Goal: Task Accomplishment & Management: Use online tool/utility

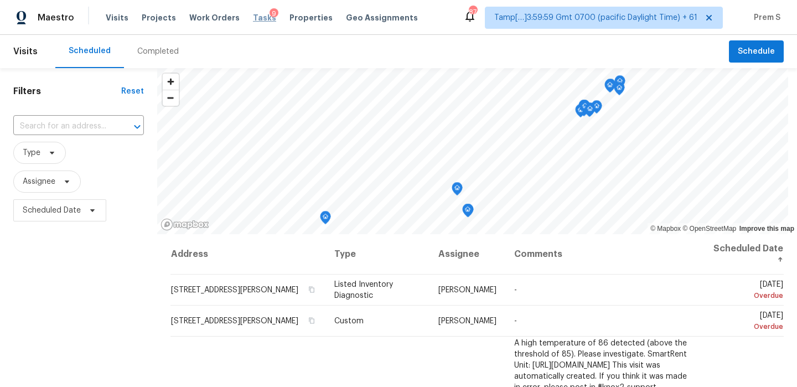
click at [255, 19] on span "Tasks" at bounding box center [264, 18] width 23 height 8
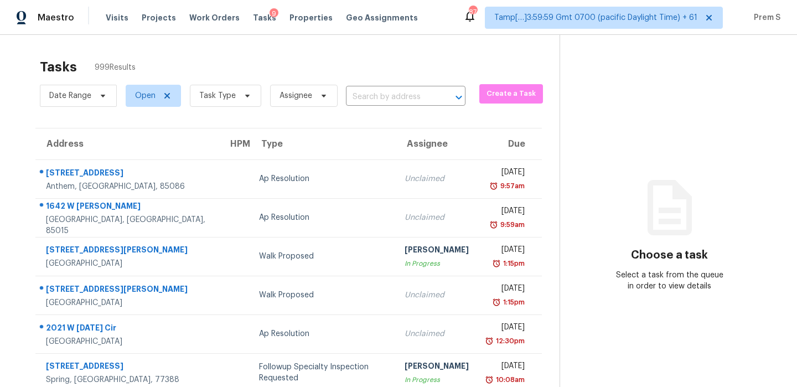
click at [380, 97] on input "text" at bounding box center [390, 97] width 89 height 17
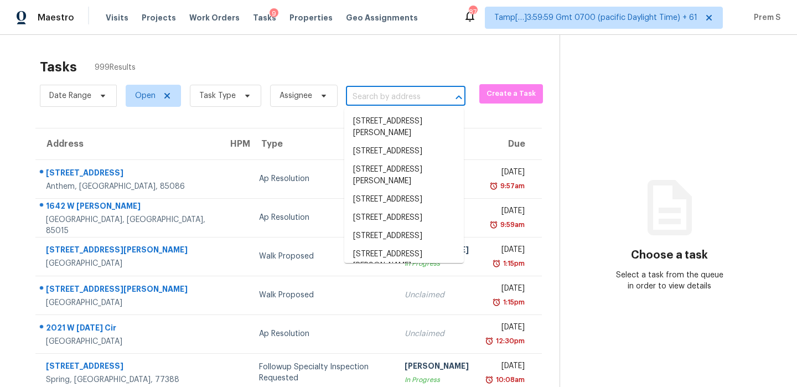
paste input "4601 N 102nd Ave Unit 1020, Phoenix, AZ 85037"
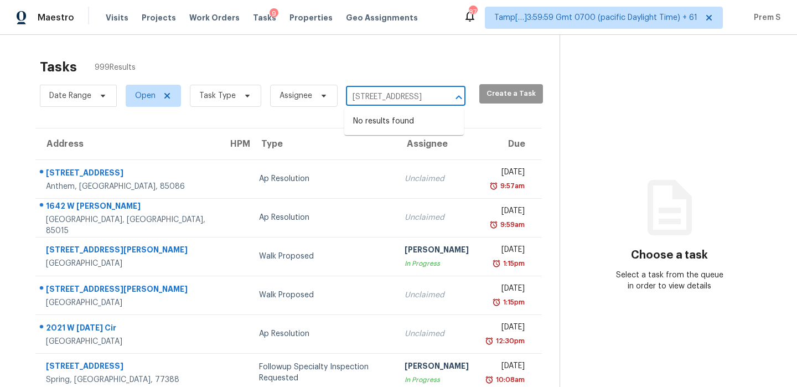
drag, startPoint x: 365, startPoint y: 96, endPoint x: 518, endPoint y: 96, distance: 152.9
click at [518, 96] on div "Date Range Open Task Type Assignee 4601 N 102nd Ave Unit 1020, Phoenix, AZ 8503…" at bounding box center [300, 95] width 520 height 29
type input "4601 N 102nd"
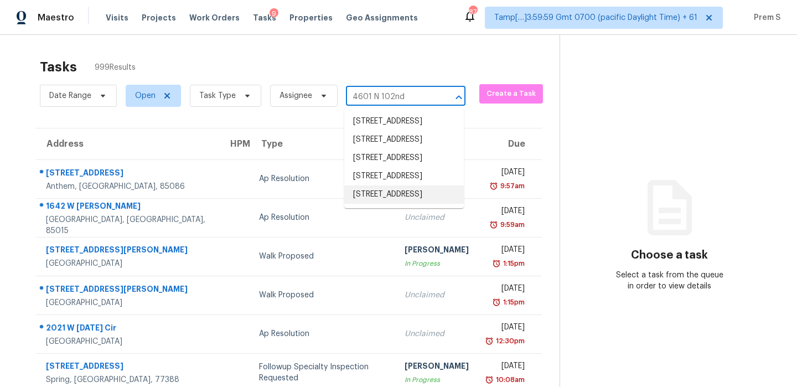
click at [371, 204] on li "4601 N 102nd Ave Unit 1020, Phoenix, AZ 85037" at bounding box center [404, 195] width 120 height 18
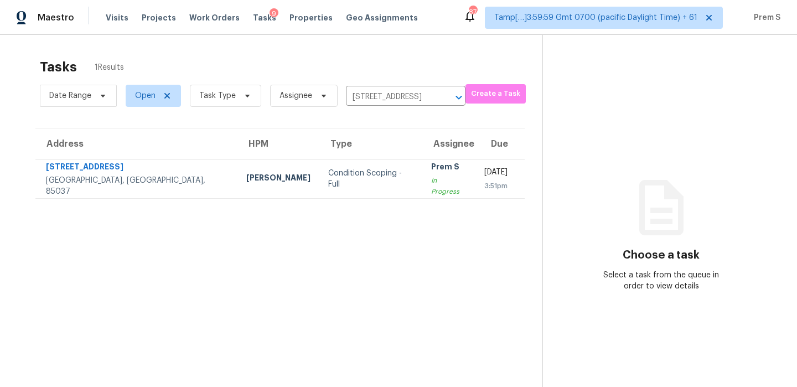
click at [431, 183] on div "In Progress" at bounding box center [448, 186] width 35 height 22
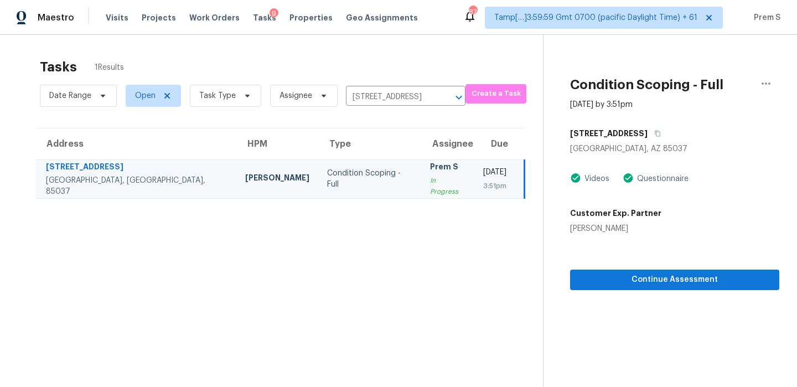
scroll to position [35, 0]
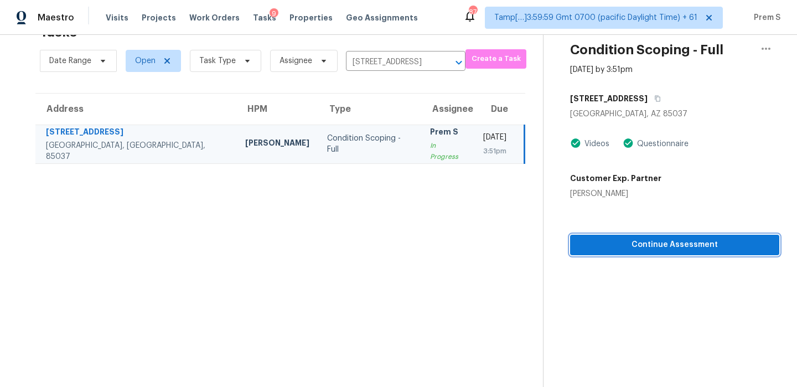
click at [706, 246] on span "Continue Assessment" at bounding box center [675, 245] width 192 height 14
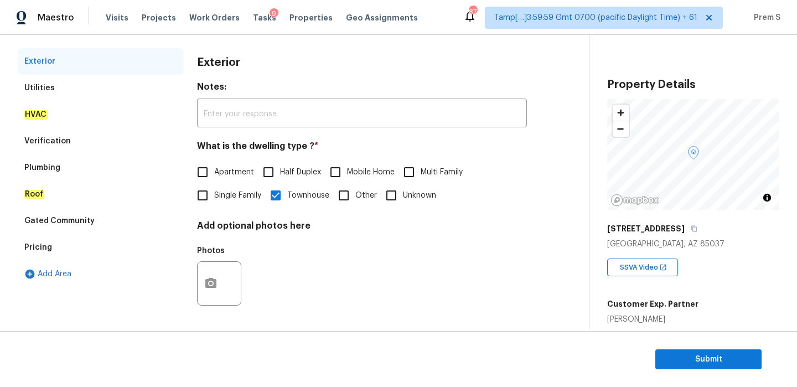
scroll to position [101, 0]
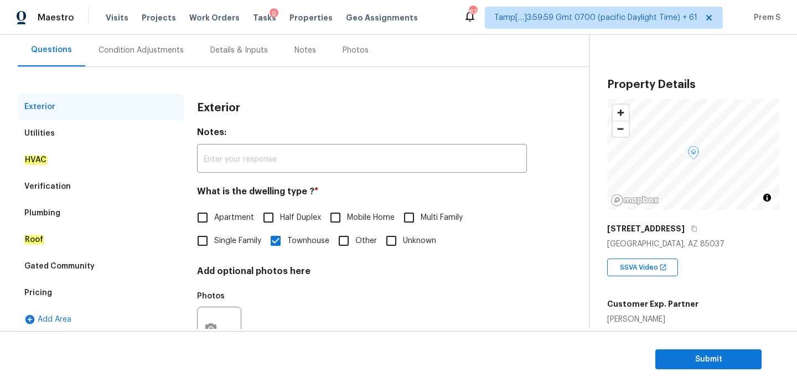
click at [128, 60] on div "Condition Adjustments" at bounding box center [141, 50] width 112 height 33
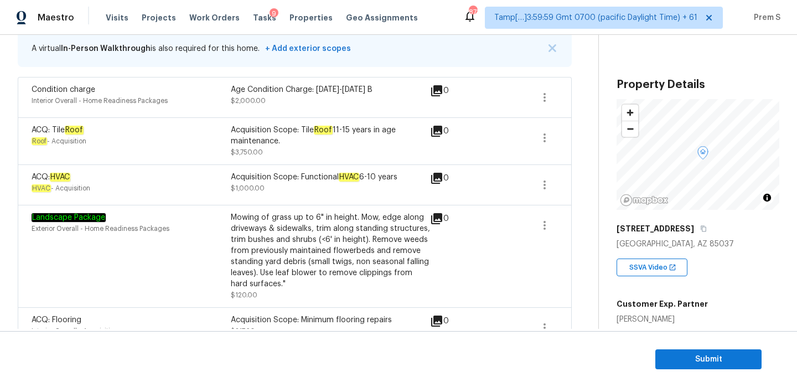
scroll to position [81, 0]
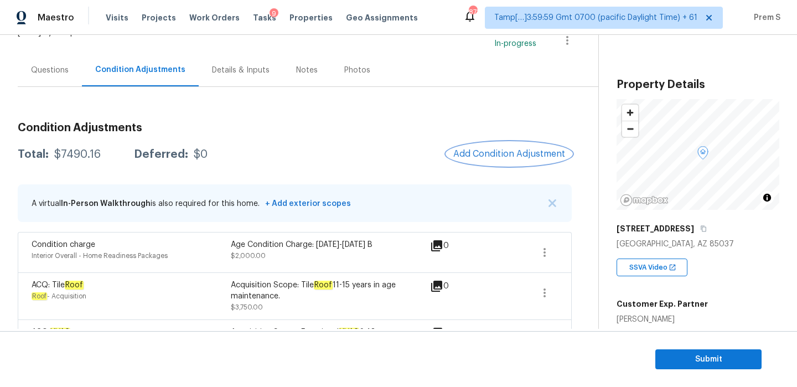
click at [480, 151] on span "Add Condition Adjustment" at bounding box center [510, 154] width 112 height 10
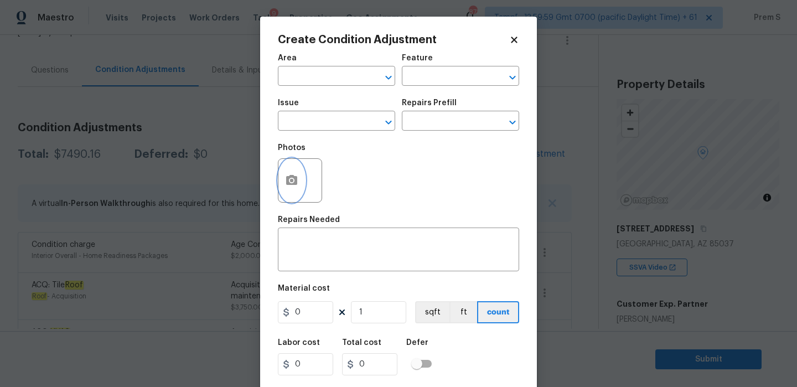
click at [293, 178] on icon "button" at bounding box center [291, 180] width 11 height 10
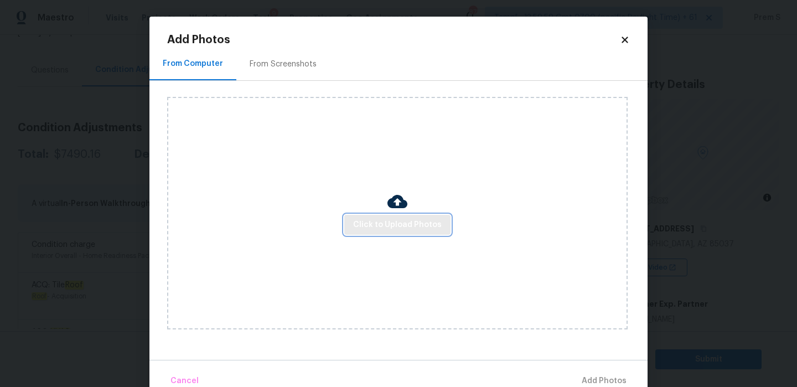
click at [370, 229] on span "Click to Upload Photos" at bounding box center [397, 225] width 89 height 14
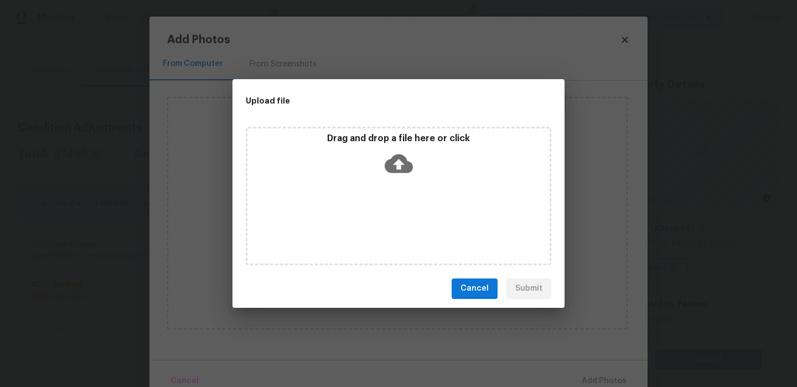
click at [399, 160] on icon at bounding box center [399, 164] width 28 height 28
click at [468, 287] on span "Cancel" at bounding box center [475, 289] width 28 height 14
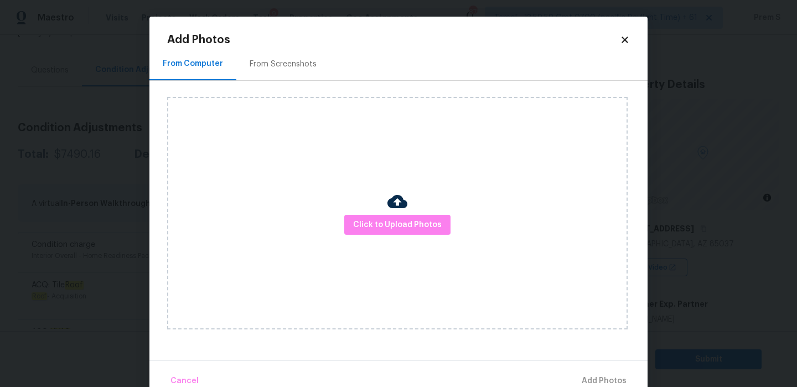
click at [622, 44] on icon at bounding box center [625, 40] width 10 height 10
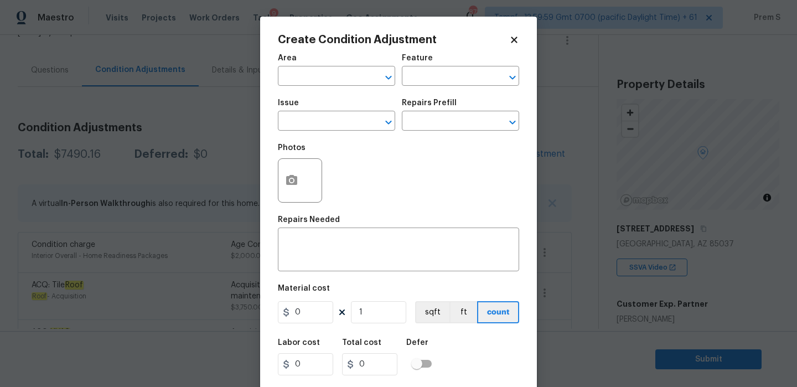
click at [515, 41] on icon at bounding box center [514, 40] width 6 height 6
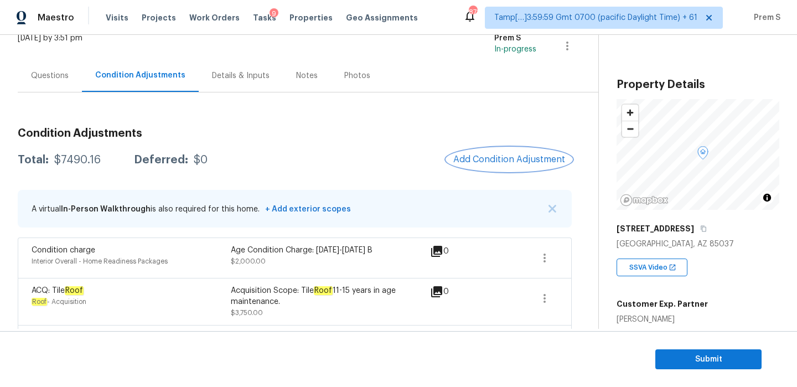
scroll to position [259, 0]
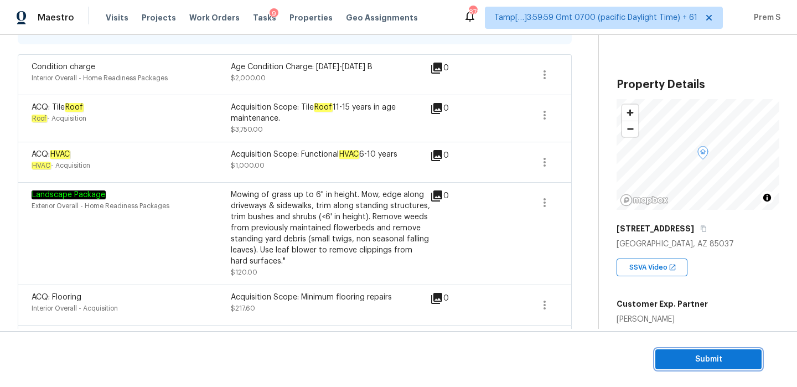
click at [704, 361] on span "Submit" at bounding box center [709, 360] width 89 height 14
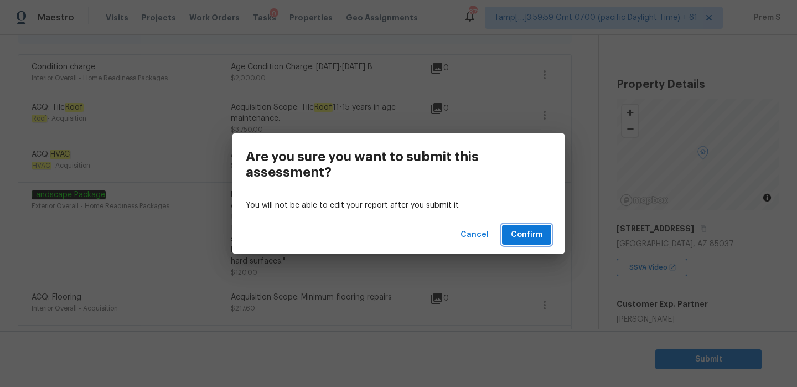
click at [513, 239] on span "Confirm" at bounding box center [527, 235] width 32 height 14
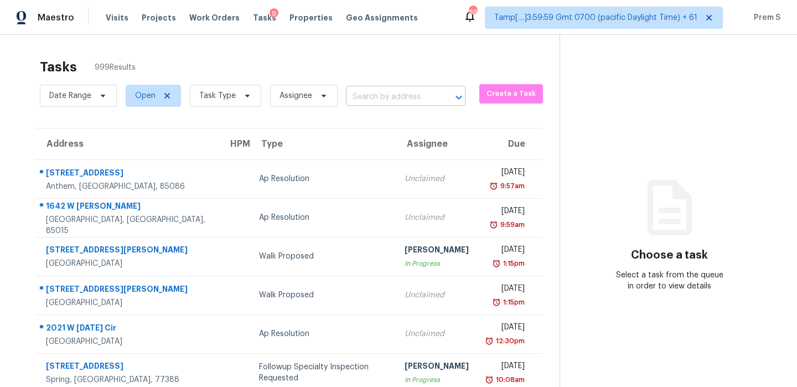
click at [375, 99] on input "text" at bounding box center [390, 97] width 89 height 17
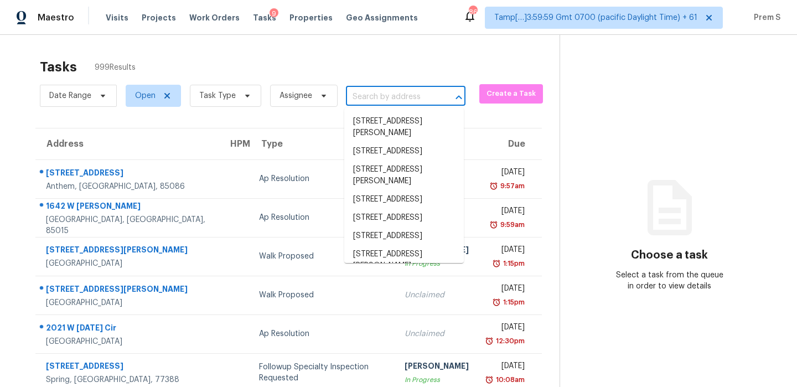
paste input "908 Frog Gip Pond Ct Clarksville, TN, 37043"
type input "908 Frog Gip Pond Ct Clarksville, TN, 37043"
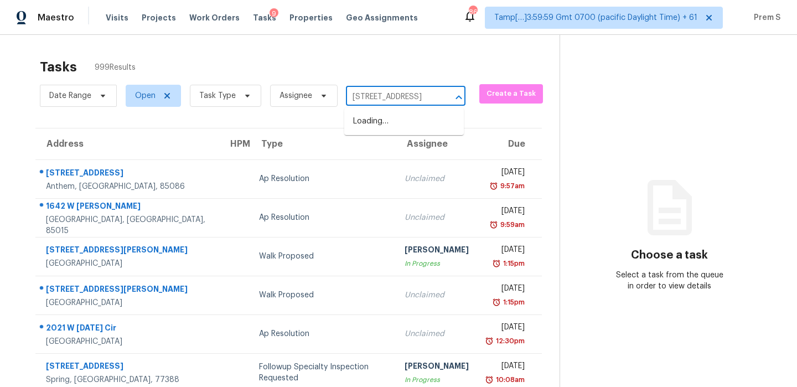
scroll to position [0, 78]
click at [381, 122] on li "908 Frog Gip Pond Ct, Clarksville, TN 37043" at bounding box center [404, 121] width 120 height 18
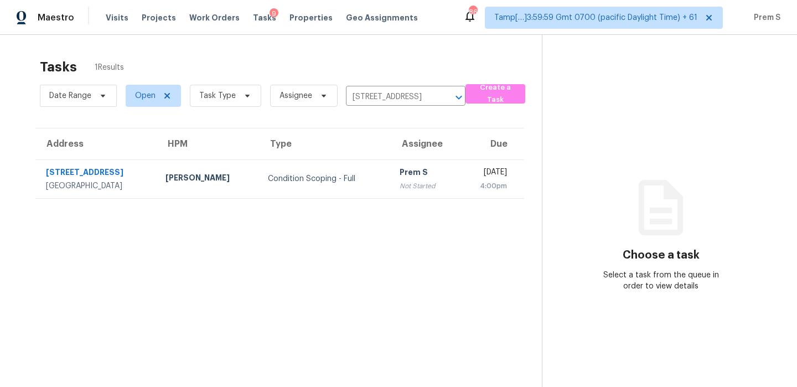
click at [391, 163] on td "Prem S Not Started" at bounding box center [424, 178] width 67 height 39
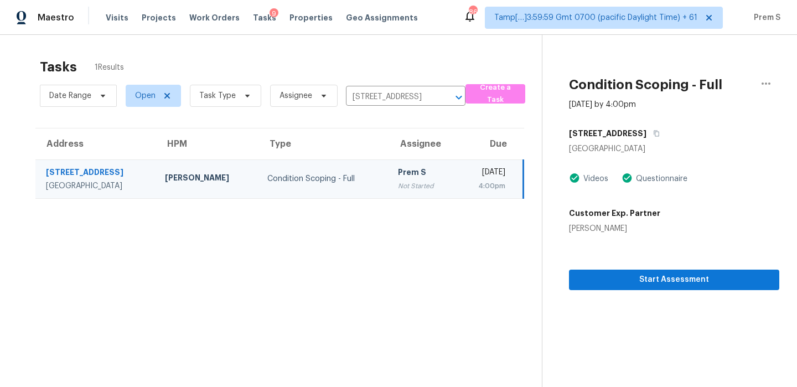
scroll to position [35, 0]
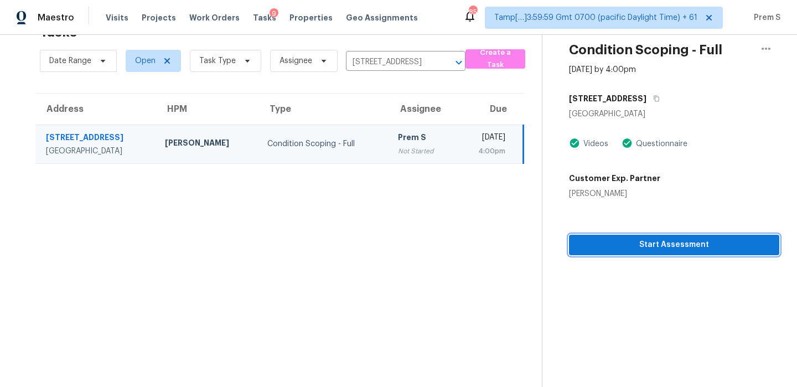
click at [681, 250] on span "Start Assessment" at bounding box center [674, 245] width 193 height 14
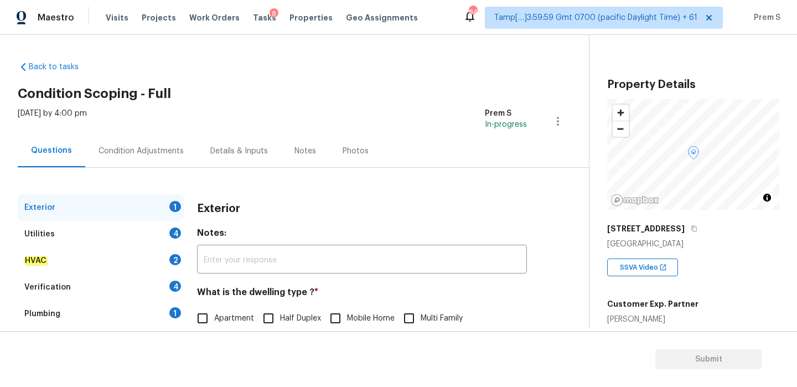
scroll to position [146, 0]
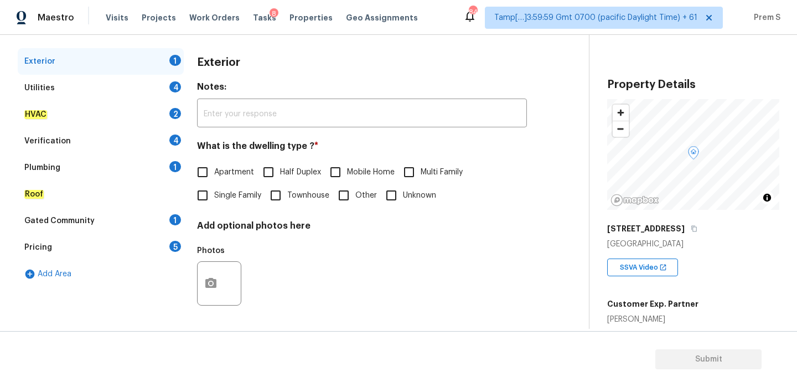
click at [207, 195] on input "Single Family" at bounding box center [202, 195] width 23 height 23
checkbox input "true"
click at [171, 86] on div "4" at bounding box center [175, 86] width 12 height 11
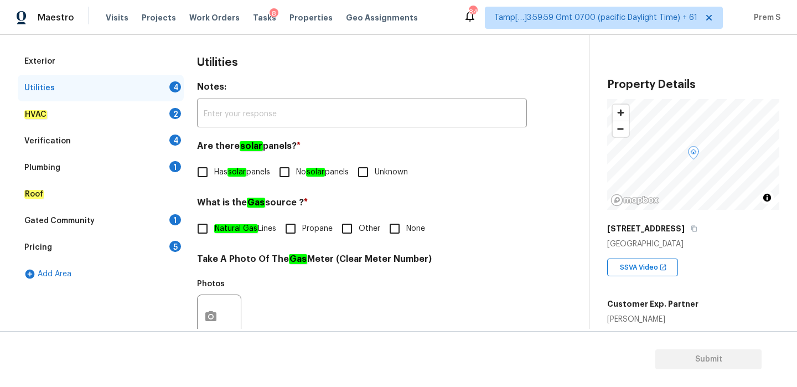
click at [292, 167] on input "No solar panels" at bounding box center [284, 172] width 23 height 23
checkbox input "true"
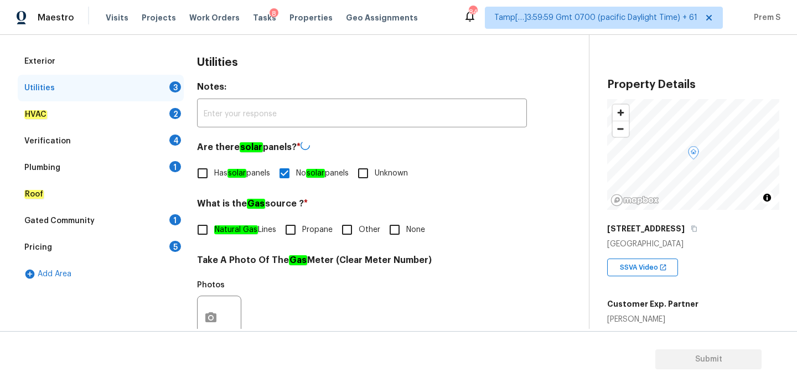
click at [240, 228] on em "Natural Gas" at bounding box center [236, 229] width 44 height 9
click at [214, 228] on input "Natural Gas Lines" at bounding box center [202, 229] width 23 height 23
checkbox input "true"
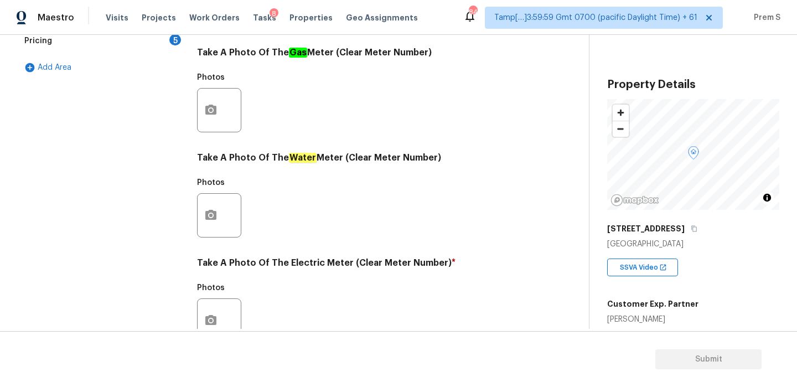
scroll to position [446, 0]
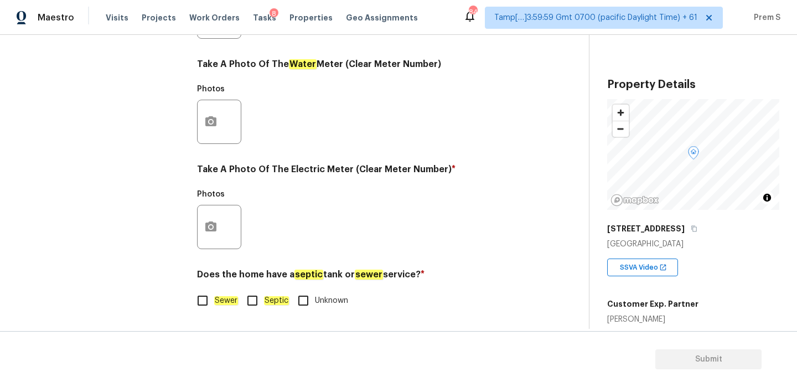
click at [210, 316] on div "Utilities Notes: ​ Are there solar panels? * Has solar panels No solar panels U…" at bounding box center [362, 37] width 330 height 578
click at [210, 307] on input "Sewer" at bounding box center [202, 300] width 23 height 23
checkbox input "true"
click at [226, 238] on div at bounding box center [219, 227] width 44 height 44
click at [219, 235] on button "button" at bounding box center [211, 226] width 27 height 43
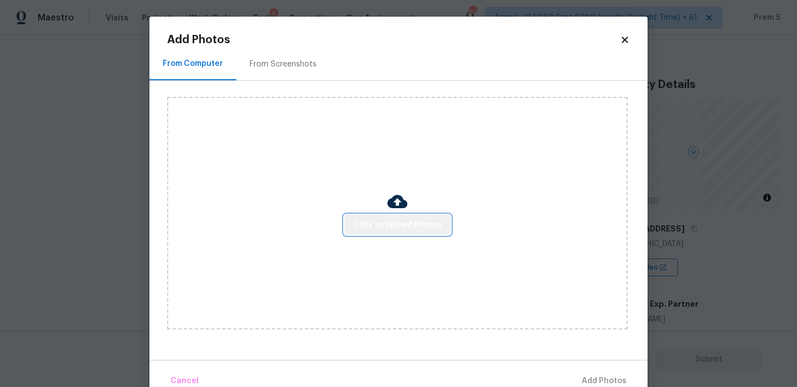
click at [413, 229] on span "Click to Upload Photos" at bounding box center [397, 225] width 89 height 14
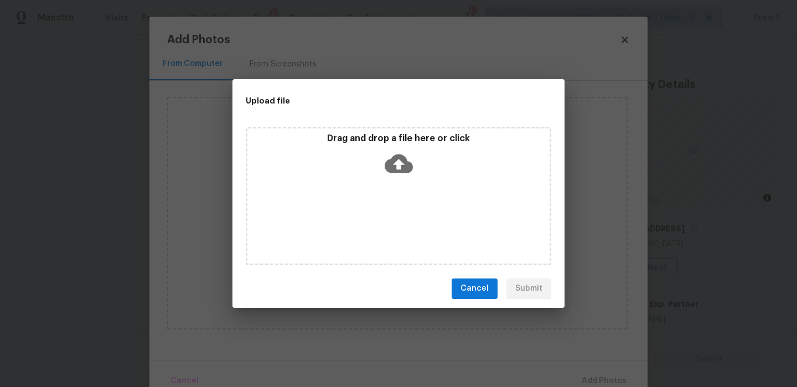
click at [403, 161] on icon at bounding box center [399, 163] width 28 height 19
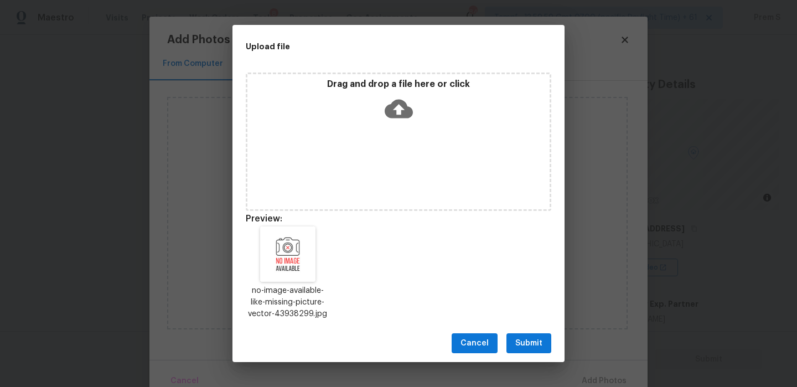
click at [541, 345] on span "Submit" at bounding box center [529, 344] width 27 height 14
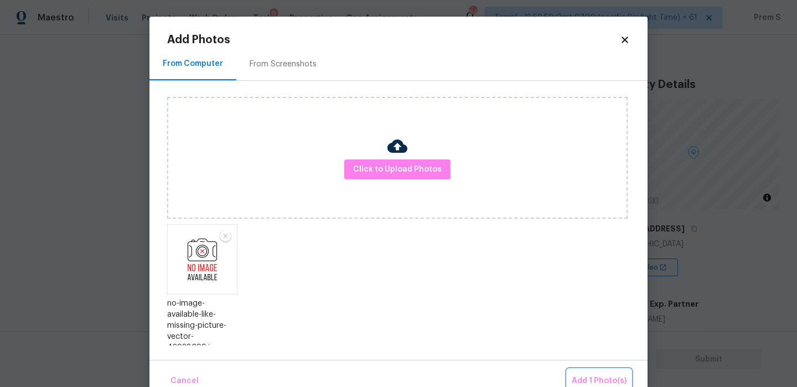
click at [594, 379] on span "Add 1 Photo(s)" at bounding box center [599, 381] width 55 height 14
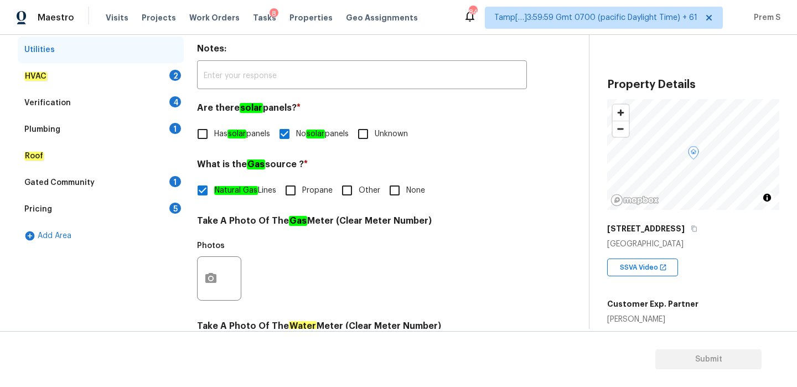
scroll to position [184, 0]
click at [168, 78] on div "HVAC 2" at bounding box center [101, 77] width 166 height 27
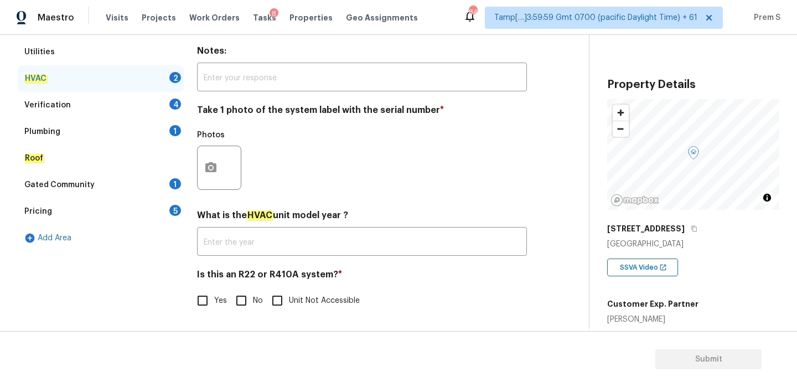
click at [251, 302] on input "No" at bounding box center [241, 300] width 23 height 23
checkbox input "true"
click at [217, 177] on button "button" at bounding box center [211, 167] width 27 height 43
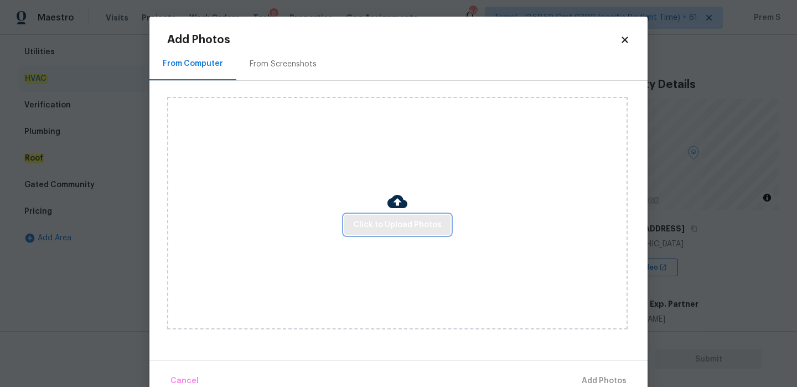
click at [415, 233] on button "Click to Upload Photos" at bounding box center [397, 225] width 106 height 20
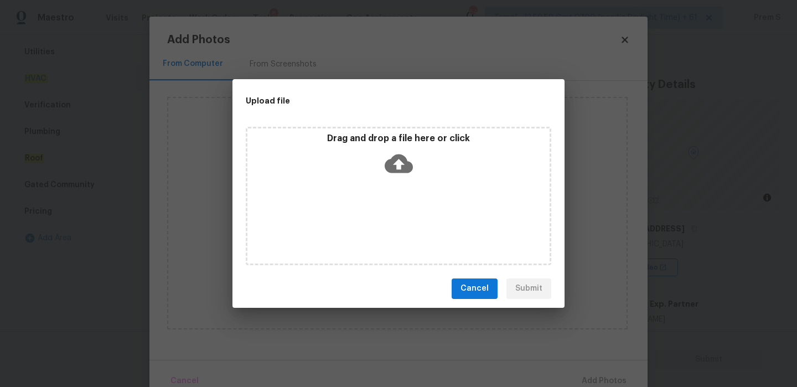
click at [404, 169] on icon at bounding box center [399, 163] width 28 height 19
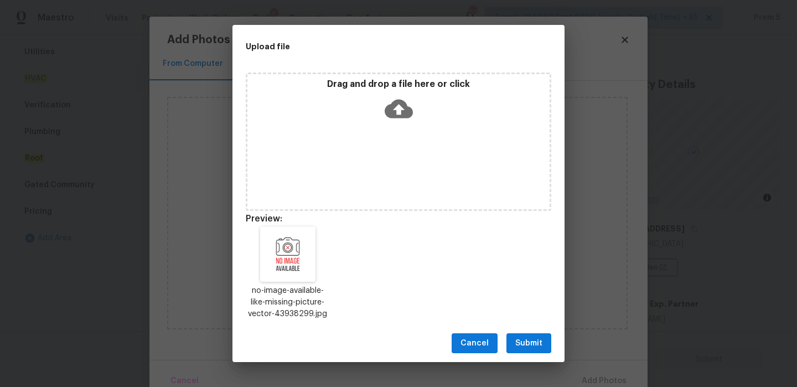
click at [528, 346] on span "Submit" at bounding box center [529, 344] width 27 height 14
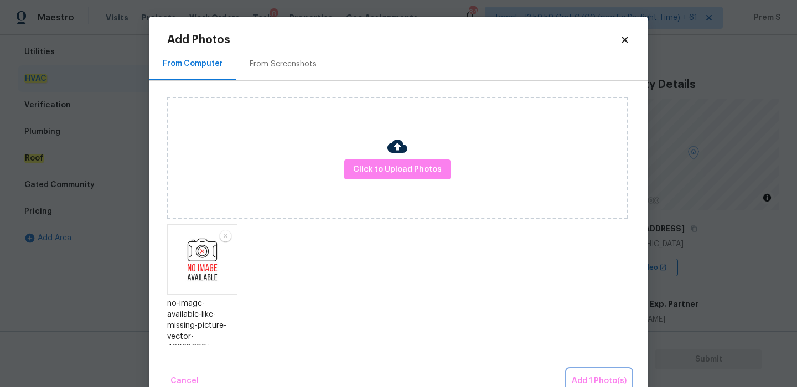
click at [595, 379] on span "Add 1 Photo(s)" at bounding box center [599, 381] width 55 height 14
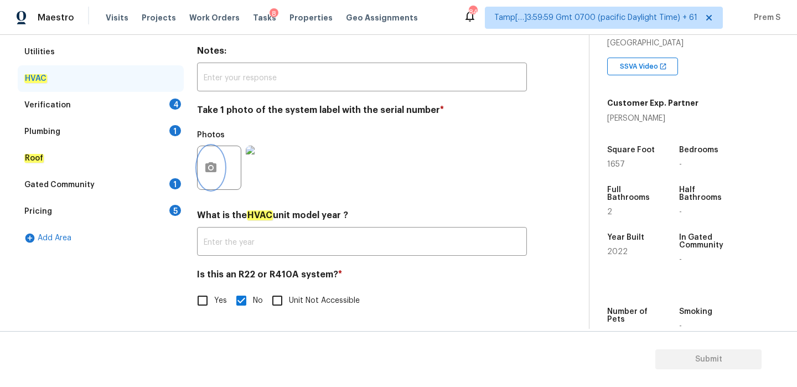
scroll to position [206, 0]
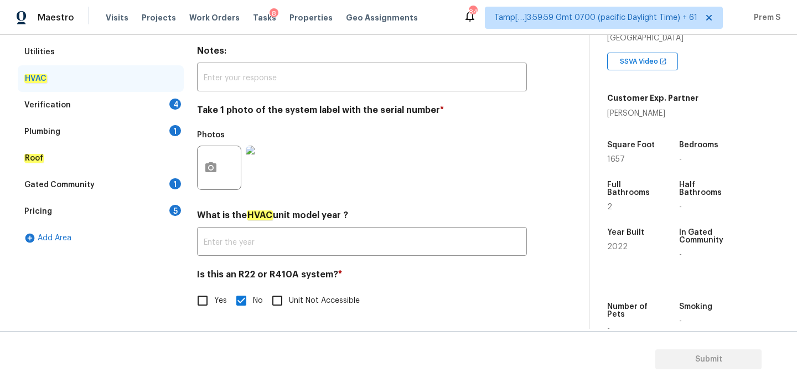
click at [177, 108] on div "4" at bounding box center [175, 104] width 12 height 11
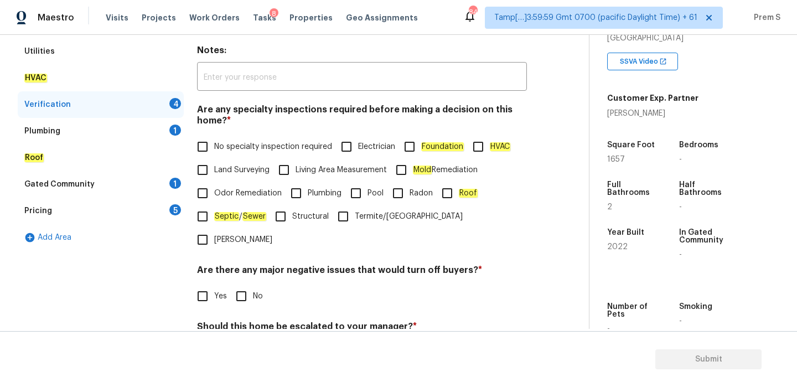
click at [223, 140] on label "No specialty inspection required" at bounding box center [261, 146] width 141 height 23
click at [214, 140] on input "No specialty inspection required" at bounding box center [202, 146] width 23 height 23
checkbox input "true"
click at [249, 285] on input "No" at bounding box center [241, 296] width 23 height 23
checkbox input "true"
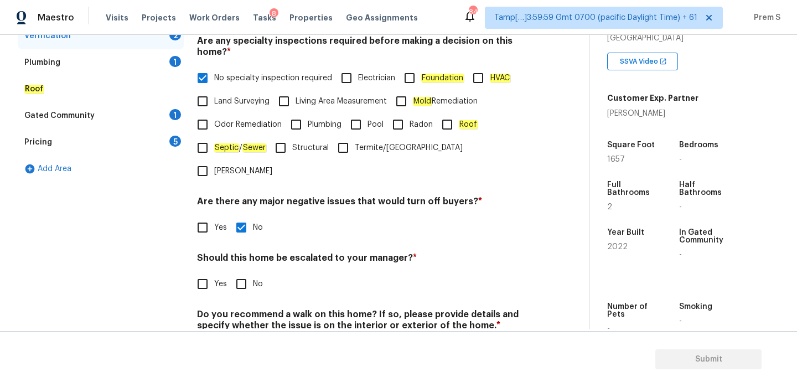
scroll to position [279, 0]
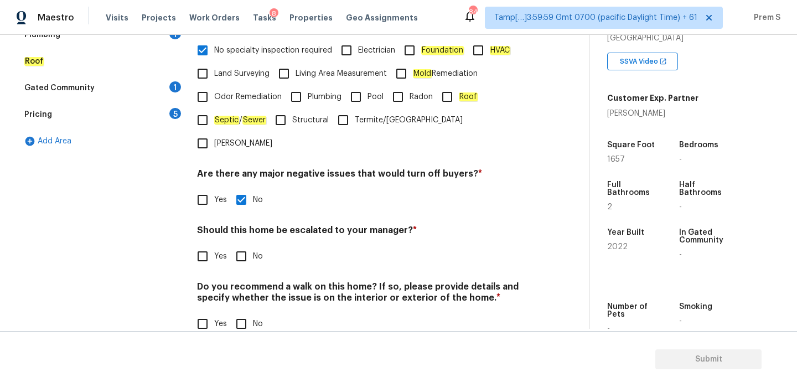
click at [205, 245] on input "Yes" at bounding box center [202, 256] width 23 height 23
checkbox input "true"
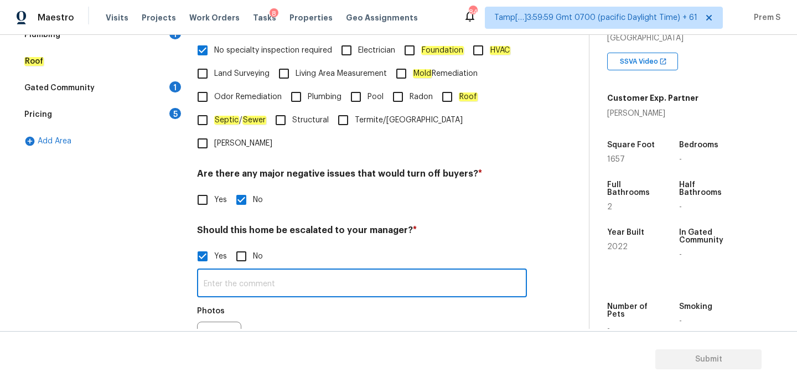
click at [227, 271] on input "text" at bounding box center [362, 284] width 330 height 26
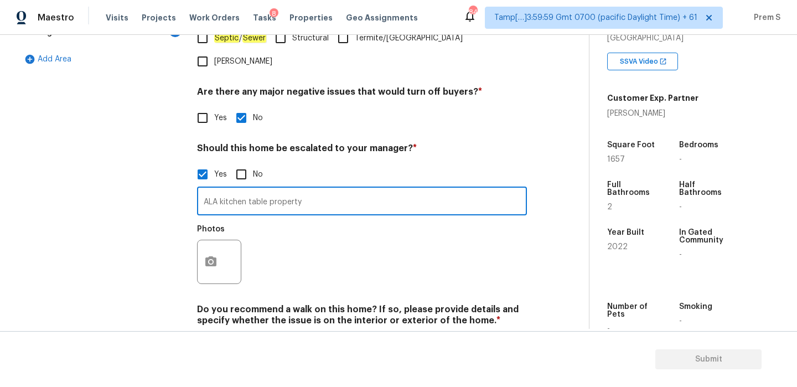
scroll to position [384, 0]
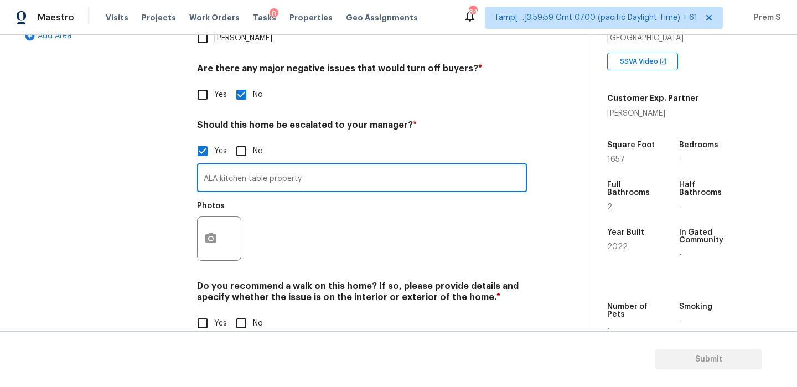
type input "ALA kitchen table property"
click at [214, 233] on icon "button" at bounding box center [210, 238] width 11 height 10
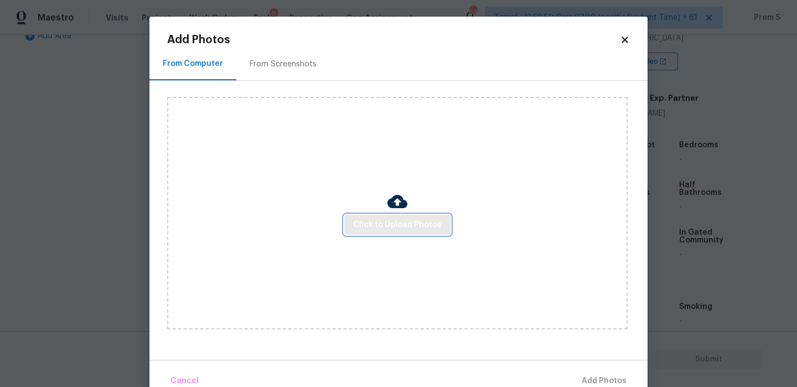
click at [398, 225] on span "Click to Upload Photos" at bounding box center [397, 225] width 89 height 14
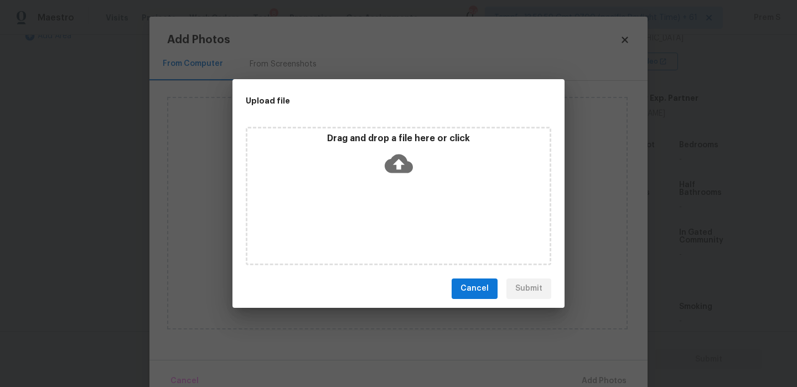
click at [398, 167] on icon at bounding box center [399, 164] width 28 height 28
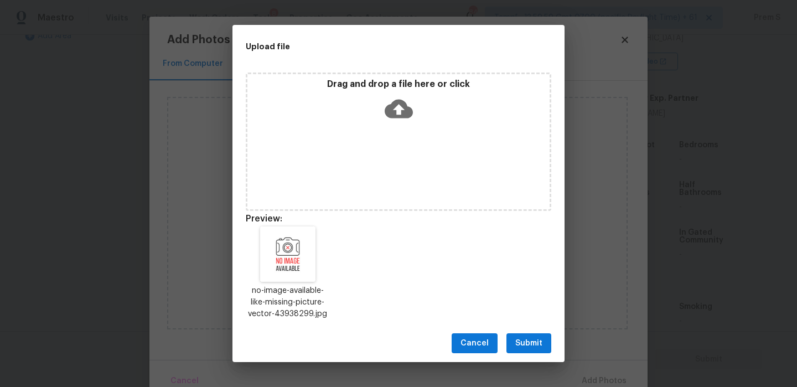
click at [540, 346] on span "Submit" at bounding box center [529, 344] width 27 height 14
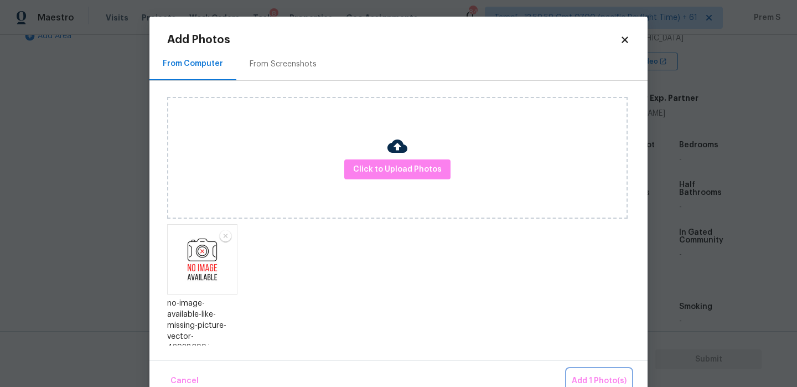
click at [598, 384] on span "Add 1 Photo(s)" at bounding box center [599, 381] width 55 height 14
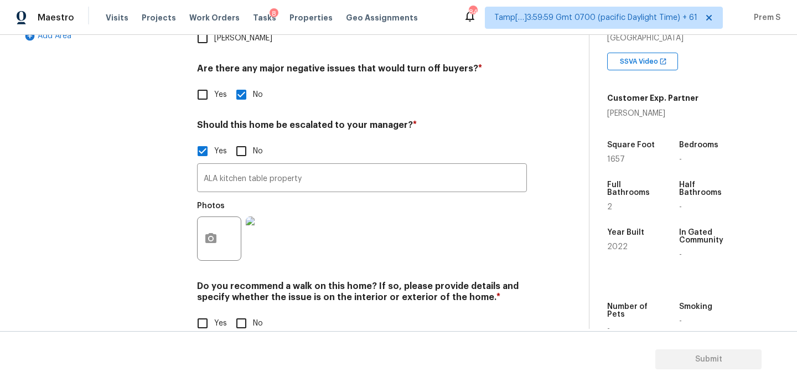
click at [247, 312] on input "No" at bounding box center [241, 323] width 23 height 23
checkbox input "true"
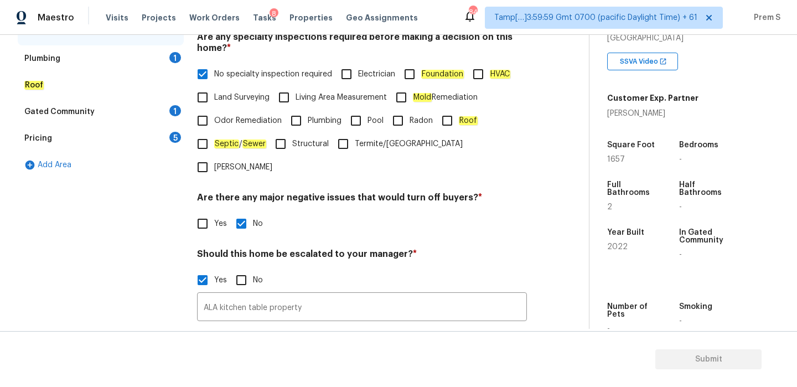
scroll to position [255, 0]
click at [155, 55] on div "Plumbing 1" at bounding box center [101, 59] width 166 height 27
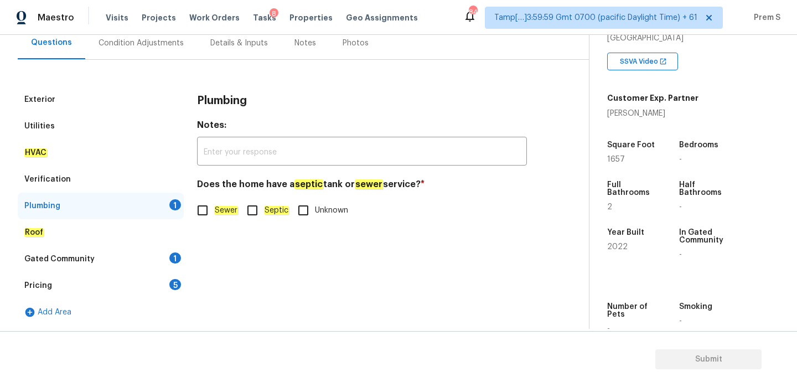
click at [213, 219] on input "Sewer" at bounding box center [202, 210] width 23 height 23
checkbox input "true"
click at [174, 258] on div "1" at bounding box center [175, 258] width 12 height 11
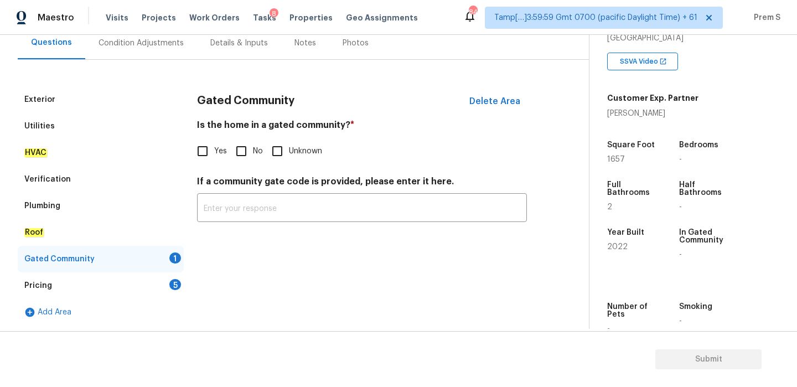
click at [243, 147] on input "No" at bounding box center [241, 151] width 23 height 23
checkbox input "true"
click at [178, 284] on div "5" at bounding box center [175, 284] width 12 height 11
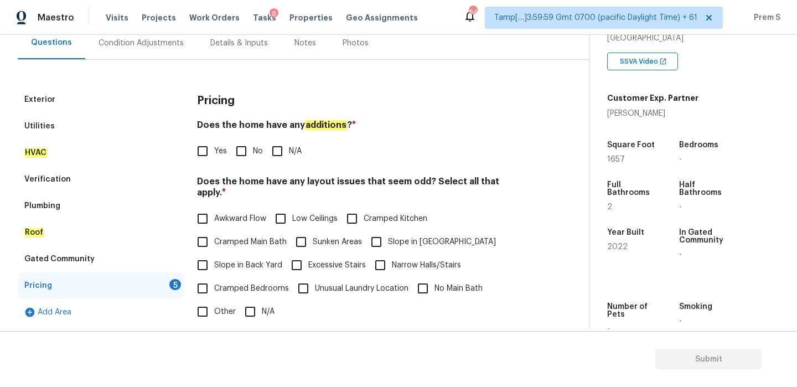
click at [238, 149] on input "No" at bounding box center [241, 151] width 23 height 23
checkbox input "true"
click at [251, 300] on input "N/A" at bounding box center [250, 311] width 23 height 23
checkbox input "true"
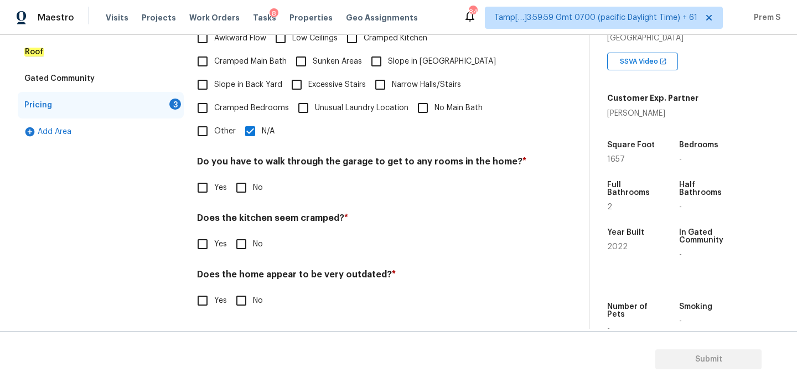
scroll to position [277, 0]
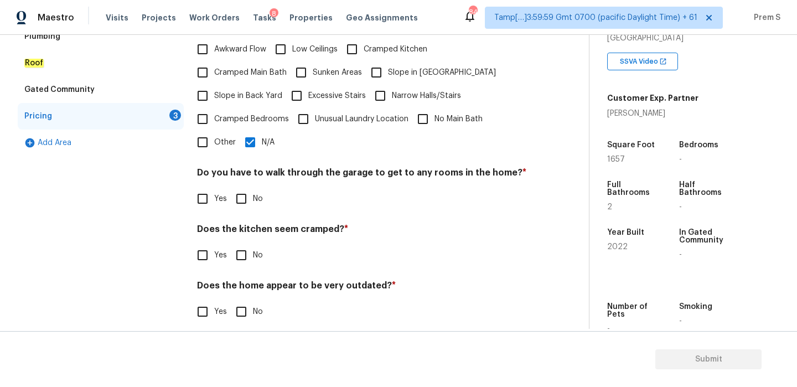
click at [243, 187] on input "No" at bounding box center [241, 198] width 23 height 23
checkbox input "true"
click at [244, 249] on input "No" at bounding box center [241, 255] width 23 height 23
checkbox input "true"
click at [243, 300] on input "No" at bounding box center [241, 311] width 23 height 23
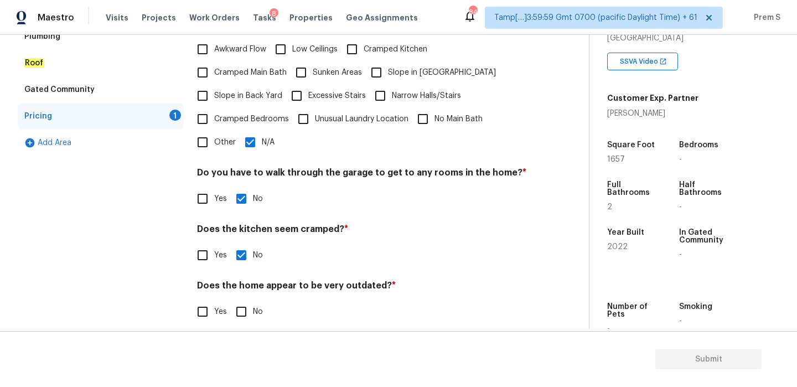
checkbox input "true"
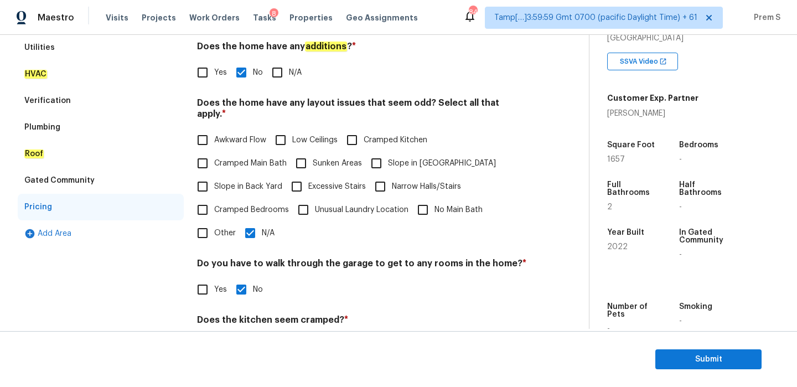
scroll to position [187, 0]
click at [248, 222] on input "N/A" at bounding box center [250, 232] width 23 height 23
checkbox input "false"
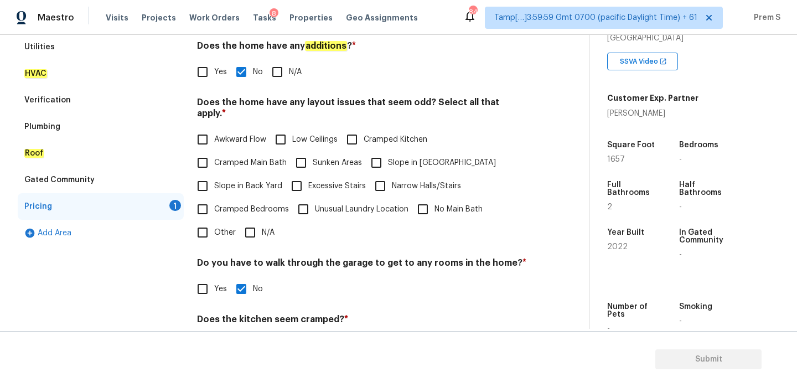
click at [376, 151] on input "Slope in Front Yard" at bounding box center [376, 162] width 23 height 23
checkbox input "true"
click at [261, 181] on label "Slope in Back Yard" at bounding box center [236, 185] width 91 height 23
click at [214, 181] on input "Slope in Back Yard" at bounding box center [202, 185] width 23 height 23
checkbox input "true"
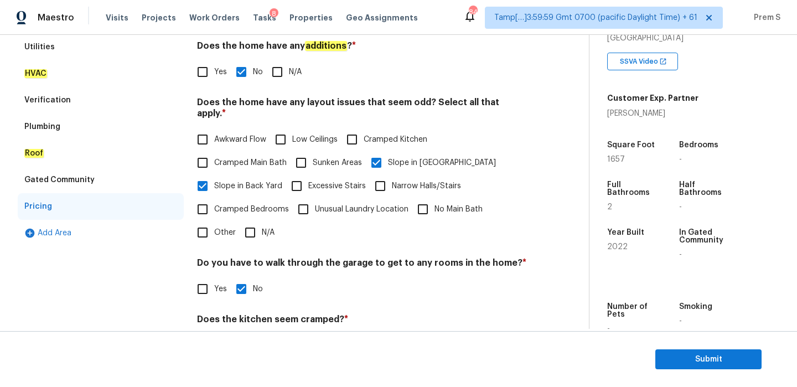
scroll to position [56, 0]
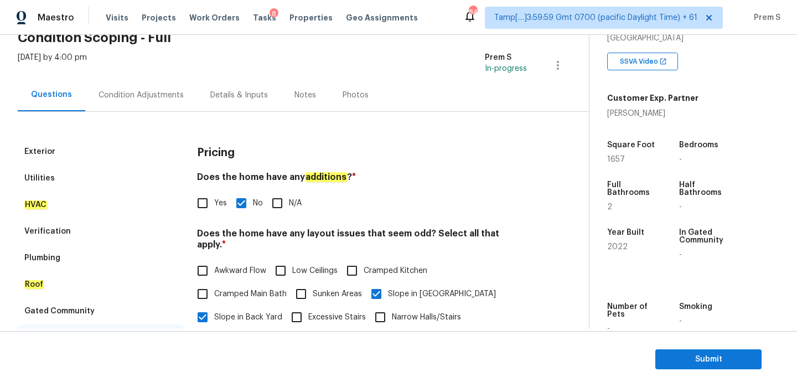
click at [156, 99] on div "Condition Adjustments" at bounding box center [141, 95] width 85 height 11
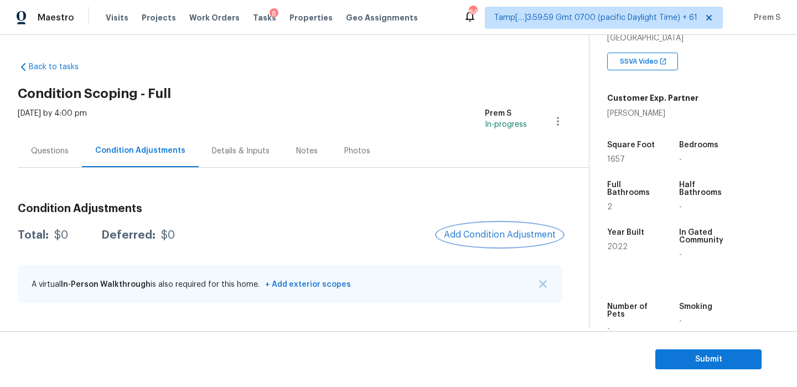
click at [478, 232] on span "Add Condition Adjustment" at bounding box center [500, 235] width 112 height 10
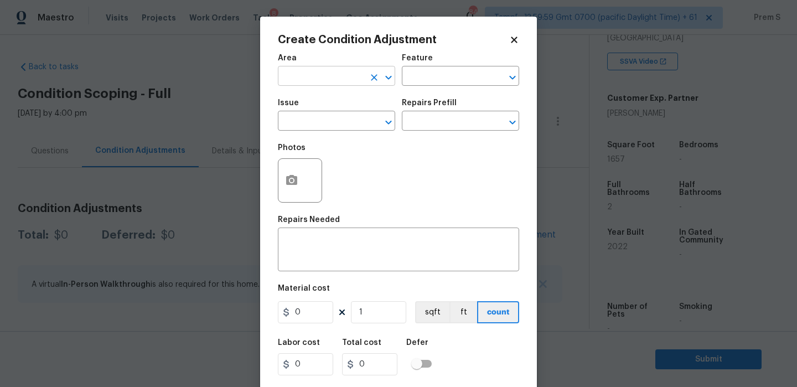
click at [339, 82] on input "text" at bounding box center [321, 77] width 86 height 17
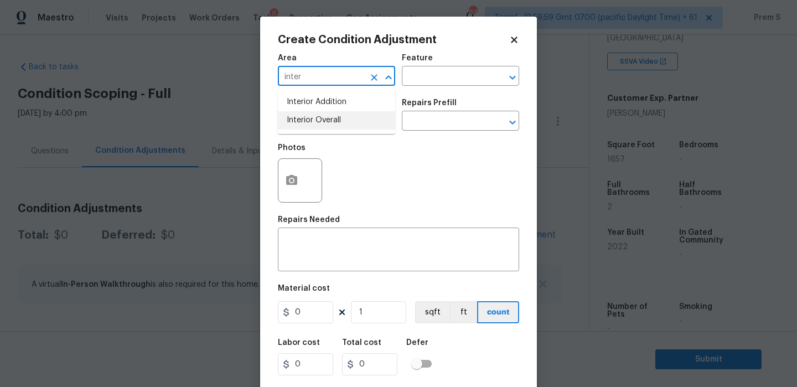
click at [351, 128] on li "Interior Overall" at bounding box center [336, 120] width 117 height 18
type input "Interior Overall"
click at [351, 128] on input "text" at bounding box center [321, 122] width 86 height 17
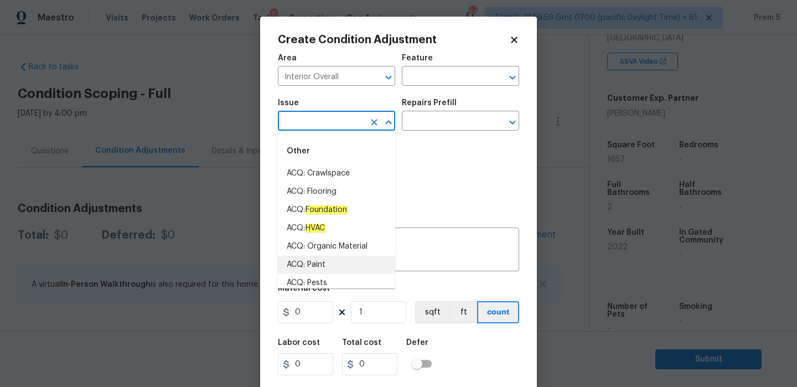
click at [327, 263] on li "ACQ: Paint" at bounding box center [336, 265] width 117 height 18
type input "ACQ: Paint"
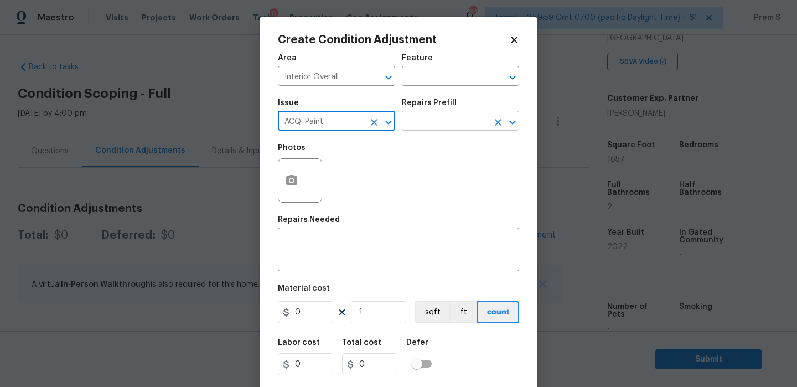
click at [447, 122] on input "text" at bounding box center [445, 122] width 86 height 17
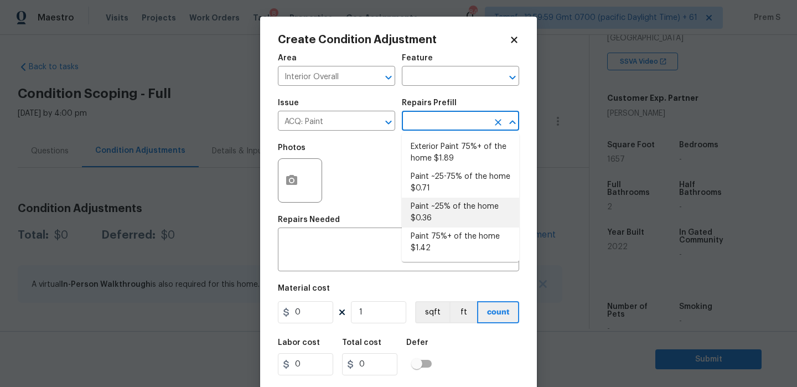
click at [459, 215] on li "Paint ~25% of the home $0.36" at bounding box center [460, 213] width 117 height 30
type input "Acquisition"
type textarea "Acquisition Scope: ~25% of the home needs interior paint"
type input "0.36"
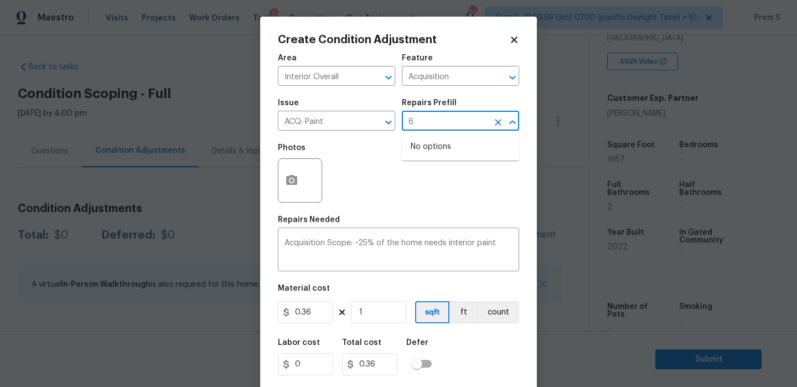
type input "65"
click at [497, 122] on icon "Clear" at bounding box center [498, 122] width 11 height 11
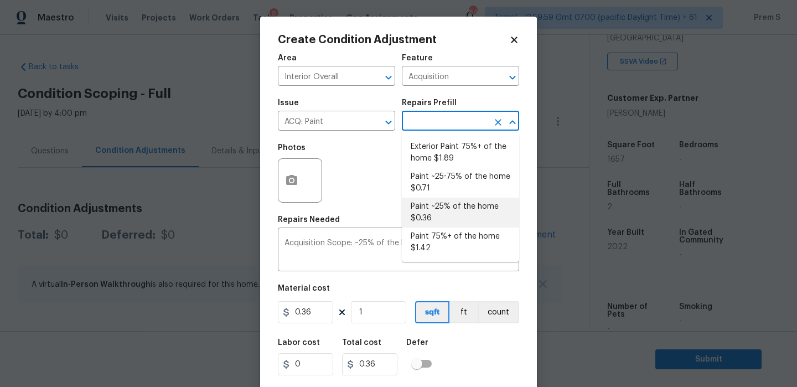
click at [450, 217] on li "Paint ~25% of the home $0.36" at bounding box center [460, 213] width 117 height 30
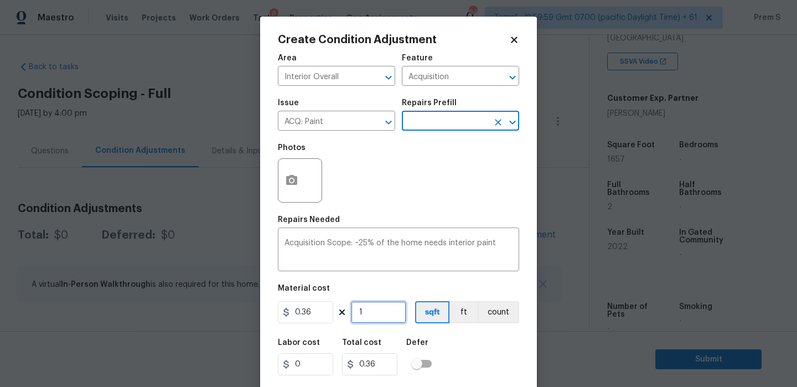
click at [381, 316] on input "1" at bounding box center [378, 312] width 55 height 22
type input "16"
type input "5.76"
type input "165"
type input "59.4"
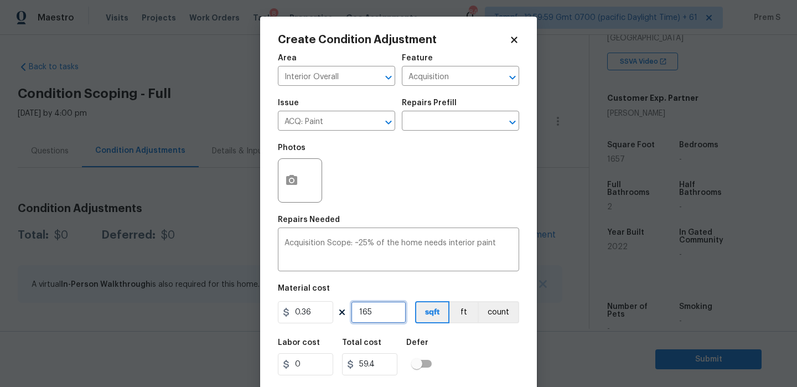
type input "1657"
type input "596.52"
type input "1657"
click at [481, 355] on div "Labor cost 0 Total cost 596.52 Defer" at bounding box center [398, 357] width 241 height 50
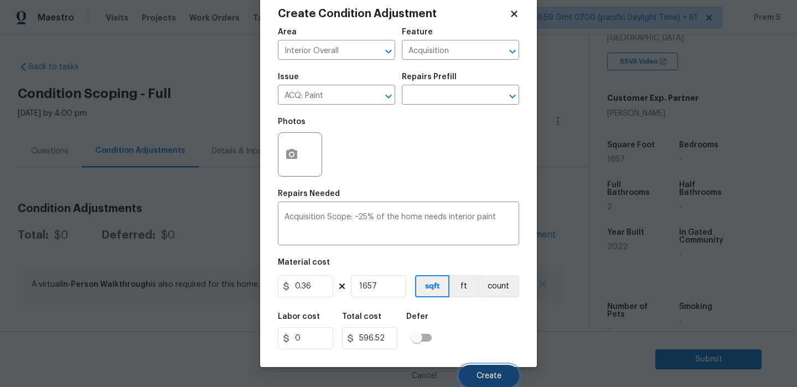
click at [488, 373] on span "Create" at bounding box center [489, 376] width 25 height 8
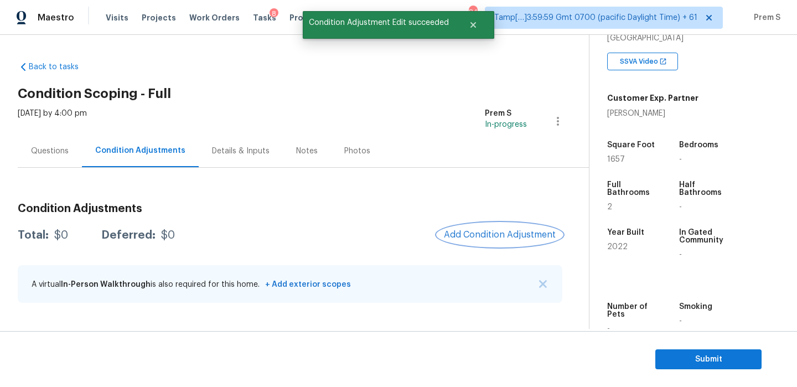
scroll to position [0, 0]
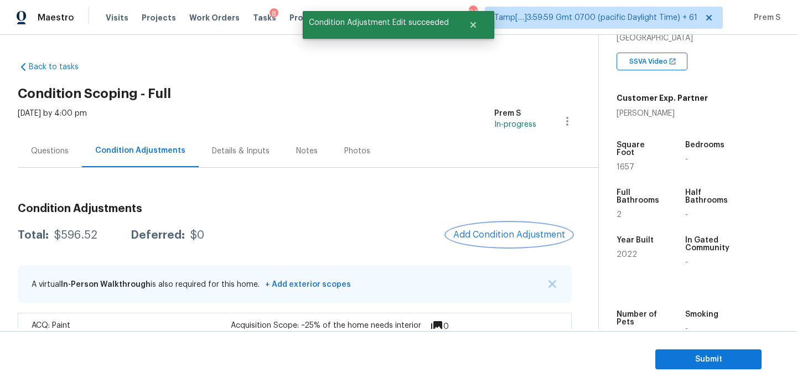
click at [489, 230] on span "Add Condition Adjustment" at bounding box center [510, 235] width 112 height 10
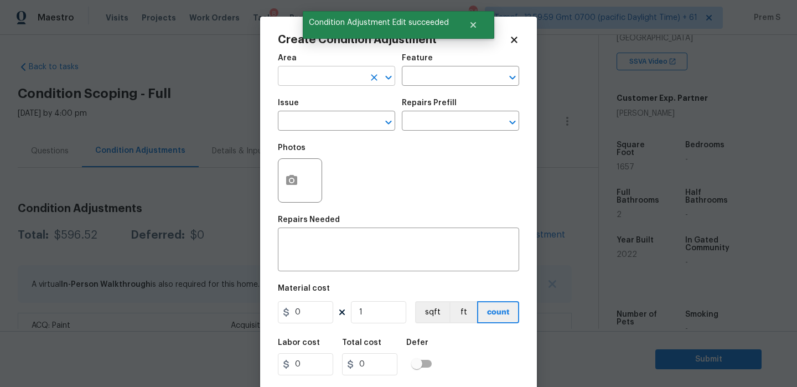
click at [336, 77] on input "text" at bounding box center [321, 77] width 86 height 17
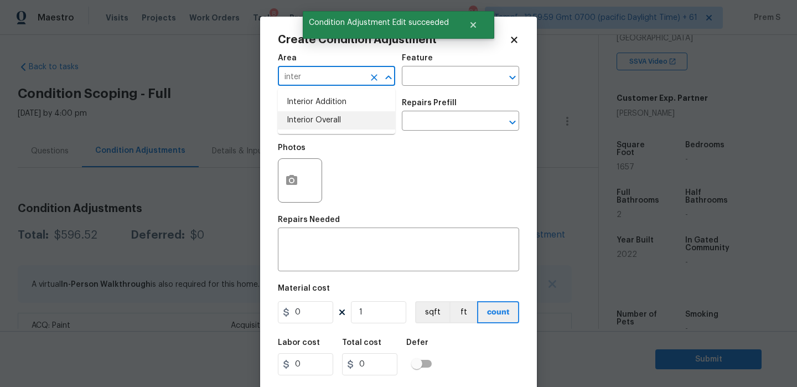
click at [354, 120] on li "Interior Overall" at bounding box center [336, 120] width 117 height 18
type input "Interior Overall"
click at [354, 120] on input "text" at bounding box center [321, 122] width 86 height 17
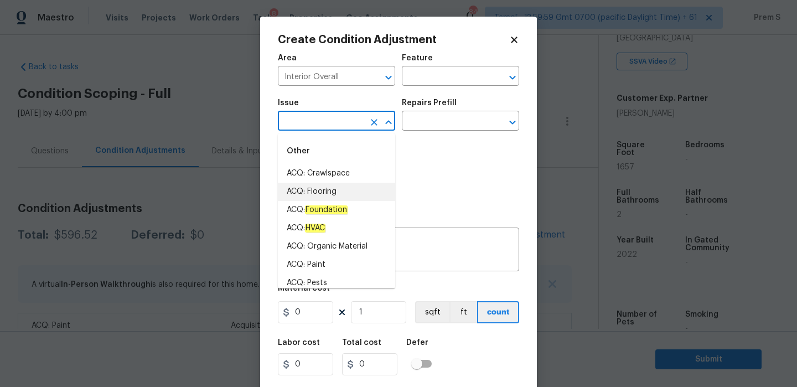
click at [358, 195] on li "ACQ: Flooring" at bounding box center [336, 192] width 117 height 18
type input "ACQ: Flooring"
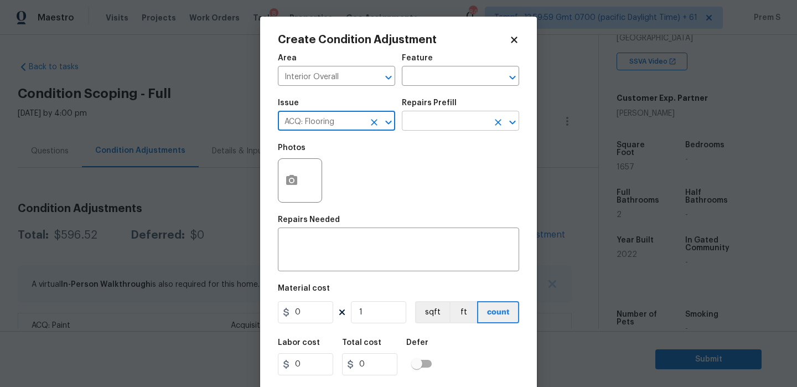
click at [430, 123] on input "text" at bounding box center [445, 122] width 86 height 17
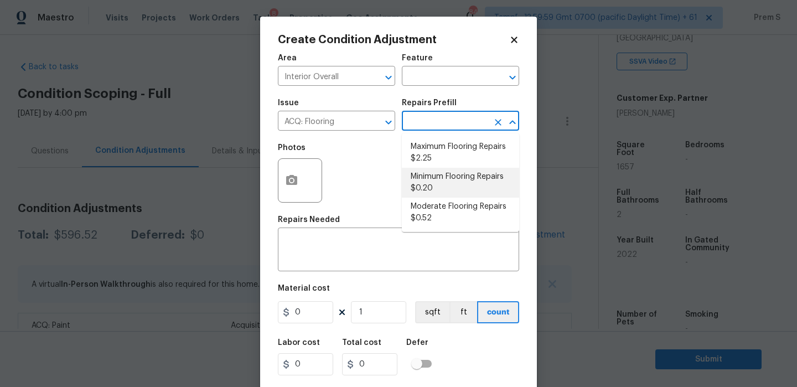
click at [454, 177] on li "Minimum Flooring Repairs $0.20" at bounding box center [460, 183] width 117 height 30
type input "Acquisition"
type textarea "Acquisition Scope: Minimum flooring repairs"
type input "0.2"
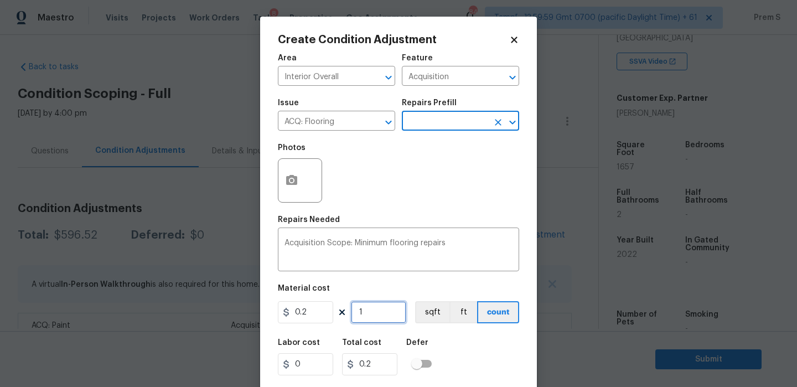
click at [383, 308] on input "1" at bounding box center [378, 312] width 55 height 22
type input "16"
type input "3.2"
type input "167"
type input "33.4"
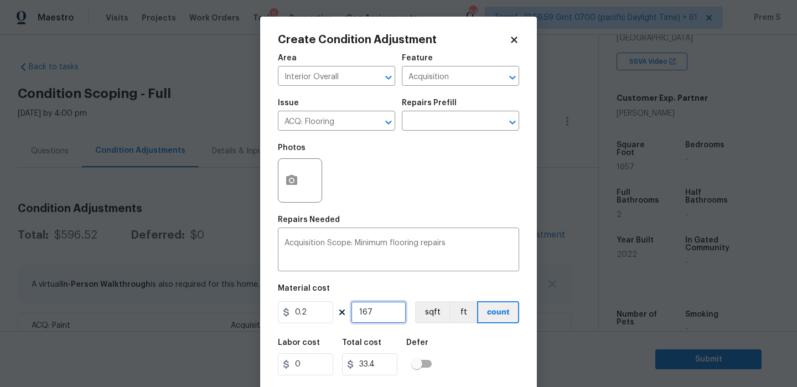
type input "1675"
type input "335"
type input "167"
type input "33.4"
type input "16"
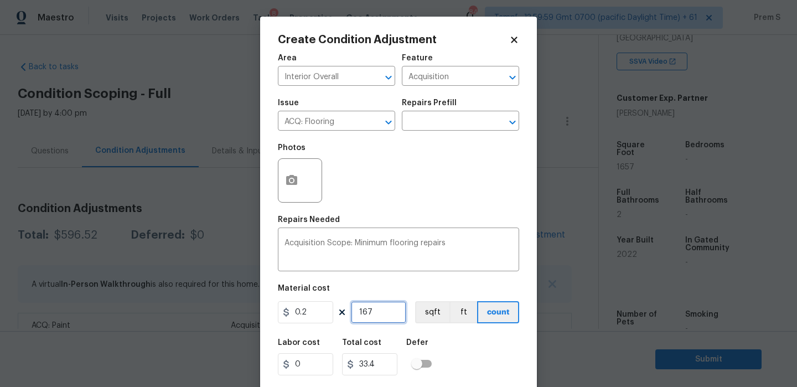
type input "3.2"
type input "165"
type input "33"
type input "1657"
type input "331.4"
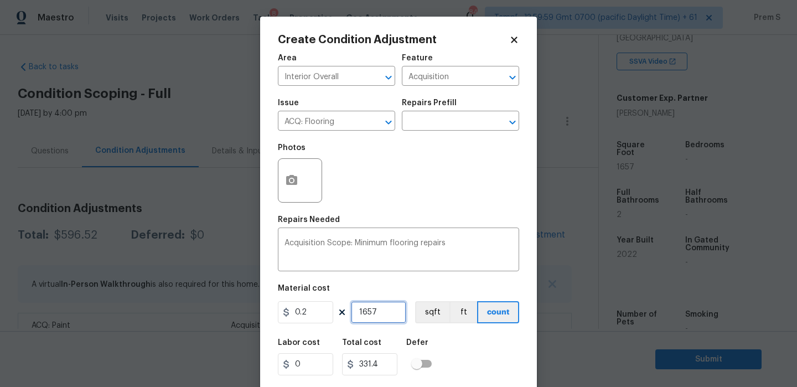
type input "1657"
click at [488, 347] on div "Labor cost 0 Total cost 331.4 Defer" at bounding box center [398, 357] width 241 height 50
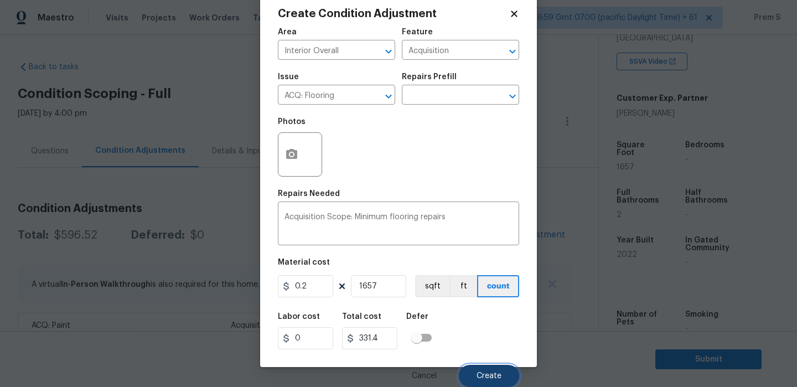
click at [505, 376] on button "Create" at bounding box center [489, 376] width 60 height 22
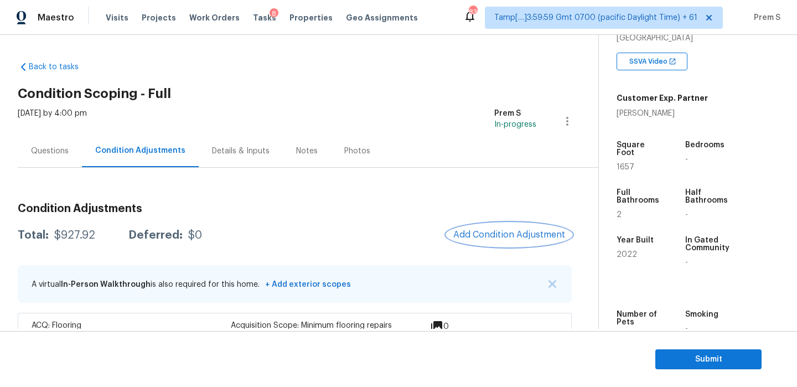
scroll to position [75, 0]
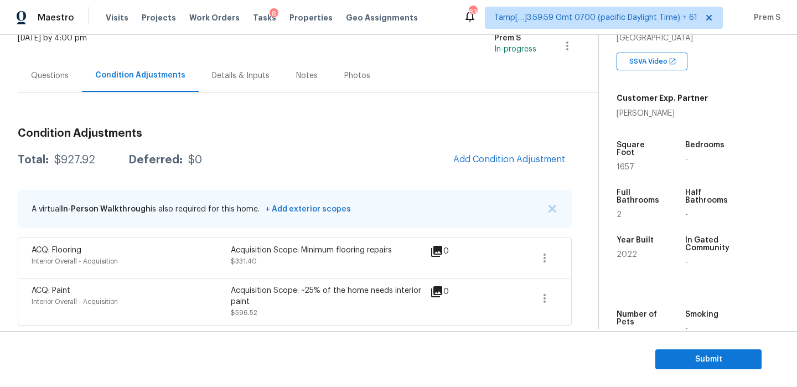
click at [491, 171] on span "Add Condition Adjustment" at bounding box center [509, 160] width 125 height 24
click at [477, 162] on span "Add Condition Adjustment" at bounding box center [510, 160] width 112 height 10
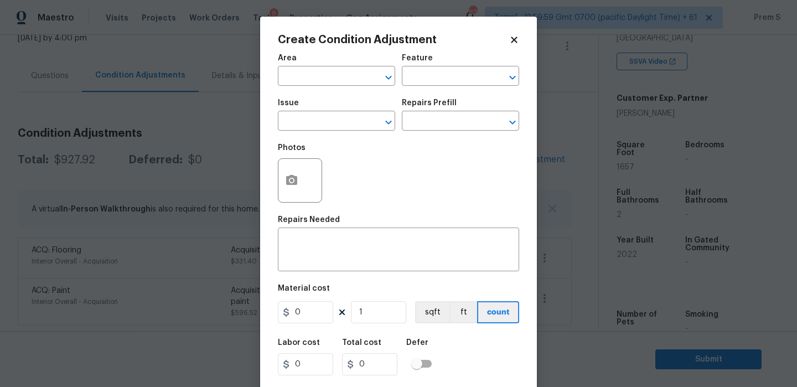
click at [299, 67] on div "Area" at bounding box center [336, 61] width 117 height 14
click at [301, 76] on input "text" at bounding box center [321, 77] width 86 height 17
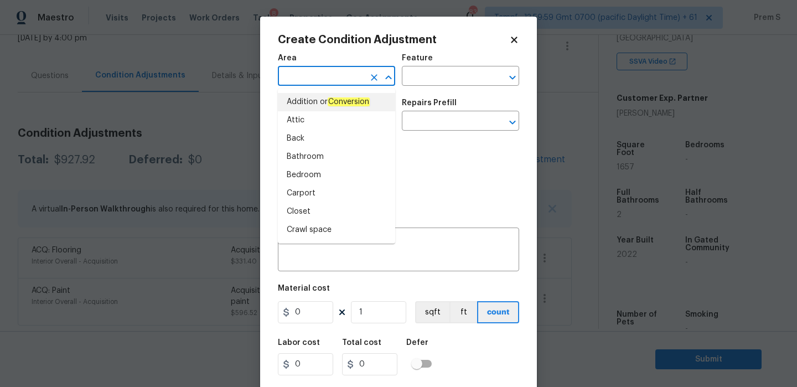
click at [579, 70] on body "Maestro Visits Projects Work Orders Tasks 8 Properties Geo Assignments 838 Tamp…" at bounding box center [398, 193] width 797 height 387
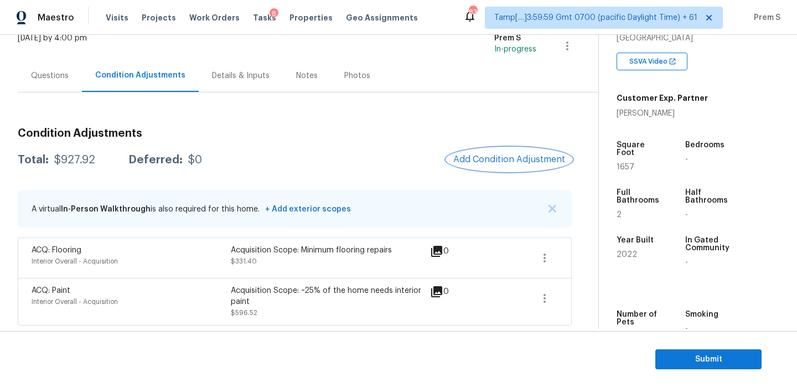
click at [527, 159] on span "Add Condition Adjustment" at bounding box center [510, 160] width 112 height 10
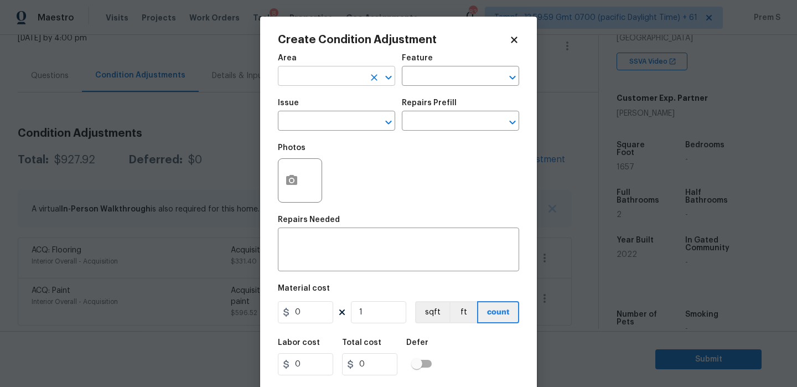
click at [337, 79] on input "text" at bounding box center [321, 77] width 86 height 17
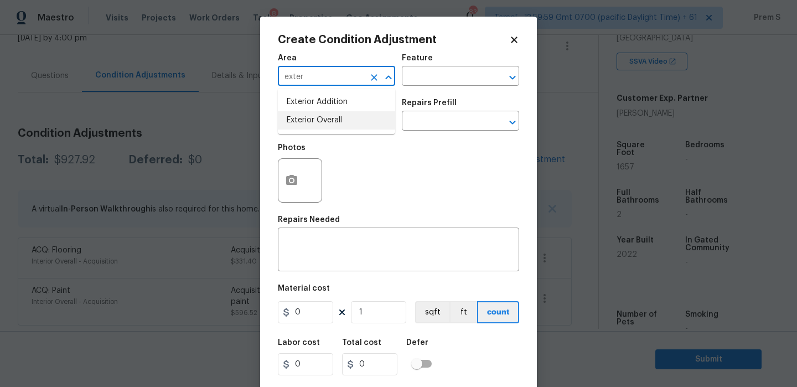
click at [322, 119] on li "Exterior Overall" at bounding box center [336, 120] width 117 height 18
type input "Exterior Overall"
click at [322, 119] on input "text" at bounding box center [321, 122] width 86 height 17
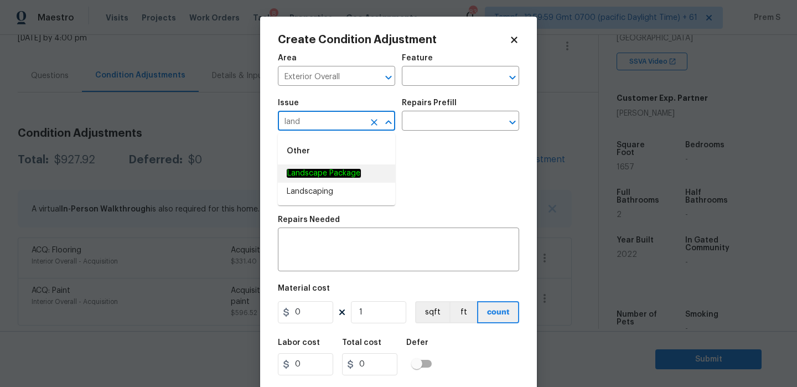
click at [363, 172] on li "Landscape Package" at bounding box center [336, 173] width 117 height 18
type input "Landscape Package"
click at [478, 121] on input "text" at bounding box center [445, 122] width 86 height 17
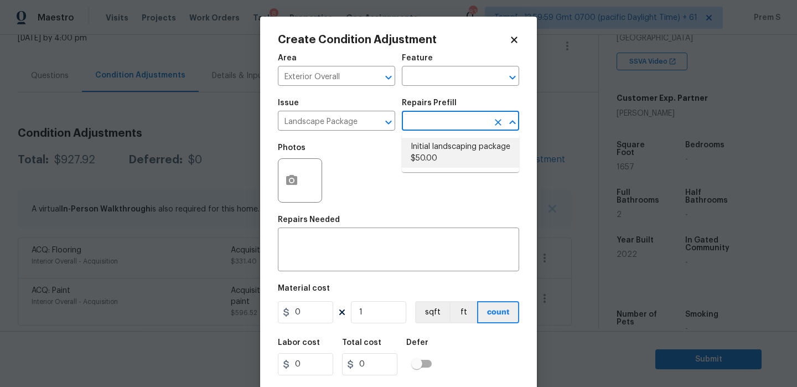
click at [439, 155] on li "Initial landscaping package $50.00" at bounding box center [460, 153] width 117 height 30
type input "Home Readiness Packages"
type textarea "Mowing of grass up to 6" in height. Mow, edge along driveways & sidewalks, trim…"
type input "50"
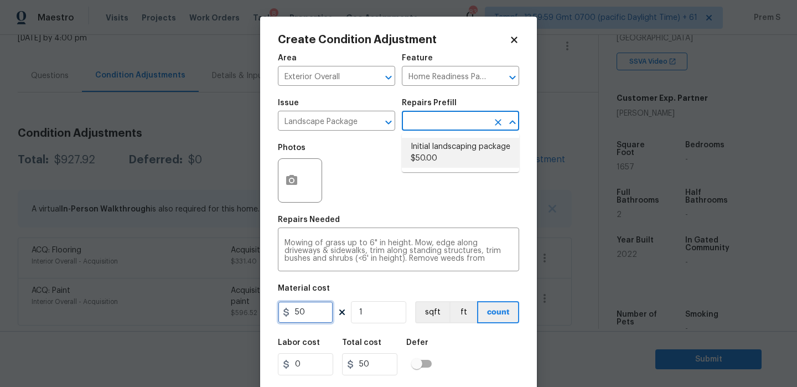
click at [295, 320] on input "50" at bounding box center [305, 312] width 55 height 22
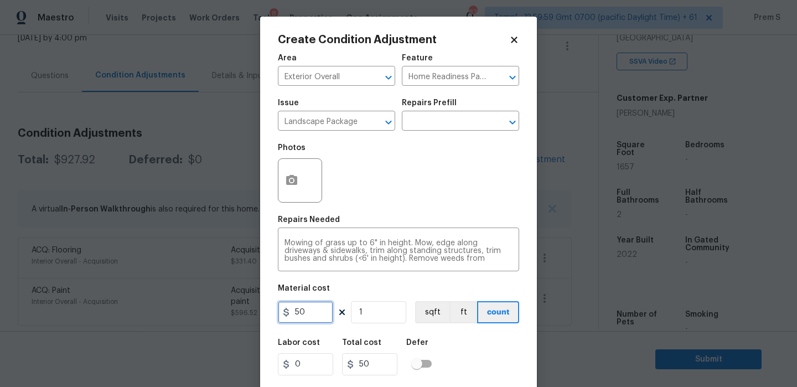
click at [295, 320] on input "50" at bounding box center [305, 312] width 55 height 22
type input "300"
click at [474, 351] on div "Labor cost 0 Total cost 300 Defer" at bounding box center [398, 357] width 241 height 50
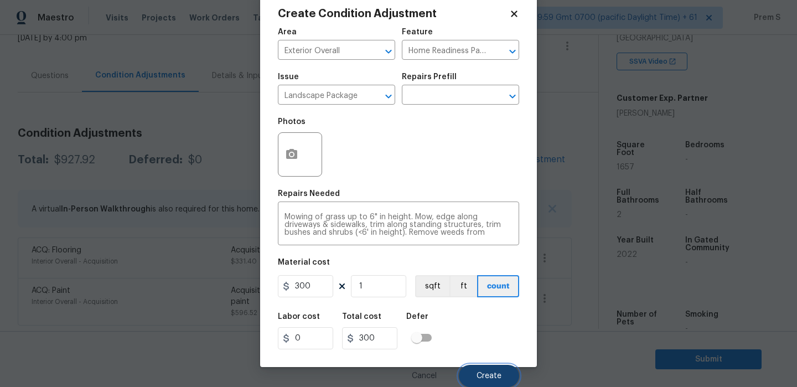
click at [496, 384] on button "Create" at bounding box center [489, 376] width 60 height 22
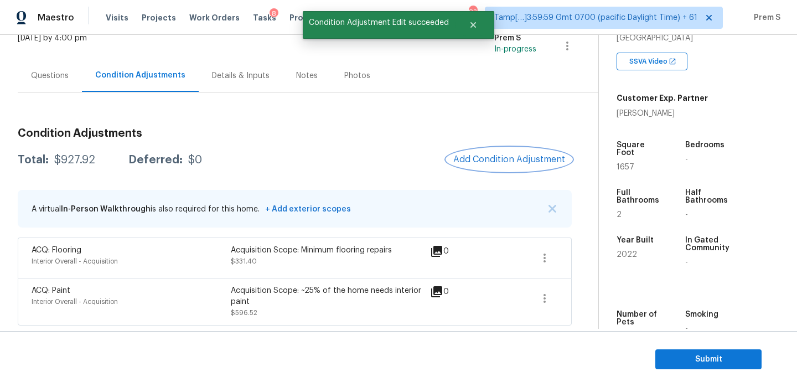
scroll to position [0, 0]
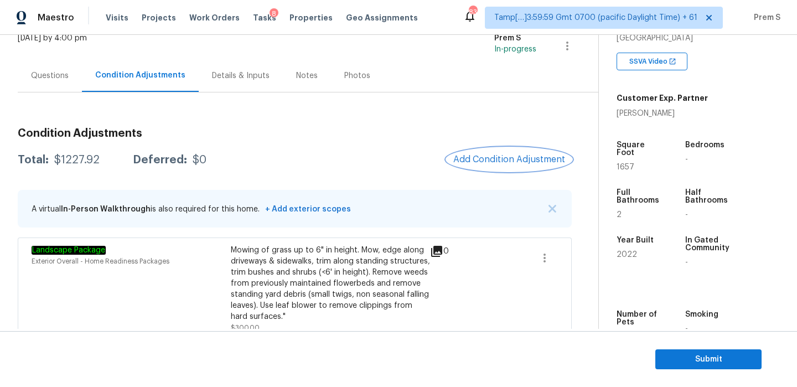
click at [511, 151] on button "Add Condition Adjustment" at bounding box center [509, 159] width 125 height 23
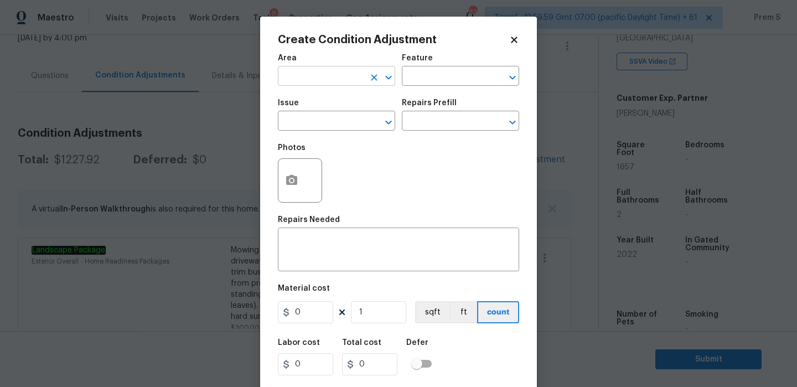
click at [327, 81] on input "text" at bounding box center [321, 77] width 86 height 17
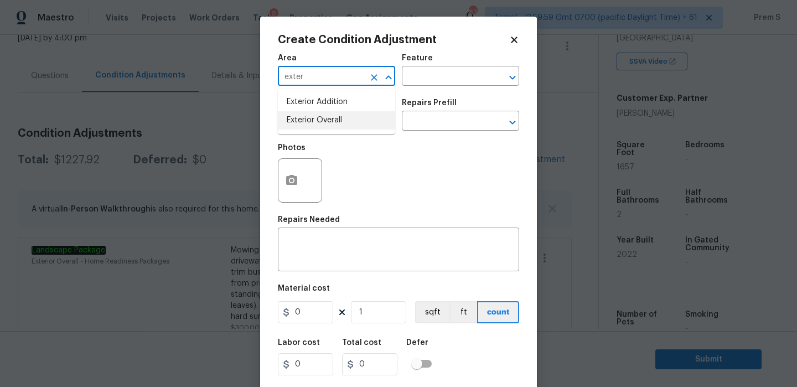
click at [333, 126] on li "Exterior Overall" at bounding box center [336, 120] width 117 height 18
type input "Exterior Overall"
click at [333, 126] on input "text" at bounding box center [321, 122] width 86 height 17
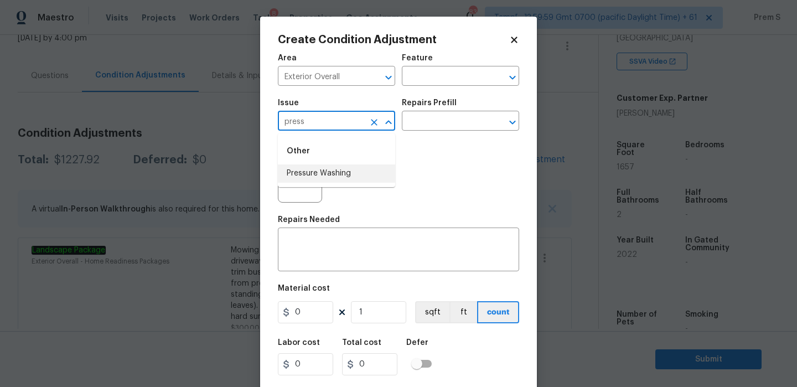
click at [322, 178] on li "Pressure Washing" at bounding box center [336, 173] width 117 height 18
type input "Pressure Washing"
click at [316, 244] on textarea at bounding box center [399, 250] width 228 height 23
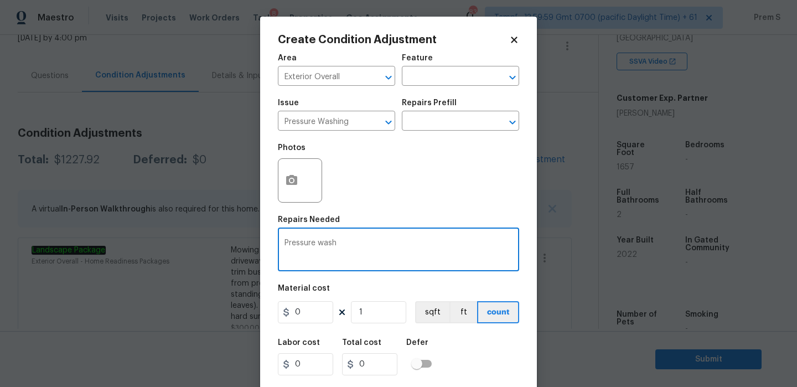
type textarea "Pressure wash"
click at [314, 318] on input "0" at bounding box center [305, 312] width 55 height 22
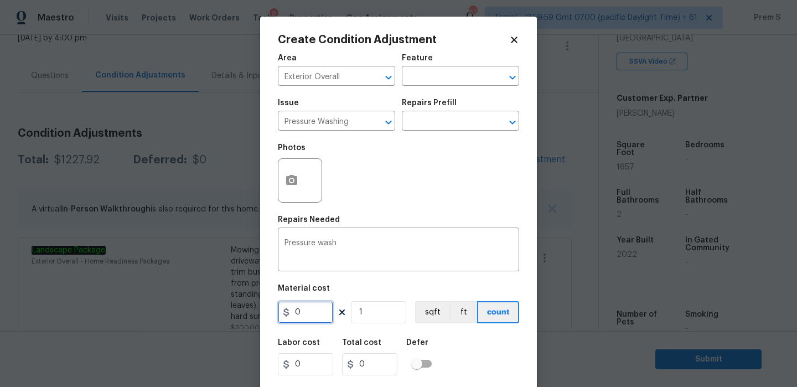
click at [314, 318] on input "0" at bounding box center [305, 312] width 55 height 22
type input "200"
click at [467, 327] on div "Area Exterior Overall ​ Feature ​ Issue Pressure Washing ​ Repairs Prefill ​ Ph…" at bounding box center [398, 231] width 241 height 366
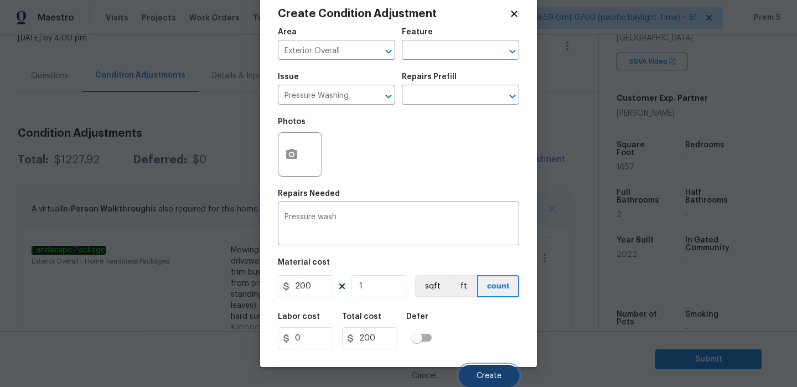
click at [481, 369] on button "Create" at bounding box center [489, 376] width 60 height 22
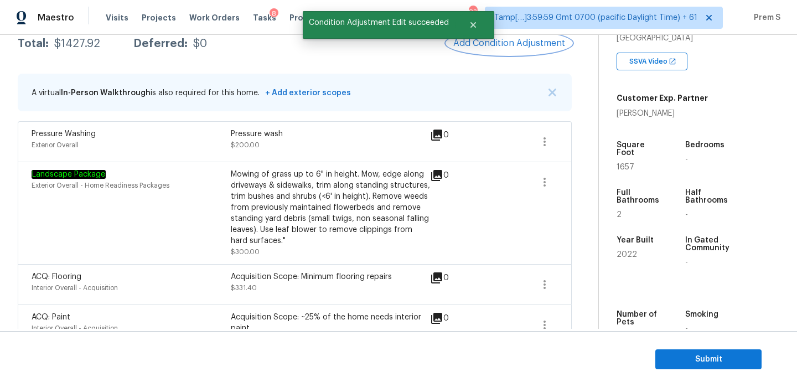
scroll to position [188, 0]
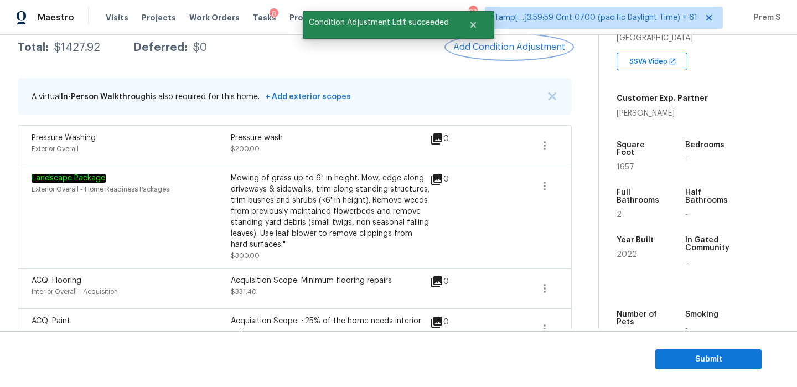
click at [519, 45] on span "Add Condition Adjustment" at bounding box center [510, 47] width 112 height 10
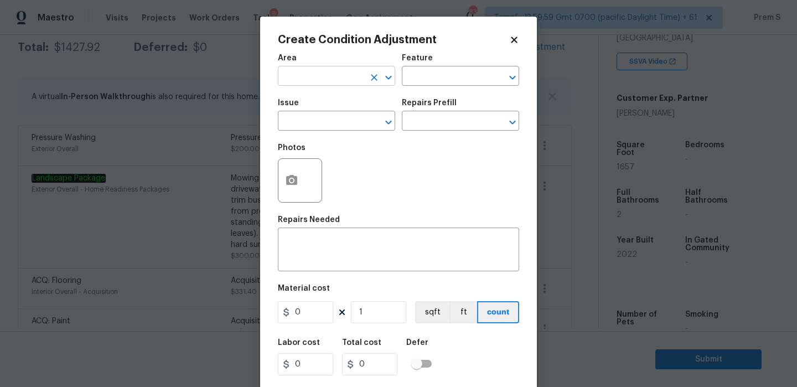
click at [315, 74] on input "text" at bounding box center [321, 77] width 86 height 17
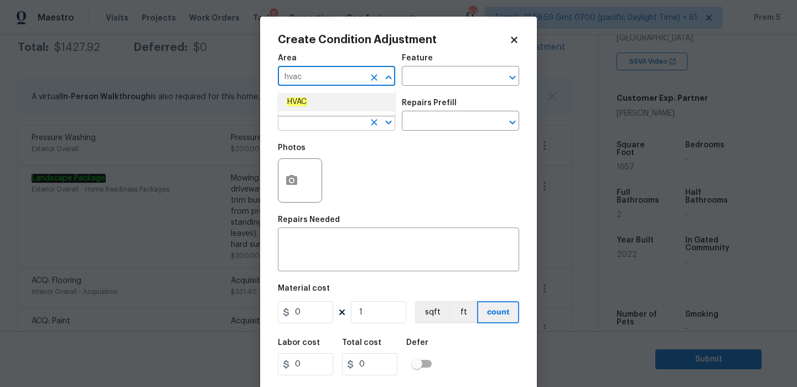
type input "hvac"
click at [320, 125] on input "text" at bounding box center [321, 122] width 86 height 17
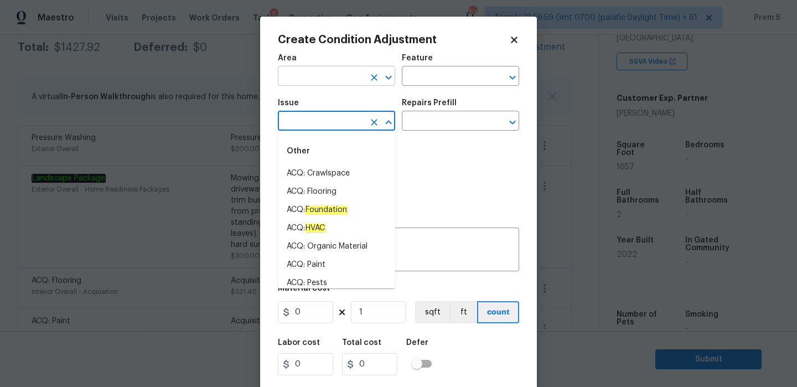
click at [330, 80] on input "text" at bounding box center [321, 77] width 86 height 17
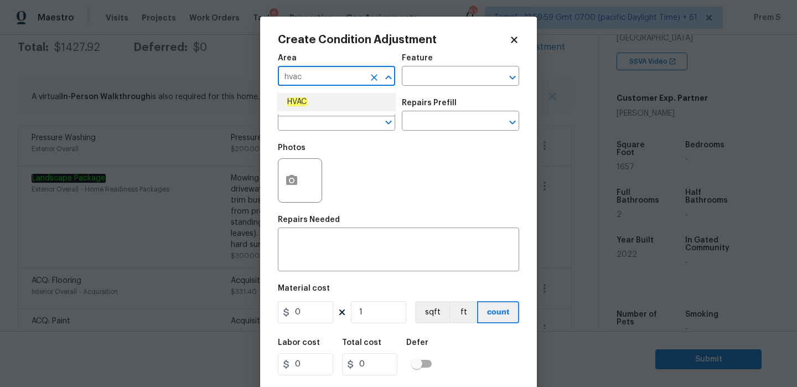
click at [317, 94] on li "HVAC" at bounding box center [336, 102] width 117 height 18
type input "HVAC"
click at [308, 122] on input "text" at bounding box center [321, 122] width 86 height 17
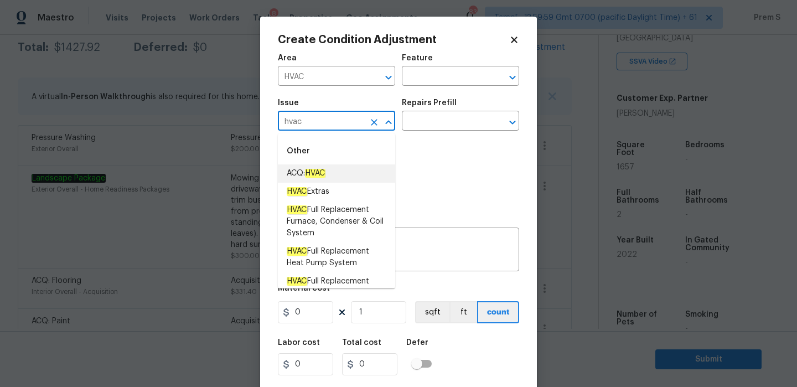
click at [315, 176] on em "HVAC" at bounding box center [315, 173] width 20 height 9
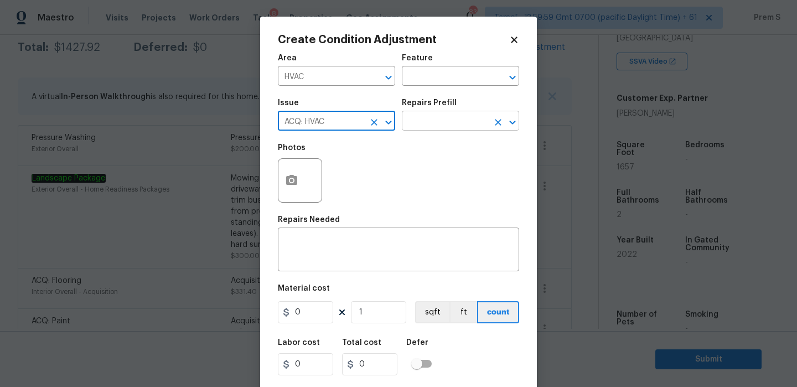
type input "ACQ: HVAC"
click at [471, 121] on input "text" at bounding box center [445, 122] width 86 height 17
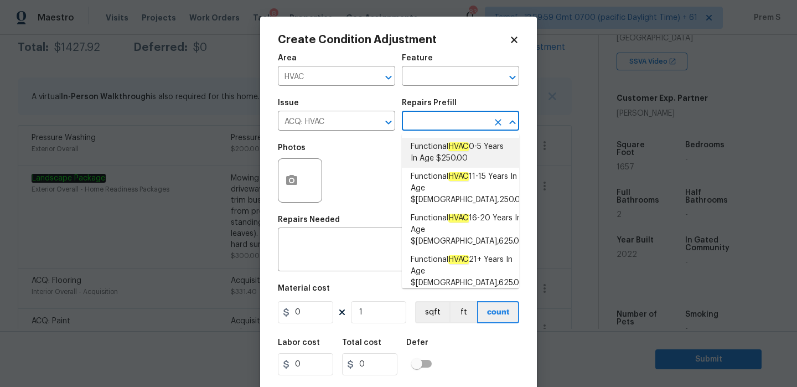
click at [461, 155] on span "Functional HVAC 0-5 Years In Age $250.00" at bounding box center [461, 152] width 100 height 23
type input "Acquisition"
type textarea "Acquisition Scope: Functional HVAC 0-5 years"
type input "250"
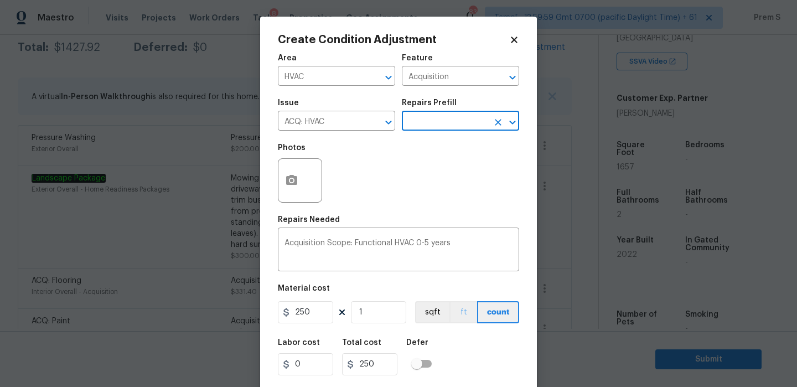
scroll to position [27, 0]
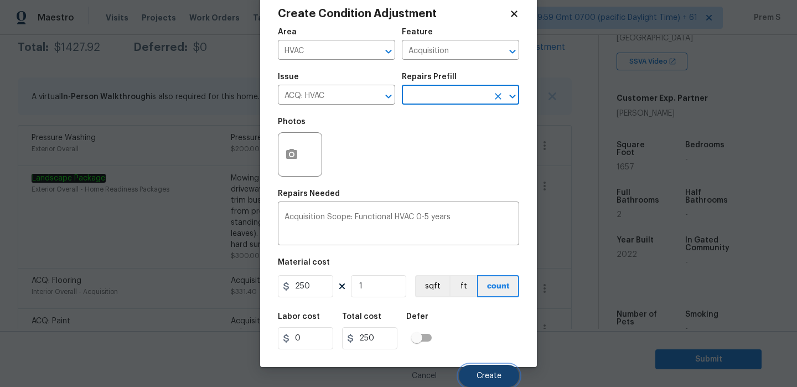
click at [487, 377] on span "Create" at bounding box center [489, 376] width 25 height 8
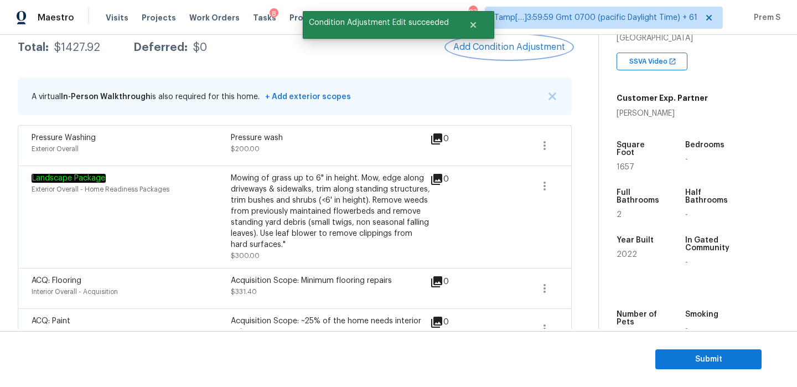
scroll to position [0, 0]
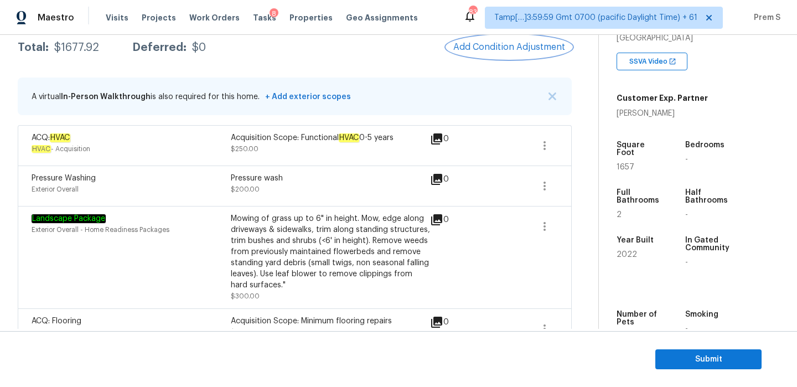
click at [502, 44] on span "Add Condition Adjustment" at bounding box center [510, 47] width 112 height 10
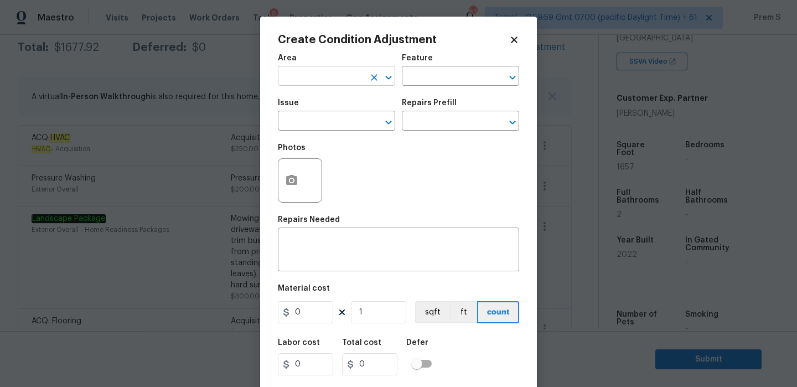
click at [339, 75] on input "text" at bounding box center [321, 77] width 86 height 17
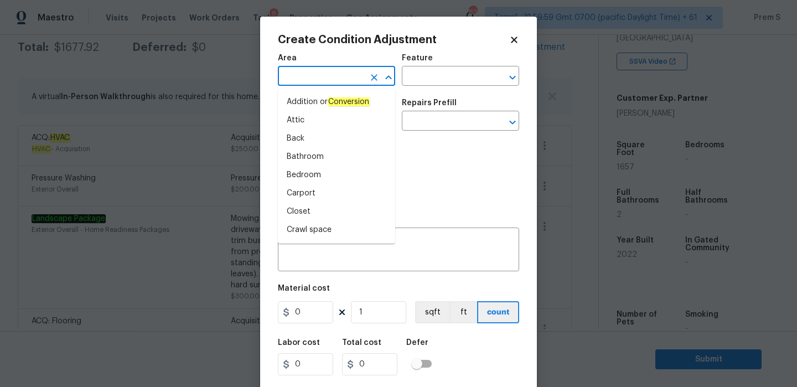
click at [339, 75] on input "text" at bounding box center [321, 77] width 86 height 17
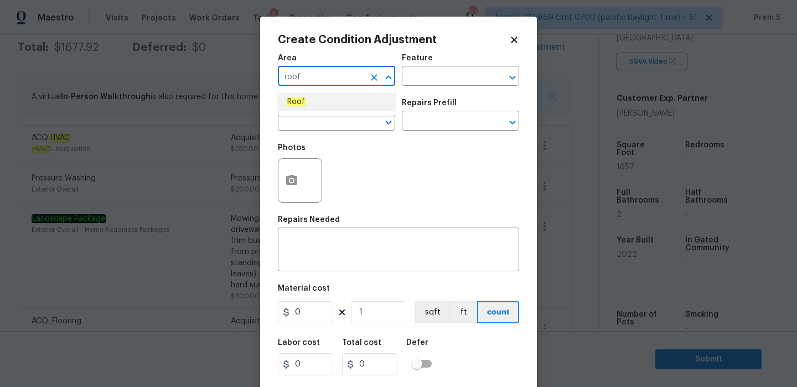
click at [340, 104] on li "Roof" at bounding box center [336, 102] width 117 height 18
type input "Roof"
click at [328, 125] on input "text" at bounding box center [321, 122] width 86 height 17
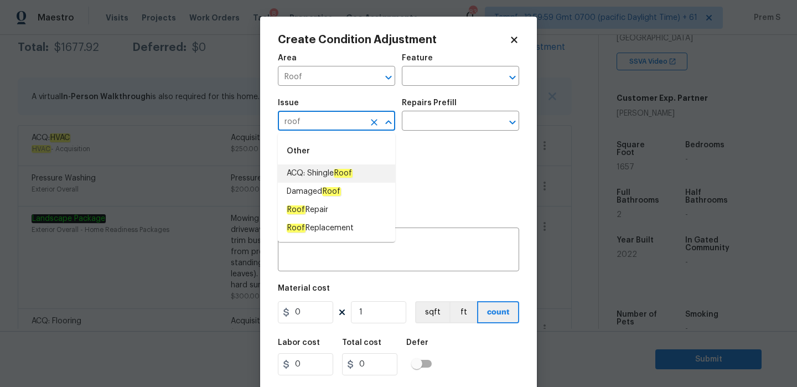
click at [350, 176] on em "Roof" at bounding box center [343, 173] width 19 height 9
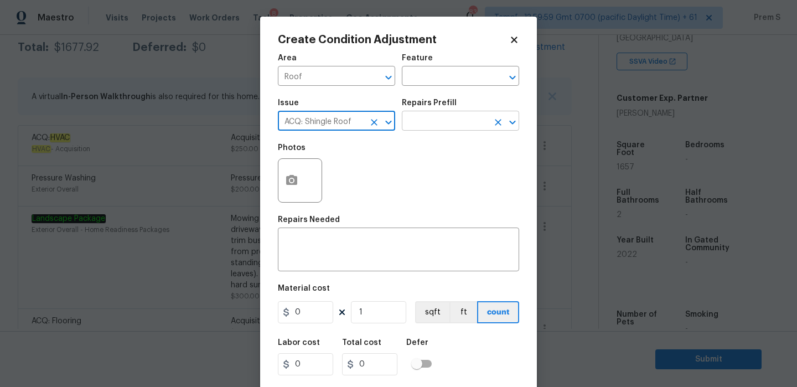
type input "ACQ: Shingle Roof"
click at [474, 126] on input "text" at bounding box center [445, 122] width 86 height 17
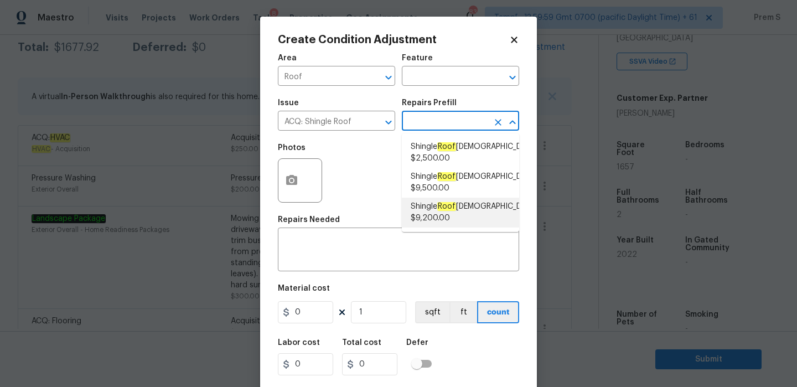
click at [516, 39] on icon at bounding box center [515, 40] width 10 height 10
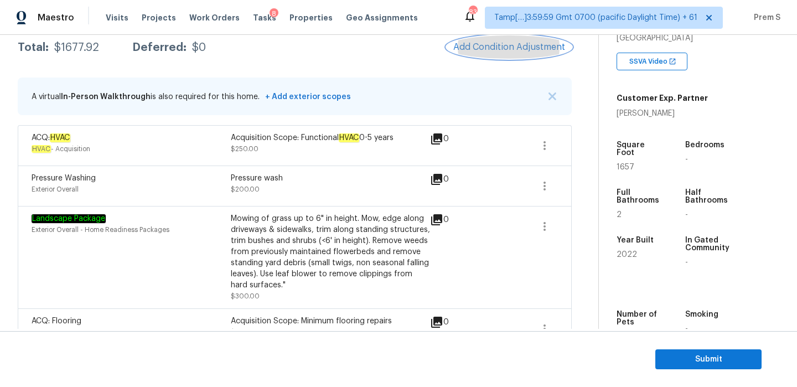
click at [510, 49] on span "Add Condition Adjustment" at bounding box center [510, 47] width 112 height 10
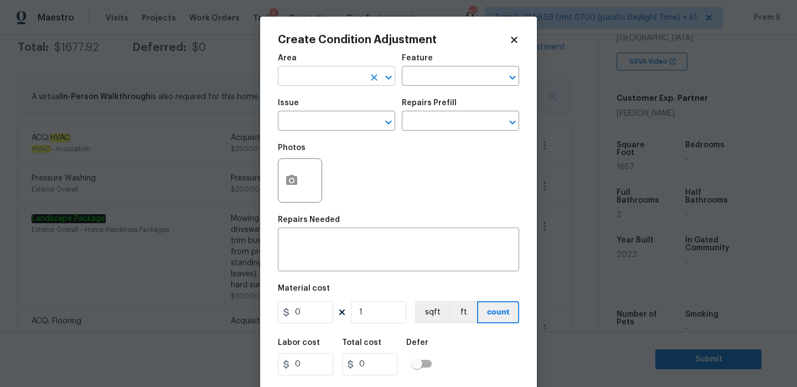
click at [359, 83] on input "text" at bounding box center [321, 77] width 86 height 17
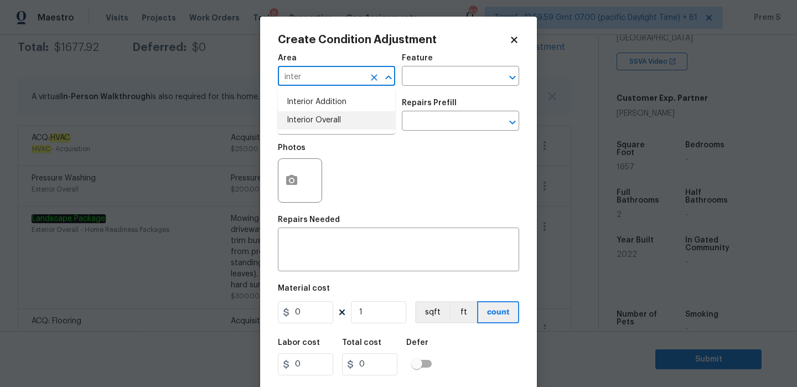
click at [336, 125] on li "Interior Overall" at bounding box center [336, 120] width 117 height 18
type input "Interior Overall"
click at [336, 125] on input "text" at bounding box center [321, 122] width 86 height 17
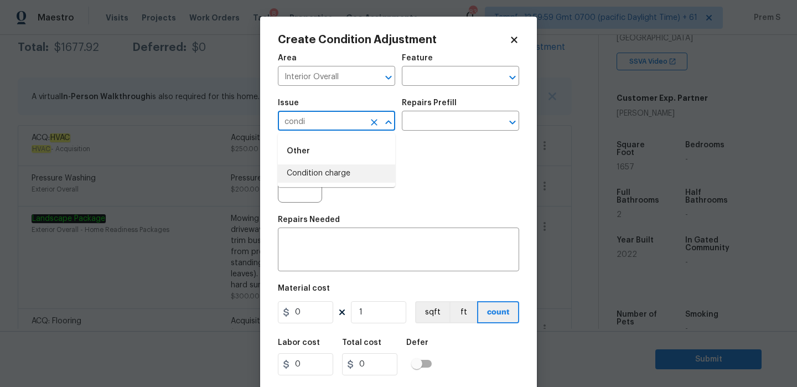
click at [328, 169] on li "Condition charge" at bounding box center [336, 173] width 117 height 18
type input "Condition charge"
click at [456, 120] on input "text" at bounding box center [445, 122] width 86 height 17
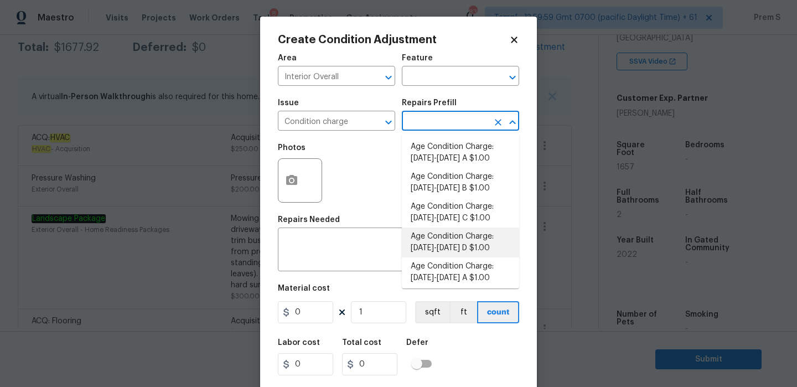
scroll to position [380, 0]
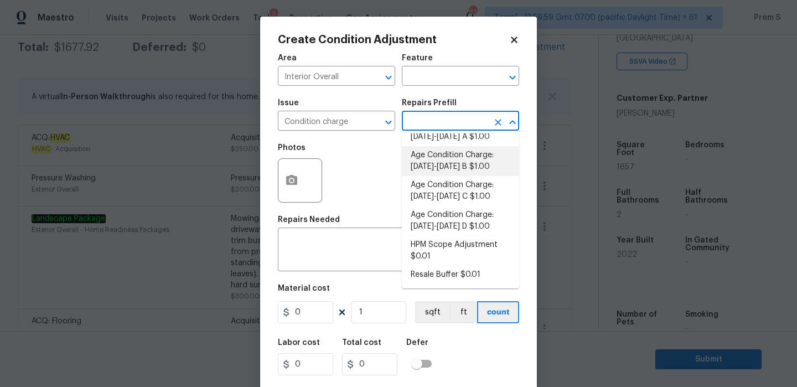
click at [477, 170] on li "Age Condition Charge: 2009-2023 B $1.00" at bounding box center [460, 161] width 117 height 30
type input "Home Readiness Packages"
type textarea "Age Condition Charge: 2009-2023 B"
type input "1"
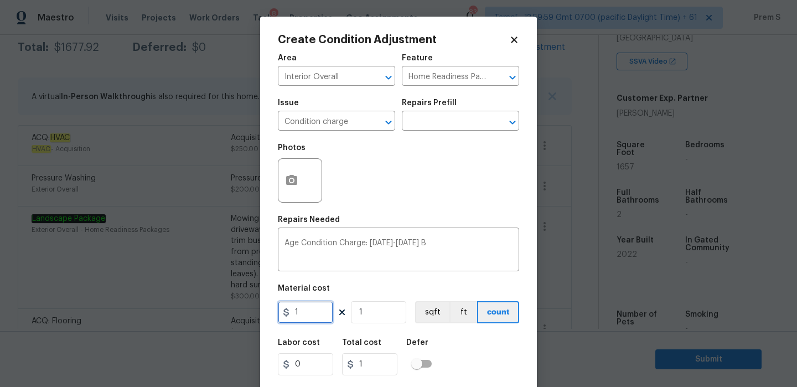
click at [319, 316] on input "1" at bounding box center [305, 312] width 55 height 22
type input "2000"
click at [498, 347] on div "Labor cost 0 Total cost 2000 Defer" at bounding box center [398, 357] width 241 height 50
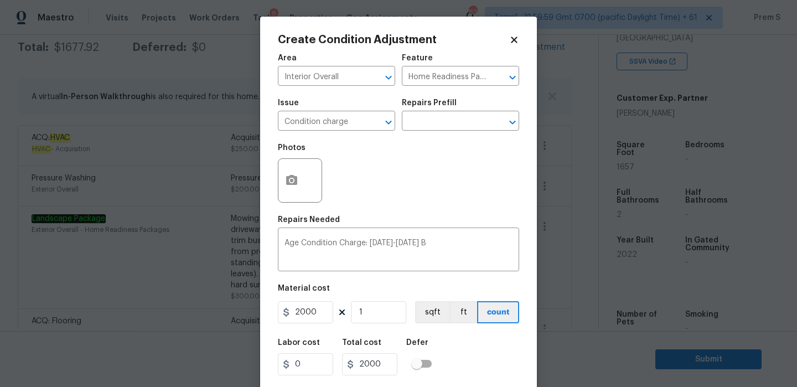
scroll to position [27, 0]
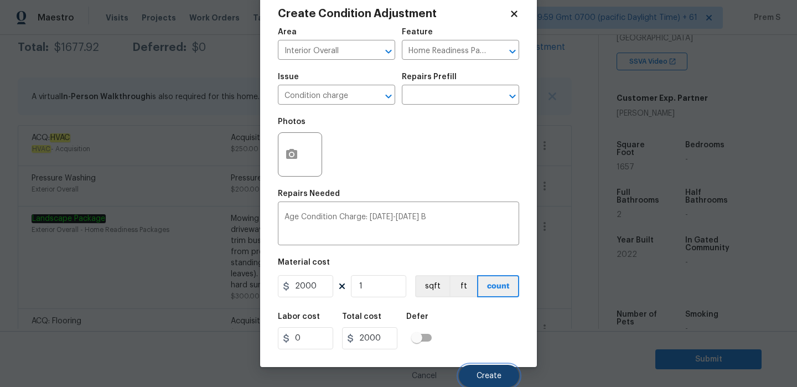
click at [511, 373] on button "Create" at bounding box center [489, 376] width 60 height 22
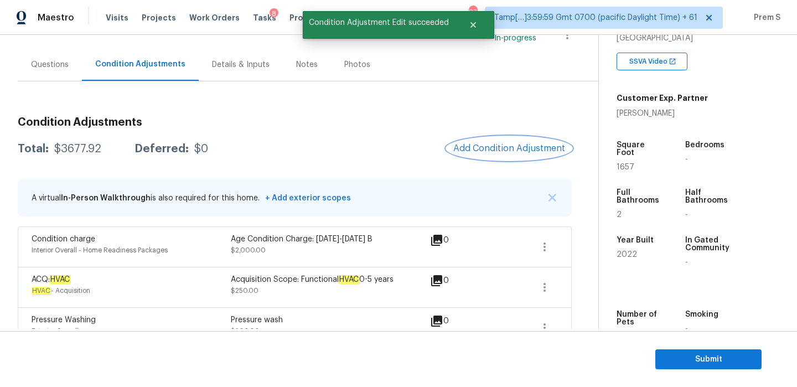
scroll to position [37, 0]
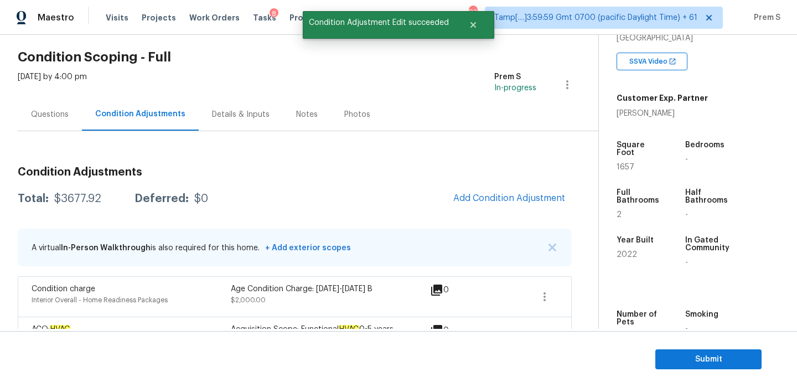
click at [54, 116] on div "Questions" at bounding box center [50, 114] width 38 height 11
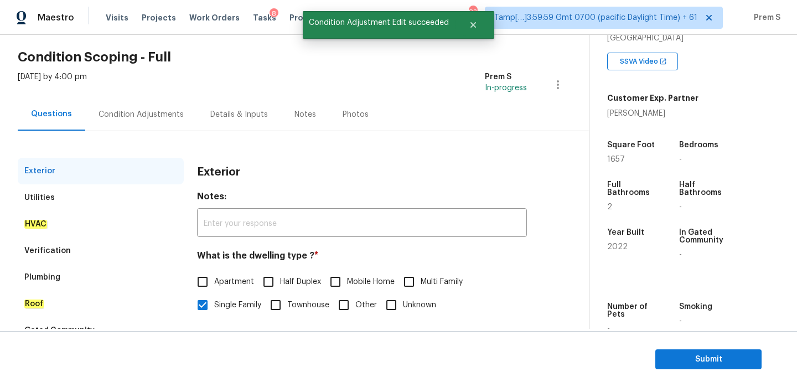
click at [109, 256] on div "Verification" at bounding box center [101, 251] width 166 height 27
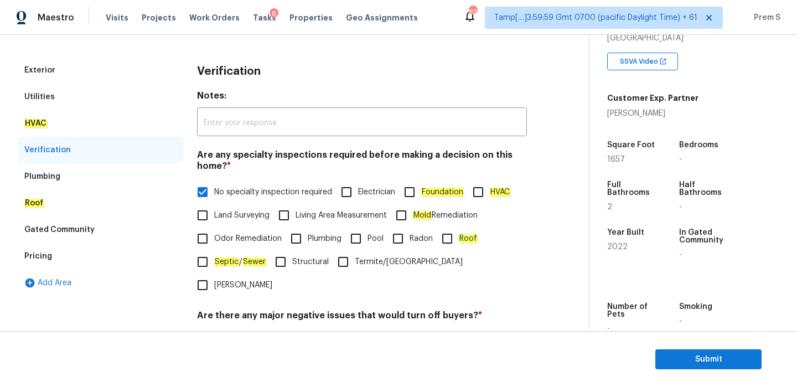
scroll to position [39, 0]
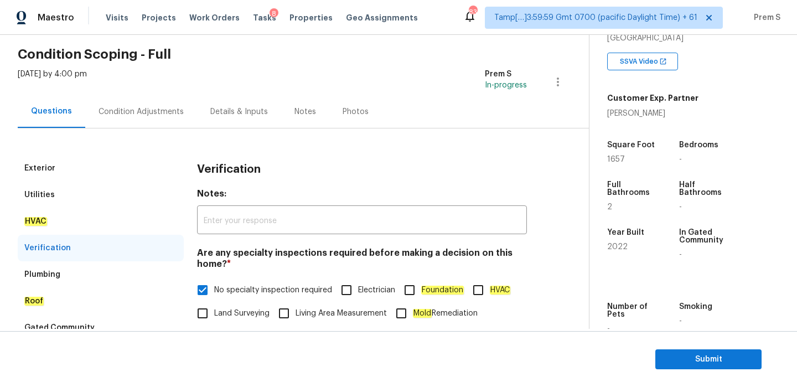
click at [132, 116] on div "Condition Adjustments" at bounding box center [141, 111] width 85 height 11
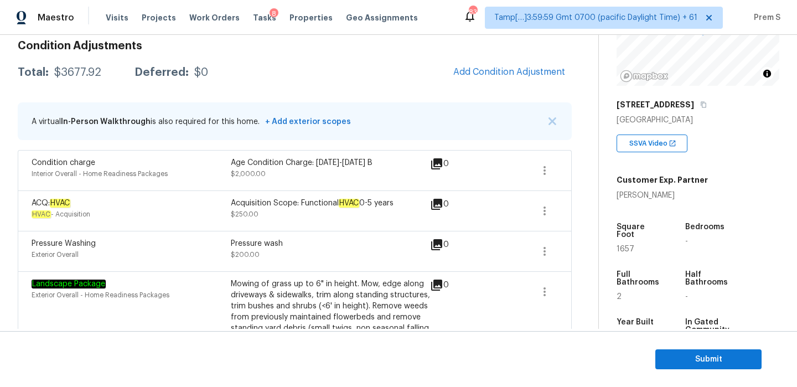
scroll to position [162, 0]
click at [717, 358] on span "Submit" at bounding box center [709, 360] width 89 height 14
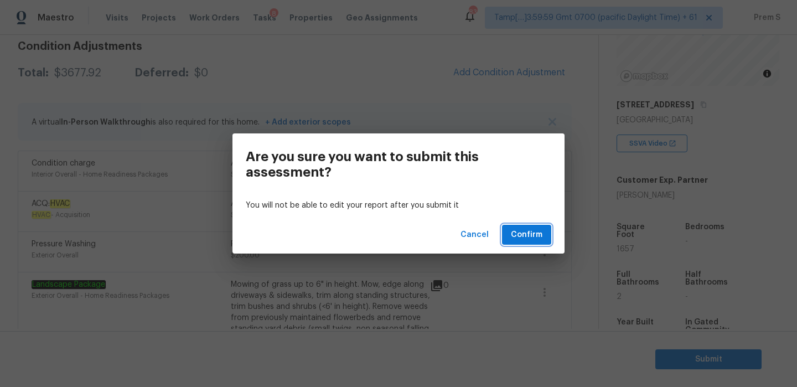
click at [529, 240] on span "Confirm" at bounding box center [527, 235] width 32 height 14
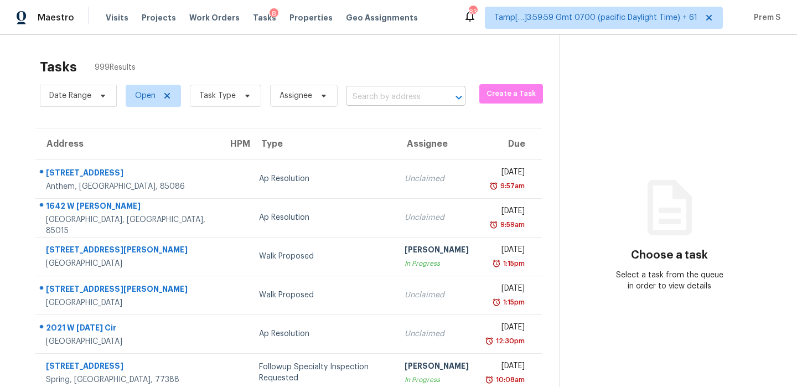
click at [409, 92] on input "text" at bounding box center [390, 97] width 89 height 17
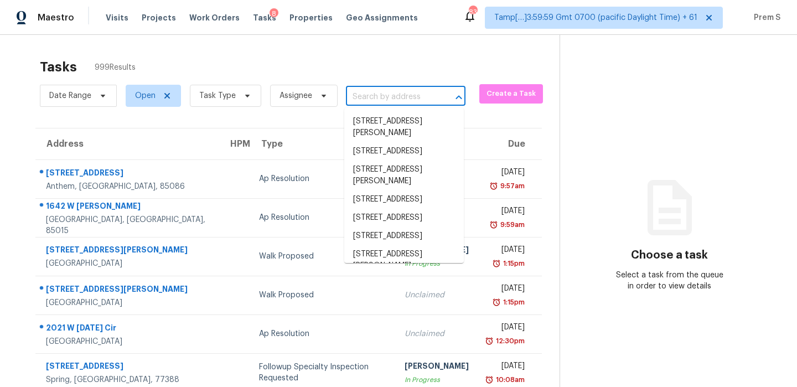
paste input "1281 Judge Tyler Dr Clarksville, TN, 37043"
type input "1281 Judge Tyler Dr Clarksville, TN, 37043"
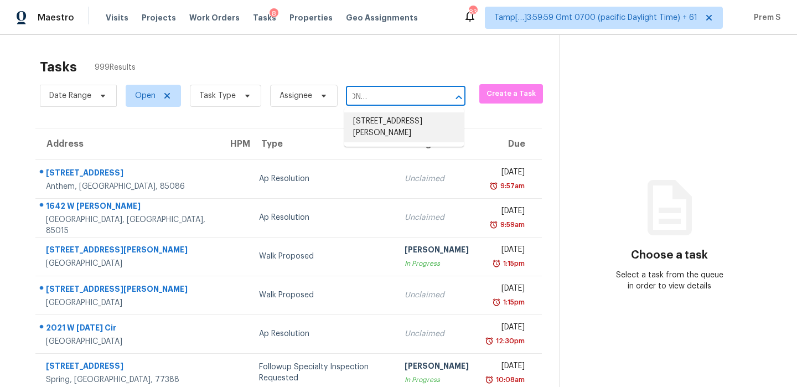
click at [393, 130] on li "1281 Judge Tyler Dr, Clarksville, TN 37043" at bounding box center [404, 127] width 120 height 30
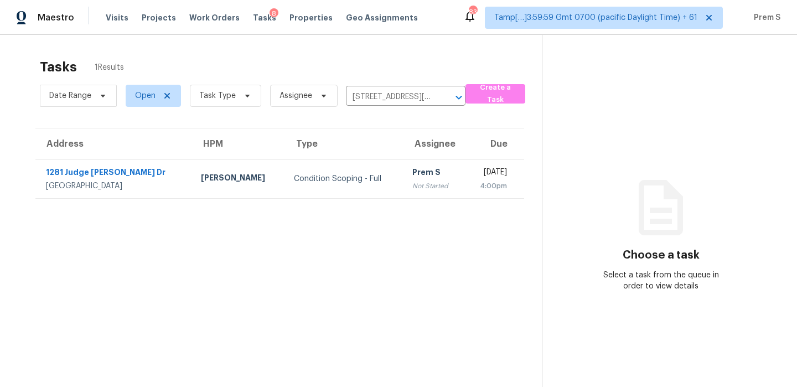
click at [413, 167] on div "Prem S" at bounding box center [434, 174] width 43 height 14
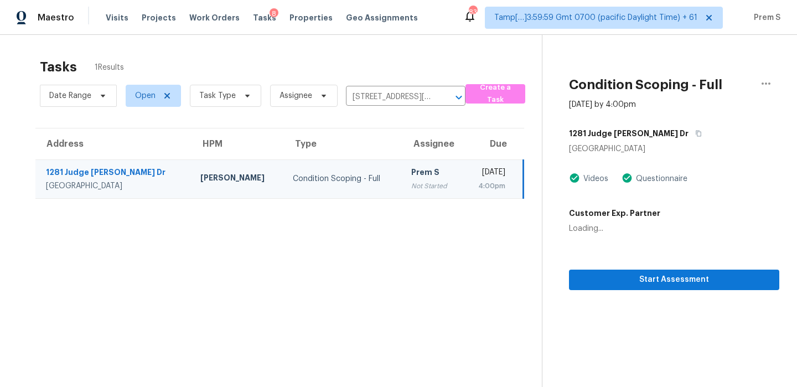
scroll to position [35, 0]
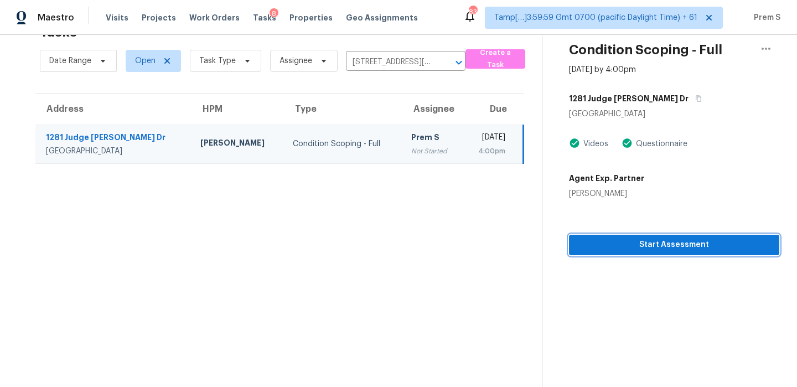
click at [716, 238] on span "Start Assessment" at bounding box center [674, 245] width 193 height 14
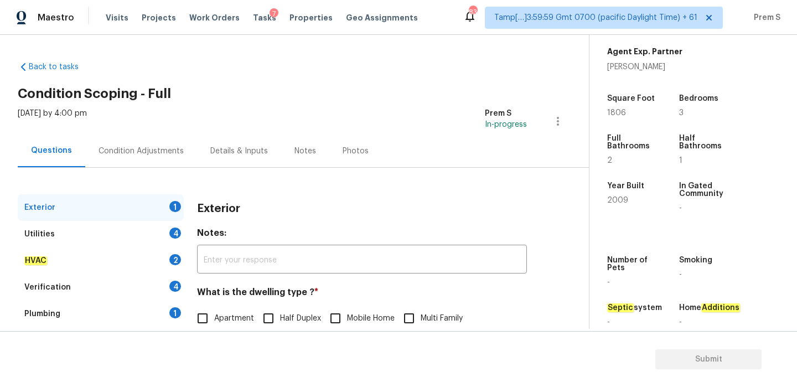
scroll to position [135, 0]
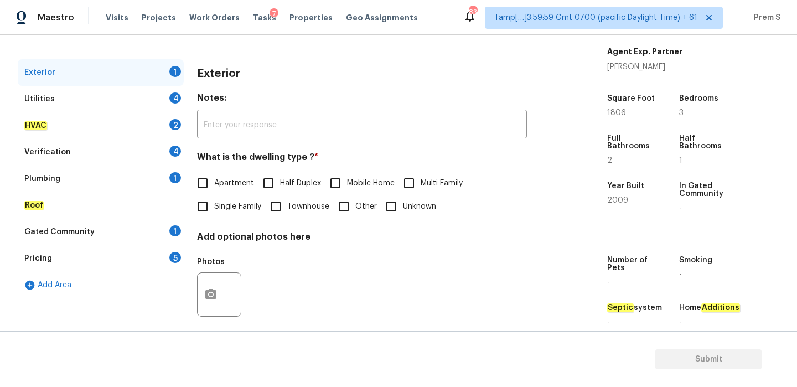
click at [210, 213] on input "Single Family" at bounding box center [202, 206] width 23 height 23
checkbox input "true"
click at [176, 99] on div "4" at bounding box center [175, 97] width 12 height 11
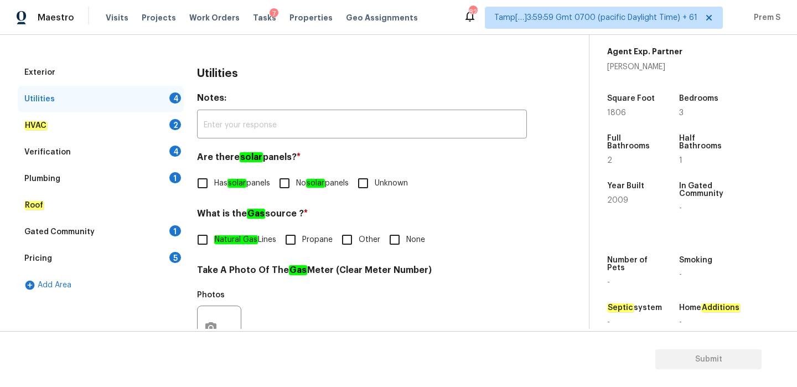
click at [296, 188] on input "No solar panels" at bounding box center [284, 183] width 23 height 23
checkbox input "true"
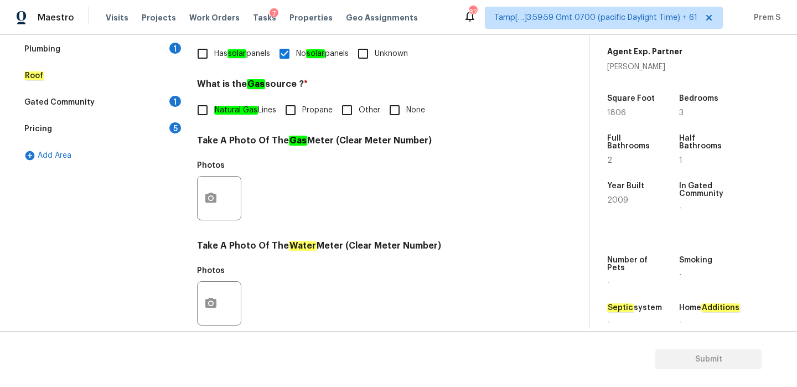
scroll to position [285, 0]
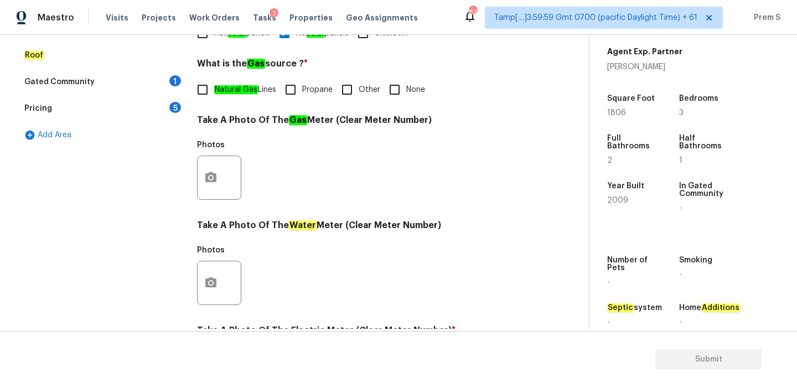
click at [352, 89] on input "Other" at bounding box center [347, 89] width 23 height 23
checkbox input "true"
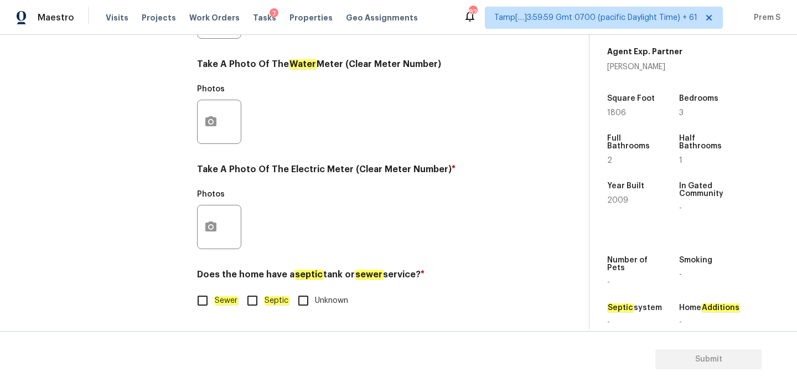
click at [222, 297] on em "Sewer" at bounding box center [226, 300] width 24 height 9
click at [214, 297] on input "Sewer" at bounding box center [202, 300] width 23 height 23
checkbox input "true"
click at [210, 223] on icon "button" at bounding box center [210, 227] width 11 height 10
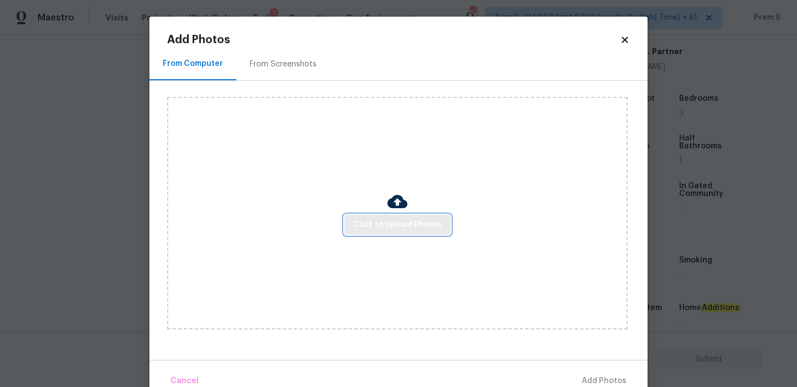
click at [432, 229] on span "Click to Upload Photos" at bounding box center [397, 225] width 89 height 14
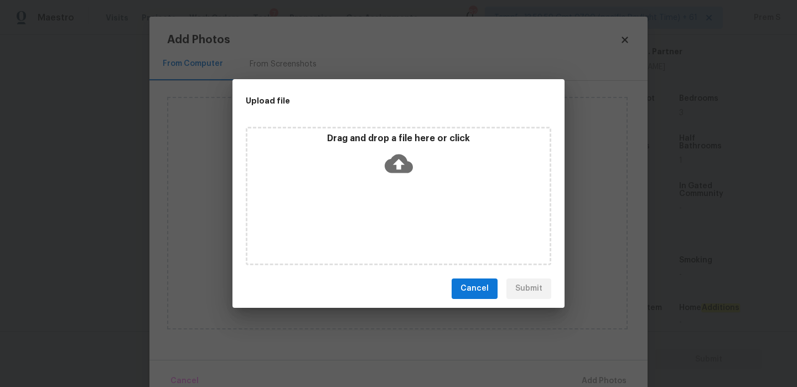
click at [403, 158] on icon at bounding box center [399, 163] width 28 height 19
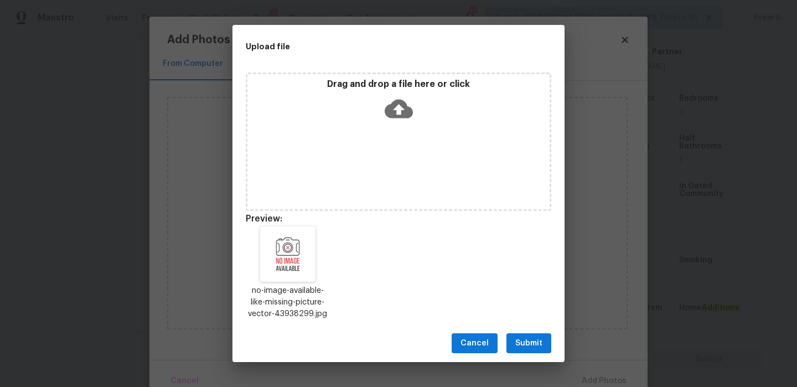
click at [541, 348] on span "Submit" at bounding box center [529, 344] width 27 height 14
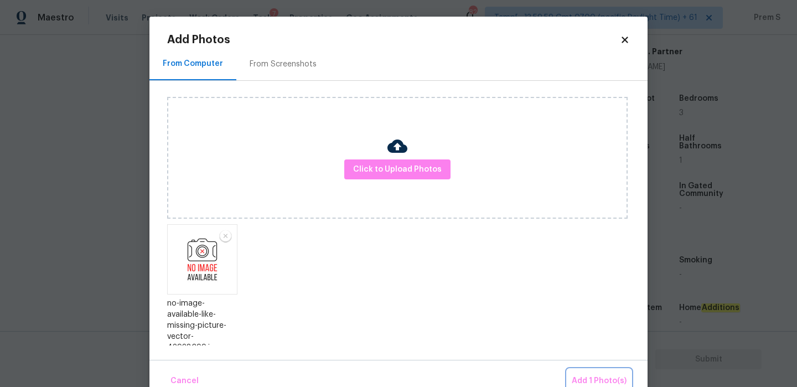
click at [584, 369] on button "Add 1 Photo(s)" at bounding box center [600, 381] width 64 height 24
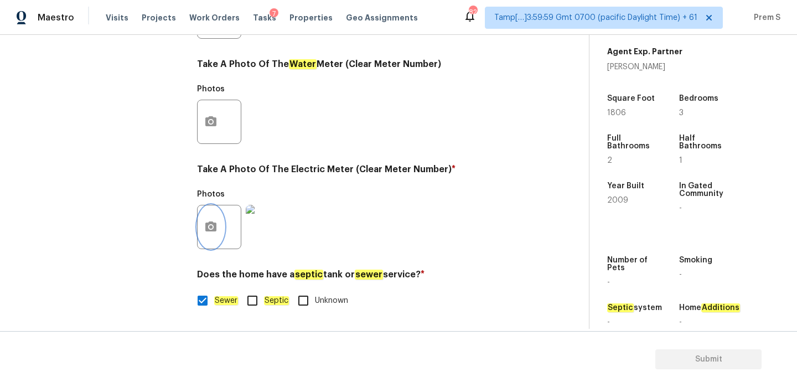
scroll to position [160, 0]
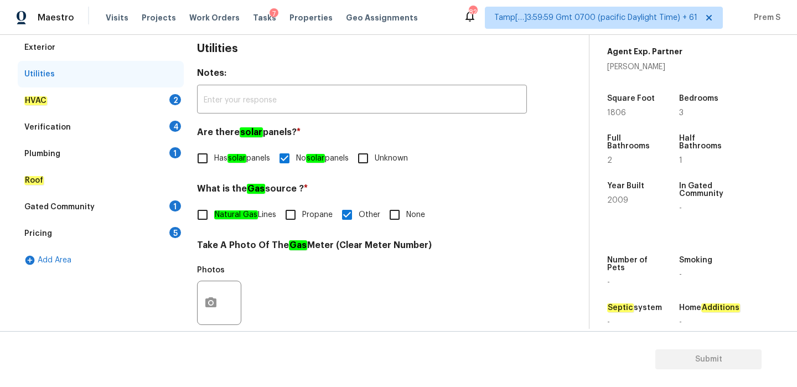
click at [170, 95] on div "HVAC 2" at bounding box center [101, 101] width 166 height 27
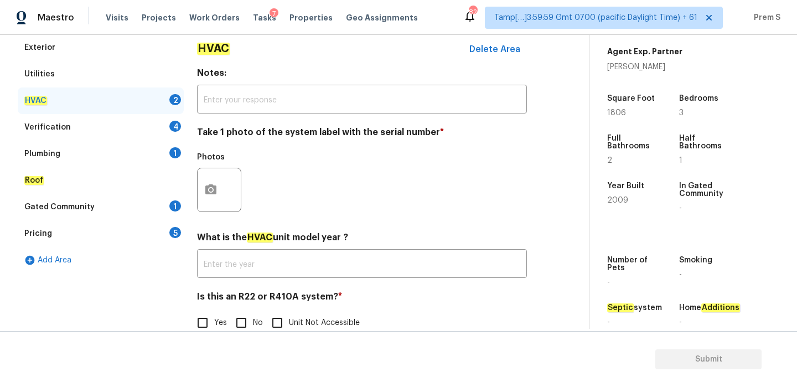
click at [243, 331] on section "Submit" at bounding box center [398, 359] width 797 height 56
click at [250, 328] on input "No" at bounding box center [241, 322] width 23 height 23
checkbox input "true"
click at [210, 181] on button "button" at bounding box center [211, 189] width 27 height 43
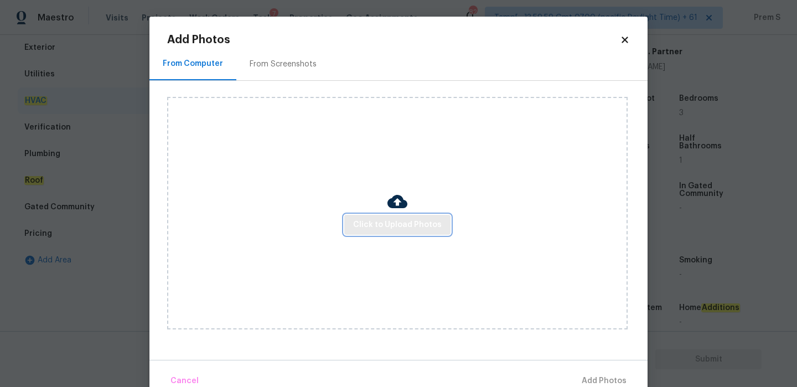
click at [401, 227] on span "Click to Upload Photos" at bounding box center [397, 225] width 89 height 14
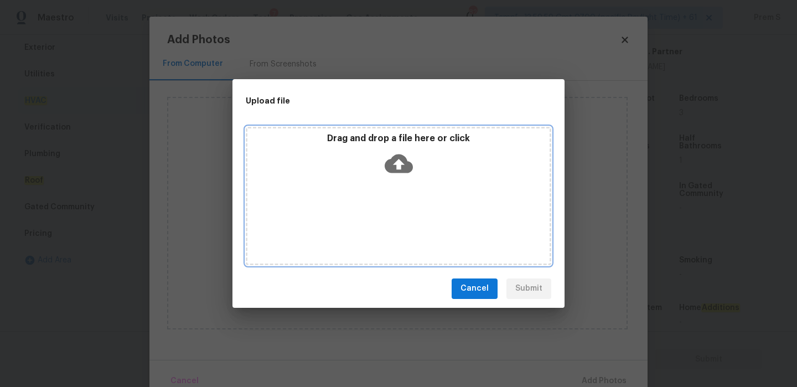
click at [398, 162] on icon at bounding box center [399, 164] width 28 height 28
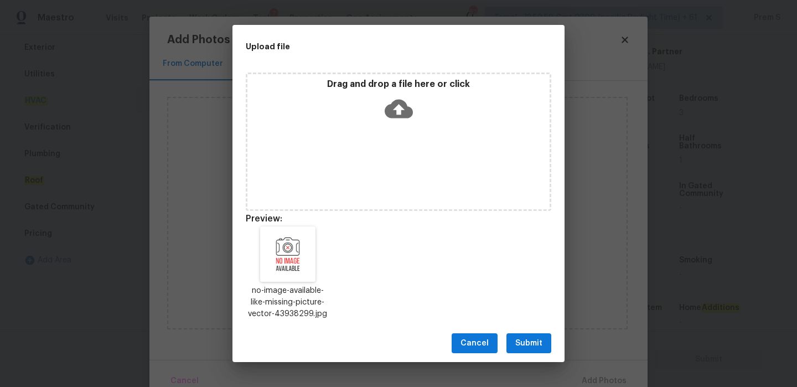
click at [526, 342] on span "Submit" at bounding box center [529, 344] width 27 height 14
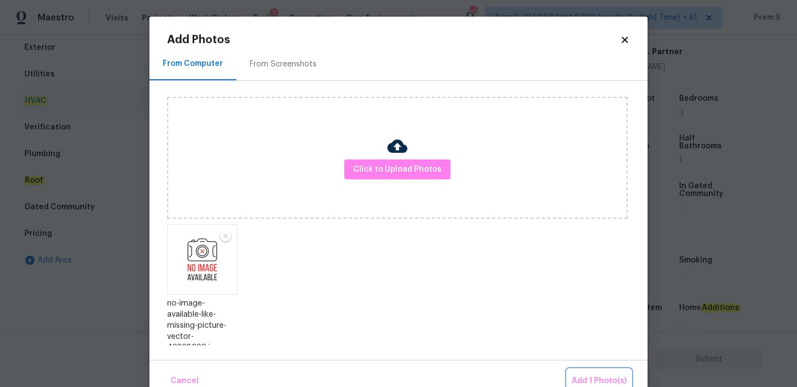
click at [594, 379] on span "Add 1 Photo(s)" at bounding box center [599, 381] width 55 height 14
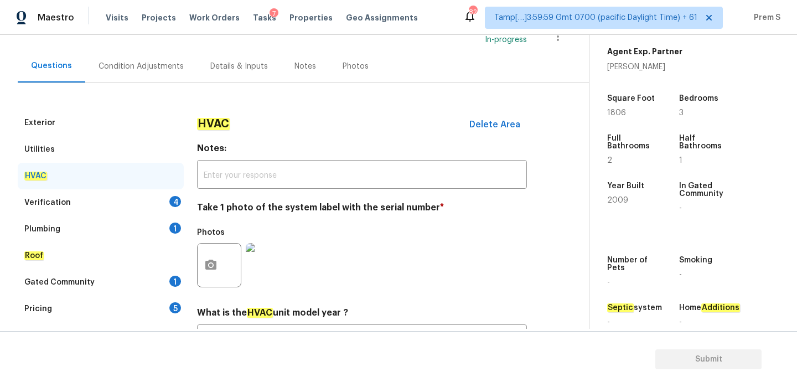
scroll to position [183, 0]
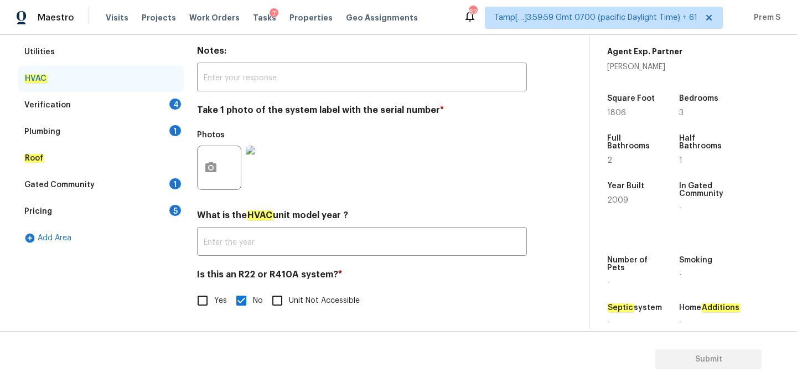
click at [171, 104] on div "4" at bounding box center [175, 104] width 12 height 11
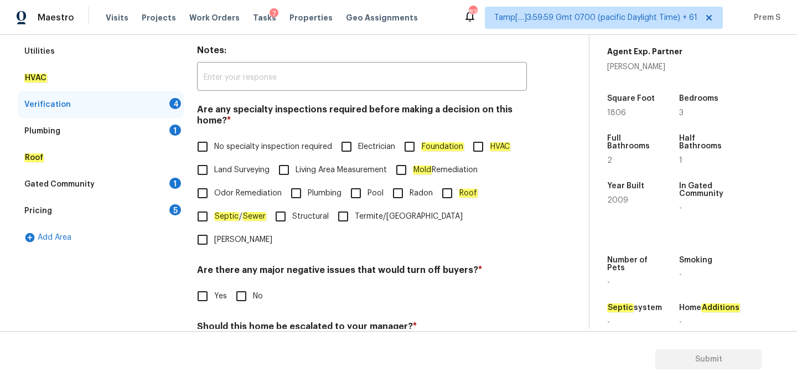
click at [228, 148] on span "No specialty inspection required" at bounding box center [273, 147] width 118 height 12
click at [214, 148] on input "No specialty inspection required" at bounding box center [202, 146] width 23 height 23
checkbox input "true"
click at [244, 285] on input "No" at bounding box center [241, 296] width 23 height 23
checkbox input "true"
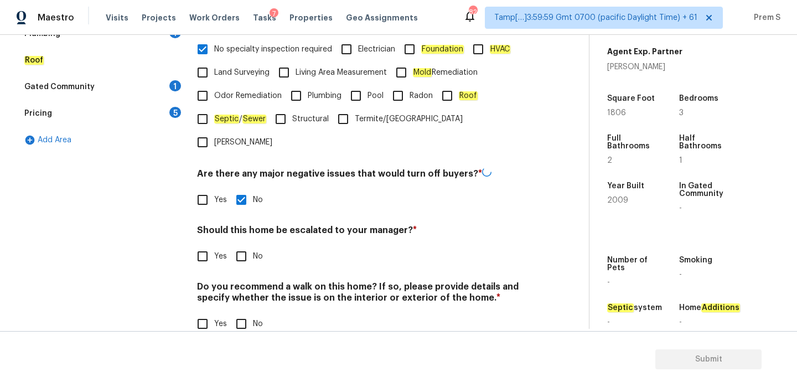
scroll to position [279, 0]
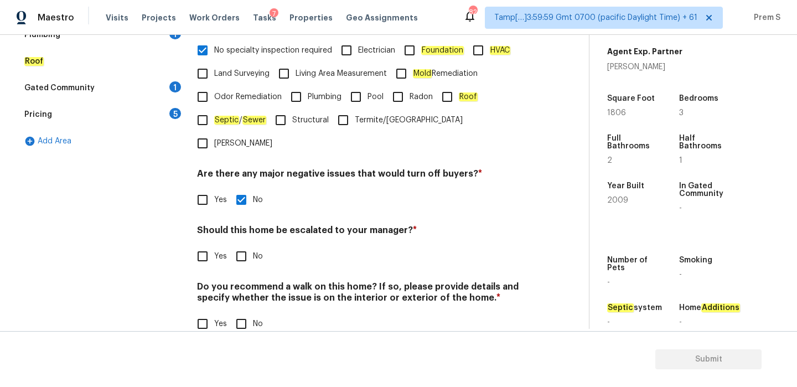
click at [200, 245] on input "Yes" at bounding box center [202, 256] width 23 height 23
checkbox input "true"
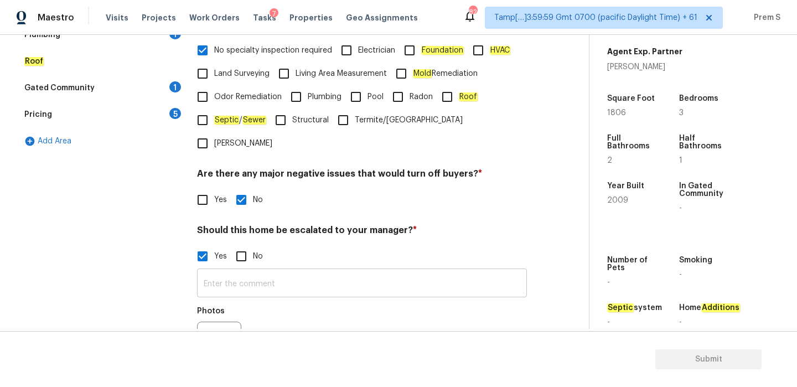
click at [234, 271] on input "text" at bounding box center [362, 284] width 330 height 26
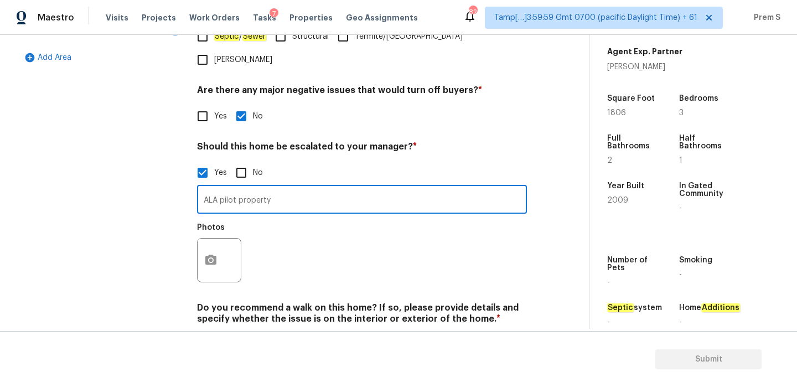
scroll to position [384, 0]
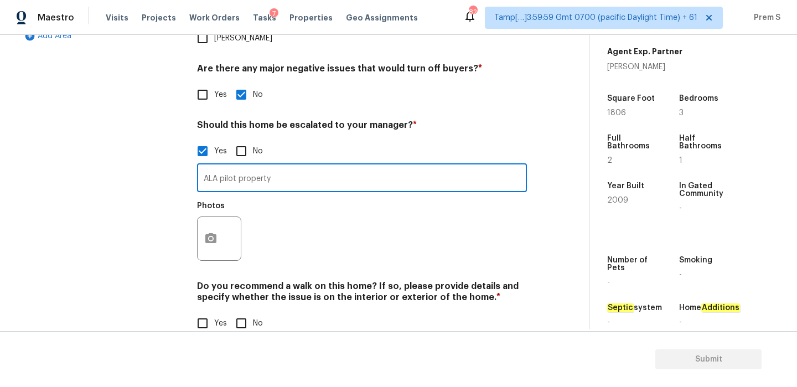
type input "ALA pilot property"
click at [205, 232] on icon "button" at bounding box center [210, 238] width 13 height 13
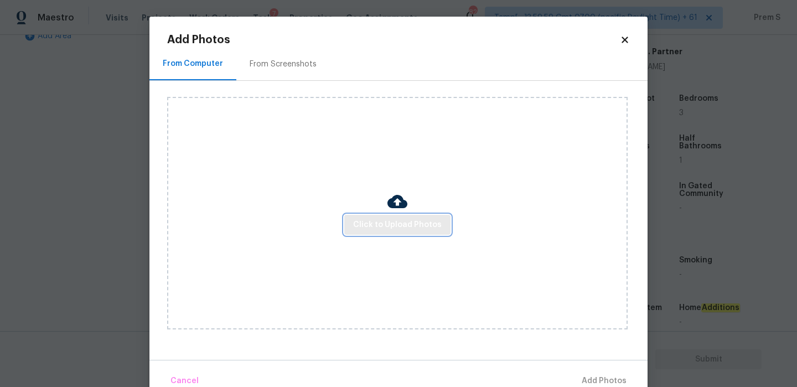
click at [416, 225] on span "Click to Upload Photos" at bounding box center [397, 225] width 89 height 14
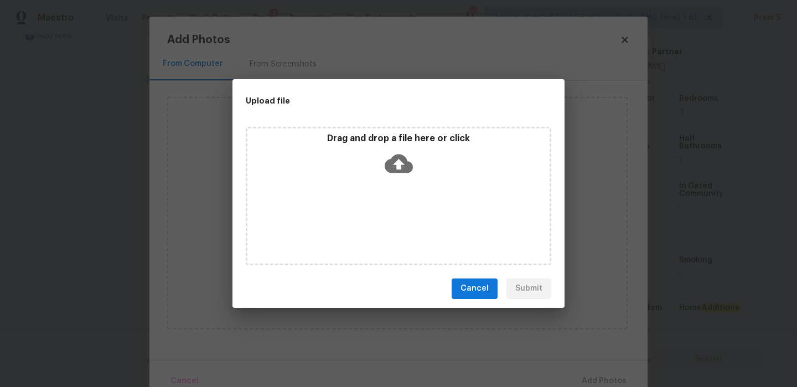
click at [403, 165] on icon at bounding box center [399, 163] width 28 height 19
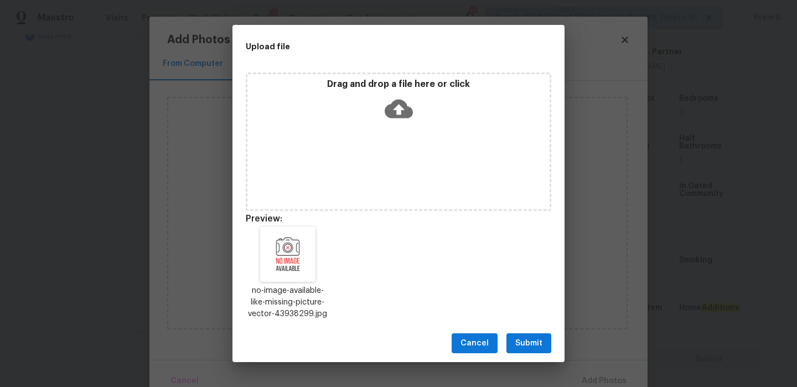
click at [539, 339] on span "Submit" at bounding box center [529, 344] width 27 height 14
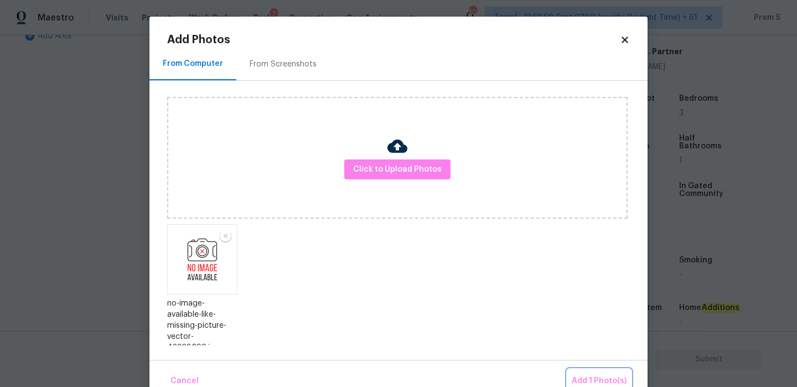
click at [587, 378] on span "Add 1 Photo(s)" at bounding box center [599, 381] width 55 height 14
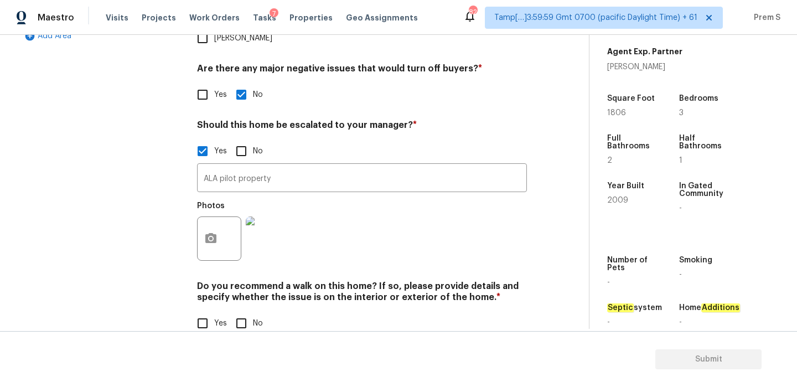
click at [244, 312] on input "No" at bounding box center [241, 323] width 23 height 23
checkbox input "true"
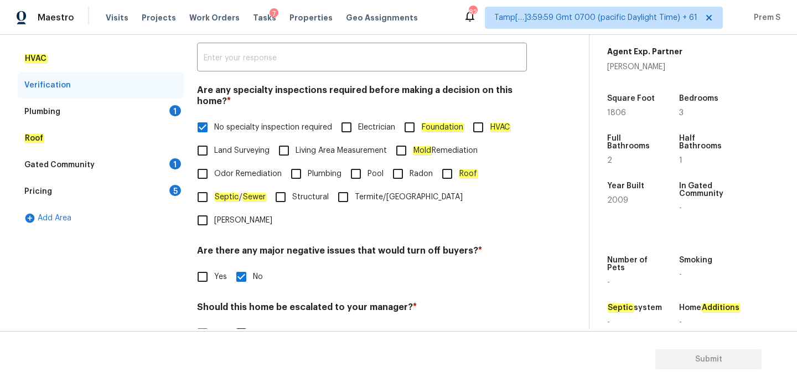
click at [169, 100] on div "Plumbing 1" at bounding box center [101, 112] width 166 height 27
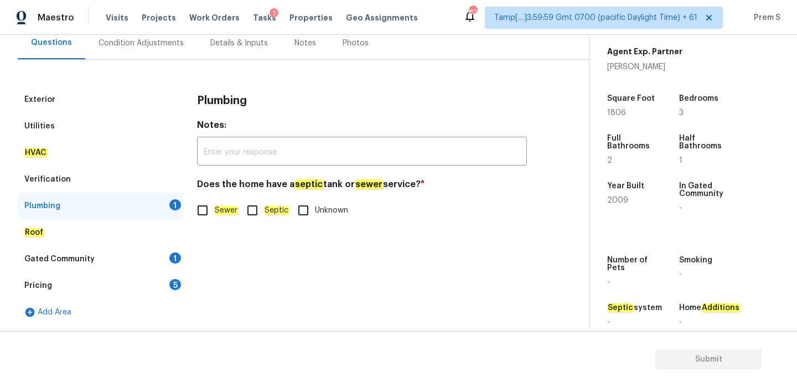
click at [215, 215] on span "Sewer" at bounding box center [226, 211] width 24 height 12
click at [214, 215] on input "Sewer" at bounding box center [202, 210] width 23 height 23
checkbox input "true"
click at [162, 253] on div "Gated Community 1" at bounding box center [101, 259] width 166 height 27
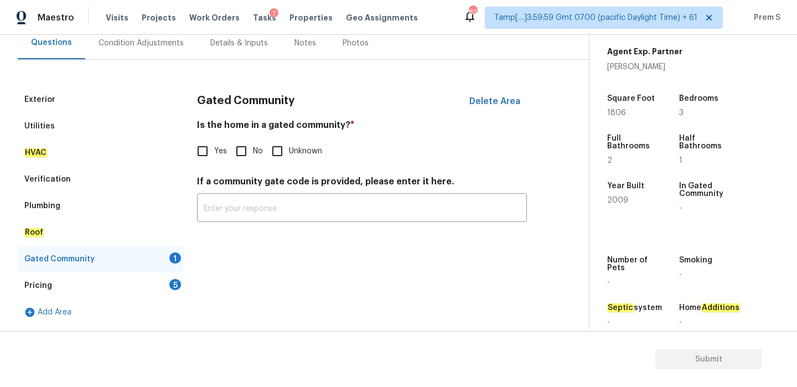
click at [243, 160] on input "No" at bounding box center [241, 151] width 23 height 23
checkbox input "true"
click at [168, 282] on div "Pricing 5" at bounding box center [101, 285] width 166 height 27
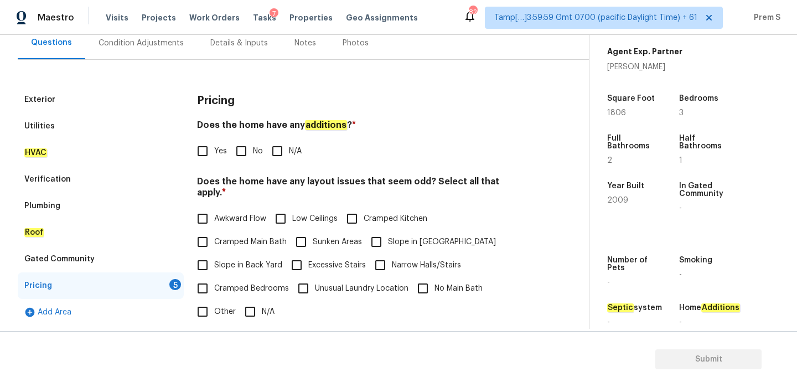
click at [240, 142] on input "No" at bounding box center [241, 151] width 23 height 23
checkbox input "true"
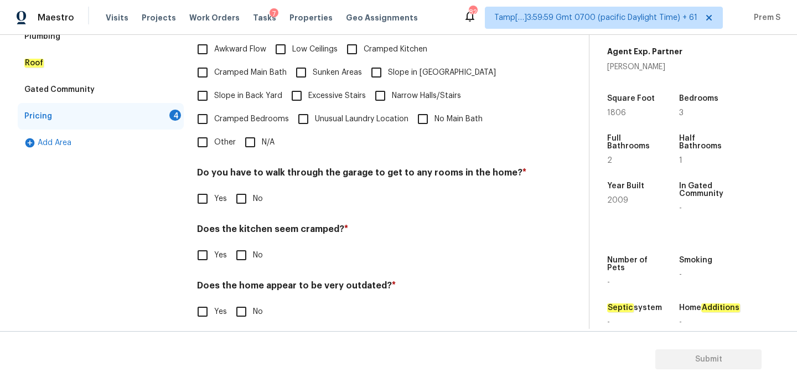
click at [254, 133] on input "N/A" at bounding box center [250, 142] width 23 height 23
checkbox input "true"
click at [244, 190] on input "No" at bounding box center [241, 199] width 23 height 23
checkbox input "true"
click at [243, 249] on input "No" at bounding box center [241, 255] width 23 height 23
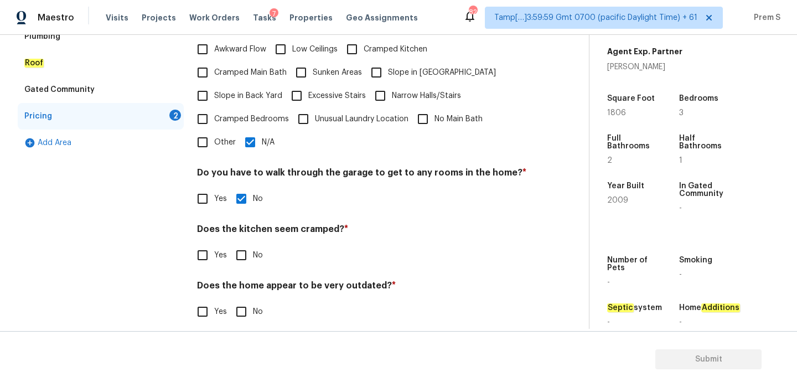
checkbox input "true"
click at [244, 306] on input "No" at bounding box center [241, 312] width 23 height 23
checkbox input "true"
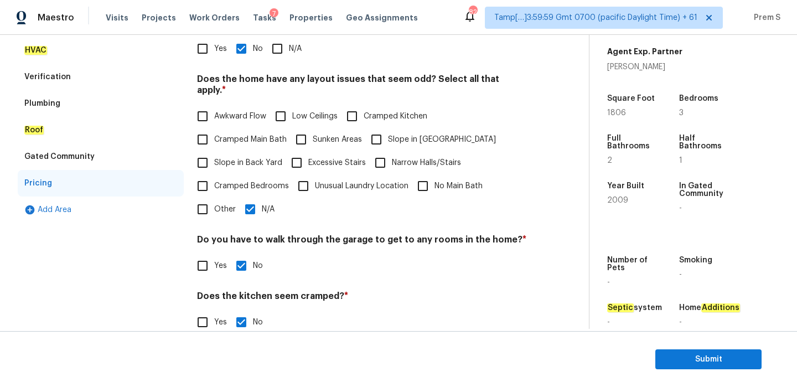
scroll to position [33, 0]
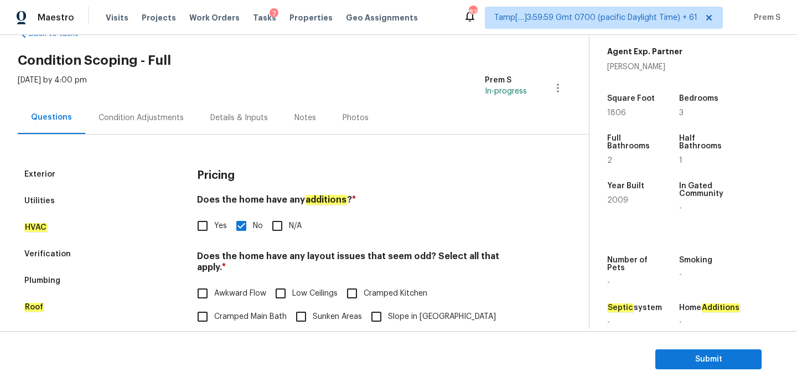
click at [170, 116] on div "Condition Adjustments" at bounding box center [141, 117] width 85 height 11
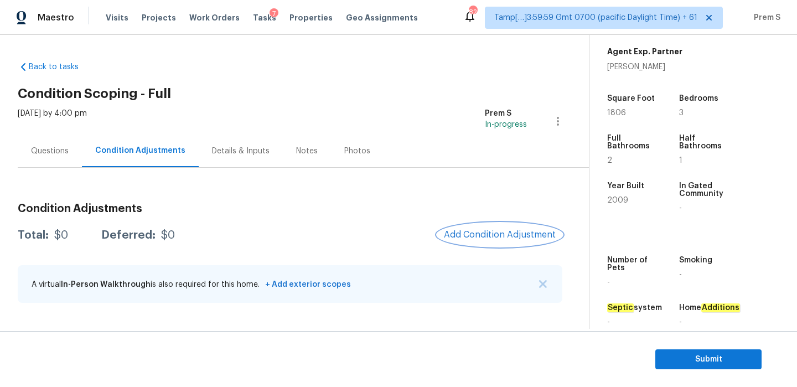
click at [487, 243] on button "Add Condition Adjustment" at bounding box center [500, 234] width 125 height 23
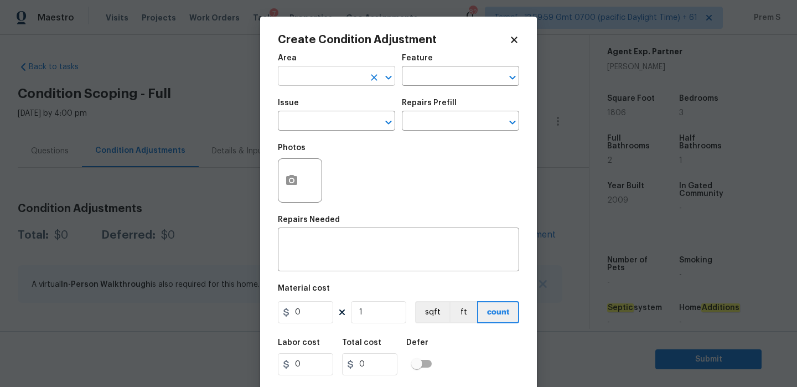
click at [321, 83] on input "text" at bounding box center [321, 77] width 86 height 17
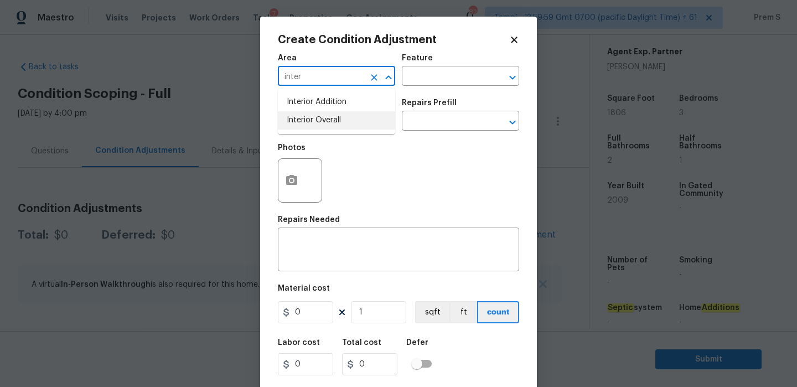
click at [323, 117] on li "Interior Overall" at bounding box center [336, 120] width 117 height 18
type input "Interior Overall"
click at [323, 117] on input "text" at bounding box center [321, 122] width 86 height 17
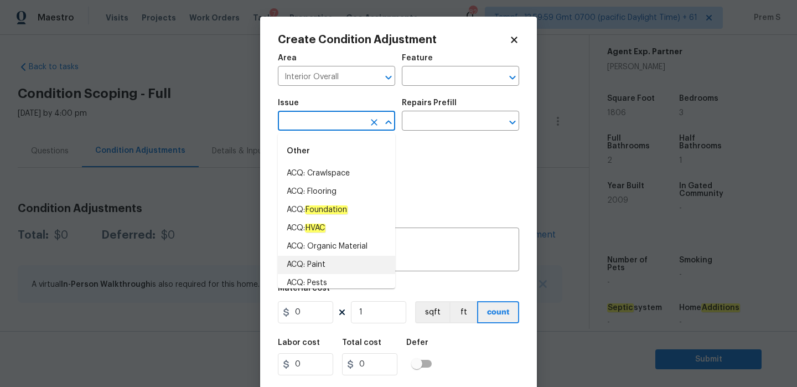
click at [330, 266] on li "ACQ: Paint" at bounding box center [336, 265] width 117 height 18
type input "ACQ: Paint"
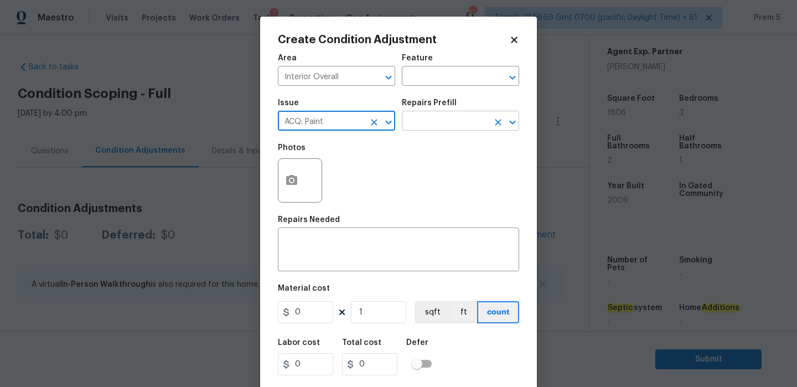
click at [465, 125] on input "text" at bounding box center [445, 122] width 86 height 17
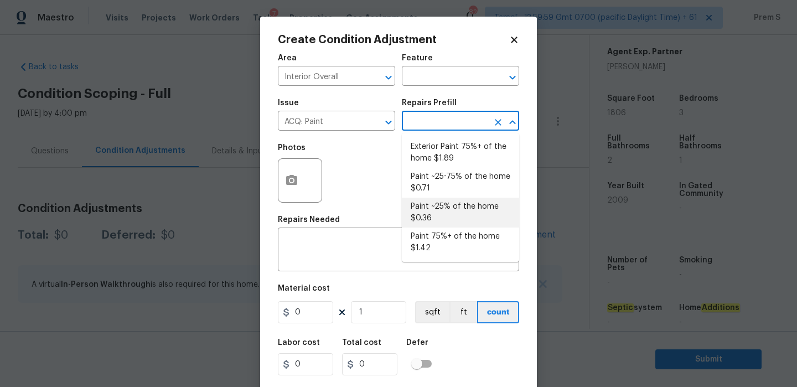
click at [454, 208] on li "Paint ~25% of the home $0.36" at bounding box center [460, 213] width 117 height 30
type input "Acquisition"
type textarea "Acquisition Scope: ~25% of the home needs interior paint"
type input "0.36"
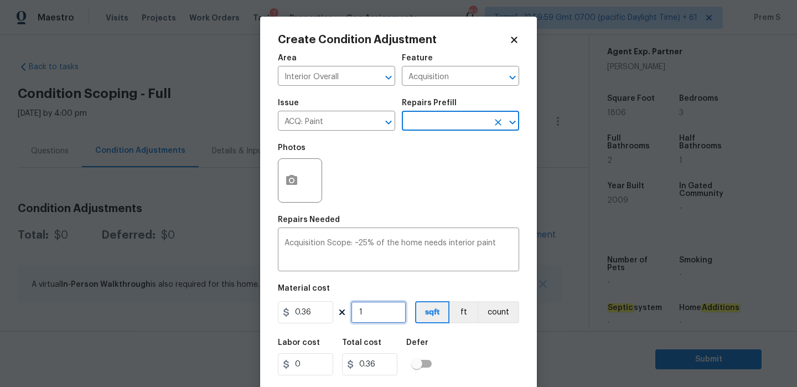
click at [379, 314] on input "1" at bounding box center [378, 312] width 55 height 22
type input "18"
type input "6.48"
type input "180"
type input "64.8"
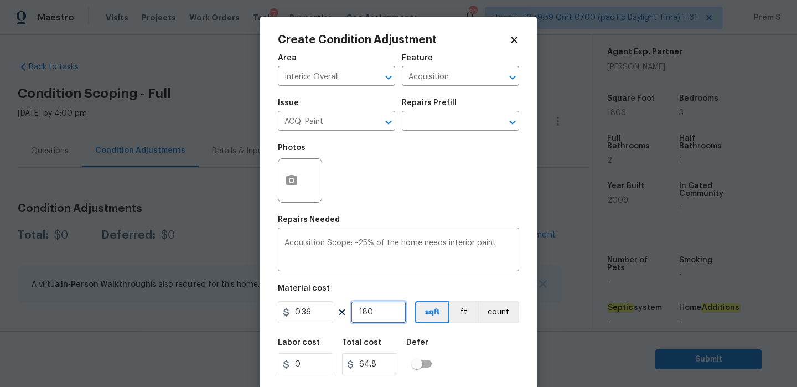
type input "1806"
type input "650.16"
type input "1806"
click at [450, 338] on div "Labor cost 0 Total cost 650.16 Defer" at bounding box center [398, 357] width 241 height 50
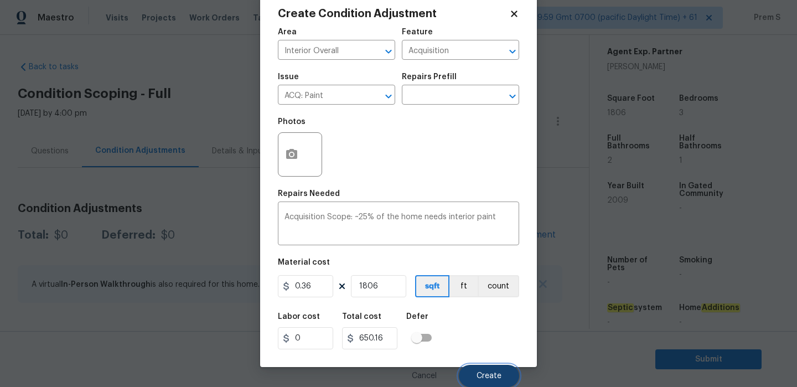
click at [500, 377] on span "Create" at bounding box center [489, 376] width 25 height 8
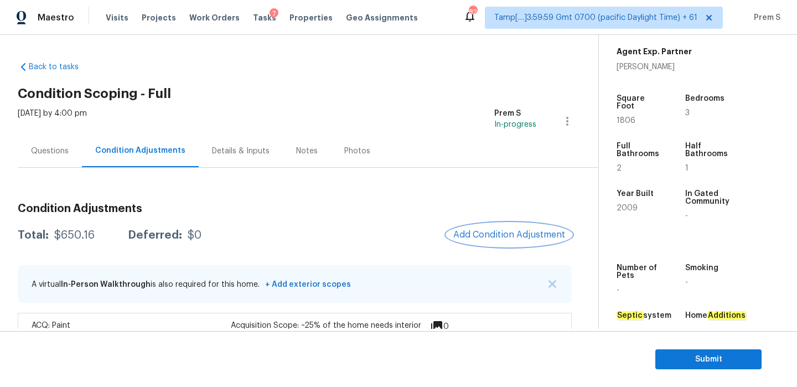
scroll to position [35, 0]
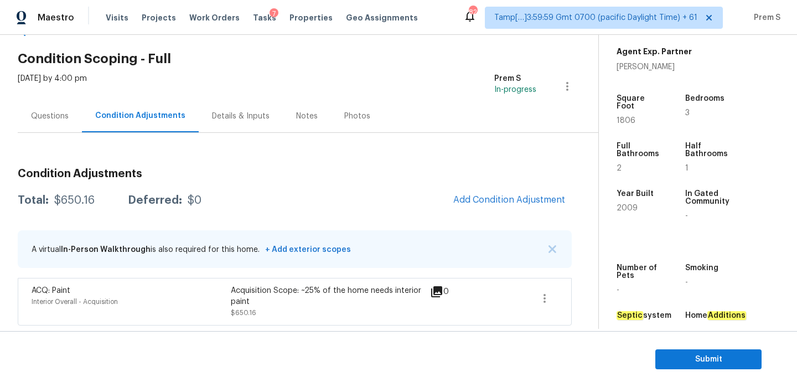
click at [490, 183] on div "Condition Adjustments Total: $650.16 Deferred: $0 Add Condition Adjustment A vi…" at bounding box center [295, 242] width 554 height 166
click at [485, 188] on span "Add Condition Adjustment" at bounding box center [509, 200] width 125 height 24
click at [470, 197] on span "Add Condition Adjustment" at bounding box center [510, 200] width 112 height 10
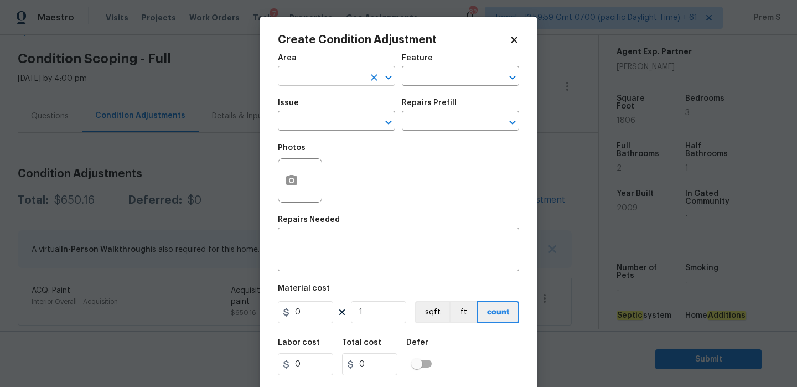
click at [330, 85] on input "text" at bounding box center [321, 77] width 86 height 17
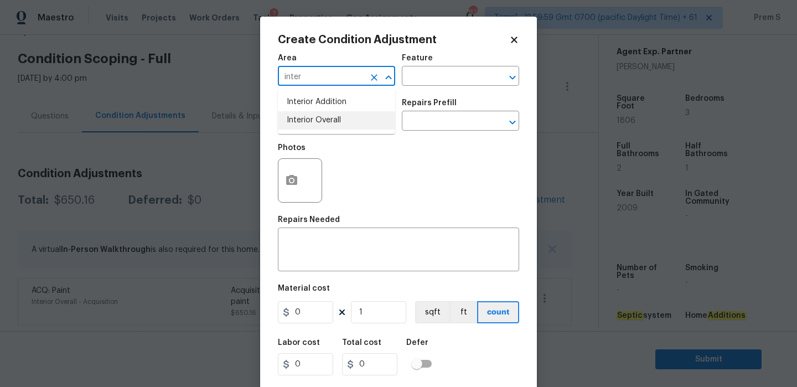
click at [322, 119] on li "Interior Overall" at bounding box center [336, 120] width 117 height 18
type input "Interior Overall"
click at [322, 119] on input "text" at bounding box center [321, 122] width 86 height 17
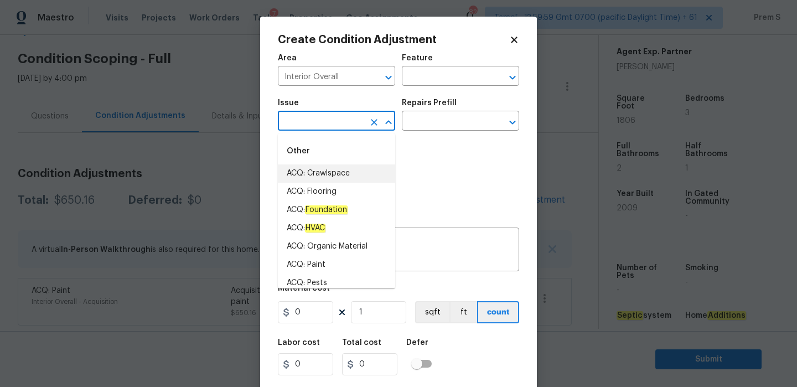
click at [330, 181] on li "ACQ: Crawlspace" at bounding box center [336, 173] width 117 height 18
type input "ACQ: Crawlspace"
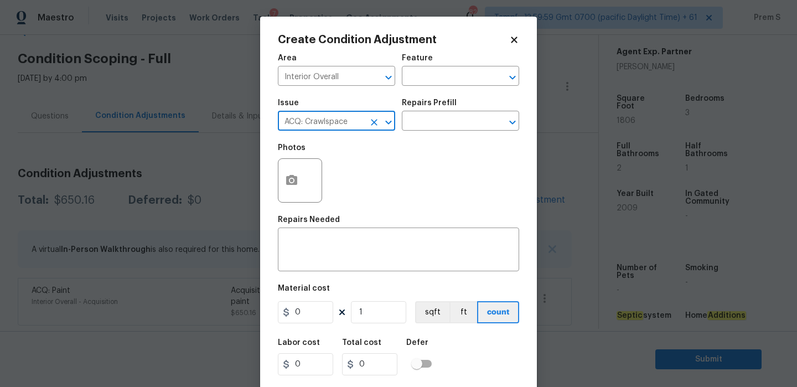
click at [374, 119] on icon "Clear" at bounding box center [374, 122] width 11 height 11
click at [346, 125] on input "text" at bounding box center [321, 122] width 86 height 17
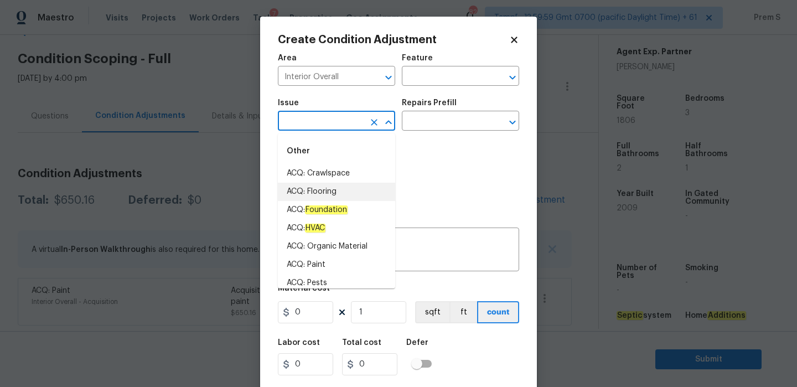
click at [326, 197] on li "ACQ: Flooring" at bounding box center [336, 192] width 117 height 18
type input "ACQ: Flooring"
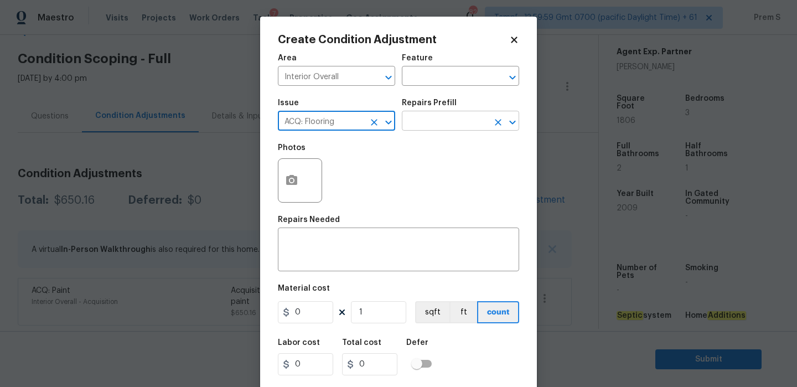
click at [444, 128] on input "text" at bounding box center [445, 122] width 86 height 17
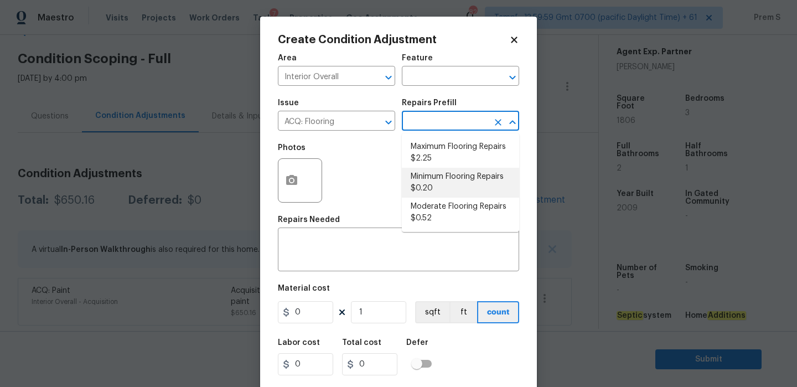
click at [432, 179] on li "Minimum Flooring Repairs $0.20" at bounding box center [460, 183] width 117 height 30
type input "Acquisition"
type textarea "Acquisition Scope: Minimum flooring repairs"
type input "0.2"
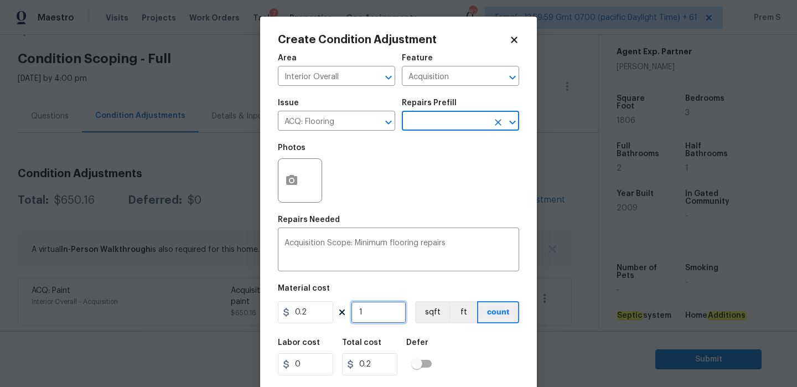
click at [382, 322] on input "1" at bounding box center [378, 312] width 55 height 22
type input "18"
type input "3.6"
type input "180"
type input "36"
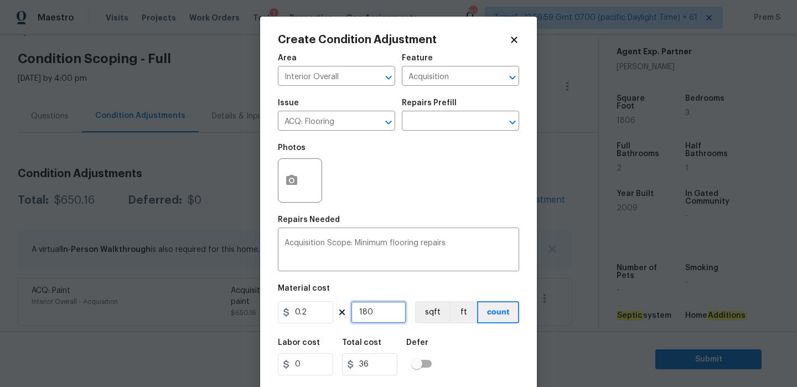
type input "1806"
type input "361.2"
type input "1806"
click at [472, 352] on div "Labor cost 0 Total cost 361.2 Defer" at bounding box center [398, 357] width 241 height 50
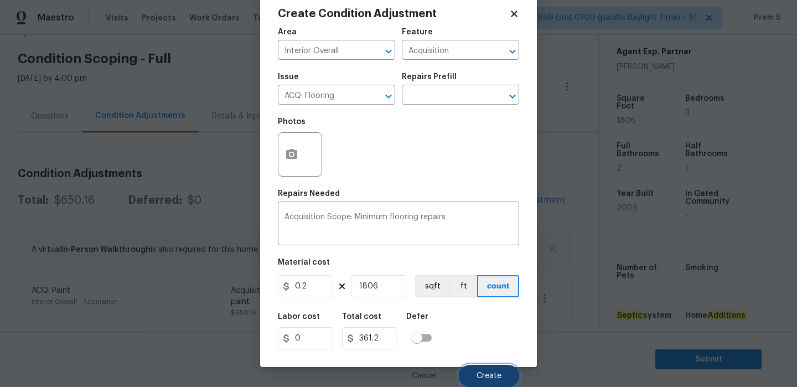
click at [475, 366] on button "Create" at bounding box center [489, 376] width 60 height 22
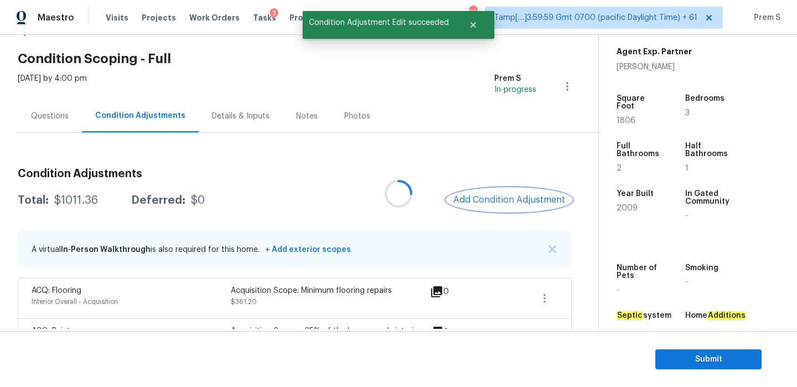
scroll to position [0, 0]
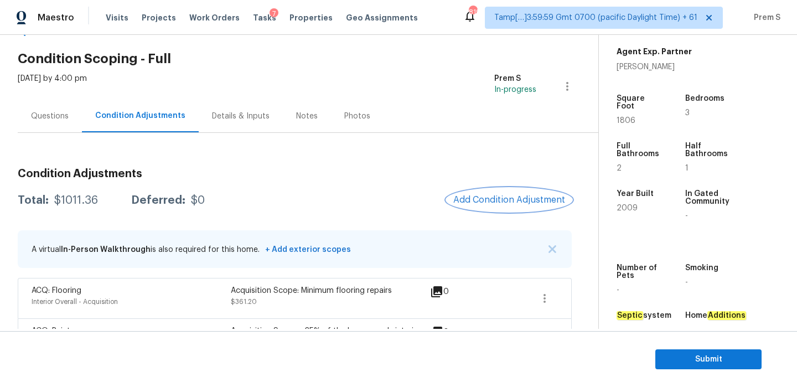
click at [511, 199] on span "Add Condition Adjustment" at bounding box center [510, 200] width 112 height 10
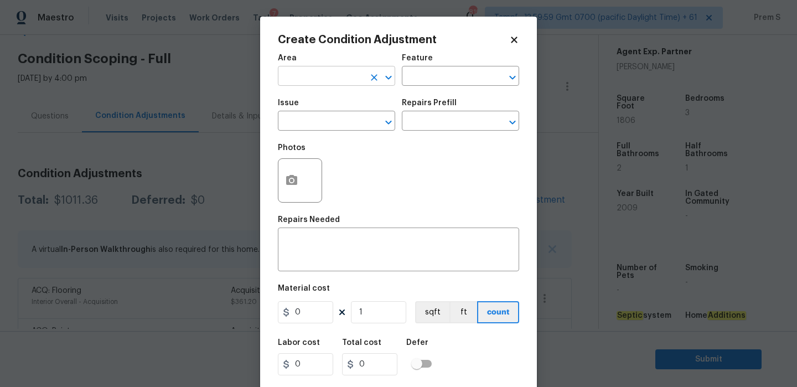
click at [319, 72] on input "text" at bounding box center [321, 77] width 86 height 17
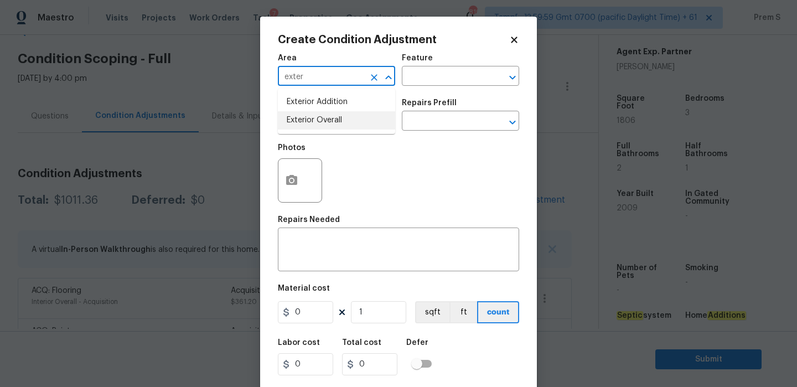
click at [317, 125] on li "Exterior Overall" at bounding box center [336, 120] width 117 height 18
type input "Exterior Overall"
click at [317, 125] on input "text" at bounding box center [321, 122] width 86 height 17
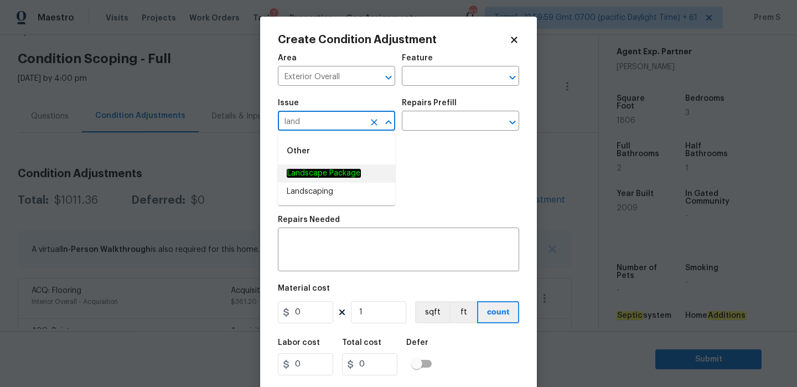
click at [321, 169] on em "Landscape Package" at bounding box center [324, 173] width 74 height 9
type input "Landscape Package"
click at [433, 116] on input "text" at bounding box center [445, 122] width 86 height 17
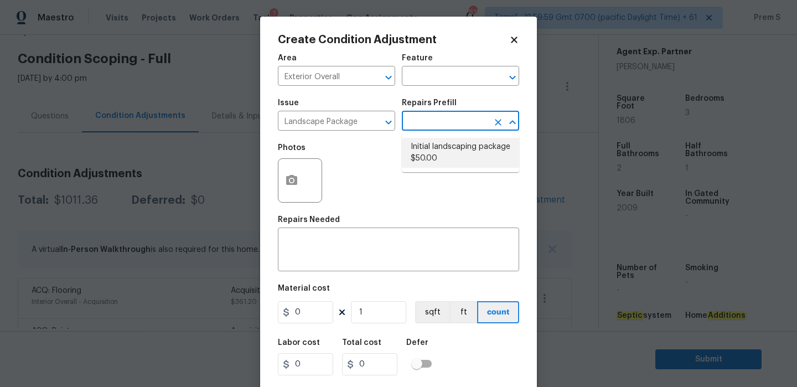
click at [414, 160] on li "Initial landscaping package $50.00" at bounding box center [460, 153] width 117 height 30
type input "Home Readiness Packages"
type textarea "Mowing of grass up to 6" in height. Mow, edge along driveways & sidewalks, trim…"
type input "50"
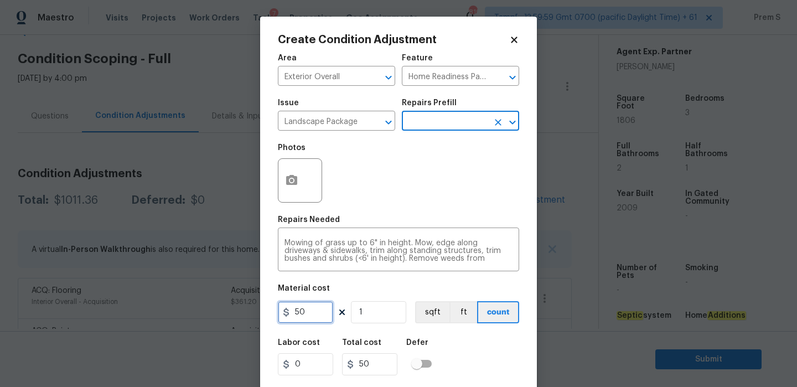
click at [311, 311] on input "50" at bounding box center [305, 312] width 55 height 22
type input "750"
click at [466, 355] on div "Labor cost 0 Total cost 750 Defer" at bounding box center [398, 357] width 241 height 50
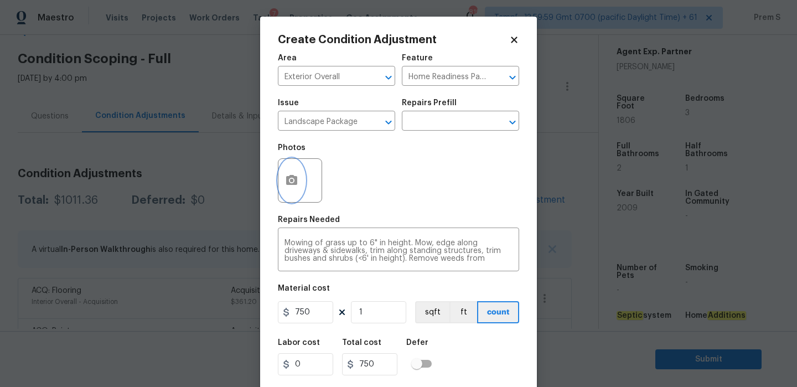
click at [295, 180] on icon "button" at bounding box center [291, 180] width 11 height 10
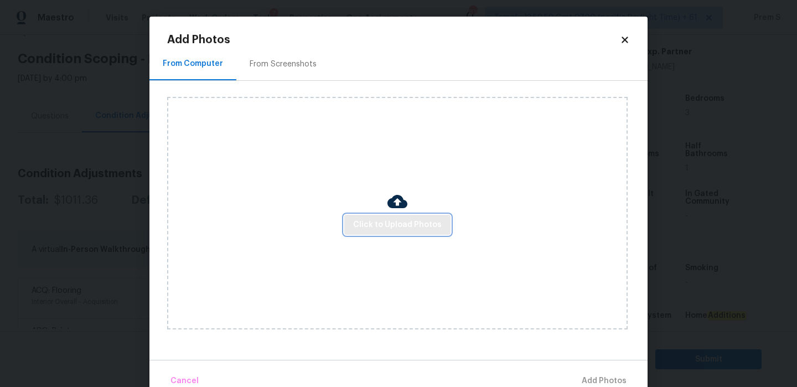
click at [394, 215] on button "Click to Upload Photos" at bounding box center [397, 225] width 106 height 20
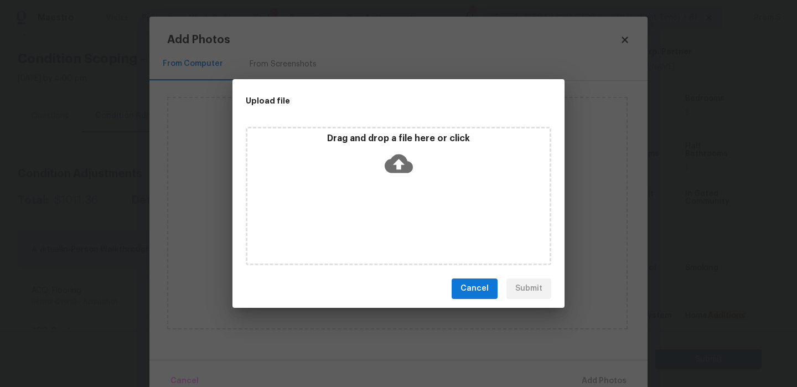
click at [394, 158] on icon at bounding box center [399, 163] width 28 height 19
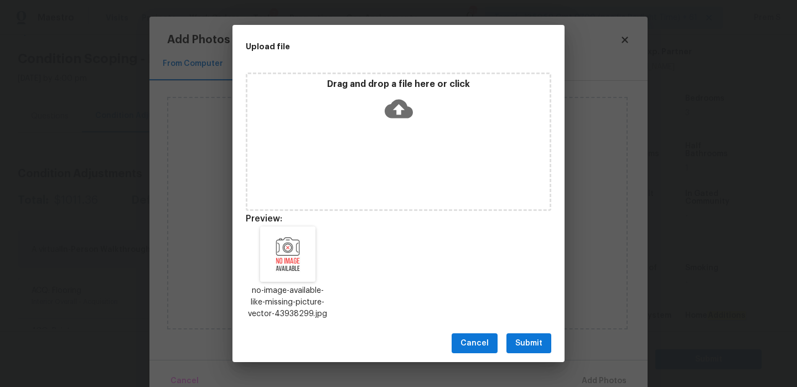
click at [537, 341] on span "Submit" at bounding box center [529, 344] width 27 height 14
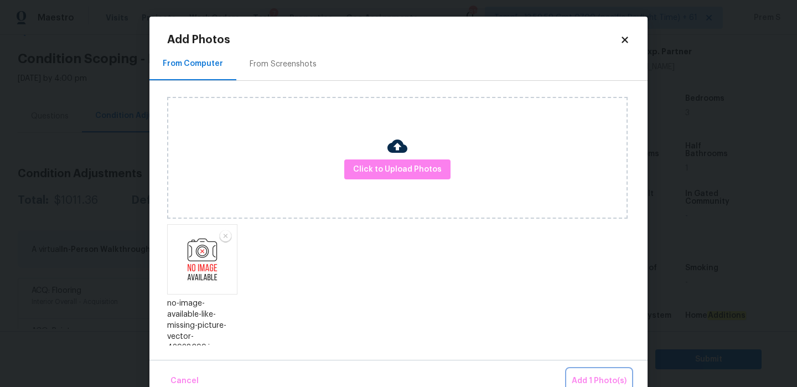
click at [585, 372] on button "Add 1 Photo(s)" at bounding box center [600, 381] width 64 height 24
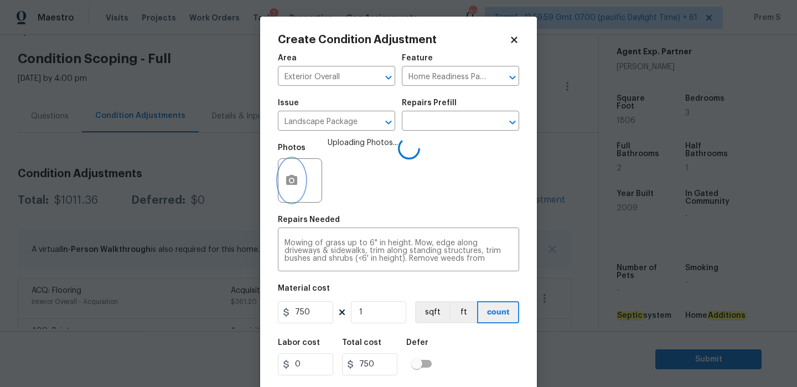
scroll to position [27, 0]
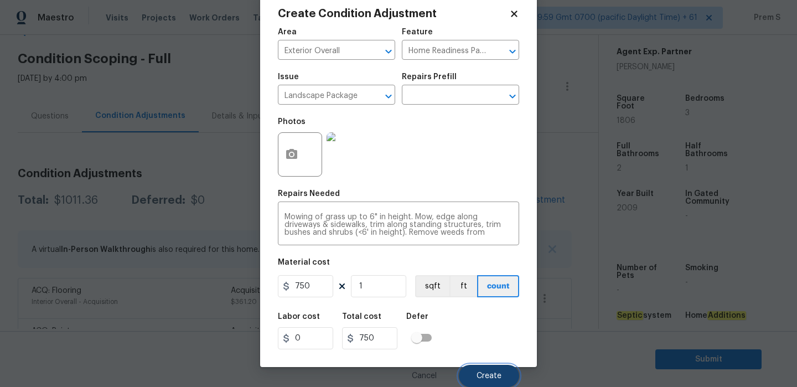
click at [494, 377] on span "Create" at bounding box center [489, 376] width 25 height 8
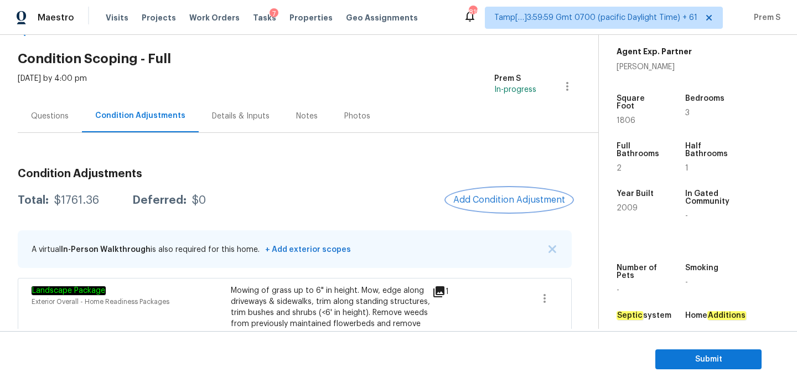
scroll to position [178, 0]
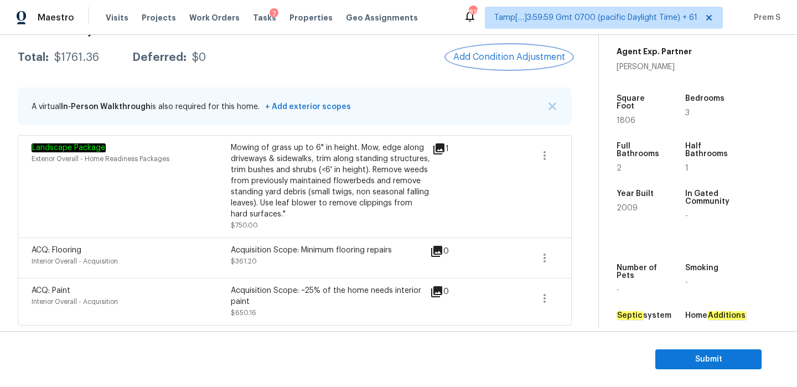
click at [525, 53] on span "Add Condition Adjustment" at bounding box center [510, 57] width 112 height 10
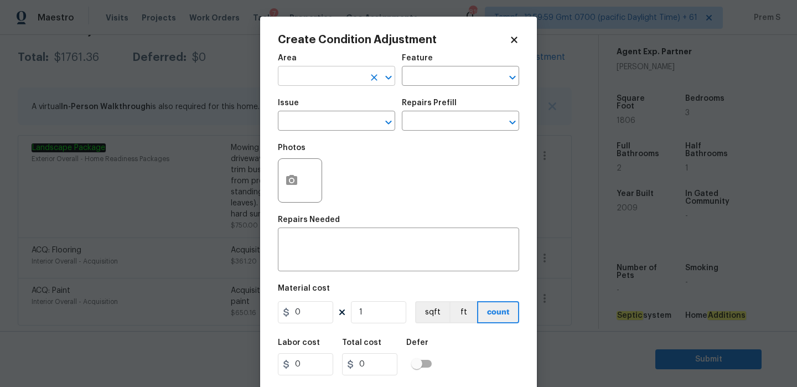
click at [341, 74] on input "text" at bounding box center [321, 77] width 86 height 17
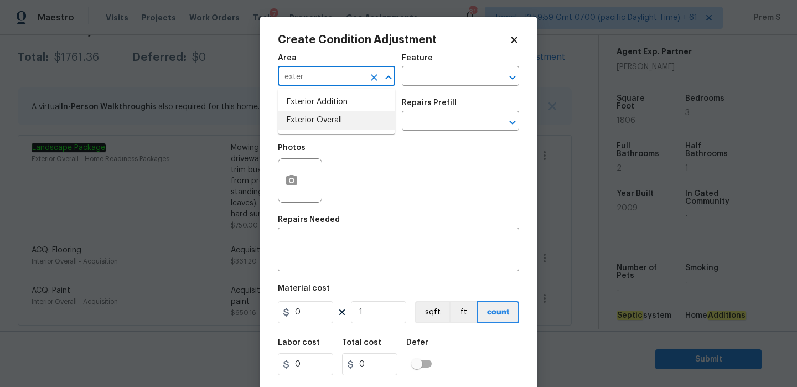
click at [326, 123] on li "Exterior Overall" at bounding box center [336, 120] width 117 height 18
type input "Exterior Overall"
click at [326, 123] on input "text" at bounding box center [321, 122] width 86 height 17
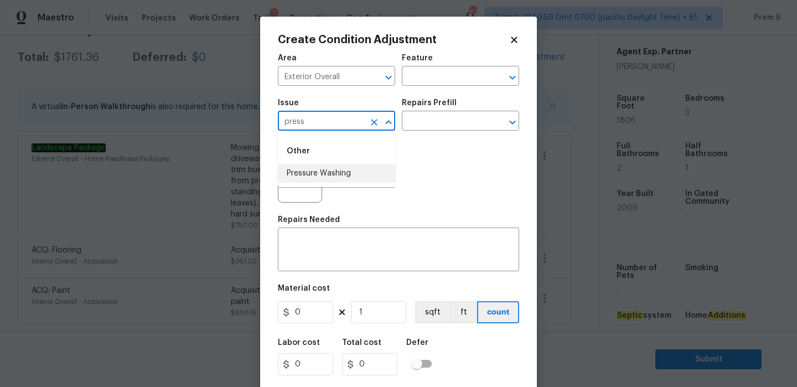
click at [312, 177] on li "Pressure Washing" at bounding box center [336, 173] width 117 height 18
type input "Pressure Washing"
click at [426, 122] on input "text" at bounding box center [445, 122] width 86 height 17
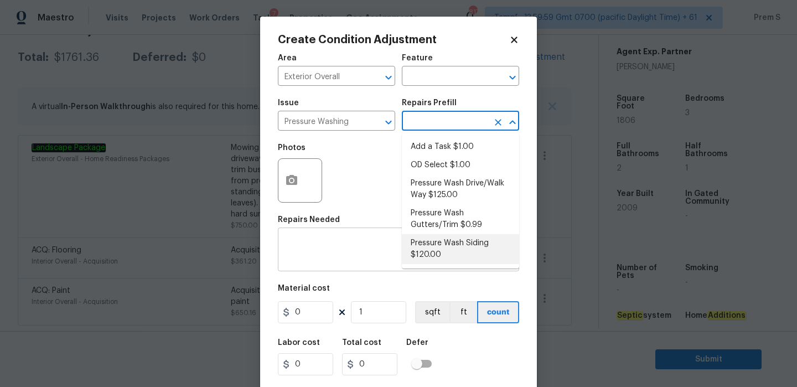
click at [382, 258] on textarea at bounding box center [399, 250] width 228 height 23
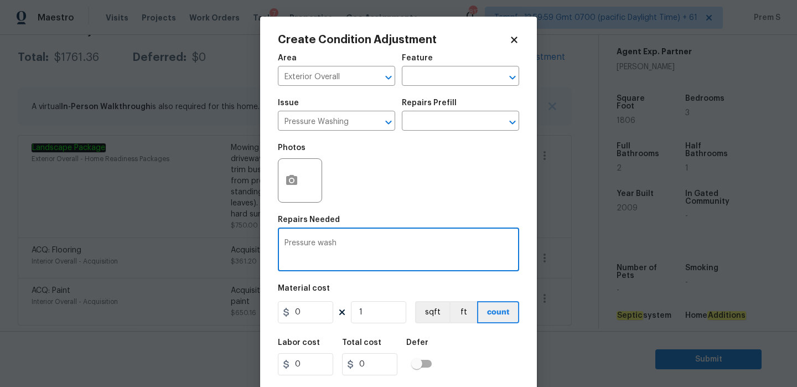
type textarea "Pressure wash"
click at [315, 317] on input "0" at bounding box center [305, 312] width 55 height 22
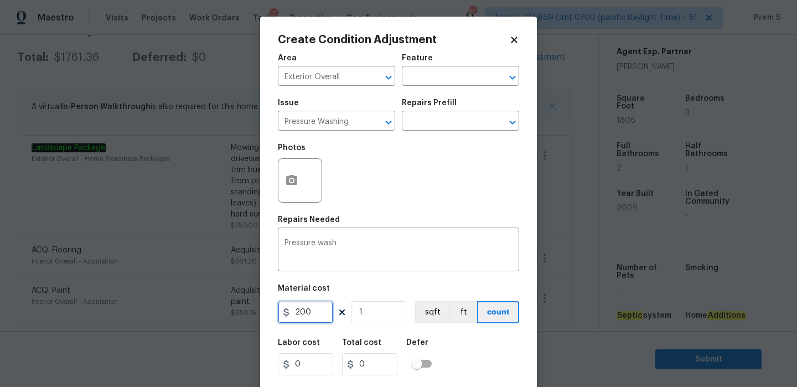
type input "200"
click at [481, 351] on div "Labor cost 0 Total cost 200 Defer" at bounding box center [398, 357] width 241 height 50
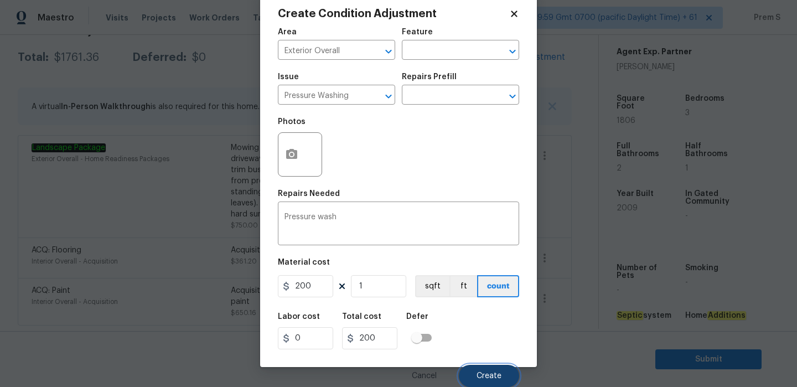
click at [482, 369] on button "Create" at bounding box center [489, 376] width 60 height 22
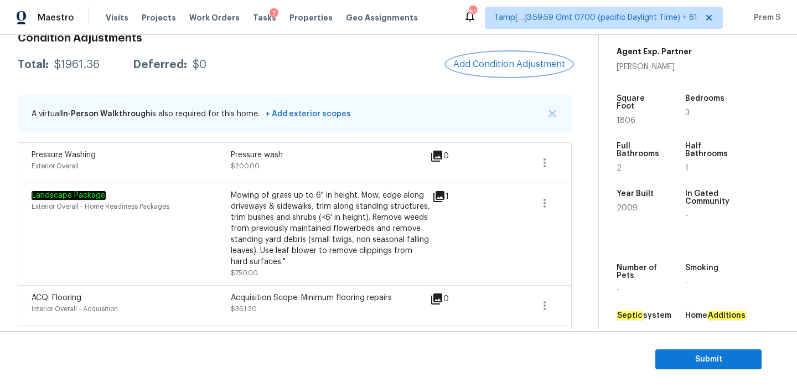
scroll to position [185, 0]
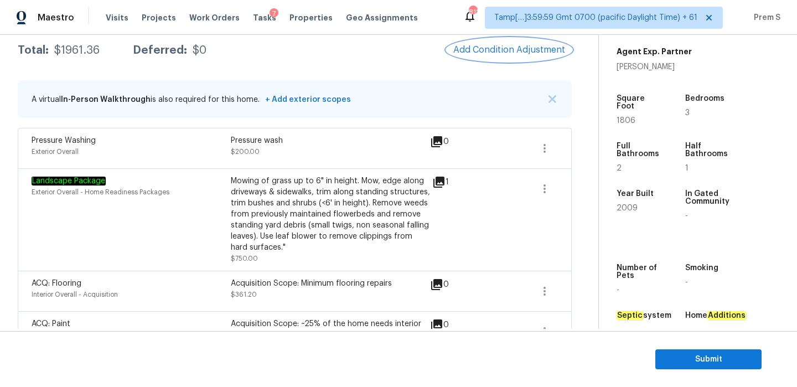
click at [524, 59] on button "Add Condition Adjustment" at bounding box center [509, 49] width 125 height 23
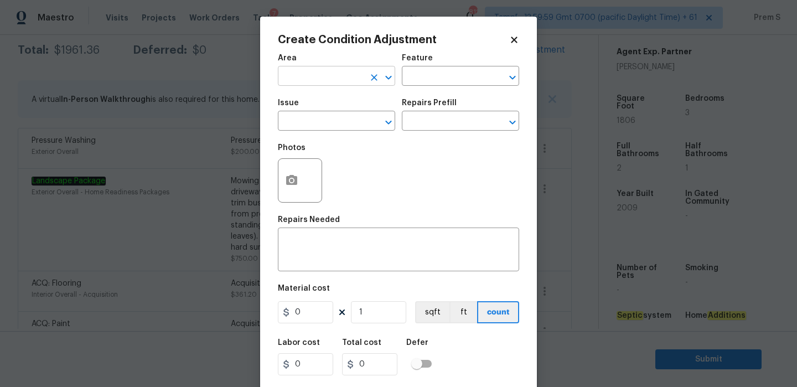
click at [328, 82] on input "text" at bounding box center [321, 77] width 86 height 17
click at [315, 95] on li "HVAC" at bounding box center [336, 102] width 117 height 18
type input "HVAC"
click at [294, 119] on input "text" at bounding box center [321, 122] width 86 height 17
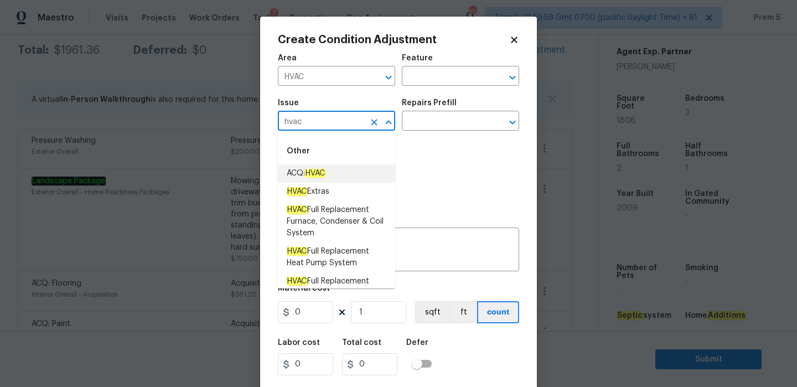
click at [294, 166] on li "ACQ: HVAC" at bounding box center [336, 173] width 117 height 18
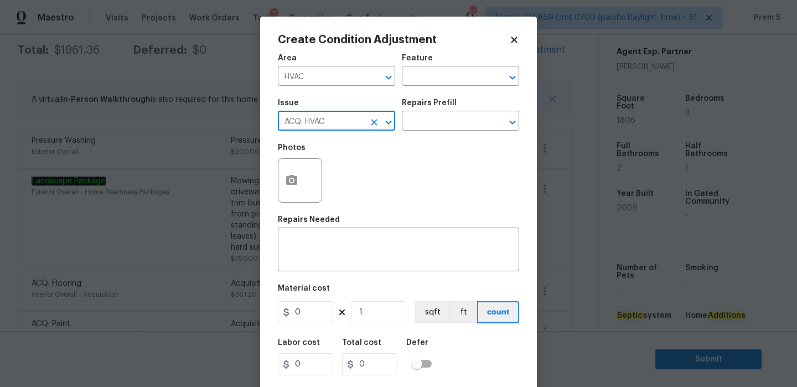
type input "ACQ: HVAC"
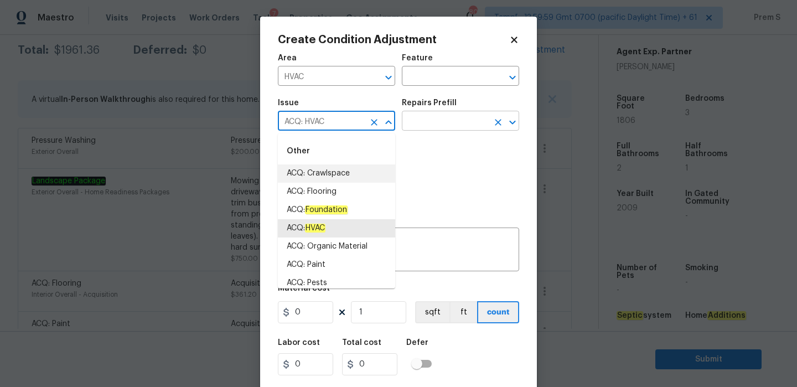
click at [424, 127] on input "text" at bounding box center [445, 122] width 86 height 17
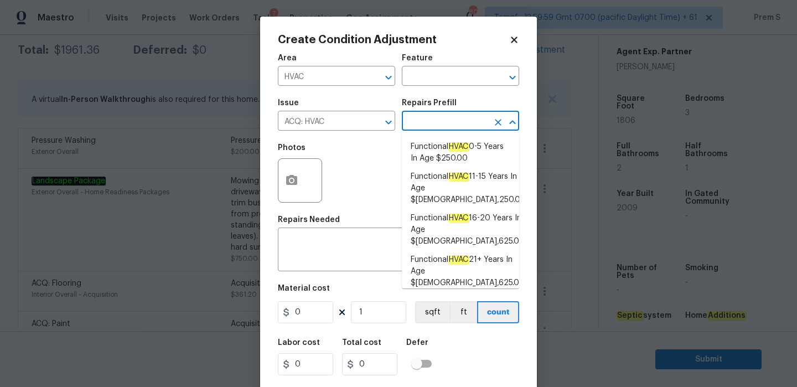
click at [483, 296] on span "Functional HVAC 6-10 Years In Age $500.00" at bounding box center [461, 307] width 100 height 23
type input "Acquisition"
type textarea "Acquisition Scope: Functional HVAC 6-10 years"
type input "500"
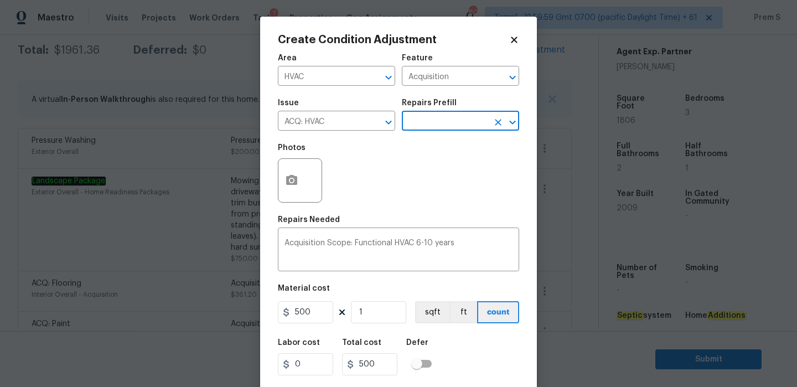
scroll to position [27, 0]
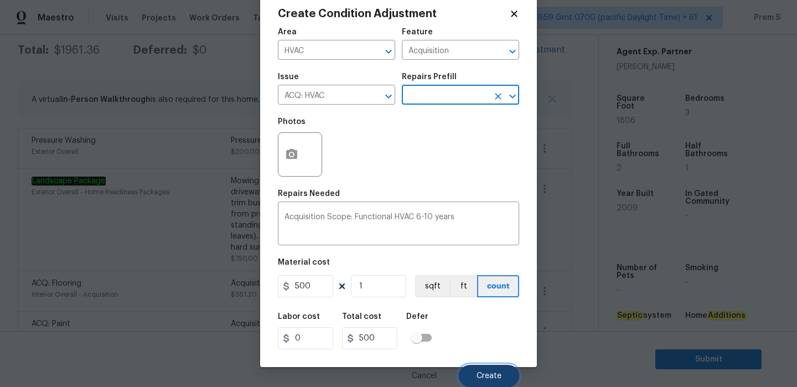
click at [481, 375] on span "Create" at bounding box center [489, 376] width 25 height 8
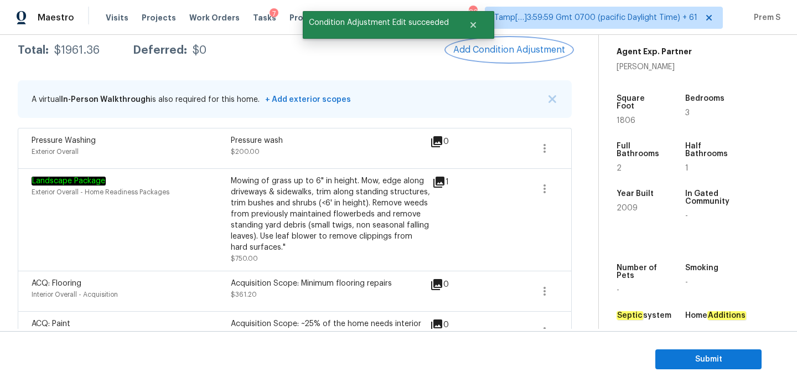
scroll to position [0, 0]
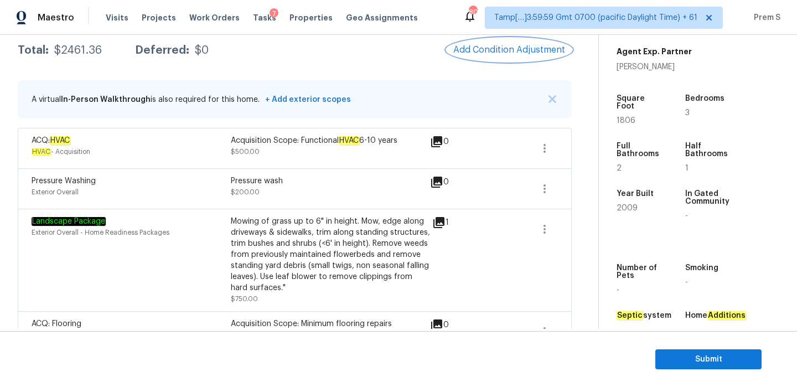
click at [488, 54] on span "Add Condition Adjustment" at bounding box center [510, 50] width 112 height 10
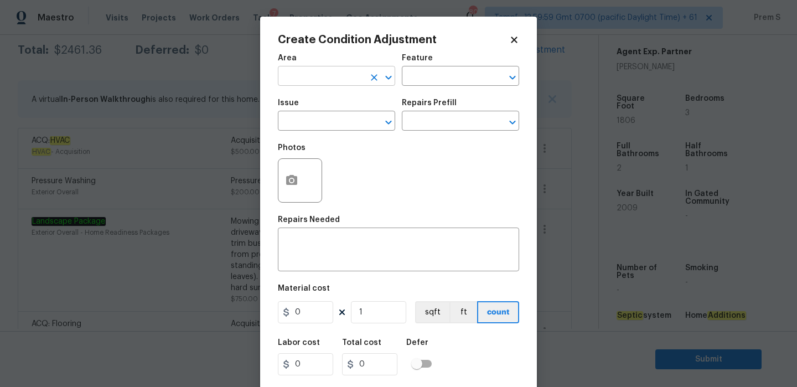
click at [348, 76] on input "text" at bounding box center [321, 77] width 86 height 17
click at [332, 100] on li "HVAC" at bounding box center [336, 102] width 117 height 18
type input "HVAC"
click at [325, 117] on input "text" at bounding box center [321, 122] width 86 height 17
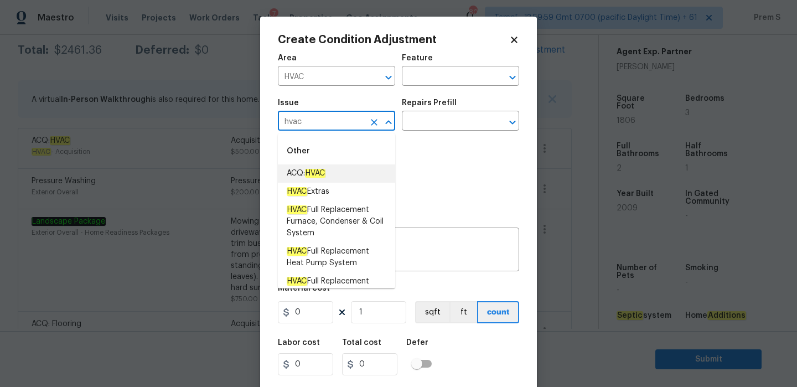
click at [320, 167] on li "ACQ: HVAC" at bounding box center [336, 173] width 117 height 18
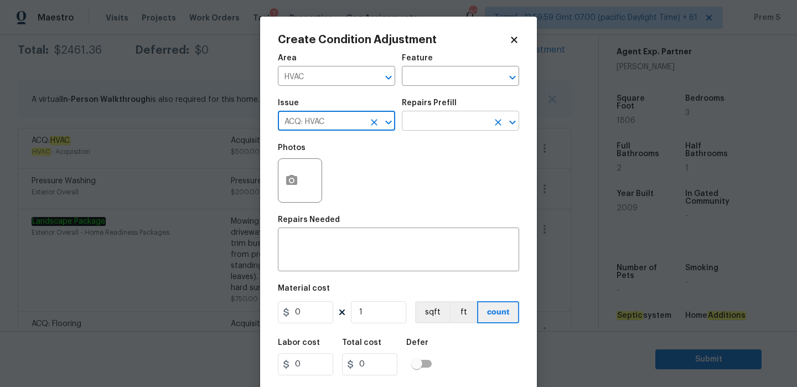
type input "ACQ: HVAC"
click at [470, 130] on input "text" at bounding box center [445, 122] width 86 height 17
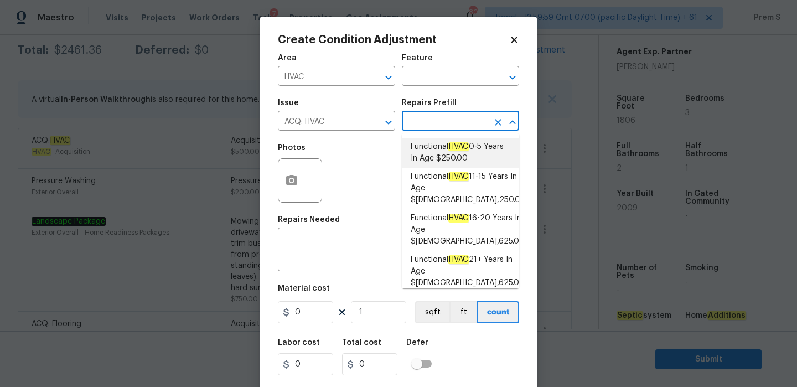
click at [473, 151] on span "Functional HVAC 0-5 Years In Age $250.00" at bounding box center [461, 152] width 100 height 23
type input "Acquisition"
type textarea "Acquisition Scope: Functional HVAC 0-5 years"
type input "250"
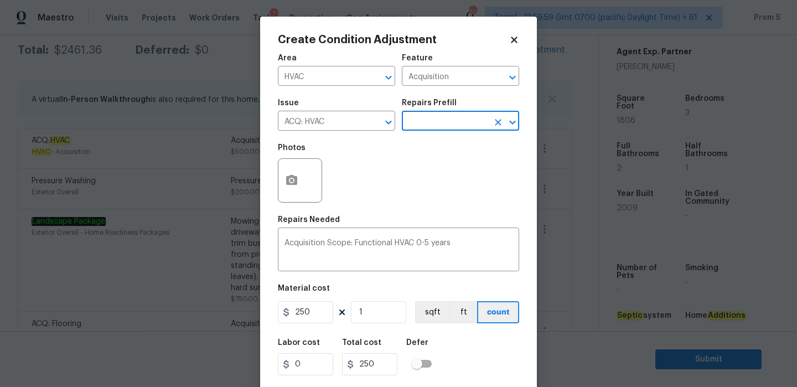
scroll to position [27, 0]
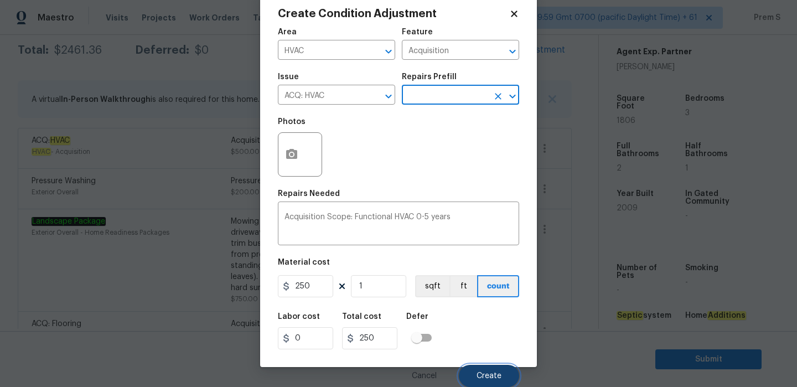
click at [489, 378] on span "Create" at bounding box center [489, 376] width 25 height 8
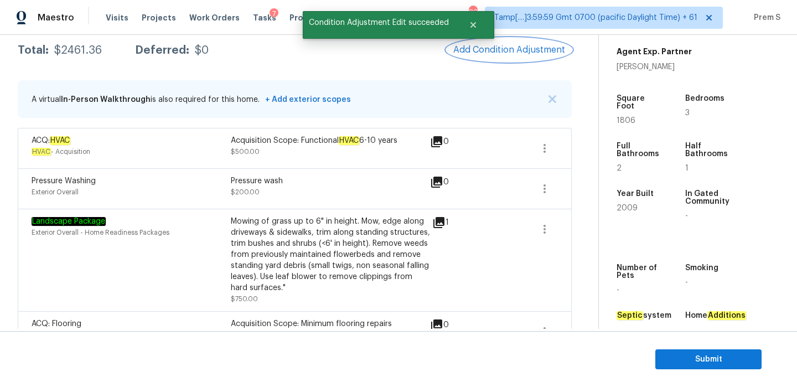
scroll to position [0, 0]
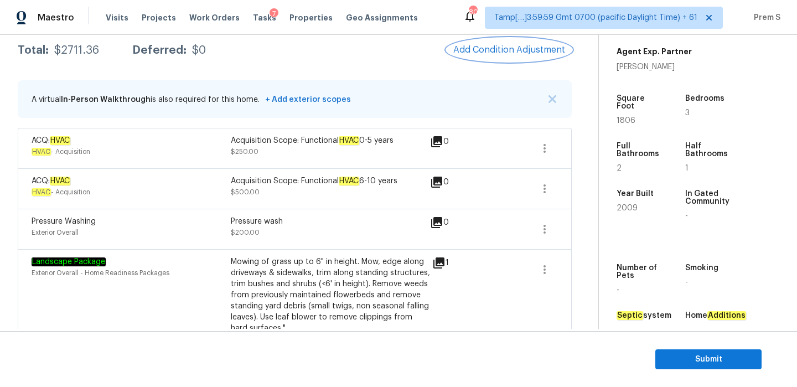
click at [498, 50] on span "Add Condition Adjustment" at bounding box center [510, 50] width 112 height 10
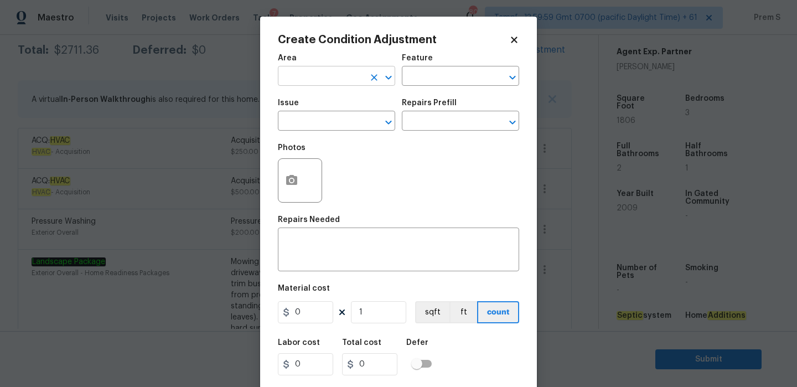
click at [331, 81] on input "text" at bounding box center [321, 77] width 86 height 17
click at [313, 102] on li "Roof" at bounding box center [336, 102] width 117 height 18
type input "Roof"
click at [303, 125] on input "text" at bounding box center [321, 122] width 86 height 17
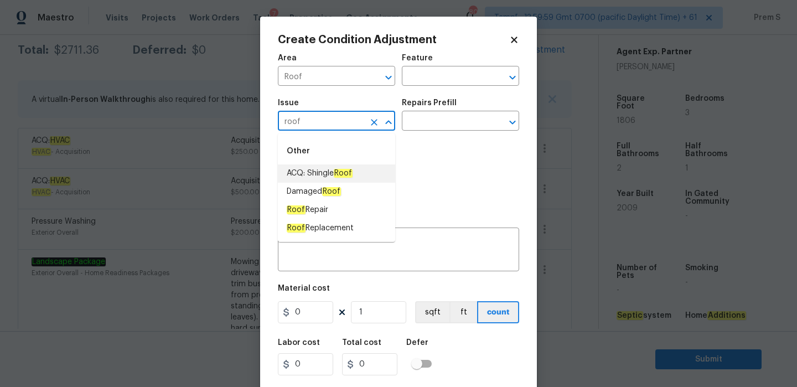
click at [306, 173] on span "ACQ: Shingle Roof" at bounding box center [320, 174] width 66 height 12
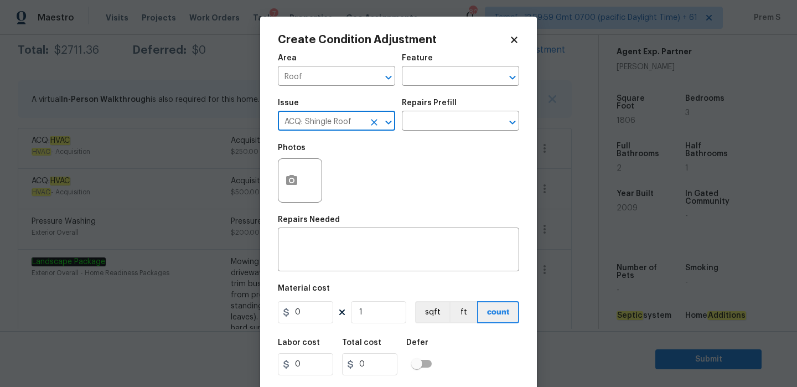
type input "ACQ: Shingle Roof"
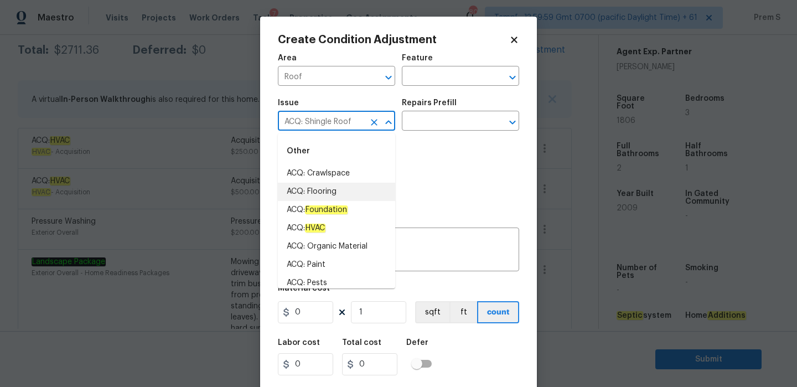
click at [512, 41] on icon at bounding box center [514, 40] width 6 height 6
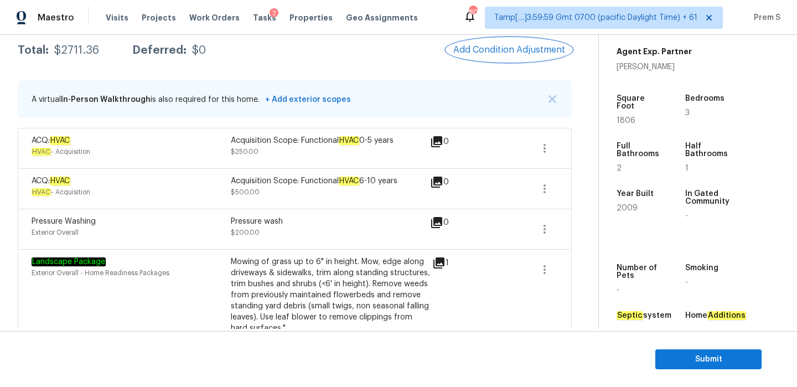
click at [485, 52] on span "Add Condition Adjustment" at bounding box center [510, 50] width 112 height 10
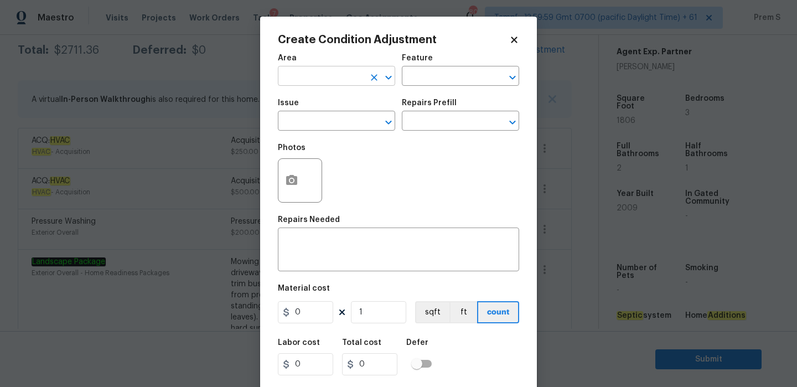
click at [344, 75] on input "text" at bounding box center [321, 77] width 86 height 17
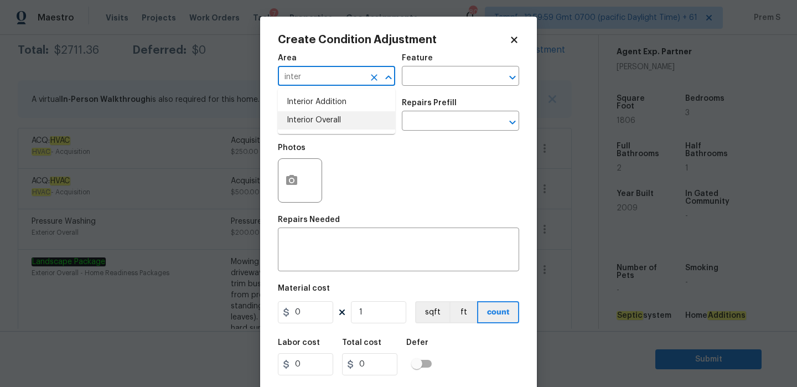
click at [330, 121] on li "Interior Overall" at bounding box center [336, 120] width 117 height 18
type input "Interior Overall"
click at [330, 121] on input "text" at bounding box center [321, 122] width 86 height 17
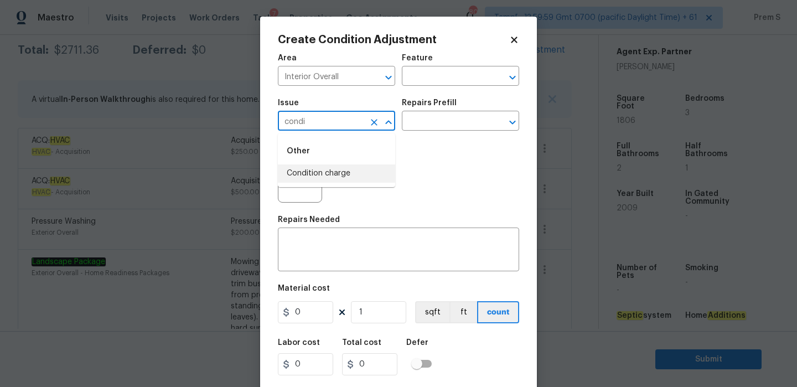
click at [335, 169] on li "Condition charge" at bounding box center [336, 173] width 117 height 18
type input "Condition charge"
click at [457, 124] on input "text" at bounding box center [445, 122] width 86 height 17
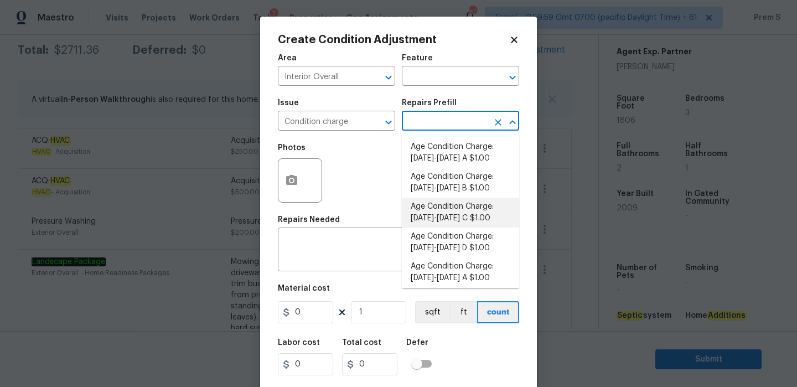
scroll to position [380, 0]
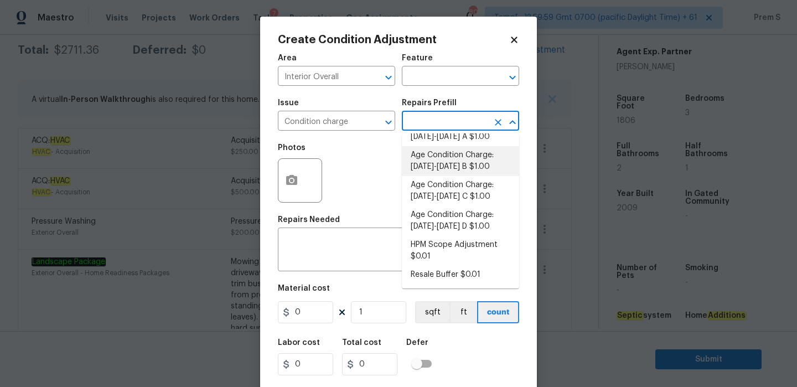
click at [466, 162] on li "Age Condition Charge: 2009-2023 B $1.00" at bounding box center [460, 161] width 117 height 30
type input "Home Readiness Packages"
type textarea "Age Condition Charge: 2009-2023 B"
type input "1"
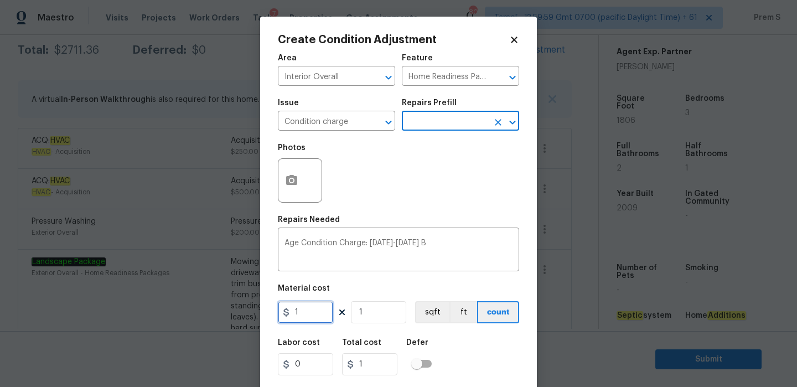
click at [296, 311] on input "1" at bounding box center [305, 312] width 55 height 22
type input "2000"
click at [455, 369] on div "Labor cost 0 Total cost 1 Defer" at bounding box center [398, 357] width 241 height 50
type input "2000"
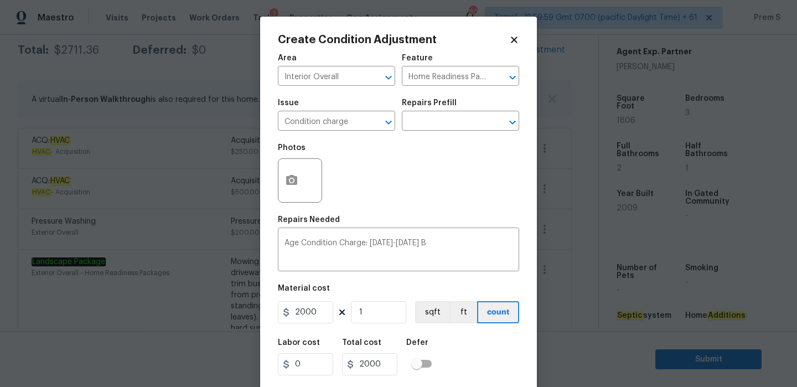
scroll to position [27, 0]
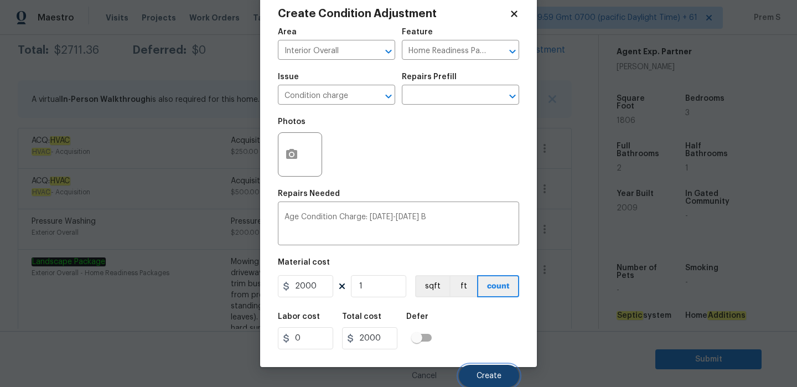
click at [471, 377] on button "Create" at bounding box center [489, 376] width 60 height 22
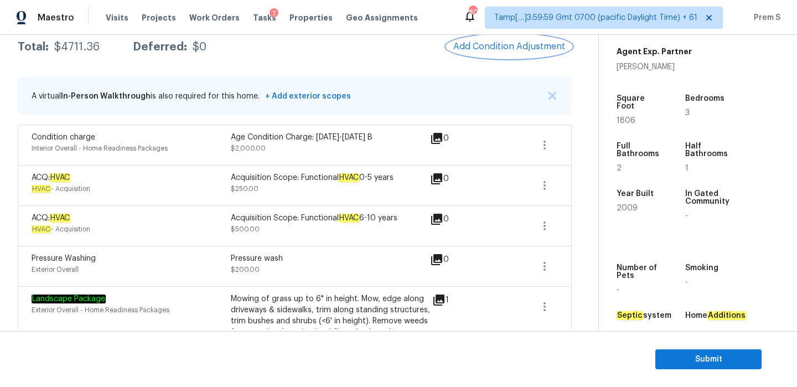
scroll to position [53, 0]
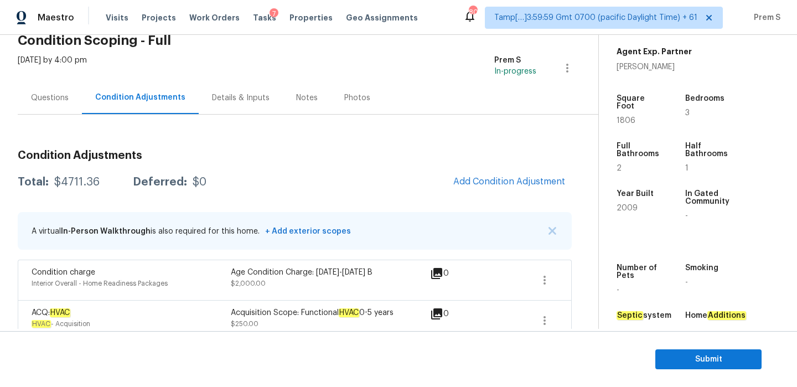
click at [48, 89] on div "Questions" at bounding box center [50, 97] width 64 height 33
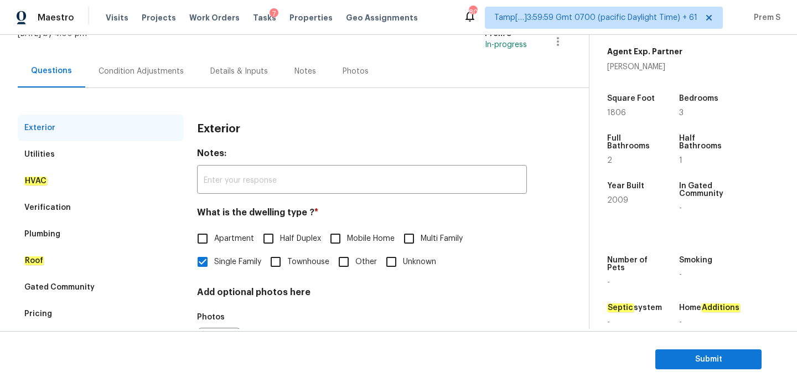
scroll to position [73, 0]
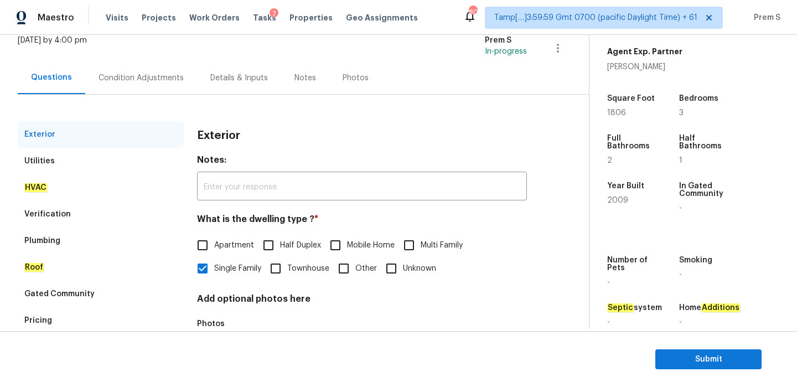
click at [137, 73] on div "Condition Adjustments" at bounding box center [141, 78] width 85 height 11
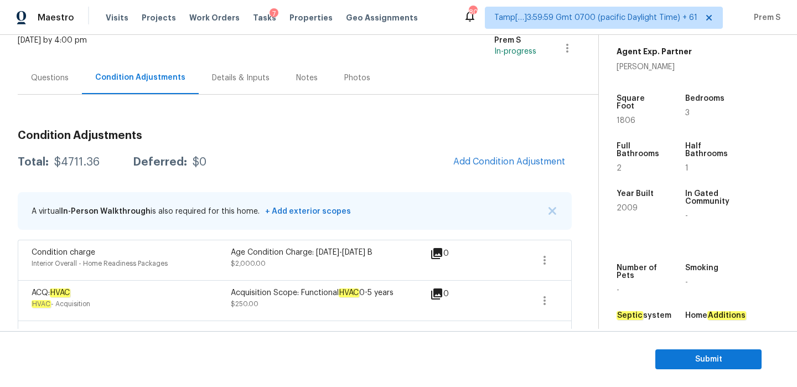
click at [52, 78] on div "Questions" at bounding box center [50, 78] width 38 height 11
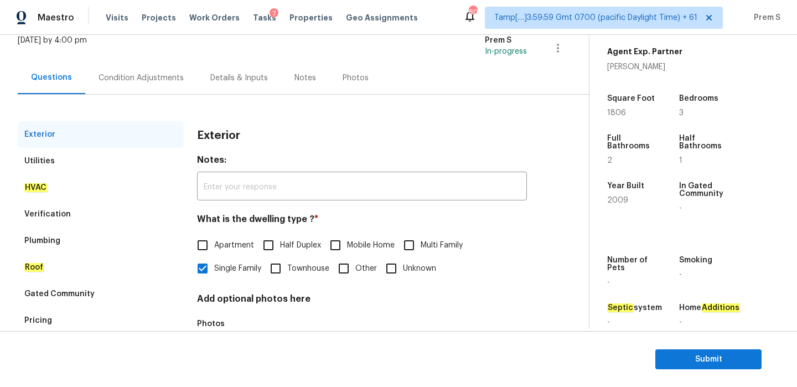
click at [125, 81] on div "Condition Adjustments" at bounding box center [141, 78] width 85 height 11
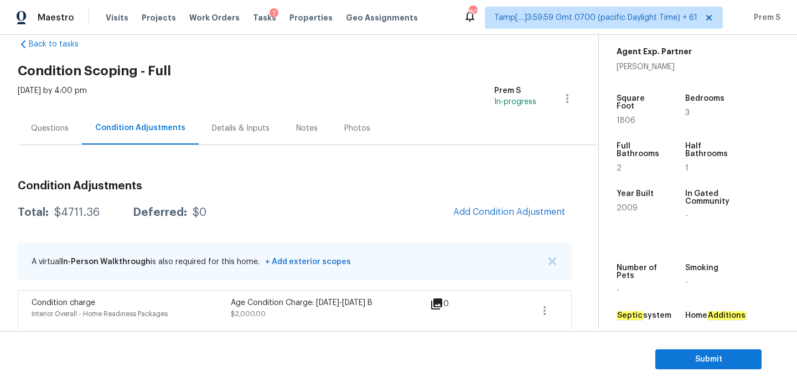
scroll to position [20, 0]
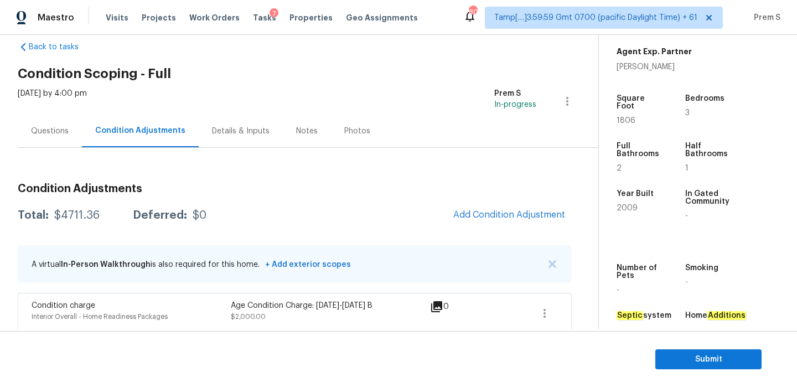
click at [47, 142] on div "Questions" at bounding box center [50, 131] width 64 height 33
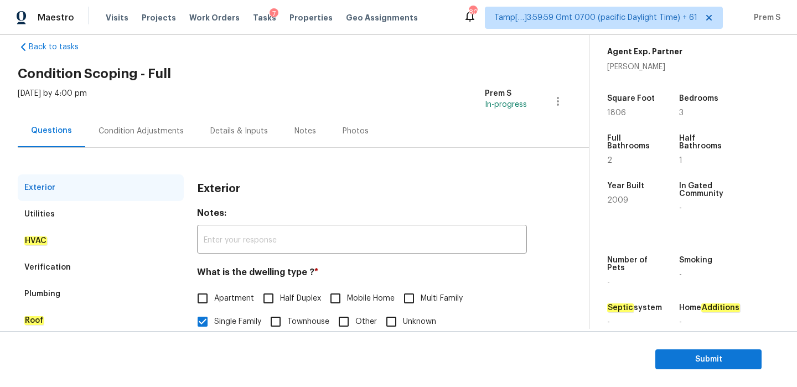
click at [130, 129] on div "Condition Adjustments" at bounding box center [141, 131] width 85 height 11
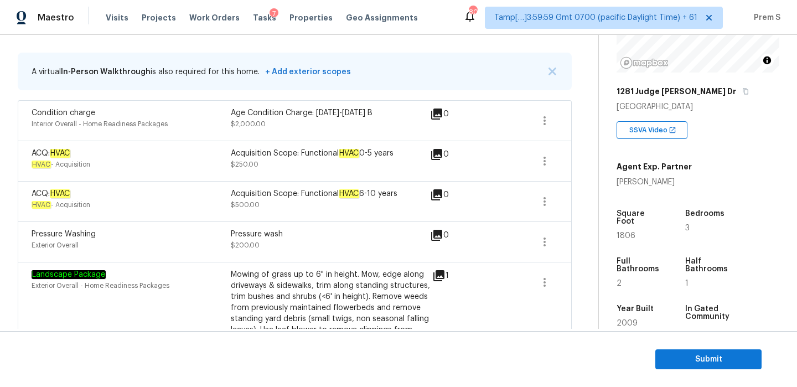
scroll to position [214, 0]
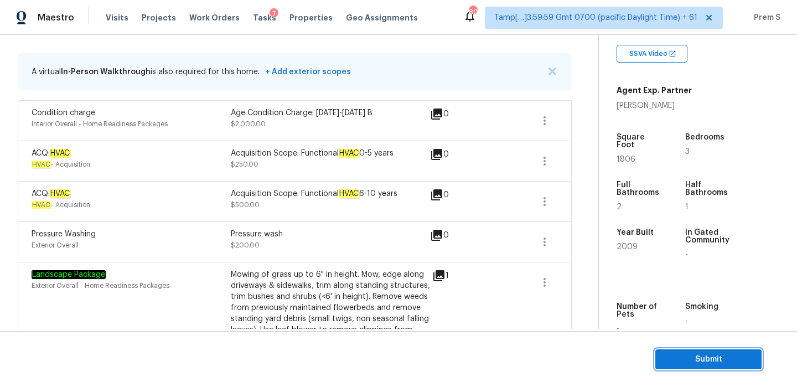
click at [714, 362] on span "Submit" at bounding box center [709, 360] width 89 height 14
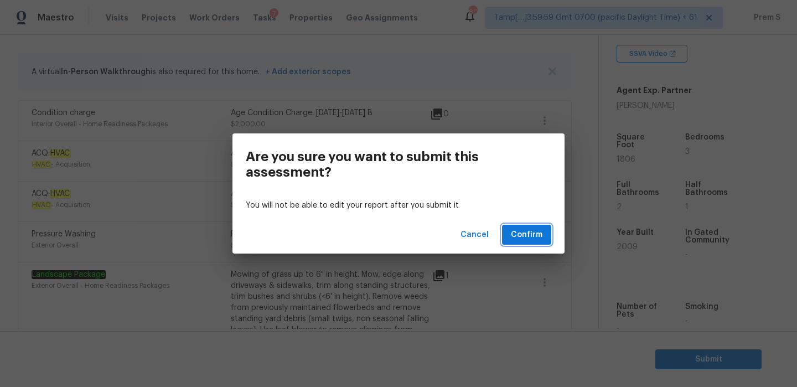
click at [532, 230] on span "Confirm" at bounding box center [527, 235] width 32 height 14
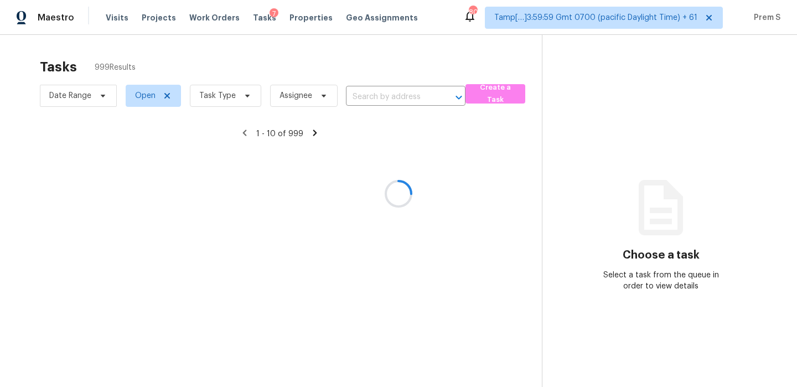
click at [400, 102] on div at bounding box center [398, 193] width 797 height 387
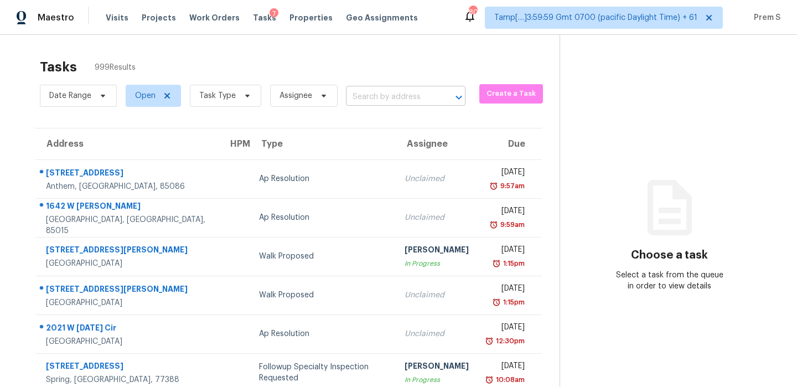
click at [405, 95] on input "text" at bounding box center [390, 97] width 89 height 17
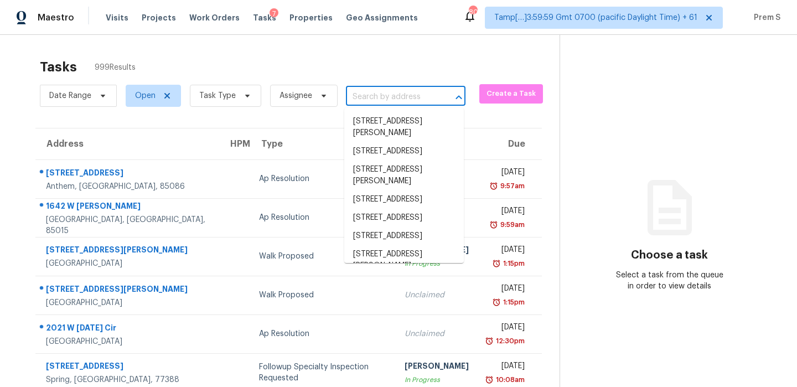
paste input "15105 General Williamson Dr Austin, TX, 78734"
type input "15105 General Williamson Dr Austin, TX, 78734"
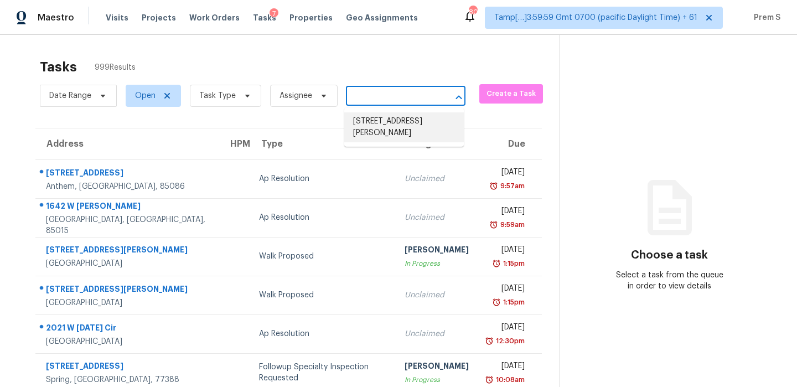
click at [384, 131] on li "15105 General Williamson Dr, Austin, TX 78734" at bounding box center [404, 127] width 120 height 30
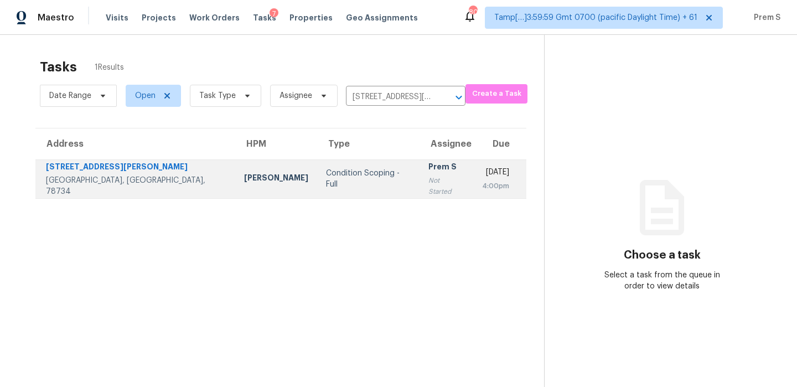
click at [482, 176] on div "Mon, Aug 18th 2025" at bounding box center [495, 174] width 27 height 14
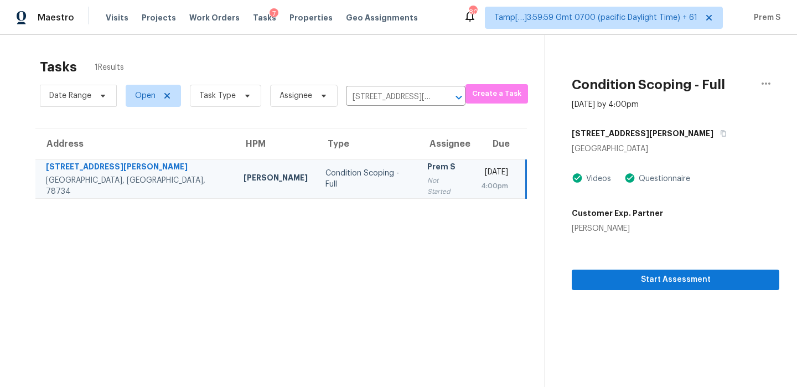
scroll to position [35, 0]
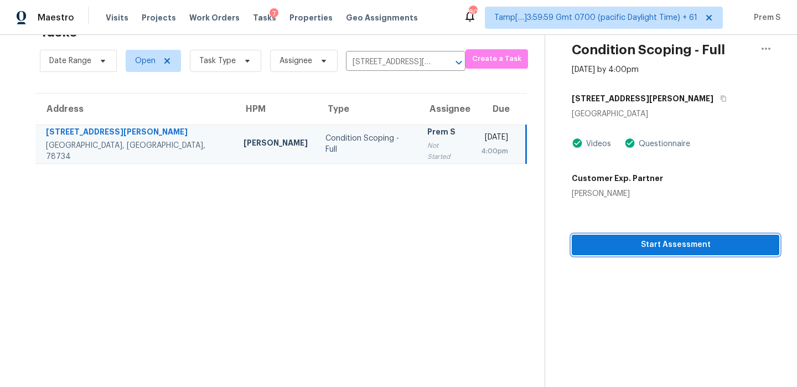
click at [682, 242] on span "Start Assessment" at bounding box center [676, 245] width 190 height 14
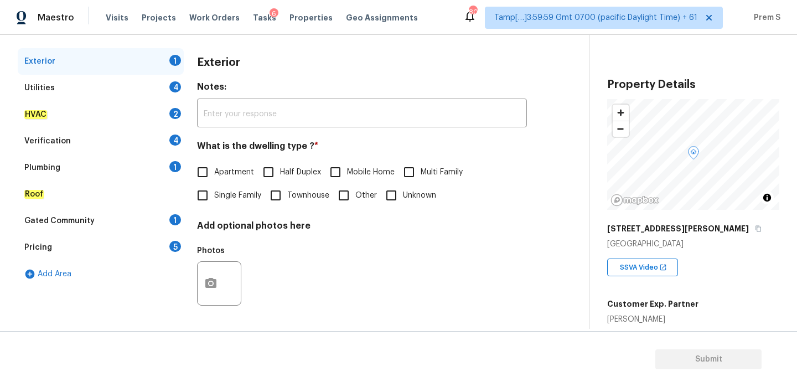
scroll to position [202, 0]
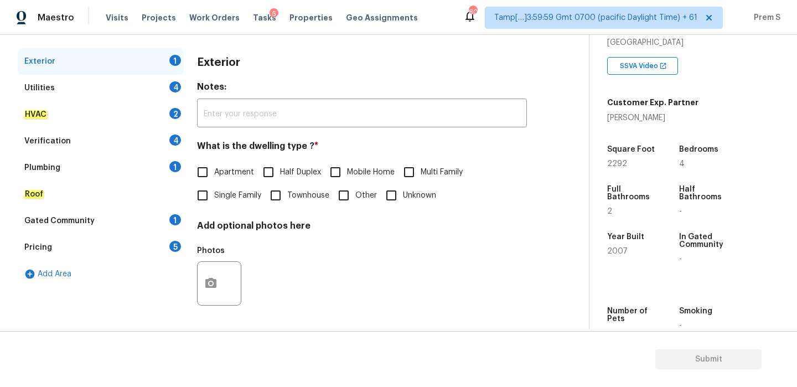
click at [204, 191] on input "Single Family" at bounding box center [202, 195] width 23 height 23
checkbox input "true"
click at [161, 88] on div "Utilities 4" at bounding box center [101, 88] width 166 height 27
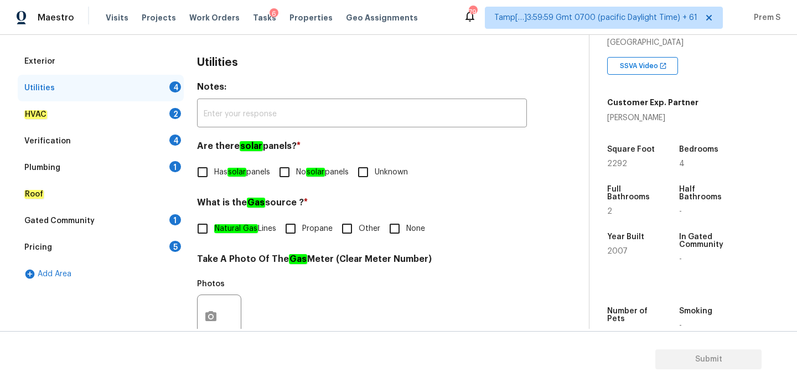
click at [296, 173] on input "No solar panels" at bounding box center [284, 172] width 23 height 23
checkbox input "true"
click at [222, 227] on em "Natural Gas" at bounding box center [236, 228] width 44 height 9
click at [214, 227] on input "Natural Gas Lines" at bounding box center [202, 228] width 23 height 23
checkbox input "true"
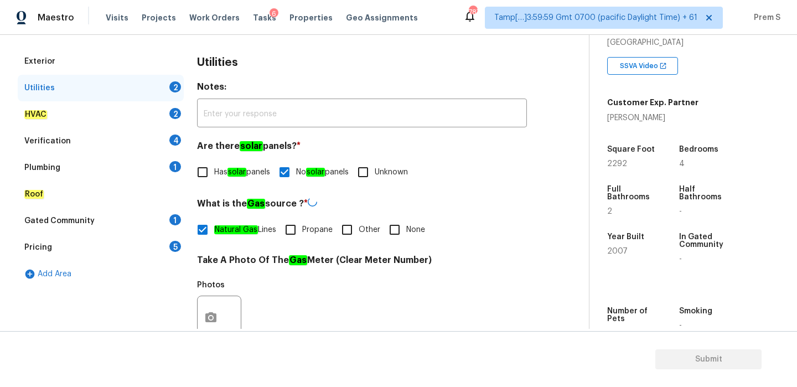
scroll to position [446, 0]
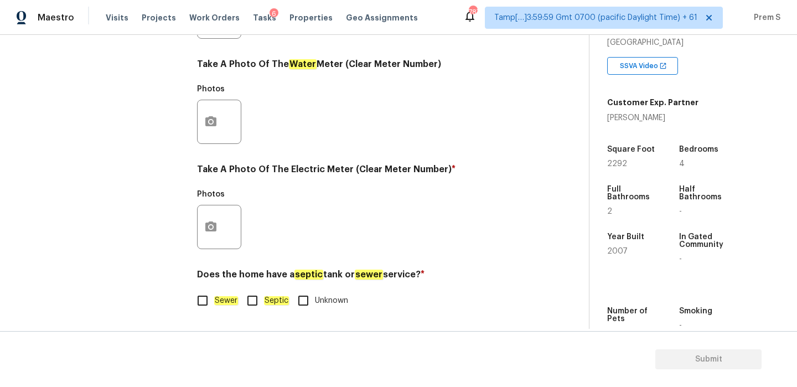
click at [214, 296] on input "Sewer" at bounding box center [202, 300] width 23 height 23
checkbox input "true"
click at [218, 225] on button "button" at bounding box center [211, 226] width 27 height 43
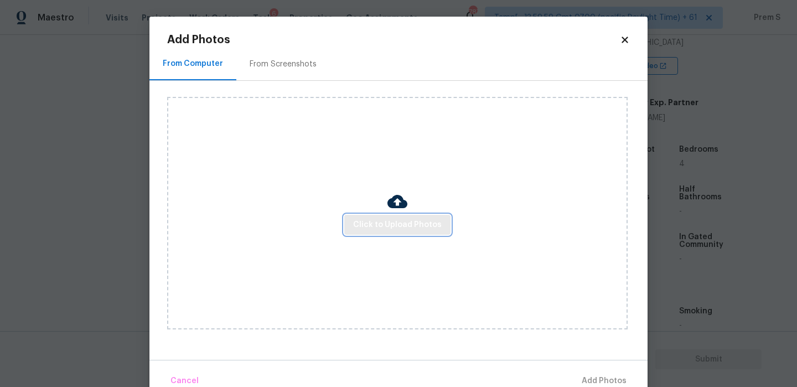
click at [366, 223] on span "Click to Upload Photos" at bounding box center [397, 225] width 89 height 14
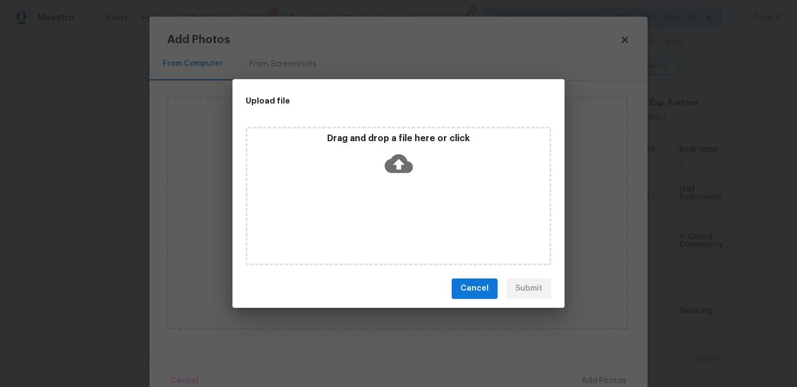
click at [400, 169] on icon at bounding box center [399, 163] width 28 height 19
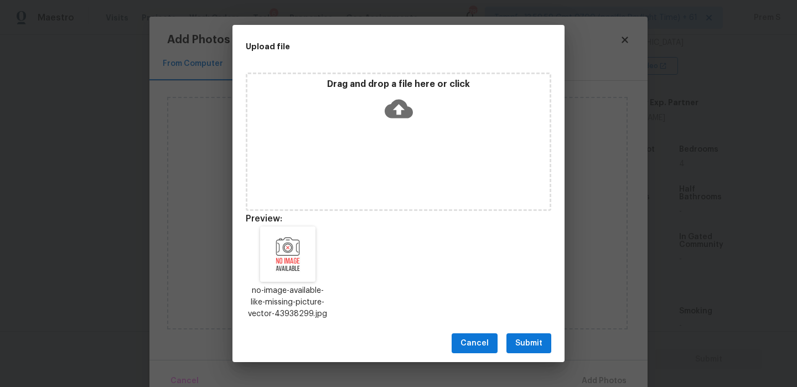
click at [528, 335] on button "Submit" at bounding box center [529, 343] width 45 height 20
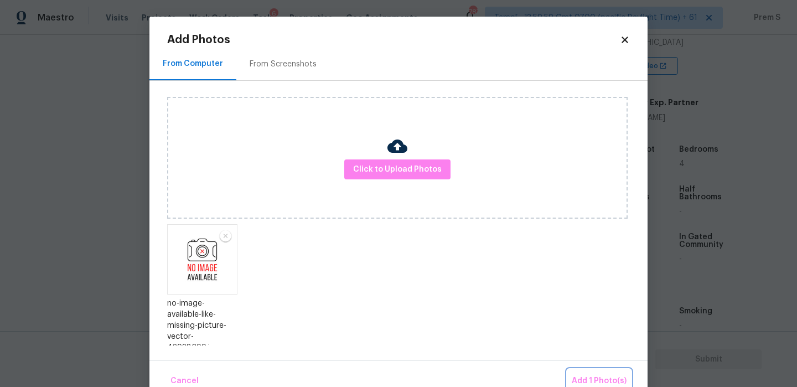
click at [583, 378] on span "Add 1 Photo(s)" at bounding box center [599, 381] width 55 height 14
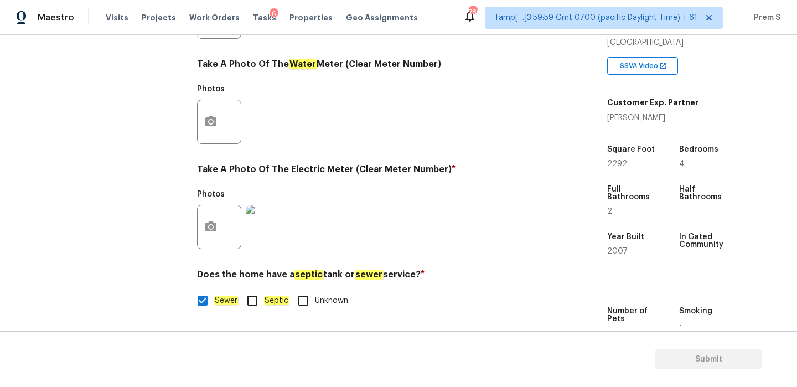
click at [263, 300] on input "Septic" at bounding box center [252, 300] width 23 height 23
checkbox input "true"
checkbox input "false"
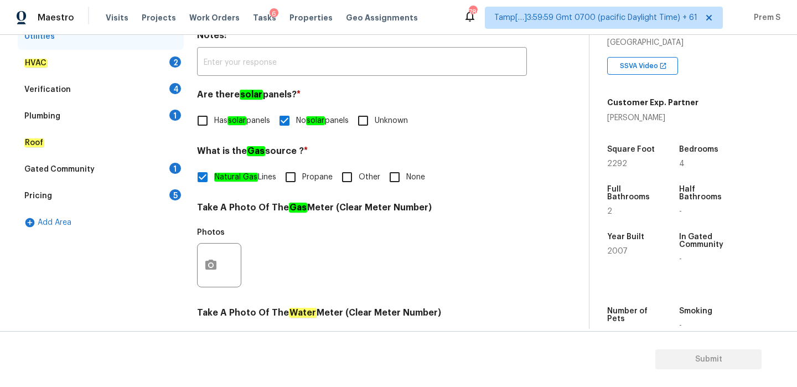
click at [173, 63] on div "2" at bounding box center [175, 61] width 12 height 11
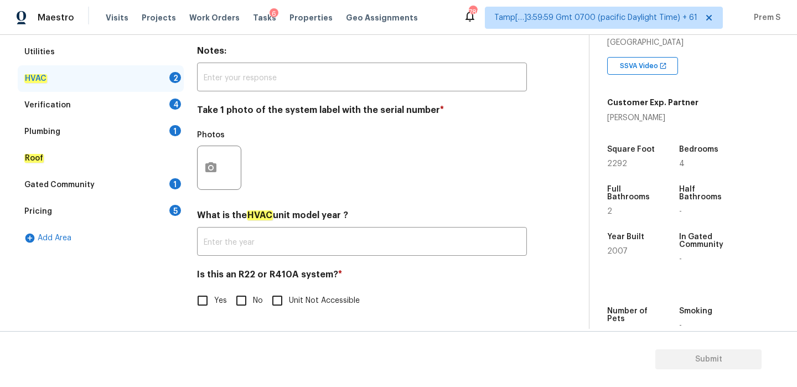
click at [238, 308] on input "No" at bounding box center [241, 300] width 23 height 23
checkbox input "true"
click at [217, 177] on button "button" at bounding box center [211, 167] width 27 height 43
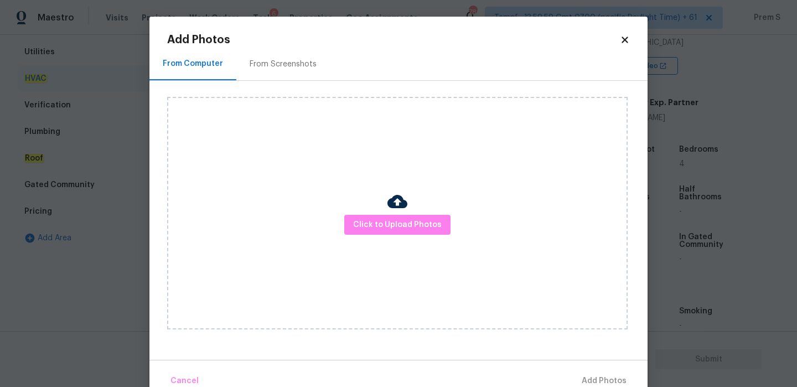
click at [631, 45] on div "Add Photos From Computer From Screenshots Click to Upload Photos Cancel Add Pho…" at bounding box center [399, 205] width 498 height 377
click at [623, 33] on div "Add Photos From Computer From Screenshots Click to Upload Photos Cancel Add Pho…" at bounding box center [399, 205] width 498 height 377
click at [624, 39] on icon at bounding box center [625, 40] width 6 height 6
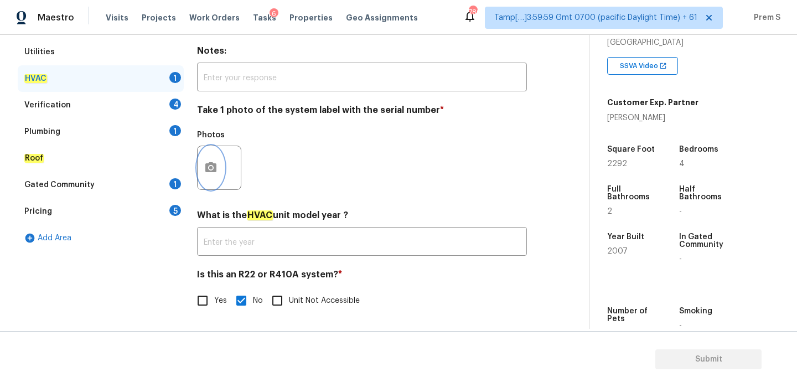
click at [215, 168] on icon "button" at bounding box center [210, 167] width 11 height 10
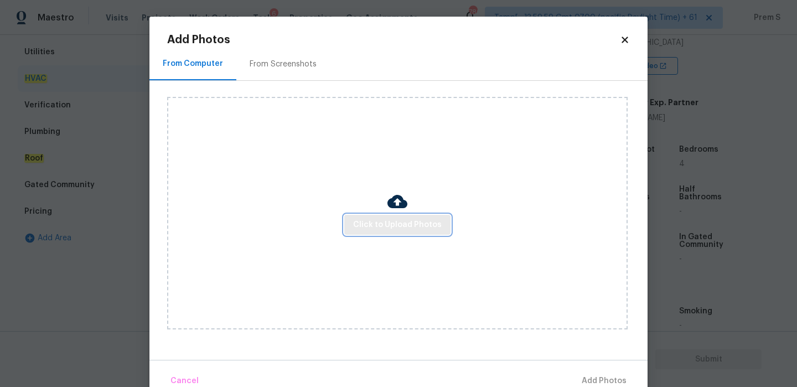
click at [393, 220] on span "Click to Upload Photos" at bounding box center [397, 225] width 89 height 14
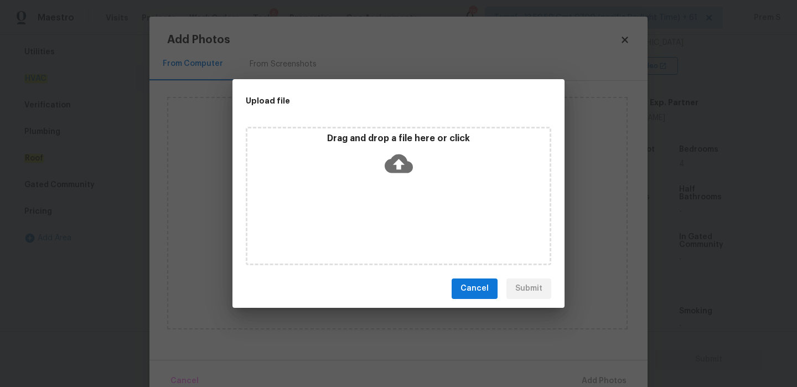
click at [400, 173] on icon at bounding box center [399, 164] width 28 height 28
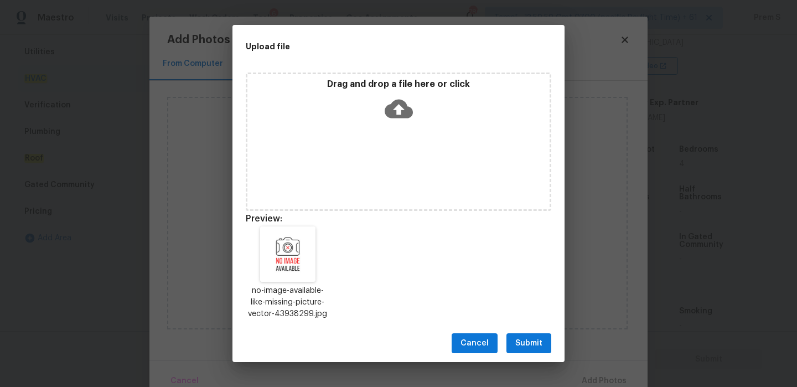
click at [537, 346] on span "Submit" at bounding box center [529, 344] width 27 height 14
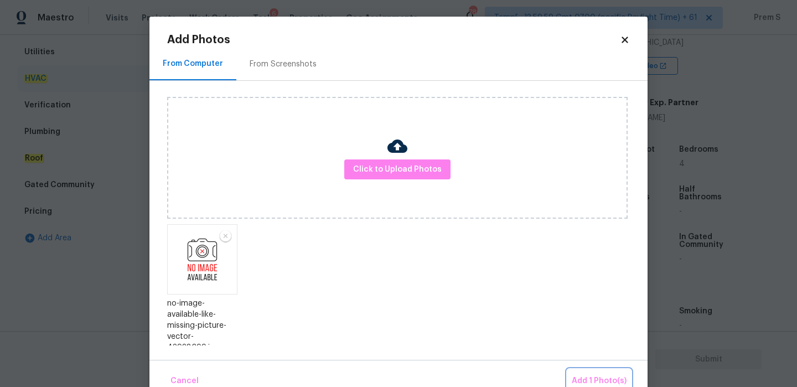
click at [592, 379] on span "Add 1 Photo(s)" at bounding box center [599, 381] width 55 height 14
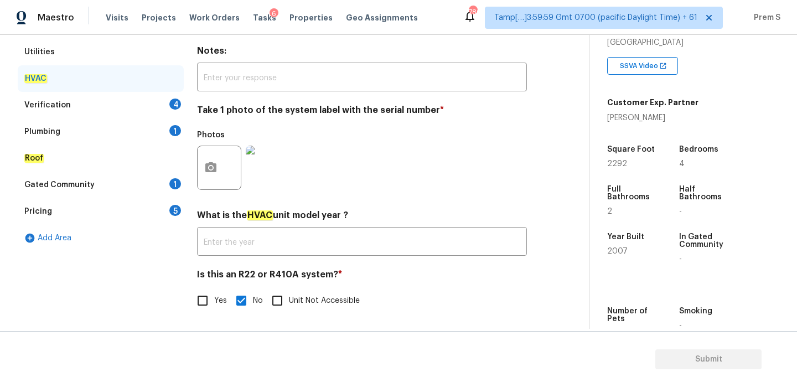
click at [156, 107] on div "Verification 4" at bounding box center [101, 105] width 166 height 27
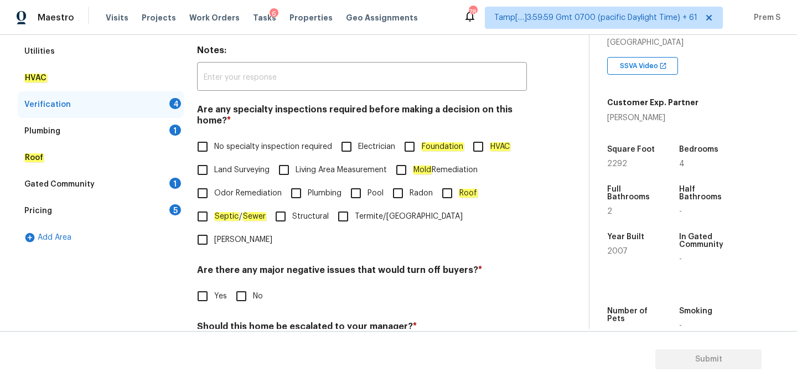
click at [202, 150] on input "No specialty inspection required" at bounding box center [202, 146] width 23 height 23
checkbox input "true"
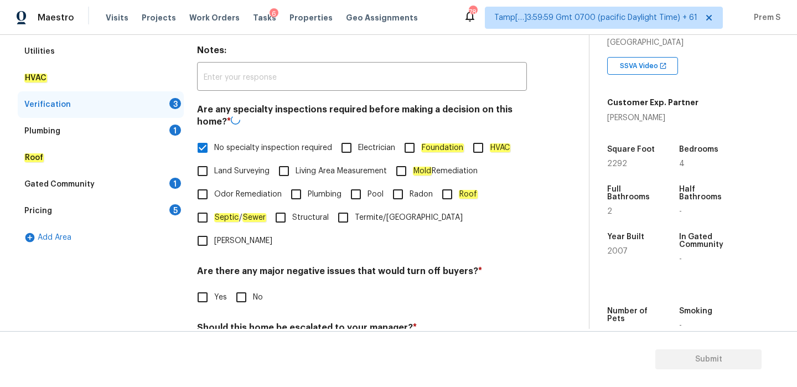
scroll to position [279, 0]
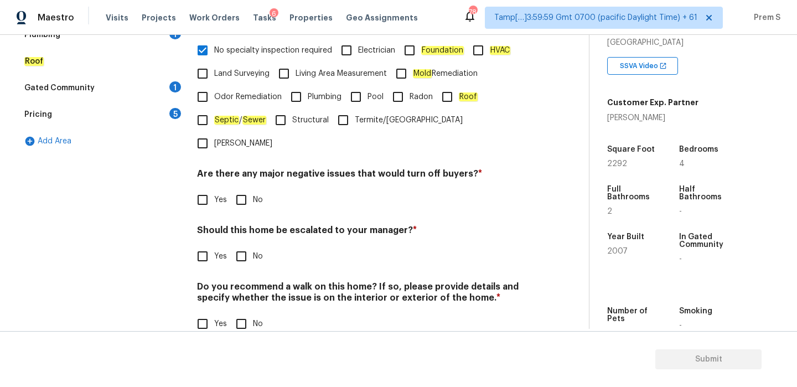
click at [239, 188] on input "No" at bounding box center [241, 199] width 23 height 23
checkbox input "true"
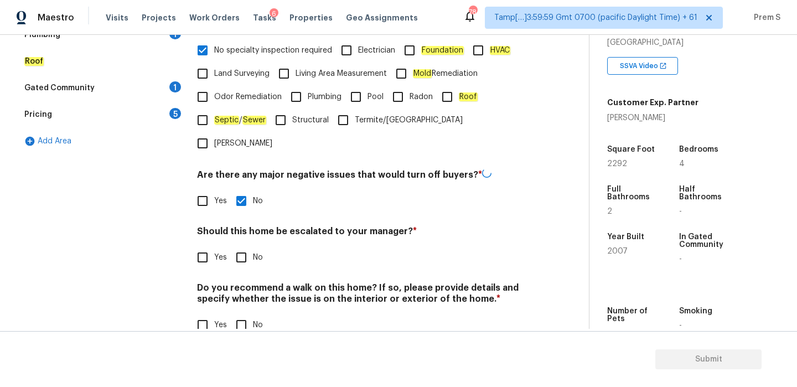
click at [209, 246] on input "Yes" at bounding box center [202, 257] width 23 height 23
checkbox input "true"
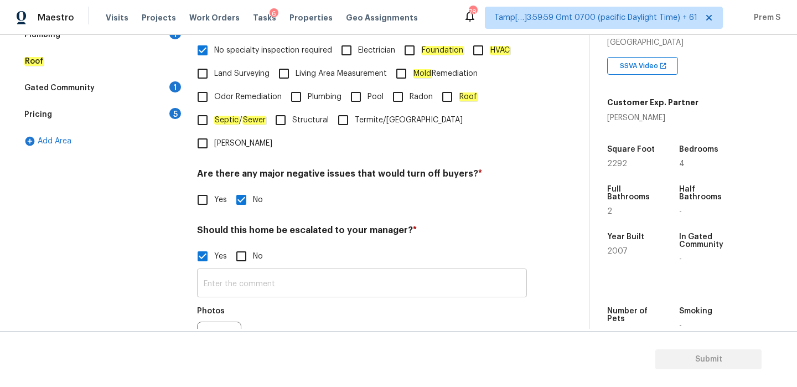
click at [306, 271] on input "text" at bounding box center [362, 284] width 330 height 26
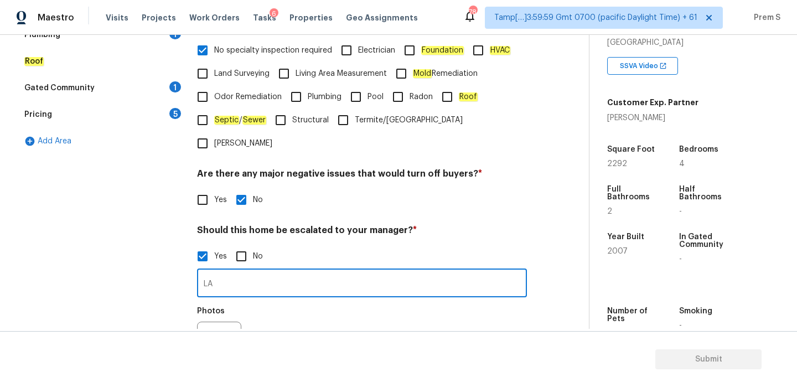
type input "L"
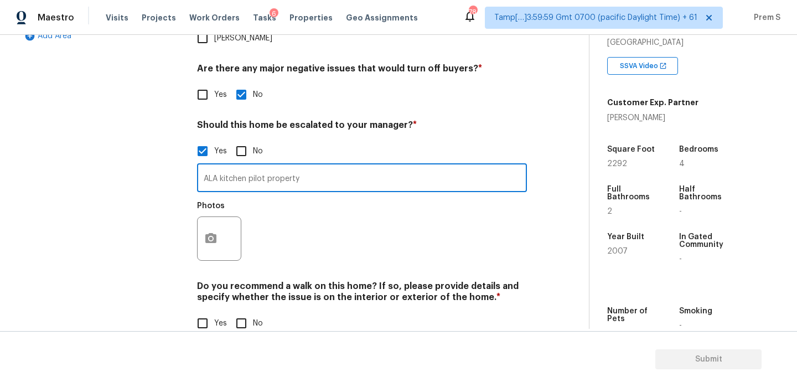
type input "ALA kitchen pilot property"
click at [217, 224] on button "button" at bounding box center [211, 238] width 27 height 43
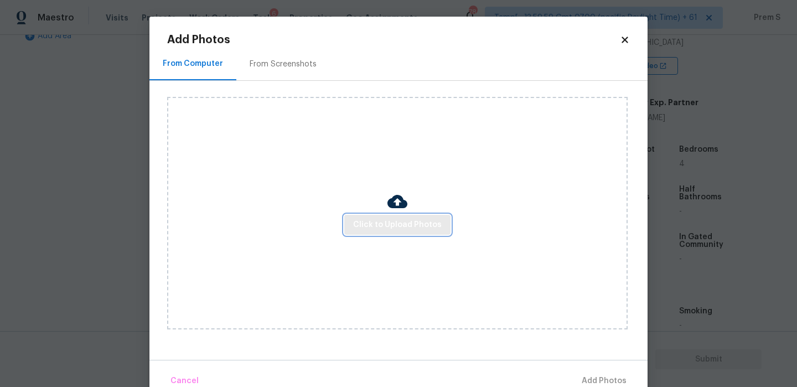
click at [373, 227] on span "Click to Upload Photos" at bounding box center [397, 225] width 89 height 14
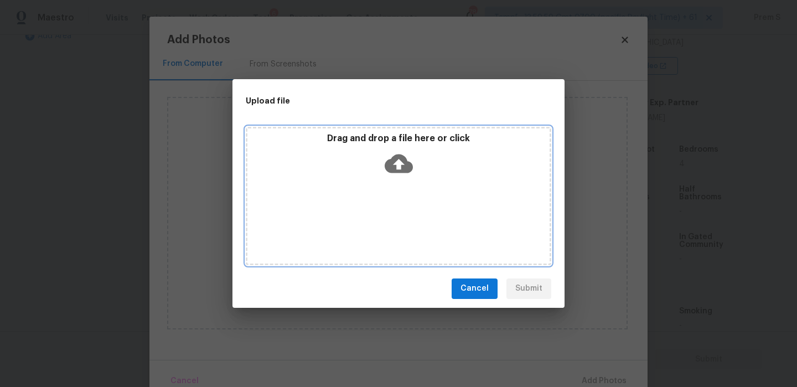
click at [392, 168] on icon at bounding box center [399, 163] width 28 height 19
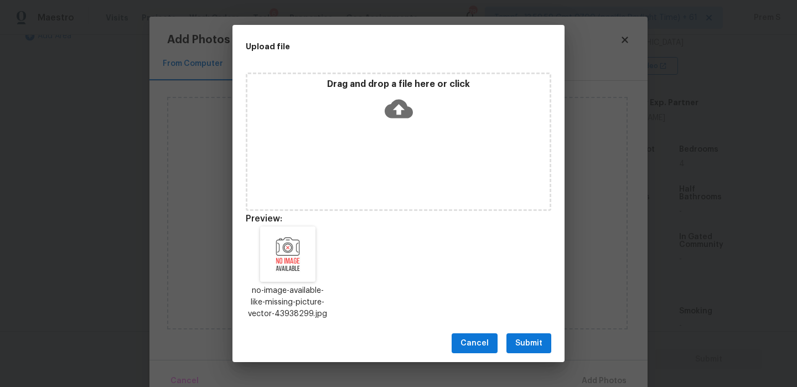
click at [524, 339] on span "Submit" at bounding box center [529, 344] width 27 height 14
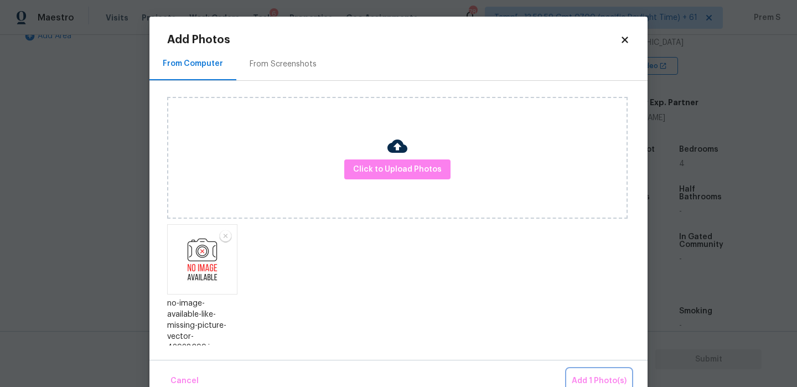
click at [583, 381] on span "Add 1 Photo(s)" at bounding box center [599, 381] width 55 height 14
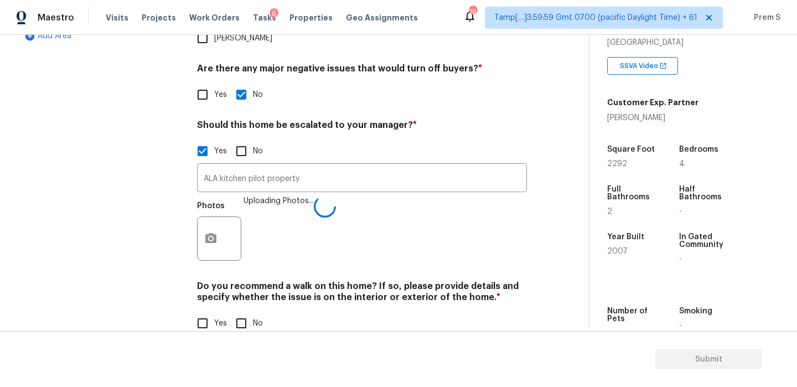
click at [240, 312] on input "No" at bounding box center [241, 323] width 23 height 23
checkbox input "true"
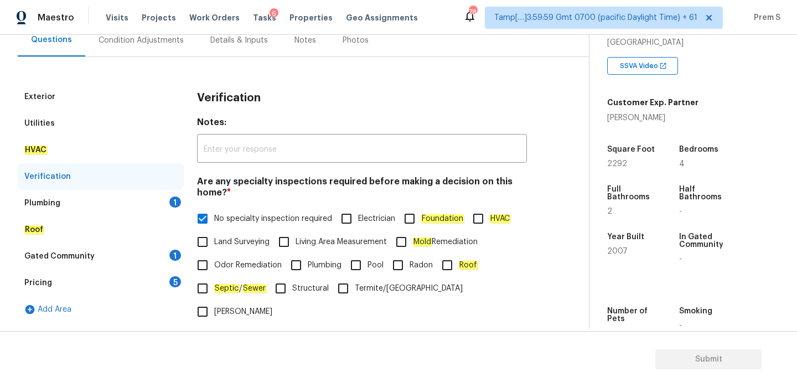
click at [164, 202] on div "Plumbing 1" at bounding box center [101, 203] width 166 height 27
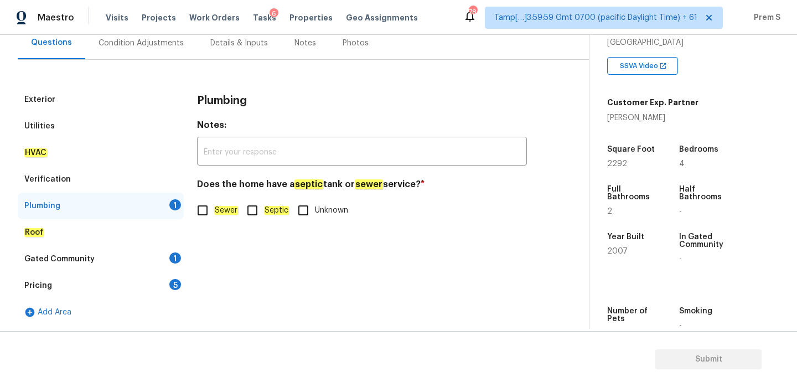
click at [228, 208] on em "Sewer" at bounding box center [226, 210] width 24 height 9
click at [214, 208] on input "Sewer" at bounding box center [202, 210] width 23 height 23
checkbox input "true"
click at [266, 206] on span "Septic" at bounding box center [276, 212] width 25 height 12
click at [264, 205] on input "Septic" at bounding box center [252, 211] width 23 height 23
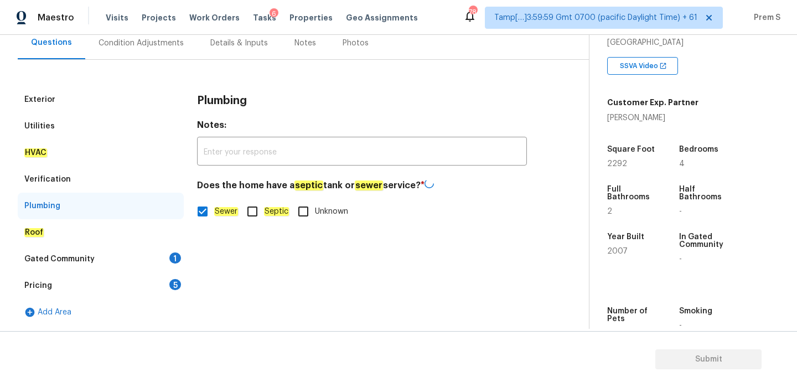
checkbox input "true"
checkbox input "false"
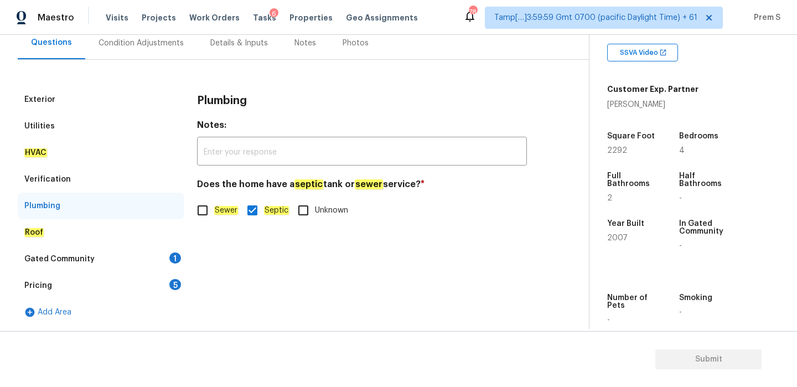
scroll to position [211, 0]
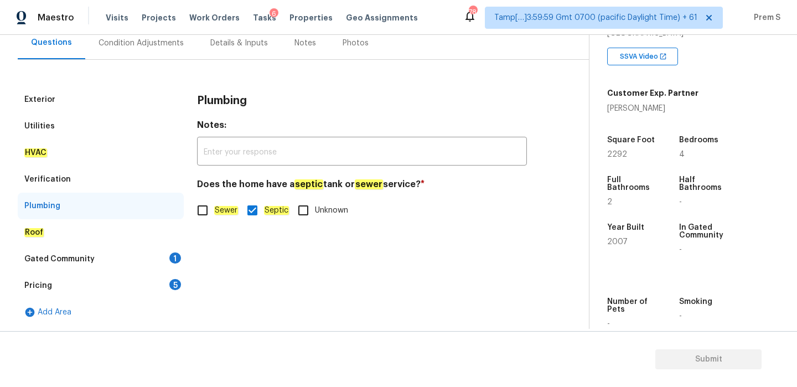
click at [169, 260] on div "Gated Community 1" at bounding box center [101, 259] width 166 height 27
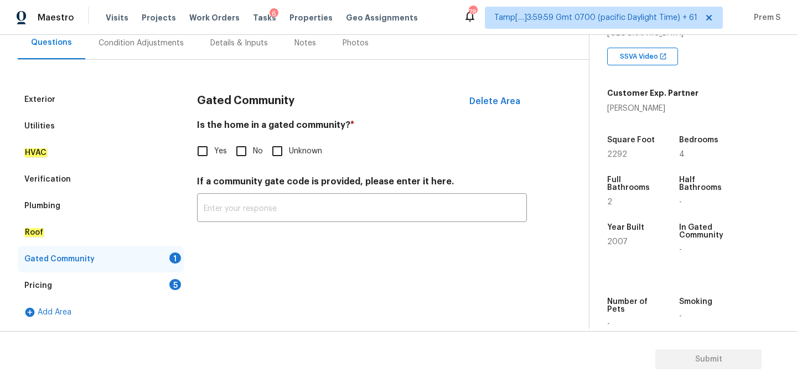
click at [244, 155] on input "No" at bounding box center [241, 151] width 23 height 23
checkbox input "true"
click at [173, 287] on div "5" at bounding box center [175, 284] width 12 height 11
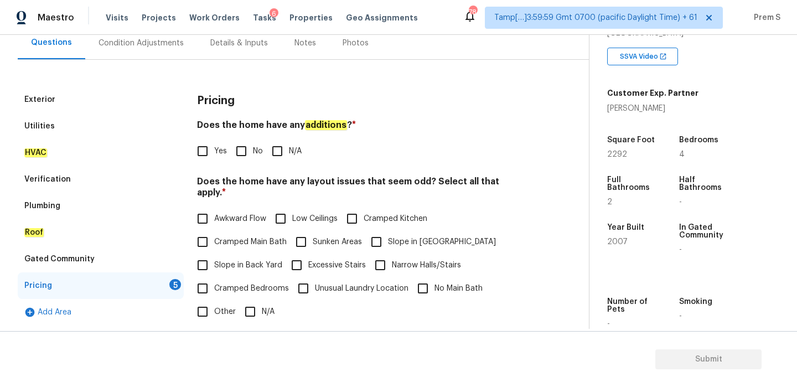
click at [245, 142] on input "No" at bounding box center [241, 151] width 23 height 23
checkbox input "true"
click at [265, 307] on label "N/A" at bounding box center [257, 311] width 36 height 23
click at [262, 307] on input "N/A" at bounding box center [250, 311] width 23 height 23
checkbox input "true"
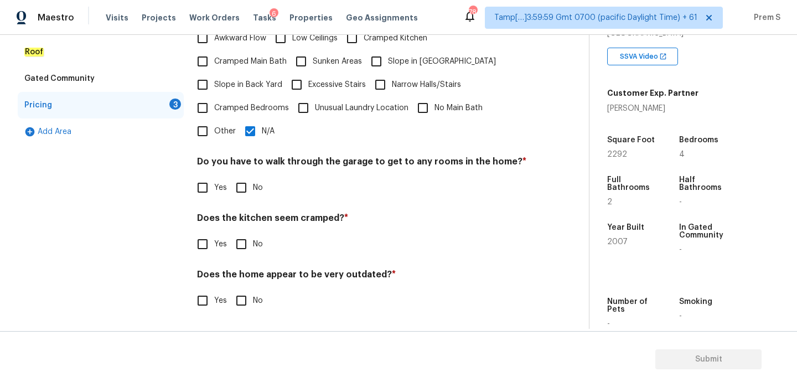
scroll to position [277, 0]
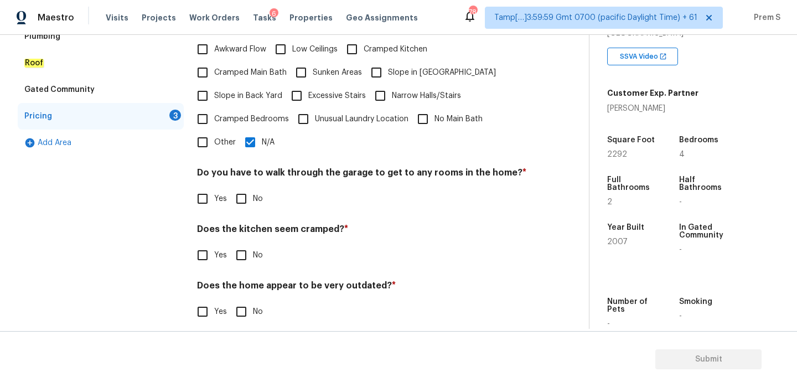
click at [250, 188] on input "No" at bounding box center [241, 198] width 23 height 23
checkbox input "true"
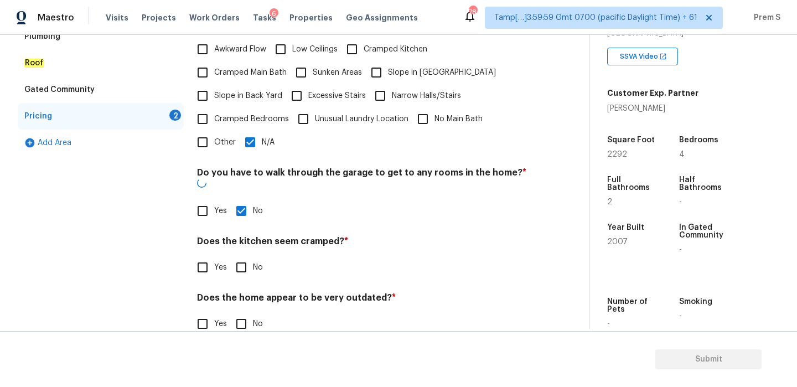
click at [247, 256] on input "No" at bounding box center [241, 267] width 23 height 23
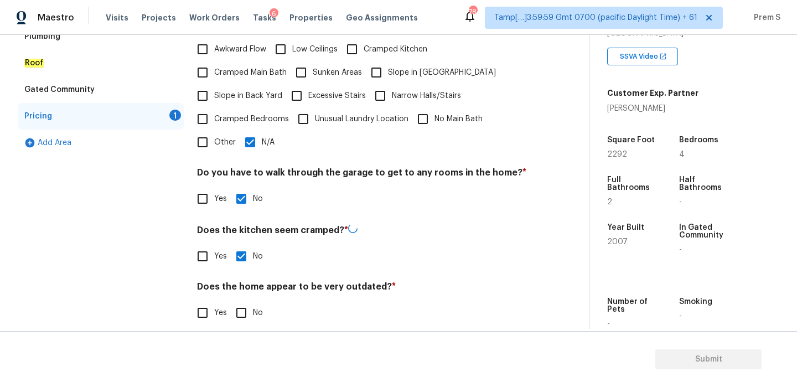
click at [243, 313] on div "Pricing Does the home have any additions ? * Yes No N/A Does the home have any …" at bounding box center [362, 127] width 330 height 421
click at [241, 288] on div "Does the home appear to be very outdated? * Yes No" at bounding box center [362, 301] width 330 height 43
click at [247, 304] on input "No" at bounding box center [241, 311] width 23 height 23
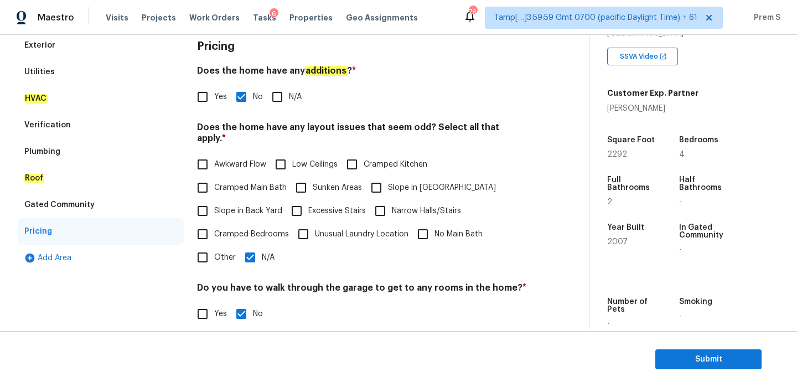
scroll to position [97, 0]
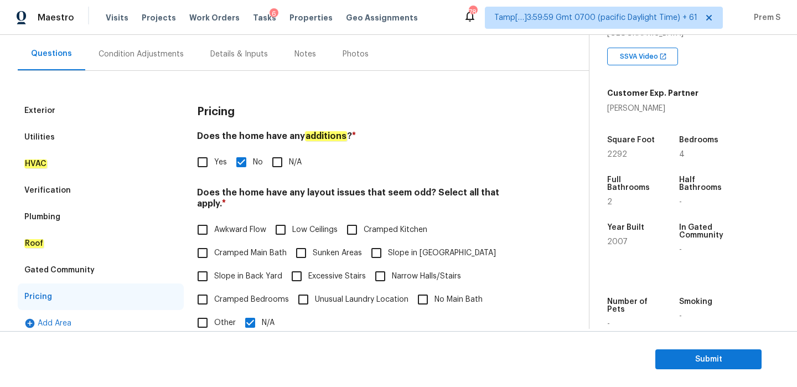
click at [161, 53] on div "Condition Adjustments" at bounding box center [141, 54] width 85 height 11
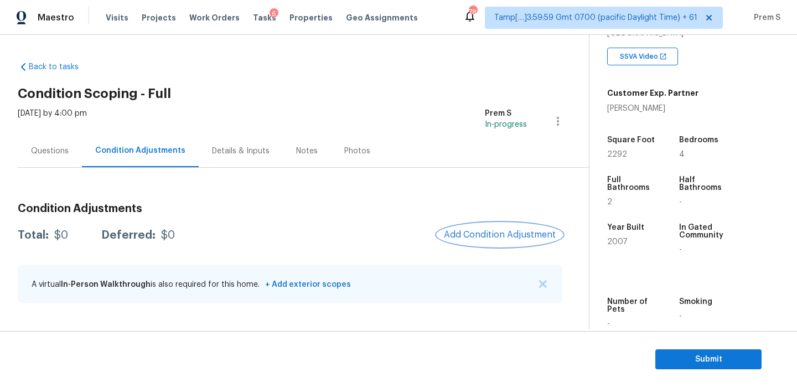
click at [483, 229] on button "Add Condition Adjustment" at bounding box center [500, 234] width 125 height 23
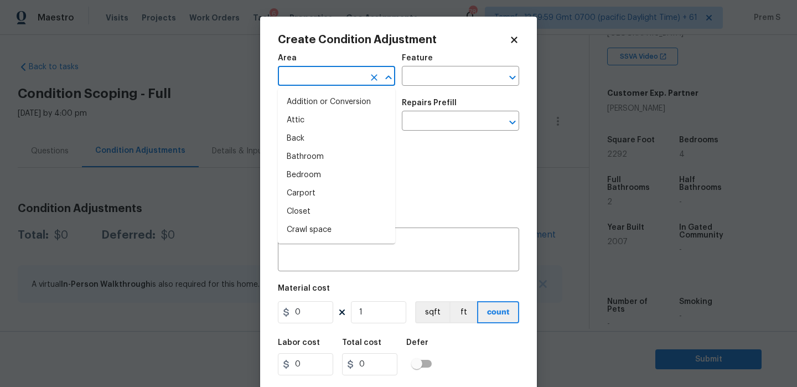
click at [316, 80] on input "text" at bounding box center [321, 77] width 86 height 17
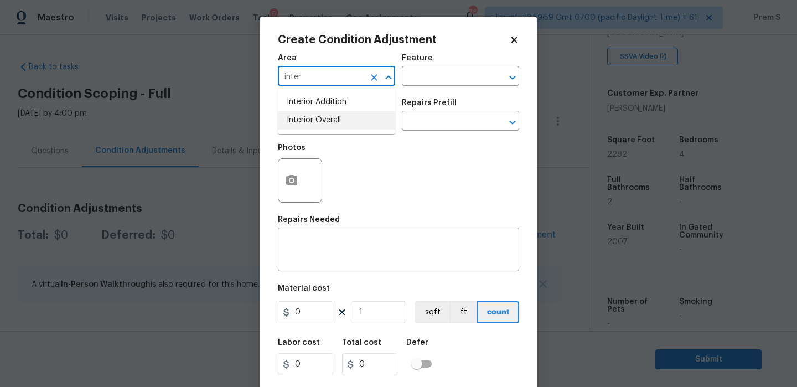
click at [313, 120] on li "Interior Overall" at bounding box center [336, 120] width 117 height 18
click at [323, 126] on input "text" at bounding box center [321, 122] width 86 height 17
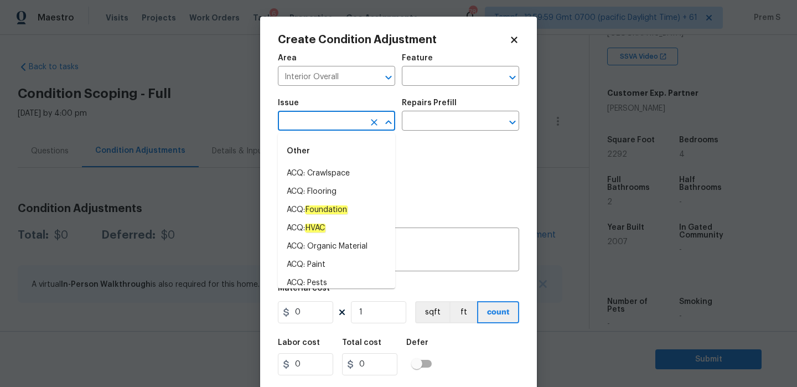
click at [332, 126] on input "text" at bounding box center [321, 122] width 86 height 17
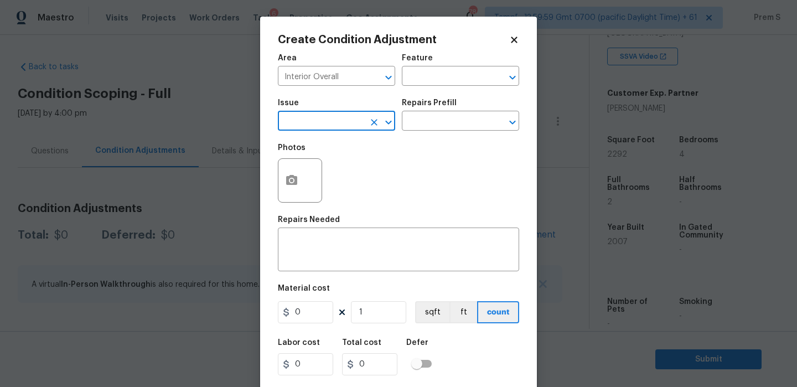
click at [344, 123] on input "text" at bounding box center [321, 122] width 86 height 17
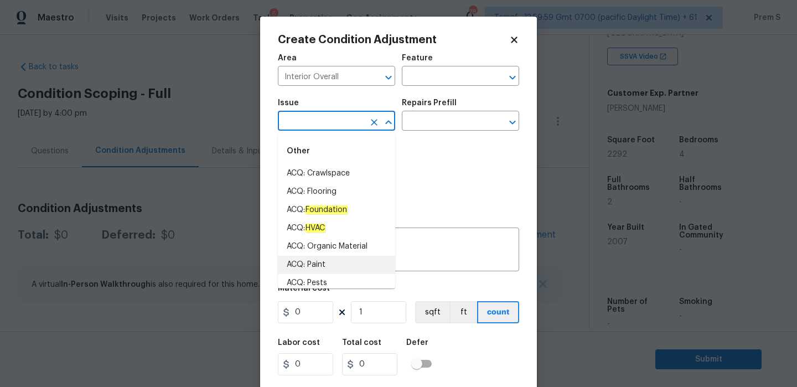
click at [331, 263] on li "ACQ: Paint" at bounding box center [336, 265] width 117 height 18
click at [457, 123] on input "text" at bounding box center [445, 122] width 86 height 17
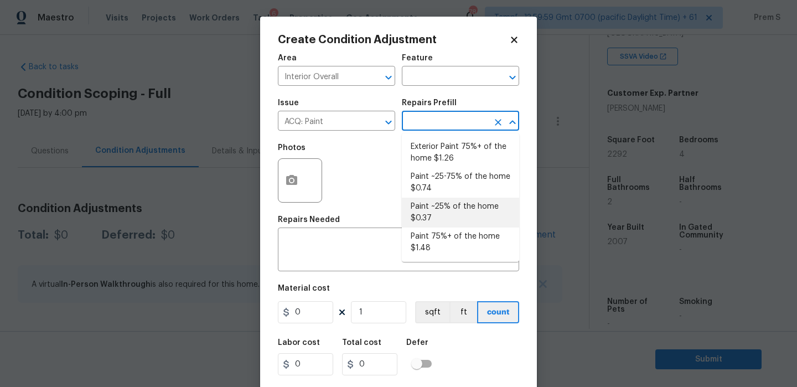
click at [441, 212] on li "Paint ~25% of the home $0.37" at bounding box center [460, 213] width 117 height 30
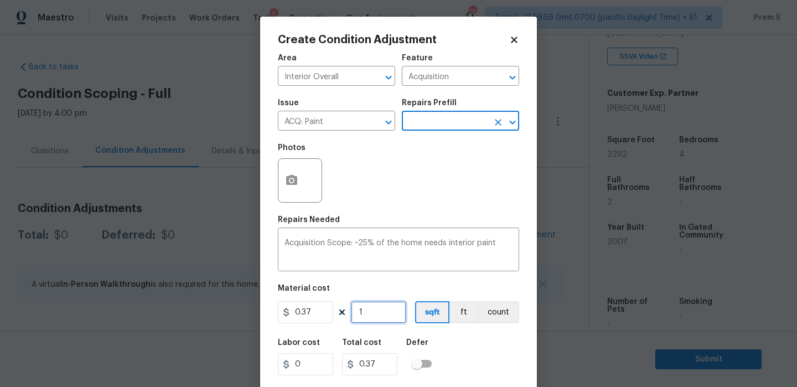
click at [388, 323] on input "1" at bounding box center [378, 312] width 55 height 22
click at [502, 363] on div "Labor cost 0 Total cost 848.04 Defer" at bounding box center [398, 357] width 241 height 50
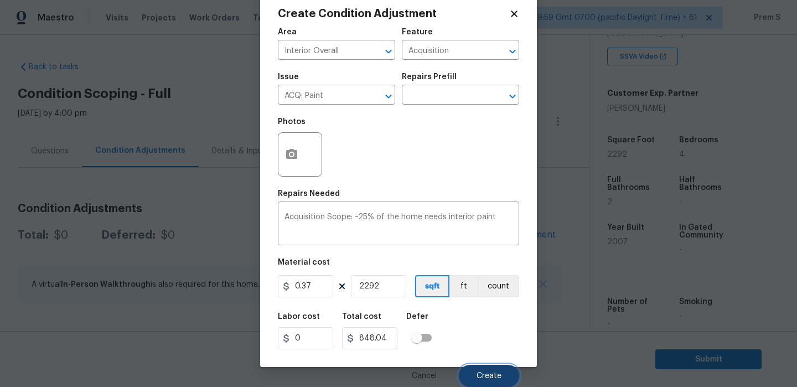
click at [504, 378] on button "Create" at bounding box center [489, 376] width 60 height 22
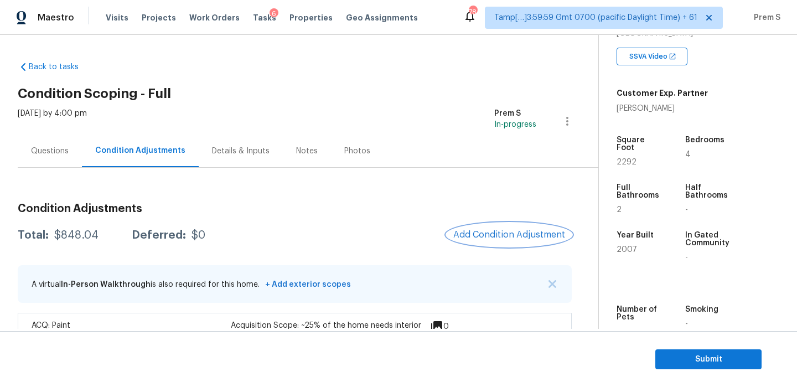
scroll to position [35, 0]
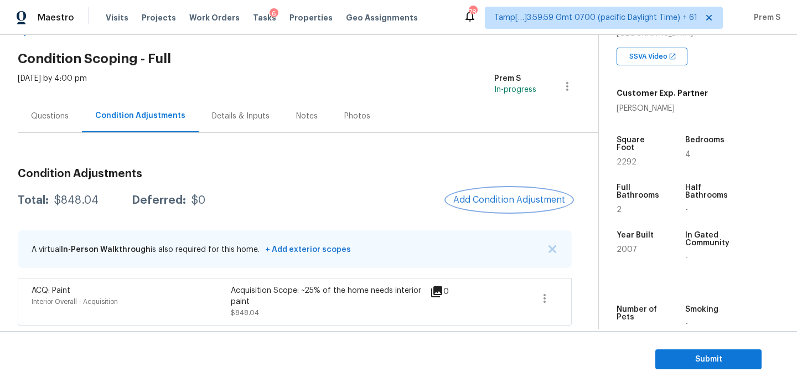
click at [486, 201] on span "Add Condition Adjustment" at bounding box center [510, 200] width 112 height 10
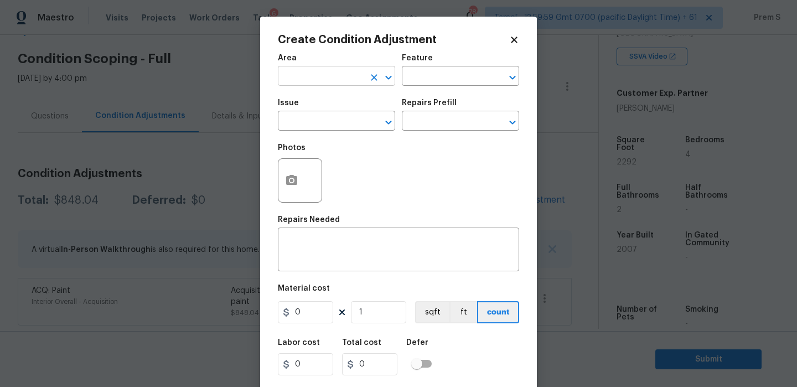
click at [332, 80] on input "text" at bounding box center [321, 77] width 86 height 17
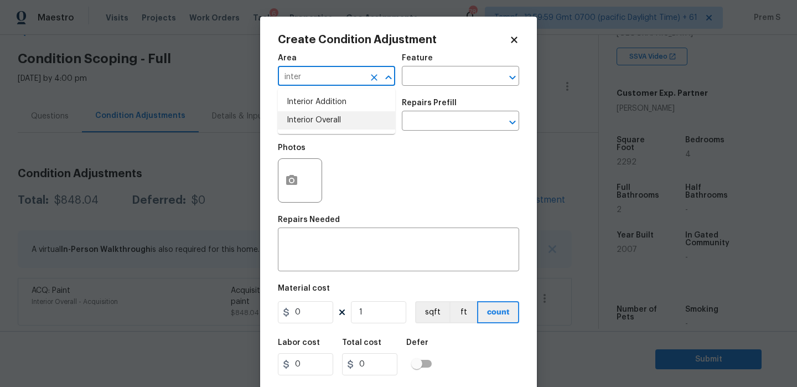
click at [329, 122] on li "Interior Overall" at bounding box center [336, 120] width 117 height 18
click at [329, 122] on input "text" at bounding box center [321, 122] width 86 height 17
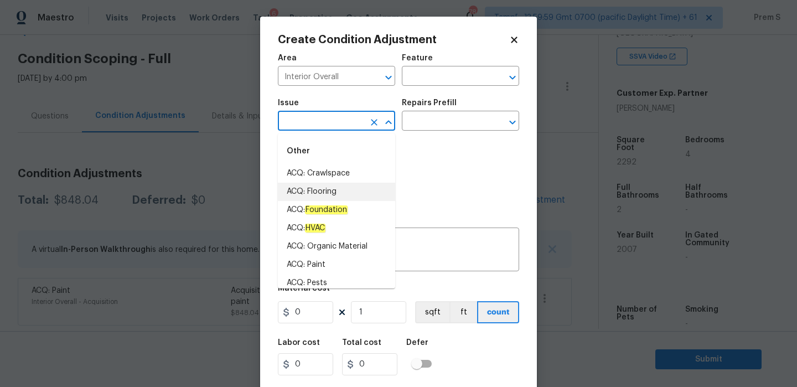
click at [353, 191] on li "ACQ: Flooring" at bounding box center [336, 192] width 117 height 18
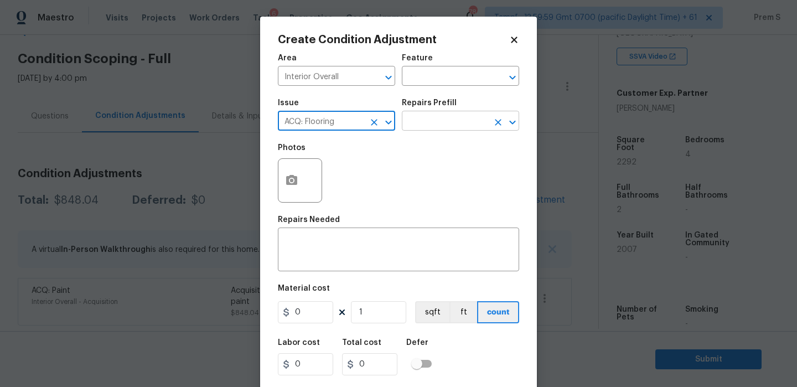
click at [459, 125] on input "text" at bounding box center [445, 122] width 86 height 17
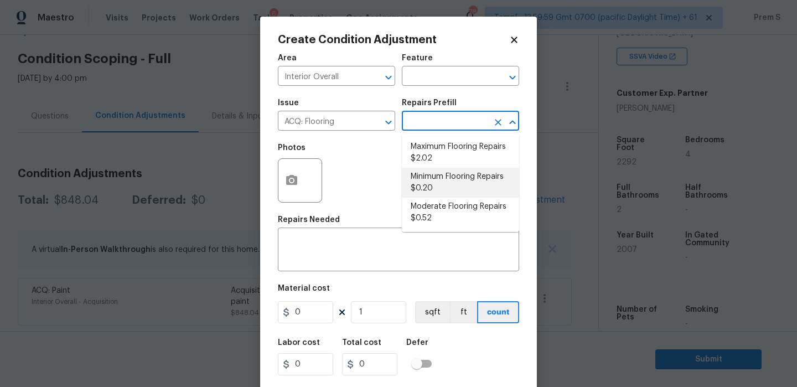
click at [444, 189] on li "Minimum Flooring Repairs $0.20" at bounding box center [460, 183] width 117 height 30
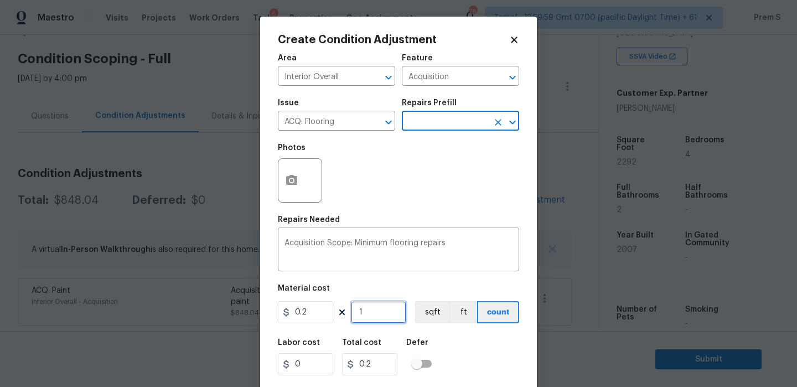
click at [379, 315] on input "1" at bounding box center [378, 312] width 55 height 22
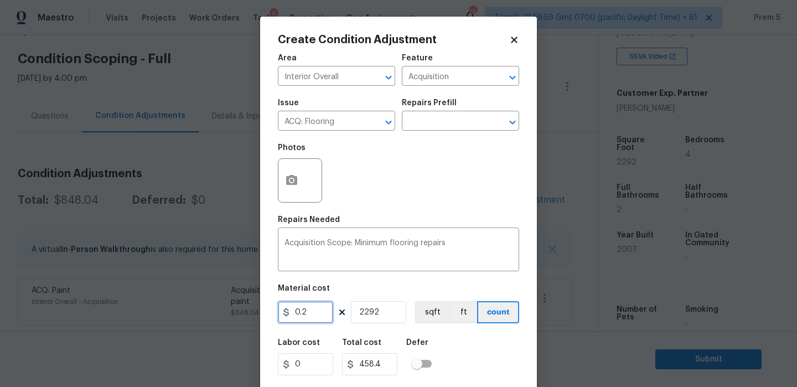
click at [303, 308] on input "0.2" at bounding box center [305, 312] width 55 height 22
click at [366, 308] on input "2292" at bounding box center [378, 312] width 55 height 22
click at [501, 373] on div "Labor cost 0 Total cost 400 Defer" at bounding box center [398, 357] width 241 height 50
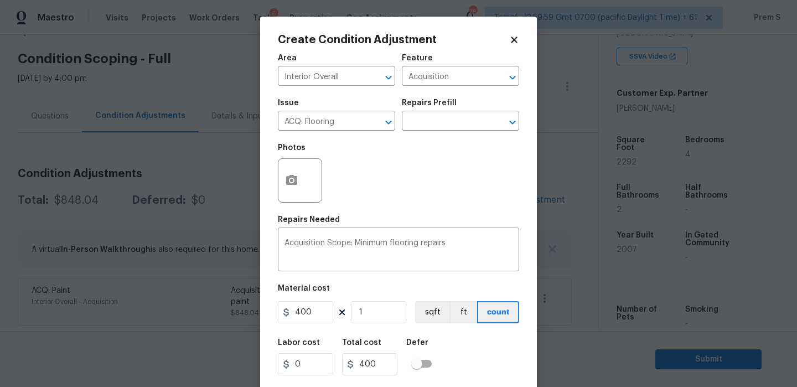
scroll to position [27, 0]
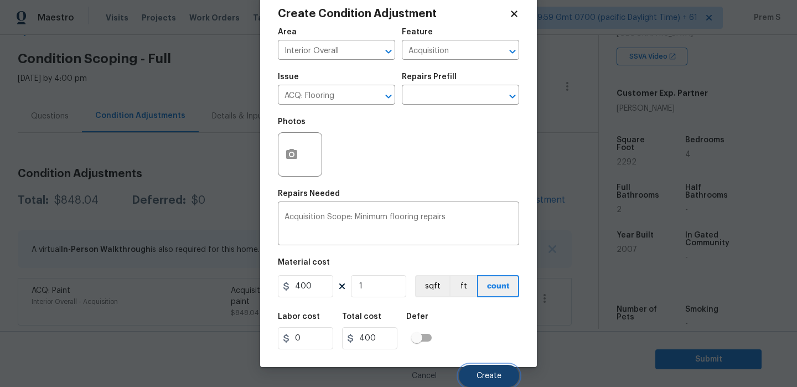
click at [491, 372] on span "Create" at bounding box center [489, 376] width 25 height 8
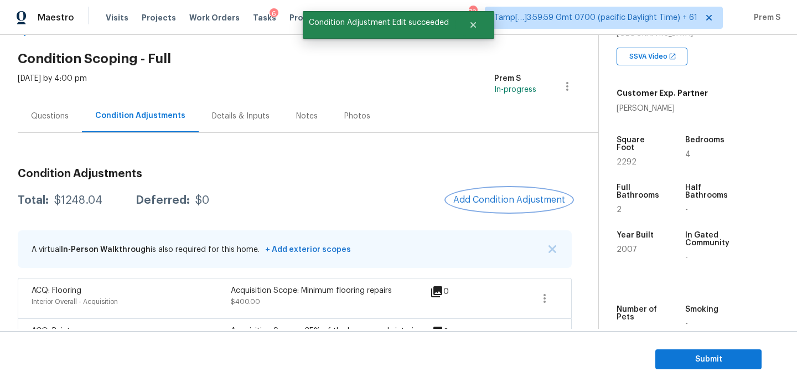
scroll to position [75, 0]
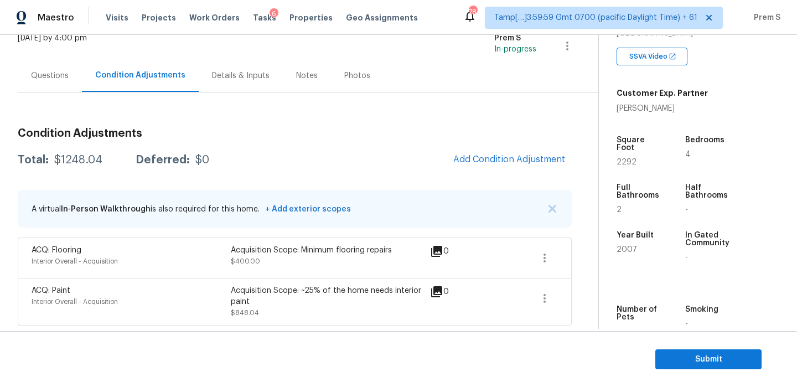
click at [470, 169] on span "Add Condition Adjustment" at bounding box center [509, 160] width 125 height 24
click at [485, 161] on span "Add Condition Adjustment" at bounding box center [510, 160] width 112 height 10
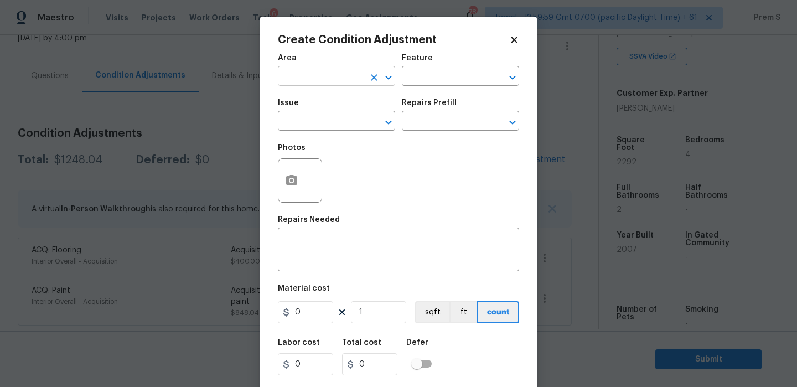
click at [326, 75] on input "text" at bounding box center [321, 77] width 86 height 17
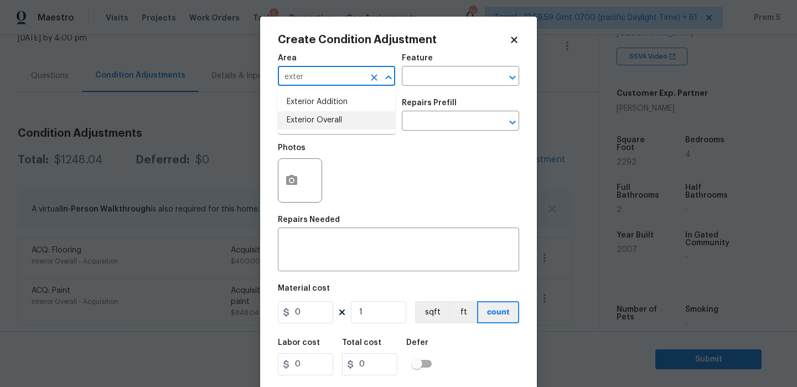
click at [307, 122] on li "Exterior Overall" at bounding box center [336, 120] width 117 height 18
click at [307, 122] on input "text" at bounding box center [321, 122] width 86 height 17
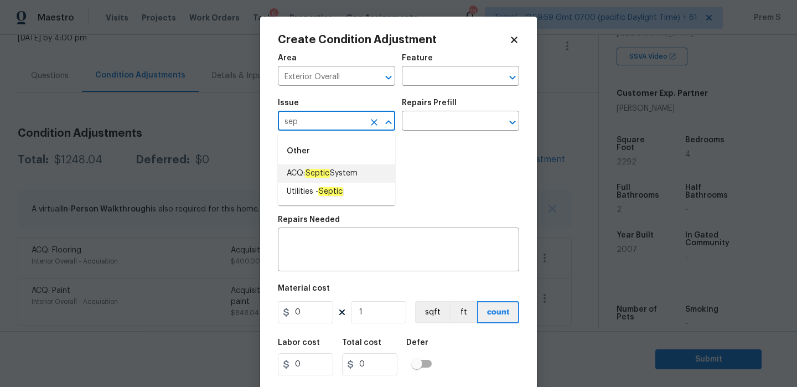
click at [330, 166] on li "ACQ: Septic System" at bounding box center [336, 173] width 117 height 18
click at [460, 123] on input "text" at bounding box center [445, 122] width 86 height 17
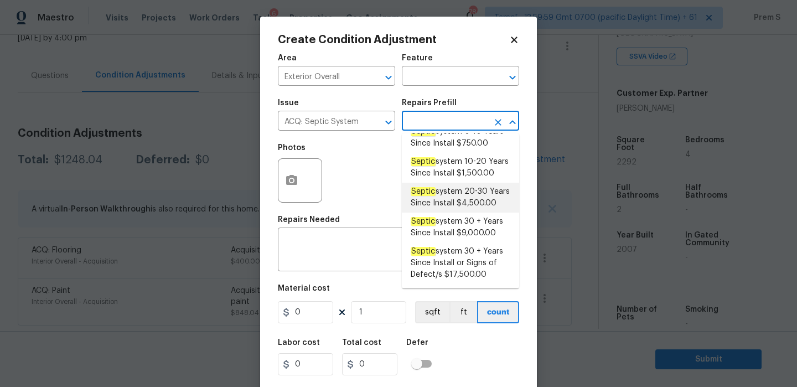
scroll to position [0, 0]
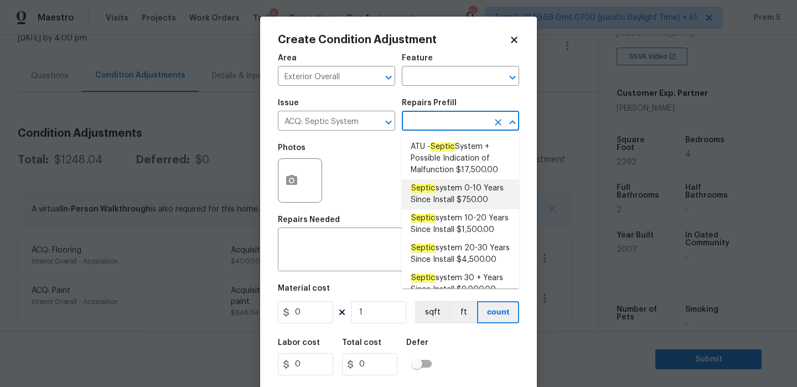
click at [454, 188] on span "Septic system 0-10 Years Since Install $750.00" at bounding box center [461, 194] width 100 height 23
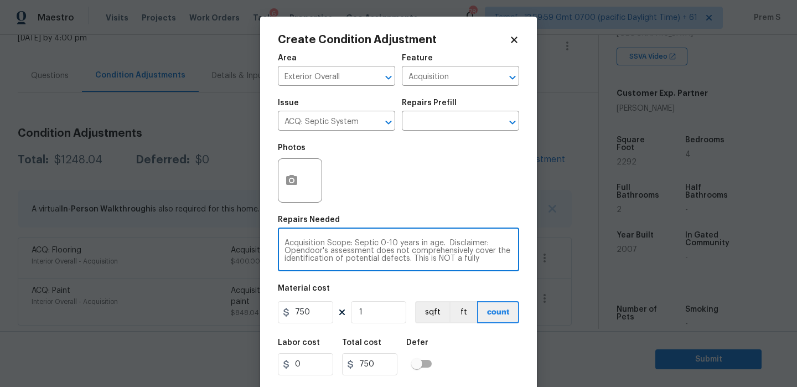
scroll to position [54, 0]
drag, startPoint x: 380, startPoint y: 243, endPoint x: 398, endPoint y: 305, distance: 63.8
click at [398, 305] on div "Area Exterior Overall ​ Feature Acquisition ​ Issue ACQ: Septic System ​ Repair…" at bounding box center [398, 231] width 241 height 366
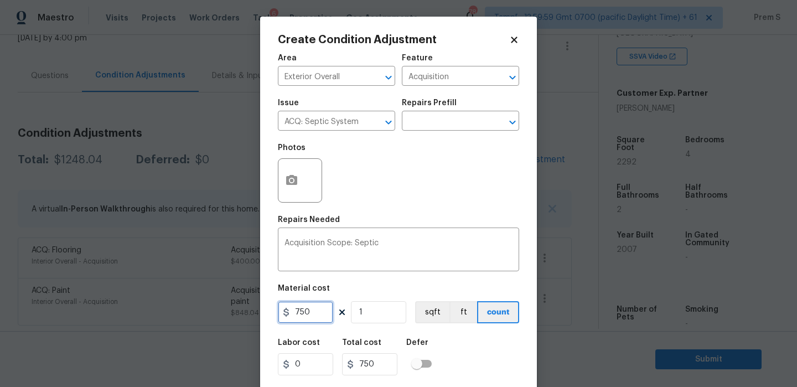
click at [305, 313] on input "750" at bounding box center [305, 312] width 55 height 22
click at [489, 366] on div "Labor cost 0 Total cost 750 Defer" at bounding box center [398, 357] width 241 height 50
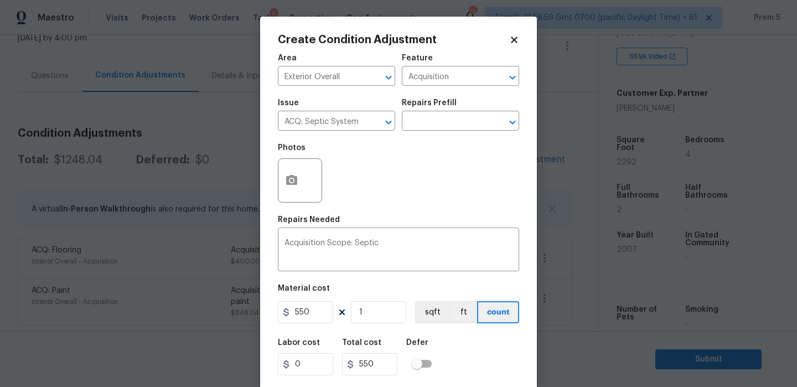
scroll to position [27, 0]
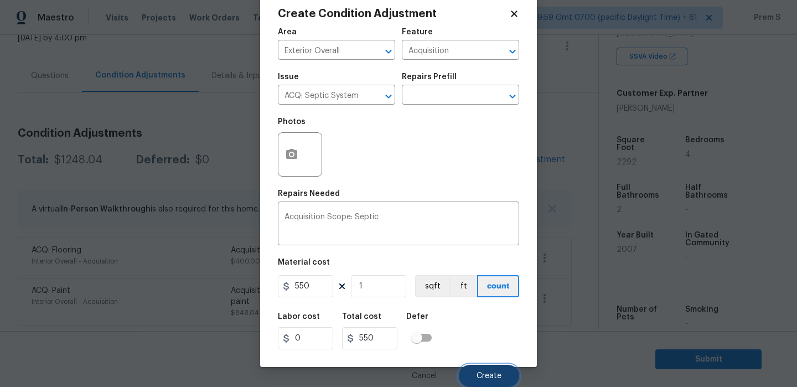
click at [488, 379] on span "Create" at bounding box center [489, 376] width 25 height 8
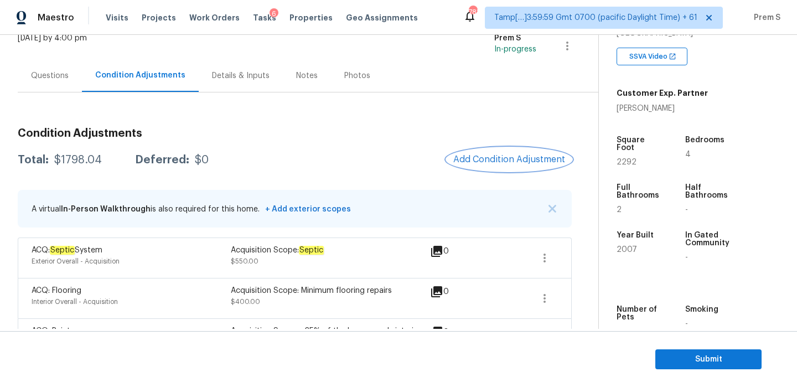
scroll to position [116, 0]
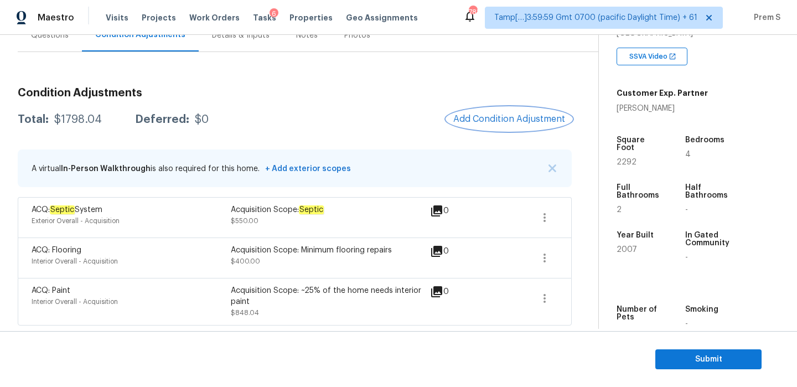
click at [510, 118] on span "Add Condition Adjustment" at bounding box center [510, 119] width 112 height 10
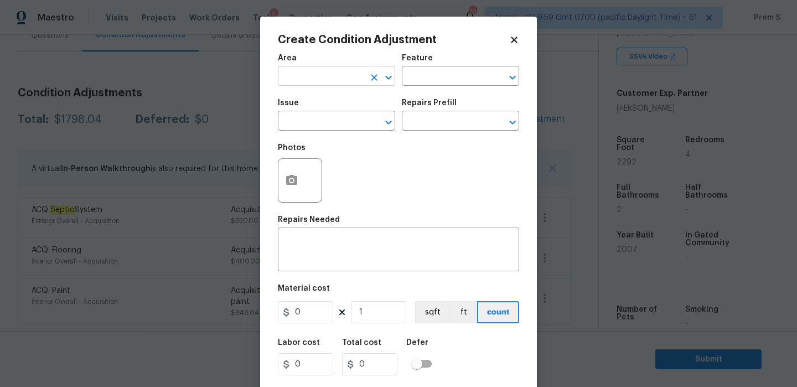
click at [307, 75] on input "text" at bounding box center [321, 77] width 86 height 17
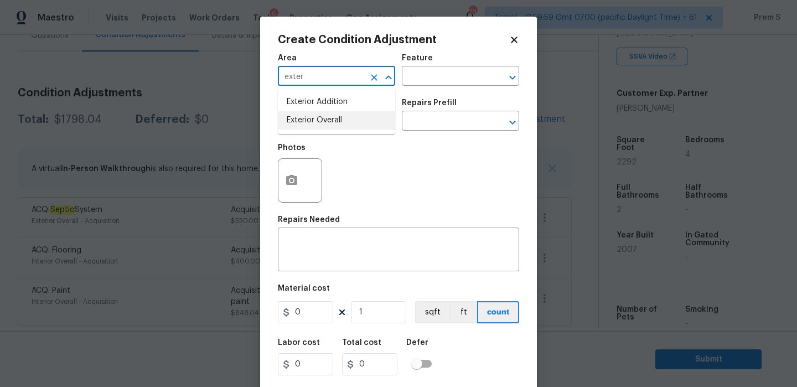
click at [304, 120] on li "Exterior Overall" at bounding box center [336, 120] width 117 height 18
click at [304, 120] on input "text" at bounding box center [321, 122] width 86 height 17
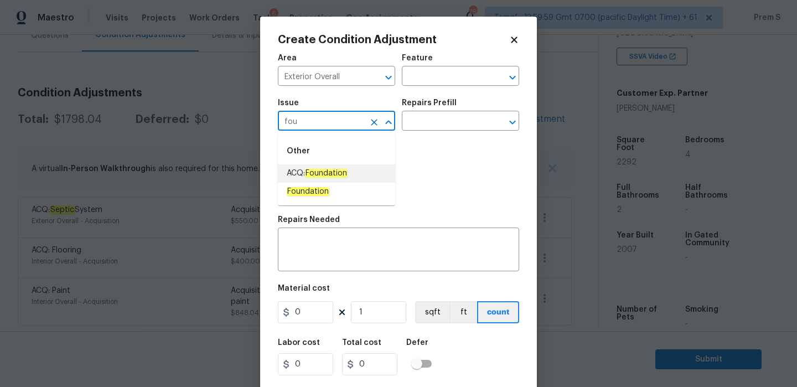
click at [317, 177] on em "Foundation" at bounding box center [326, 173] width 43 height 9
click at [461, 127] on input "text" at bounding box center [445, 122] width 86 height 17
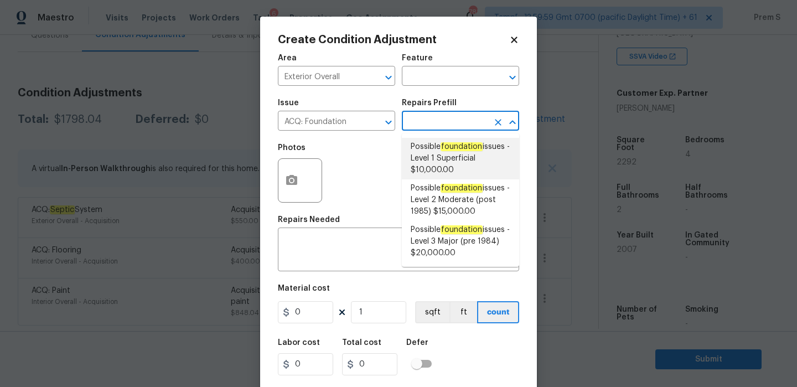
click at [460, 155] on span "Possible foundation issues - Level 1 Superficial $10,000.00" at bounding box center [461, 158] width 100 height 35
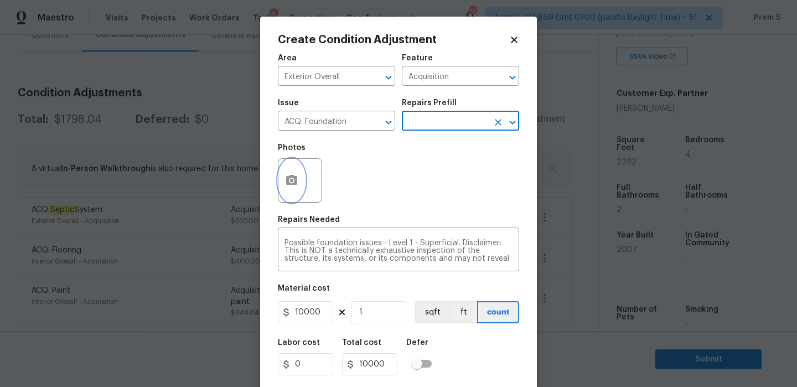
click at [297, 189] on button "button" at bounding box center [292, 180] width 27 height 43
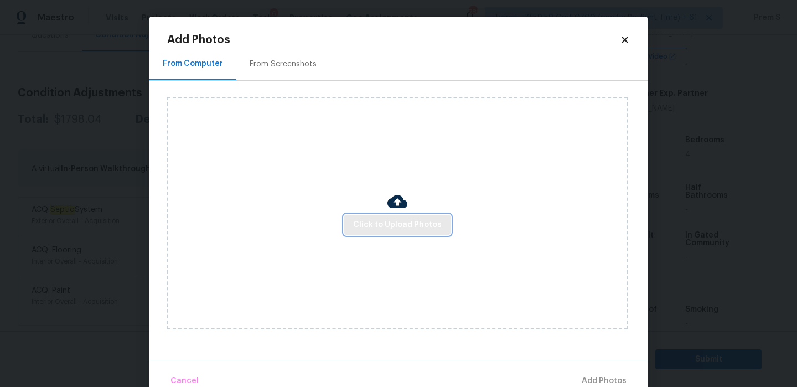
click at [423, 231] on button "Click to Upload Photos" at bounding box center [397, 225] width 106 height 20
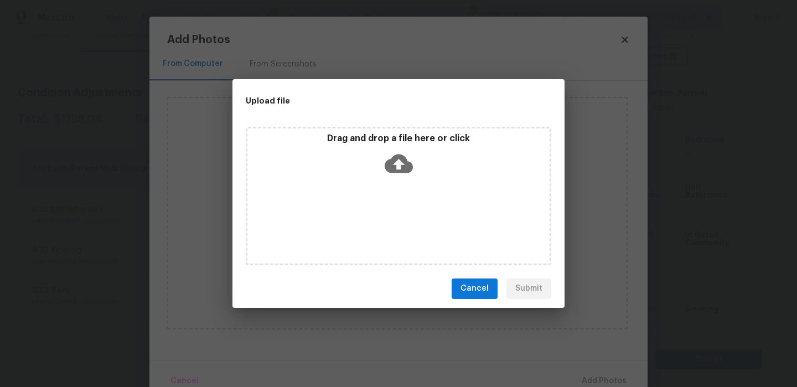
click at [399, 156] on icon at bounding box center [399, 163] width 28 height 19
click at [625, 43] on div "Upload file Drag and drop a file here or click Cancel Submit" at bounding box center [398, 193] width 797 height 387
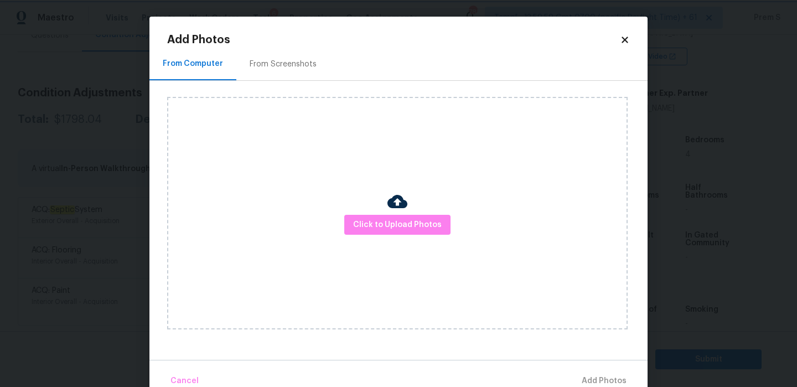
click at [697, 59] on body "Maestro Visits Projects Work Orders Tasks 6 Properties Geo Assignments 783 Tamp…" at bounding box center [398, 193] width 797 height 387
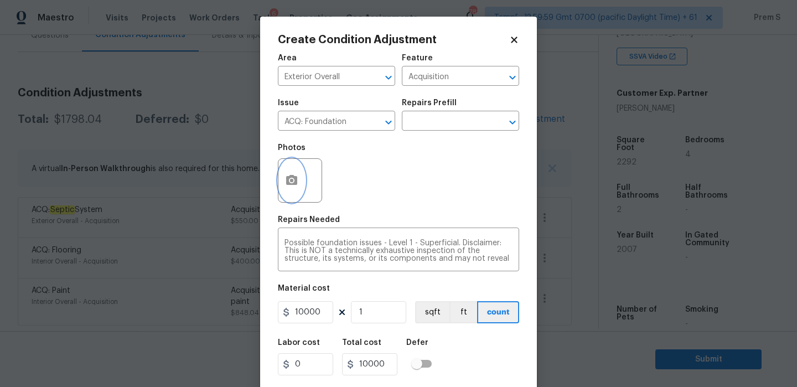
click at [288, 184] on icon "button" at bounding box center [291, 180] width 11 height 10
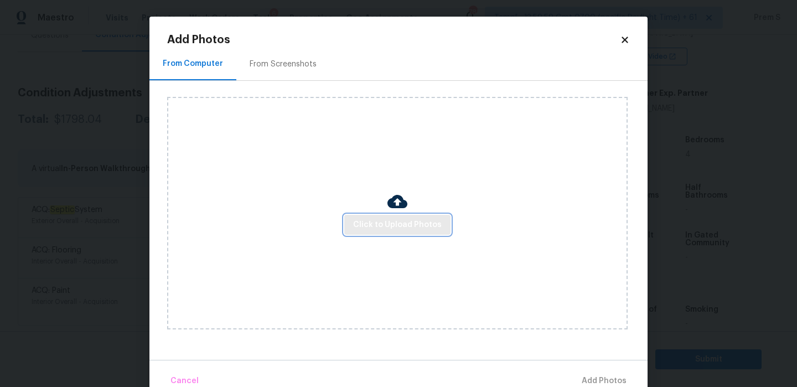
click at [390, 223] on span "Click to Upload Photos" at bounding box center [397, 225] width 89 height 14
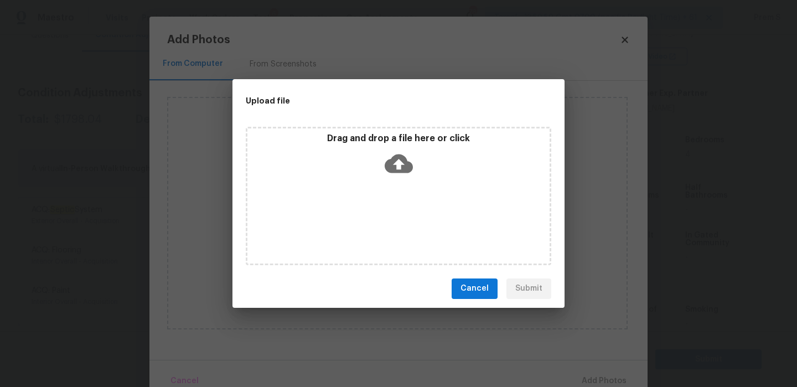
click at [395, 170] on icon at bounding box center [399, 163] width 28 height 19
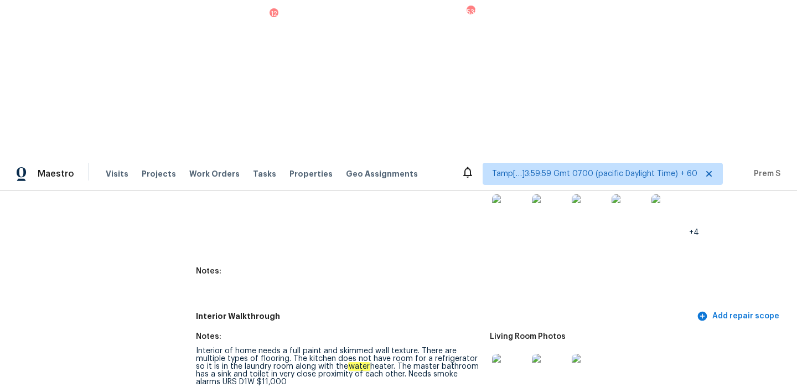
scroll to position [1318, 0]
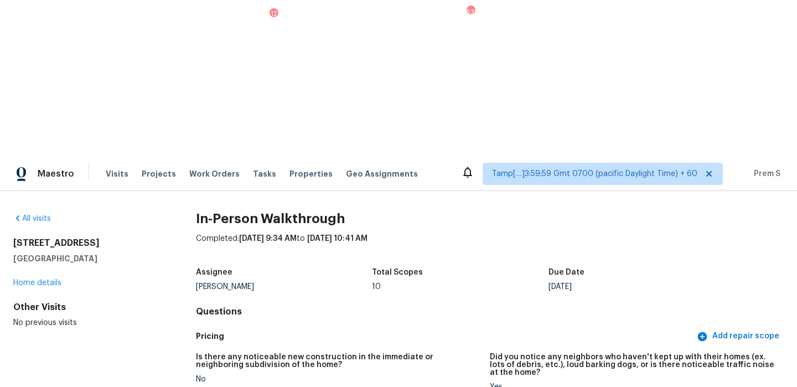
scroll to position [1318, 0]
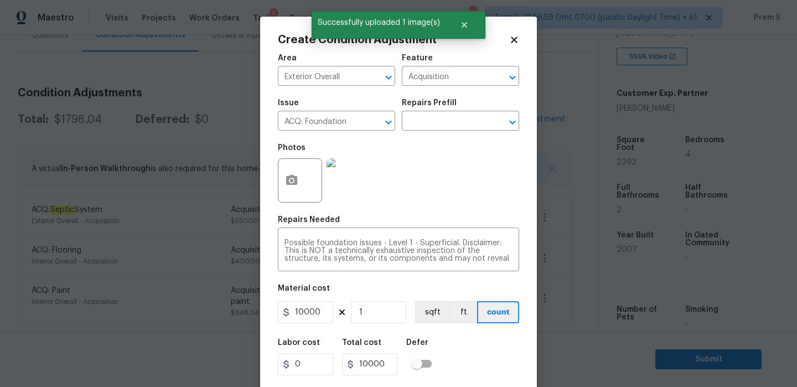
scroll to position [27, 0]
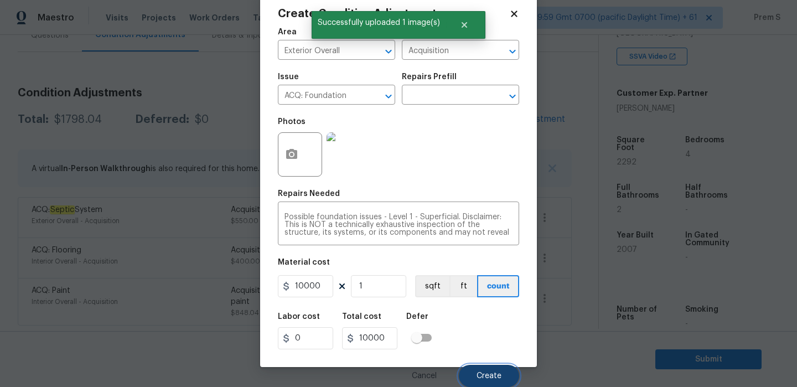
click at [488, 377] on span "Create" at bounding box center [489, 376] width 25 height 8
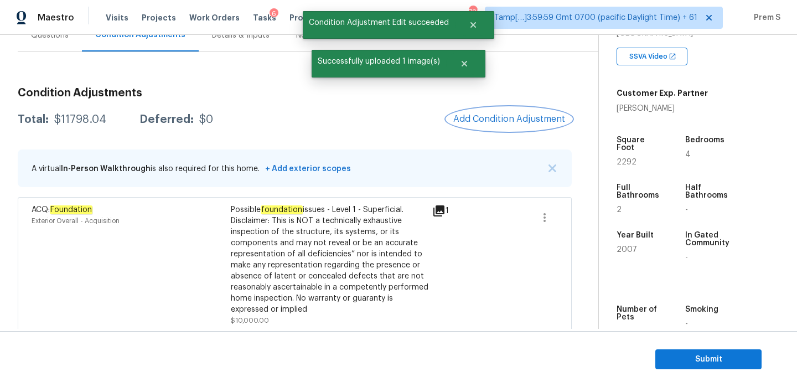
scroll to position [0, 0]
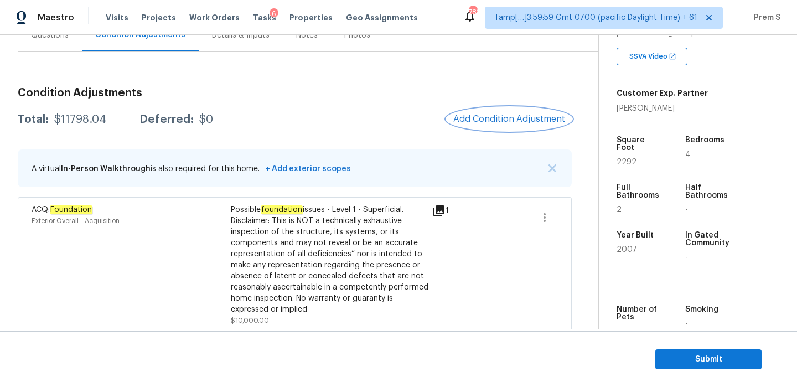
click at [499, 121] on span "Add Condition Adjustment" at bounding box center [510, 119] width 112 height 10
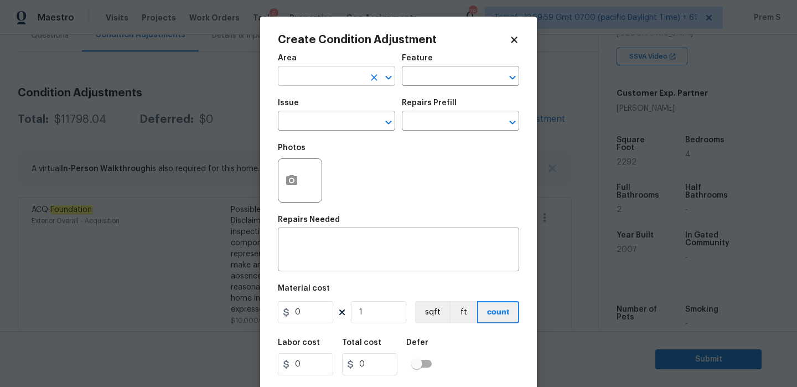
click at [289, 83] on input "text" at bounding box center [321, 77] width 86 height 17
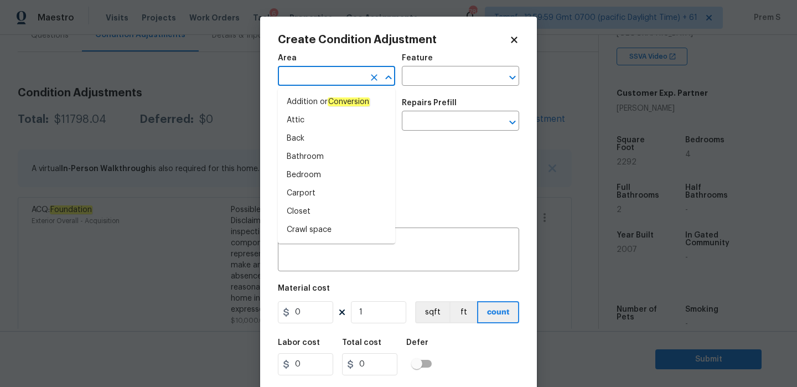
click at [293, 83] on input "text" at bounding box center [321, 77] width 86 height 17
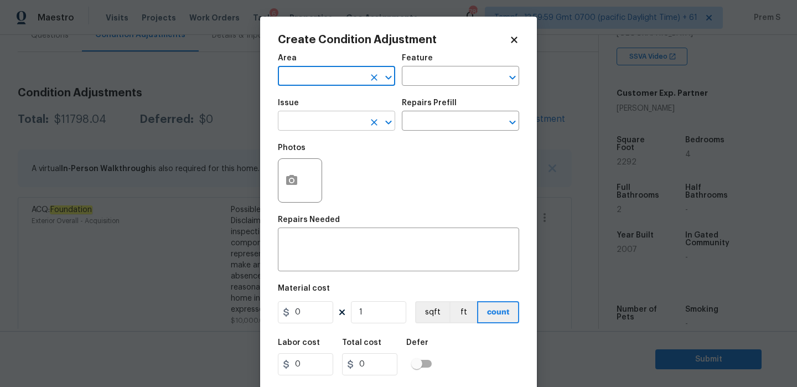
click at [281, 126] on input "text" at bounding box center [321, 122] width 86 height 17
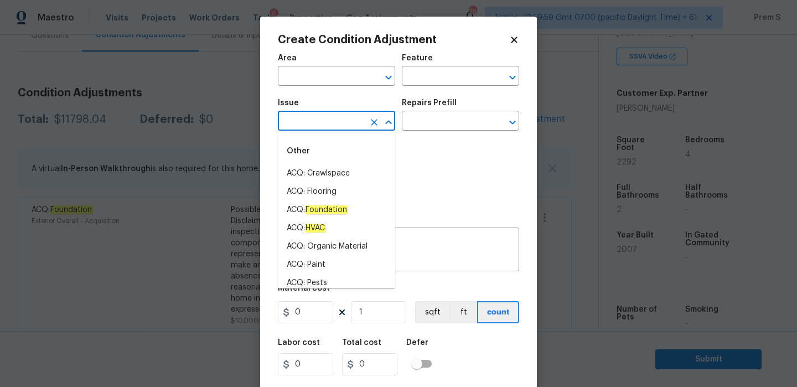
click at [250, 101] on body "Maestro Visits Projects Work Orders Tasks 6 Properties Geo Assignments 783 Tamp…" at bounding box center [398, 193] width 797 height 387
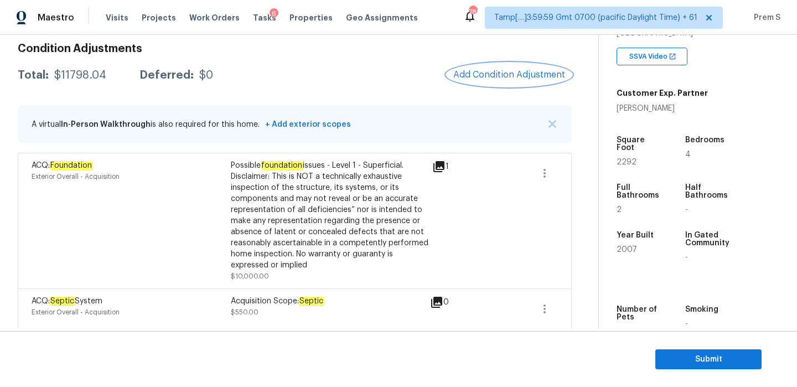
scroll to position [104, 0]
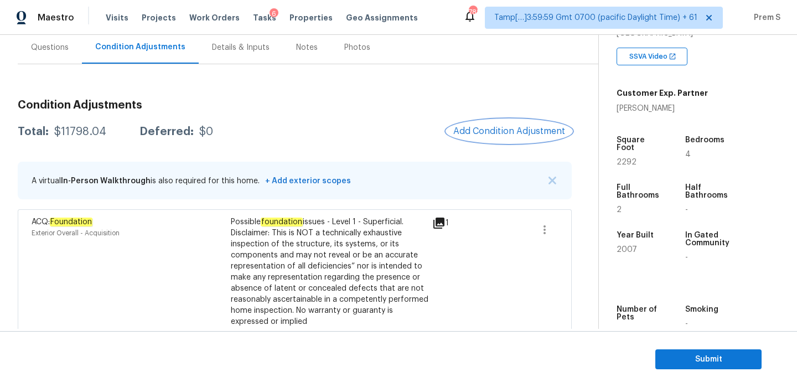
click at [483, 138] on button "Add Condition Adjustment" at bounding box center [509, 131] width 125 height 23
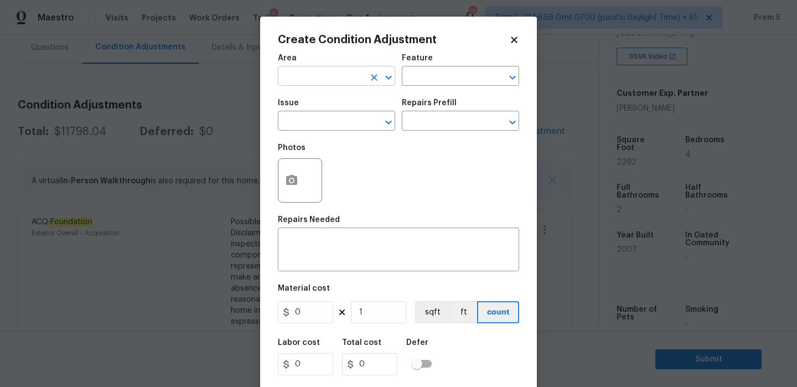
click at [286, 76] on input "text" at bounding box center [321, 77] width 86 height 17
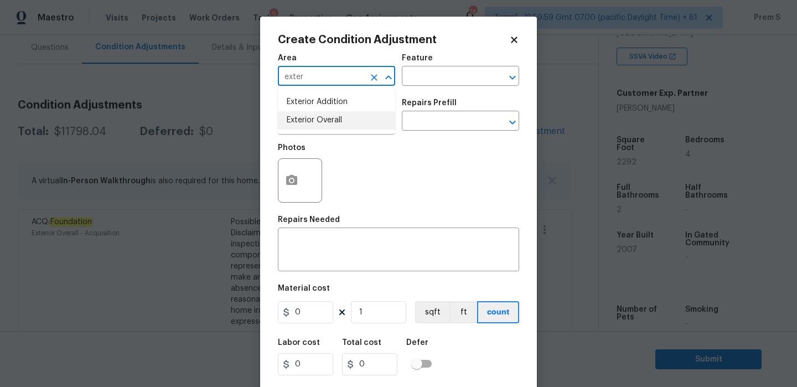
click at [301, 121] on li "Exterior Overall" at bounding box center [336, 120] width 117 height 18
type input "Exterior Overall"
click at [313, 127] on input "text" at bounding box center [321, 122] width 86 height 17
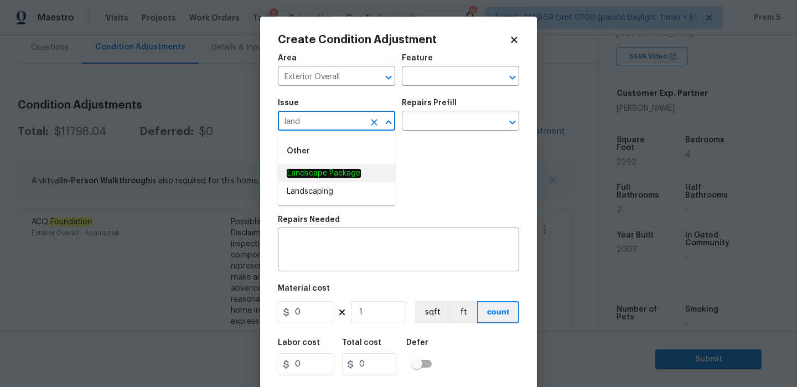
click at [316, 178] on span "Landscape Package" at bounding box center [324, 174] width 74 height 12
type input "Landscape Package"
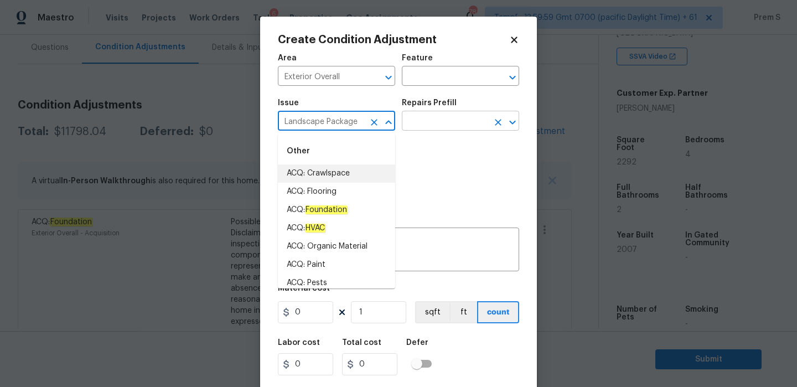
click at [423, 128] on input "text" at bounding box center [445, 122] width 86 height 17
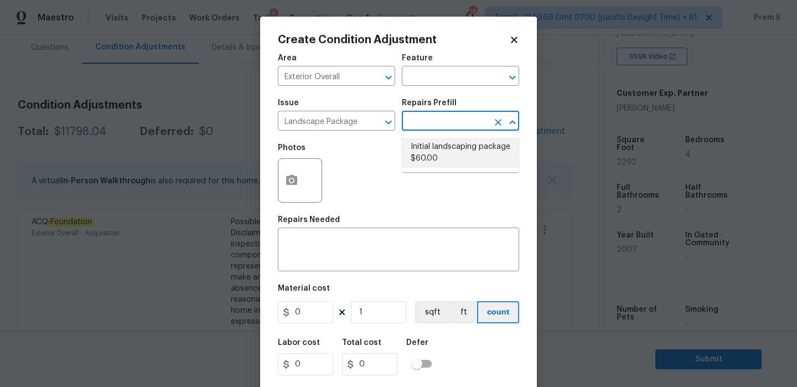
click at [430, 162] on li "Initial landscaping package $60.00" at bounding box center [460, 153] width 117 height 30
type input "Home Readiness Packages"
type textarea "Mowing of grass up to 6" in height. Mow, edge along driveways & sidewalks, trim…"
type input "60"
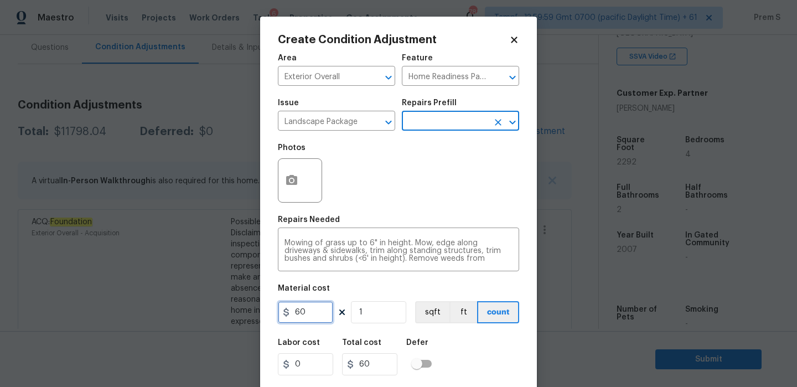
click at [311, 320] on input "60" at bounding box center [305, 312] width 55 height 22
type input "750"
click at [450, 353] on div "Labor cost 0 Total cost 750 Defer" at bounding box center [398, 357] width 241 height 50
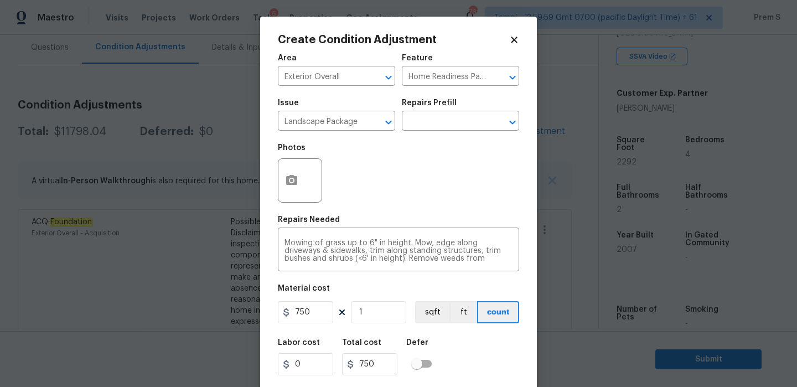
scroll to position [27, 0]
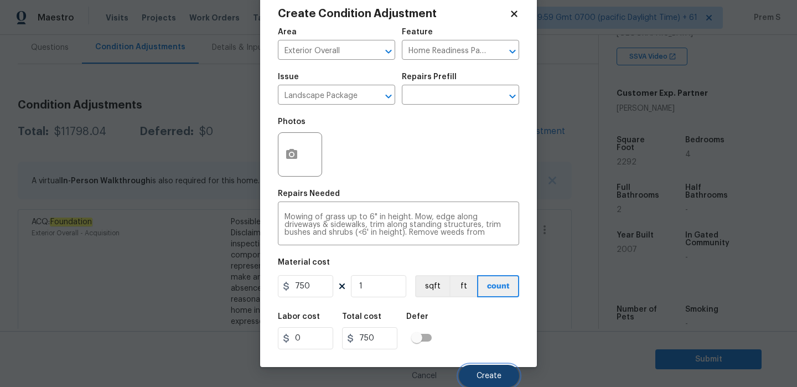
click at [488, 372] on span "Create" at bounding box center [489, 376] width 25 height 8
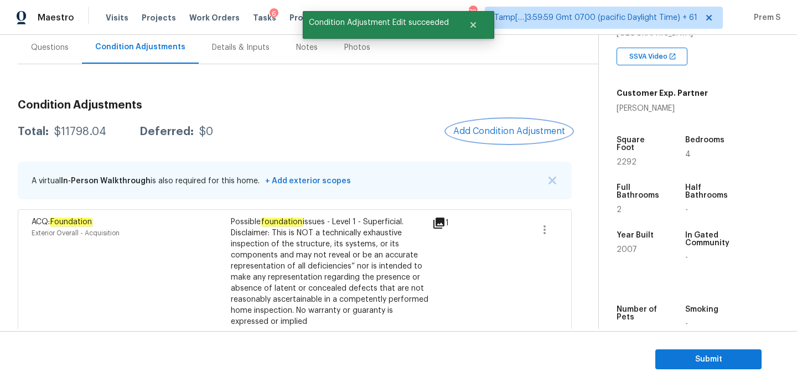
scroll to position [0, 0]
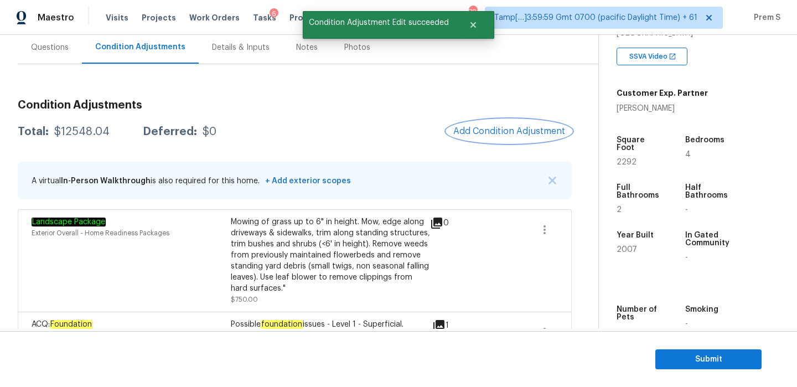
click at [512, 130] on span "Add Condition Adjustment" at bounding box center [510, 131] width 112 height 10
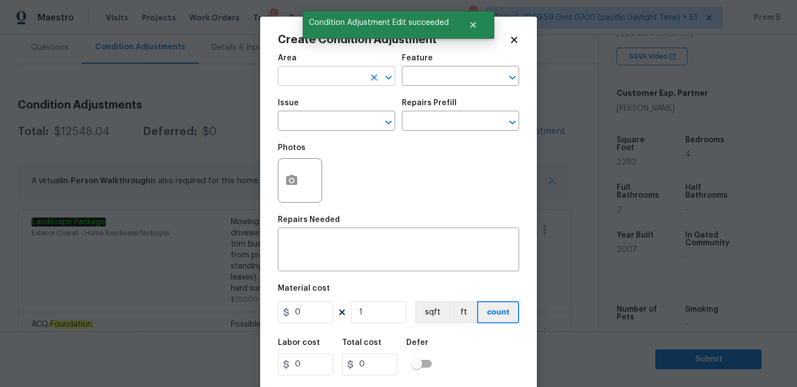
click at [335, 79] on input "text" at bounding box center [321, 77] width 86 height 17
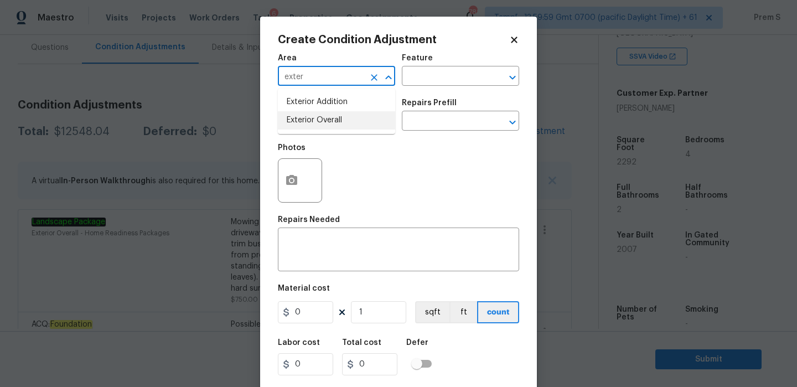
click at [306, 127] on li "Exterior Overall" at bounding box center [336, 120] width 117 height 18
type input "Exterior Overall"
click at [306, 127] on input "text" at bounding box center [321, 122] width 86 height 17
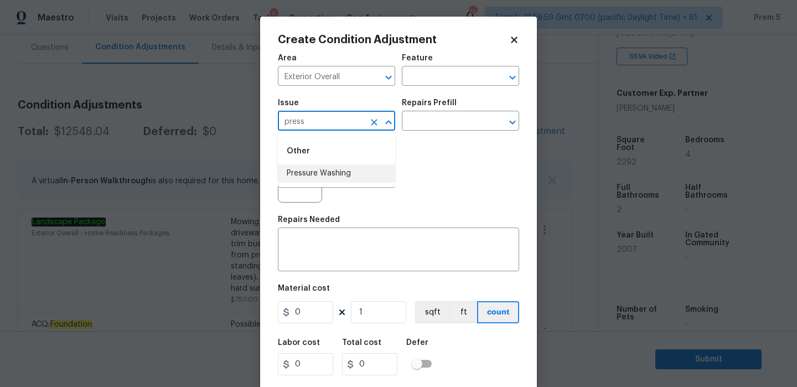
click at [325, 175] on li "Pressure Washing" at bounding box center [336, 173] width 117 height 18
type input "Pressure Washing"
click at [461, 121] on input "text" at bounding box center [445, 122] width 86 height 17
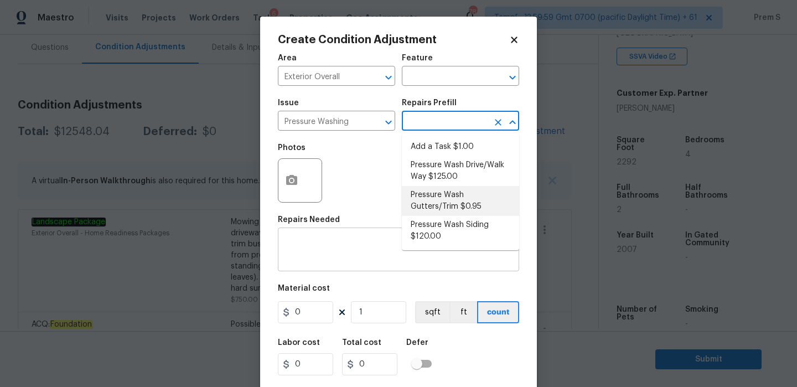
click at [347, 258] on textarea at bounding box center [399, 250] width 228 height 23
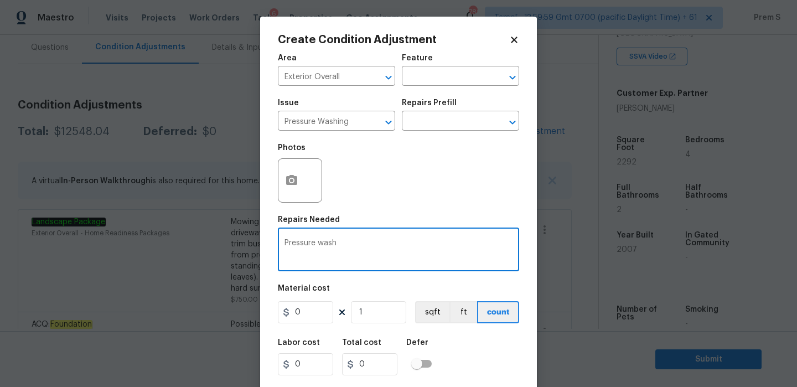
type textarea "Pressure wash"
click at [300, 322] on input "0" at bounding box center [305, 312] width 55 height 22
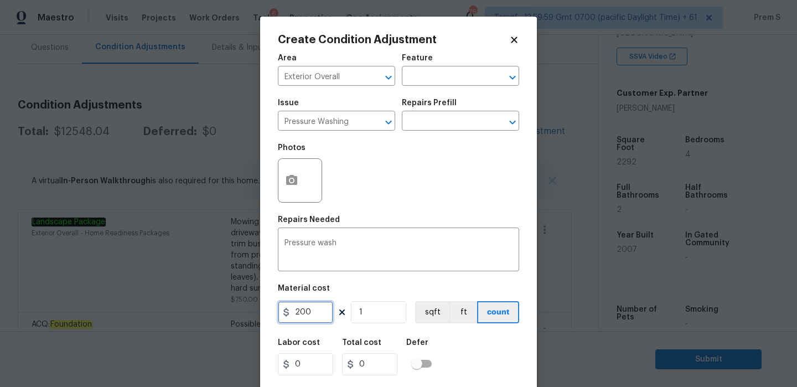
type input "200"
click at [470, 353] on div "Labor cost 0 Total cost 200 Defer" at bounding box center [398, 357] width 241 height 50
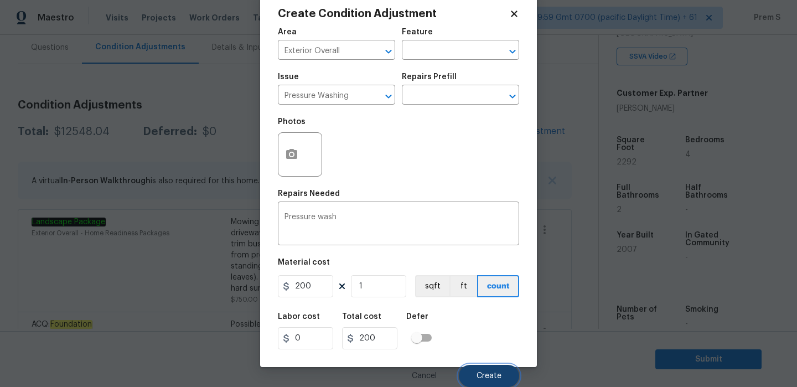
click at [488, 377] on span "Create" at bounding box center [489, 376] width 25 height 8
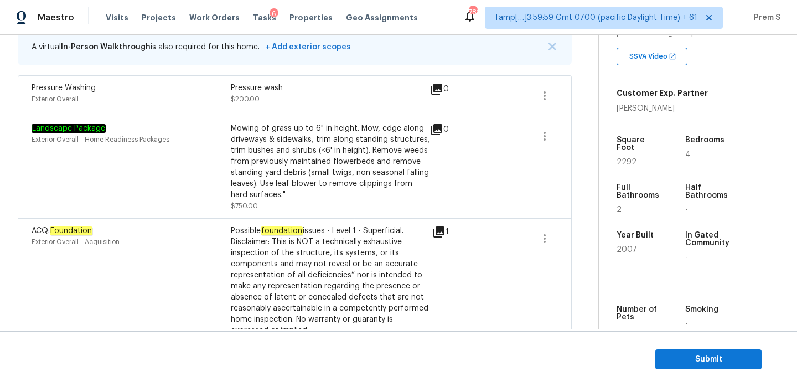
scroll to position [166, 0]
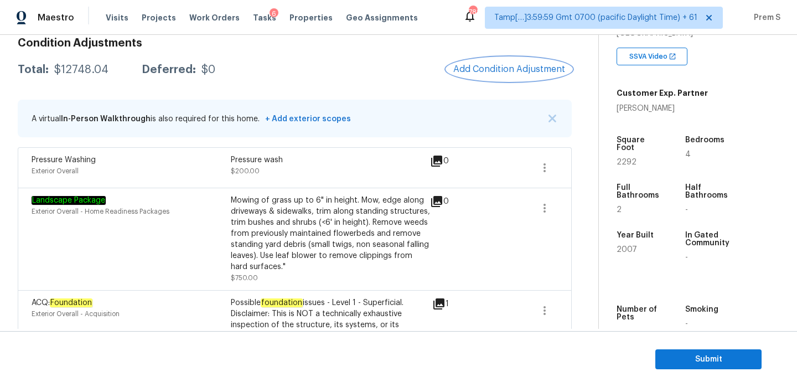
click at [507, 68] on span "Add Condition Adjustment" at bounding box center [510, 69] width 112 height 10
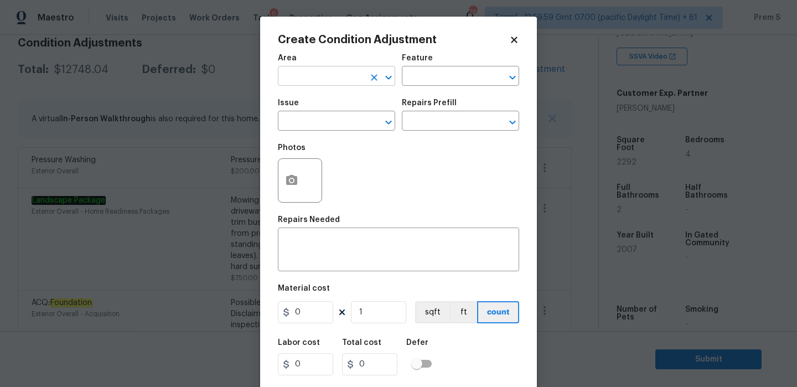
click at [321, 82] on input "text" at bounding box center [321, 77] width 86 height 17
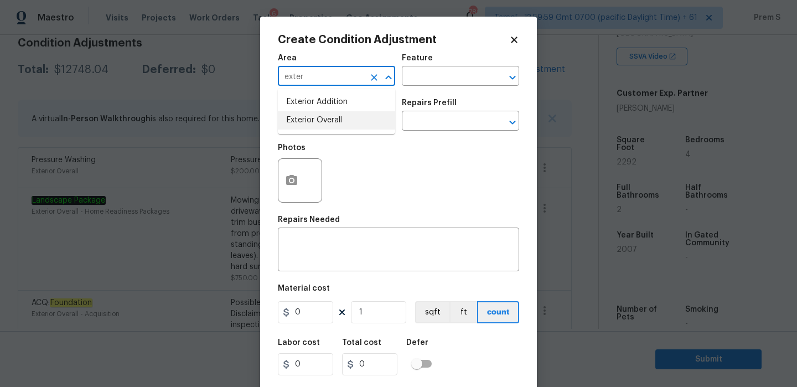
click at [312, 127] on li "Exterior Overall" at bounding box center [336, 120] width 117 height 18
type input "Exterior Overall"
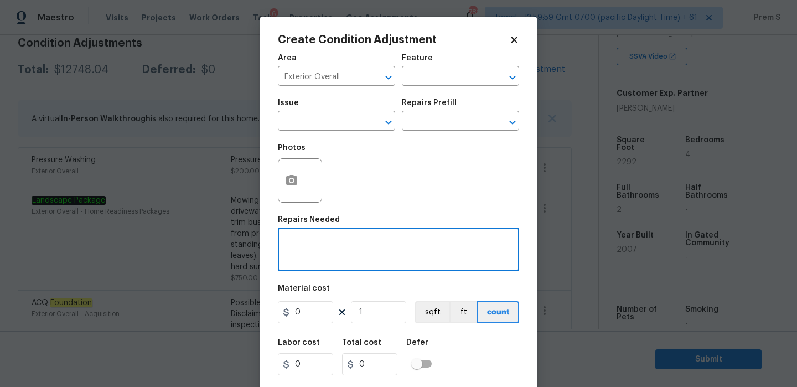
click at [332, 255] on textarea at bounding box center [399, 250] width 228 height 23
type textarea "F"
type textarea "g"
type textarea "Garden Bed removal"
click at [307, 314] on input "0" at bounding box center [305, 312] width 55 height 22
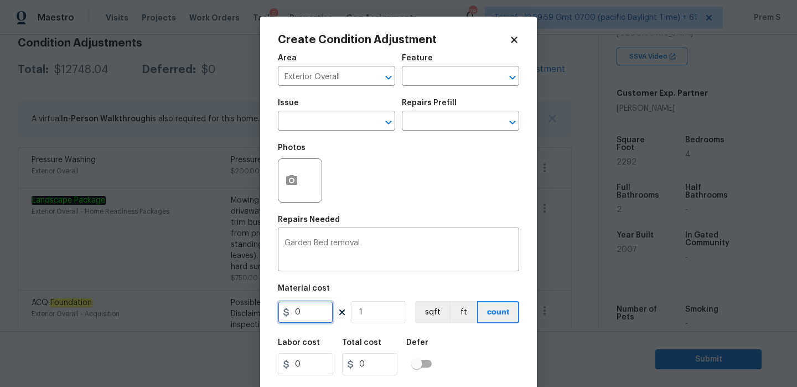
click at [307, 314] on input "0" at bounding box center [305, 312] width 55 height 22
type input "500"
click at [462, 355] on div "Labor cost 0 Total cost 500 Defer" at bounding box center [398, 357] width 241 height 50
click at [300, 179] on button "button" at bounding box center [292, 180] width 27 height 43
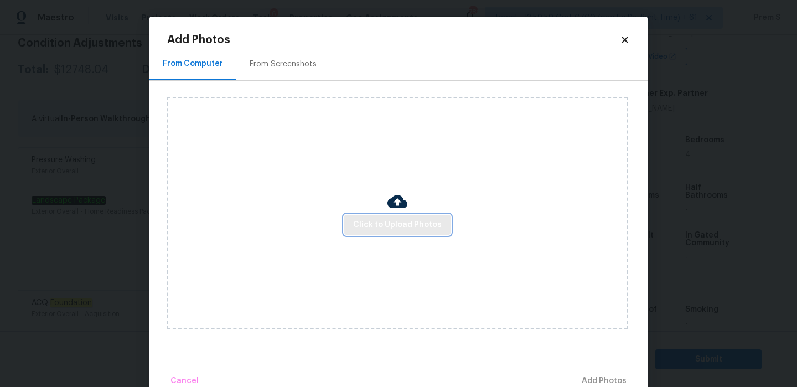
click at [423, 225] on span "Click to Upload Photos" at bounding box center [397, 225] width 89 height 14
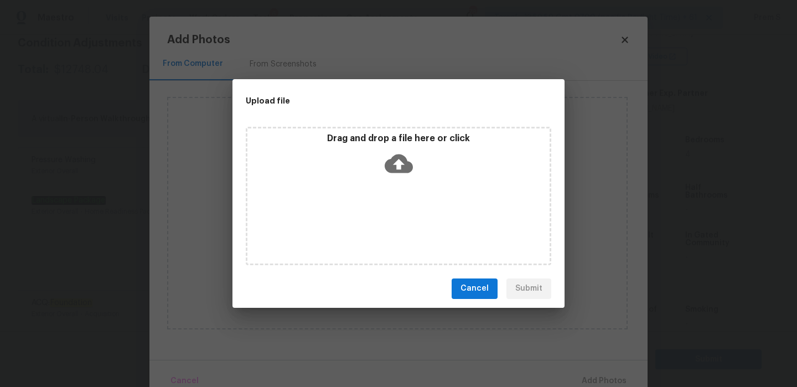
click at [396, 150] on icon at bounding box center [399, 164] width 28 height 28
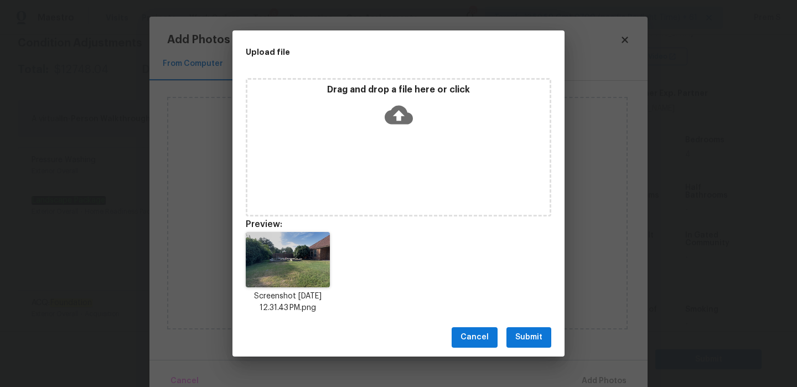
click at [529, 342] on span "Submit" at bounding box center [529, 338] width 27 height 14
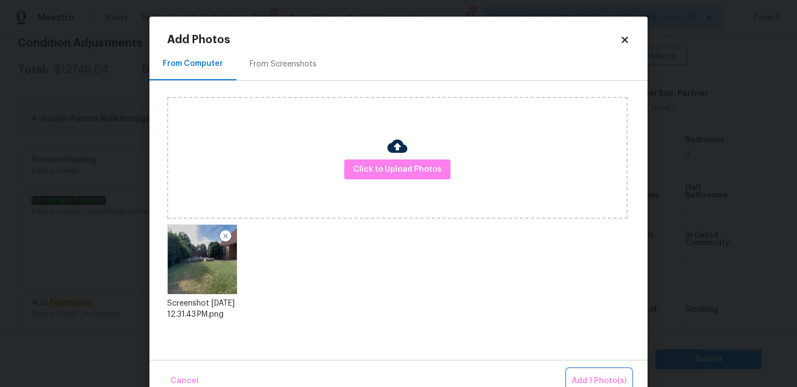
click at [589, 381] on span "Add 1 Photo(s)" at bounding box center [599, 381] width 55 height 14
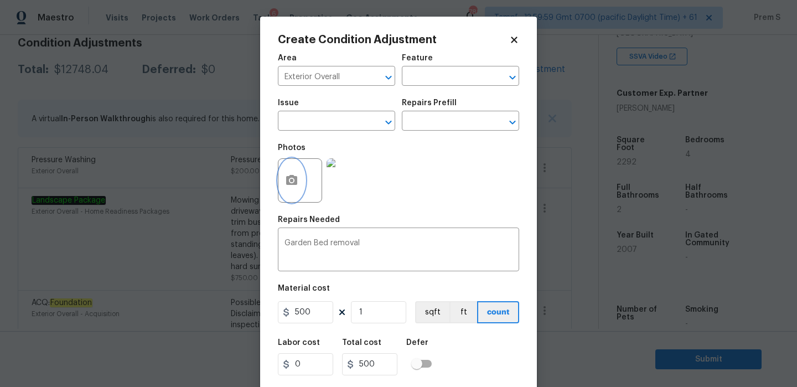
scroll to position [27, 0]
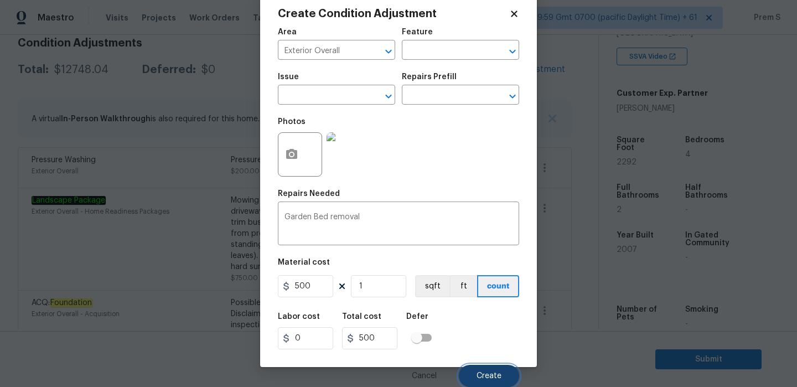
click at [495, 376] on span "Create" at bounding box center [489, 376] width 25 height 8
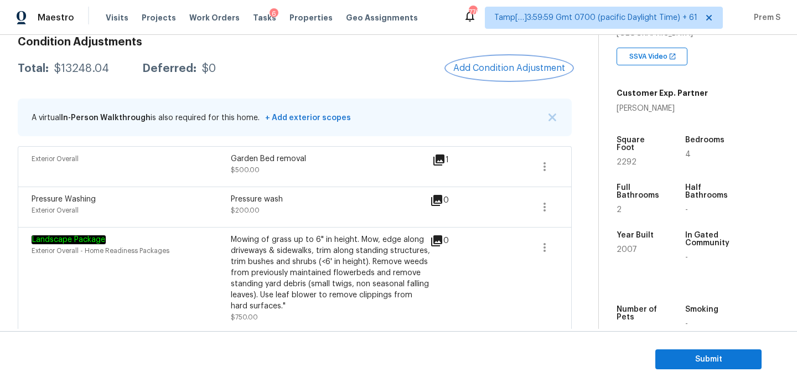
scroll to position [158, 0]
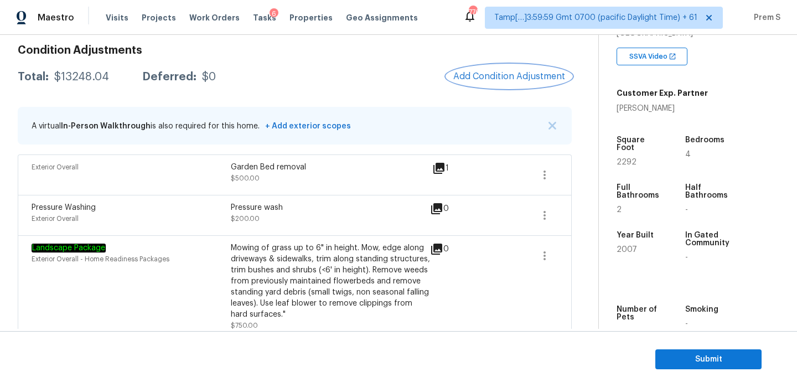
click at [493, 72] on span "Add Condition Adjustment" at bounding box center [510, 76] width 112 height 10
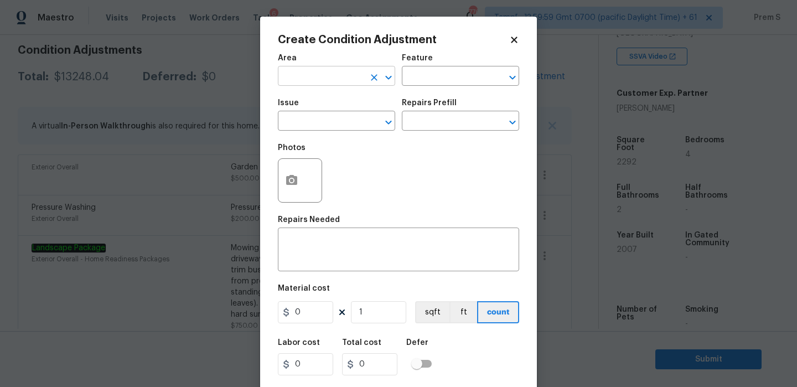
click at [300, 80] on input "text" at bounding box center [321, 77] width 86 height 17
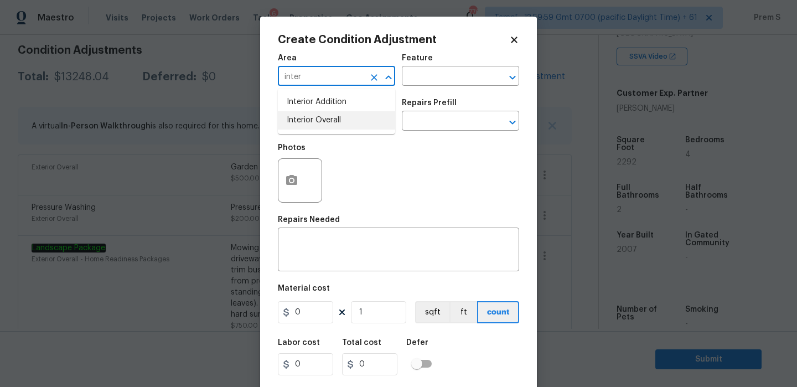
click at [300, 125] on li "Interior Overall" at bounding box center [336, 120] width 117 height 18
type input "Interior Overall"
click at [300, 125] on input "text" at bounding box center [321, 122] width 86 height 17
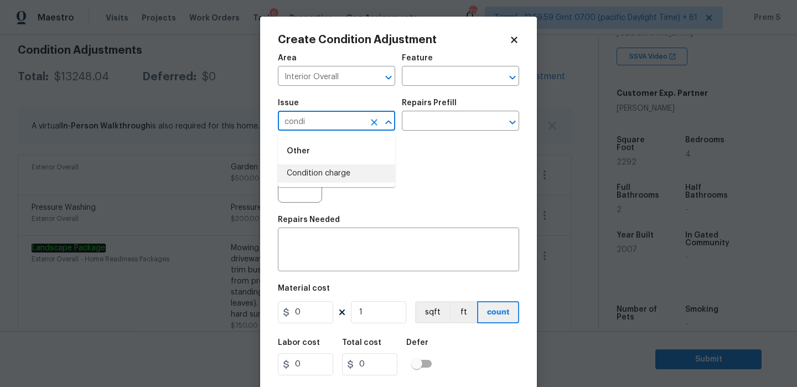
click at [320, 164] on li "Condition charge" at bounding box center [336, 173] width 117 height 18
type input "Condition charge"
click at [456, 122] on input "text" at bounding box center [445, 122] width 86 height 17
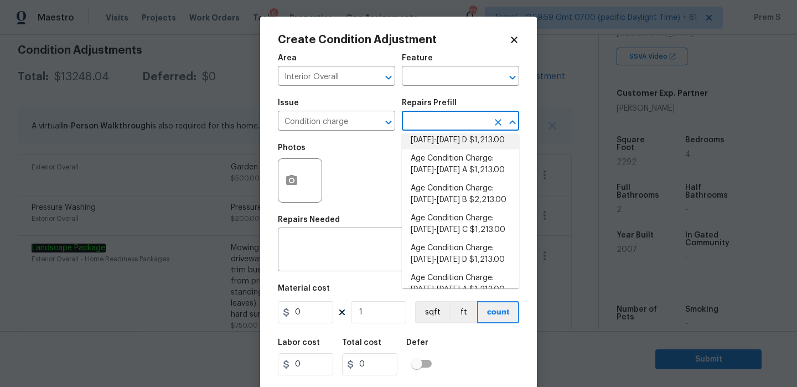
scroll to position [161, 0]
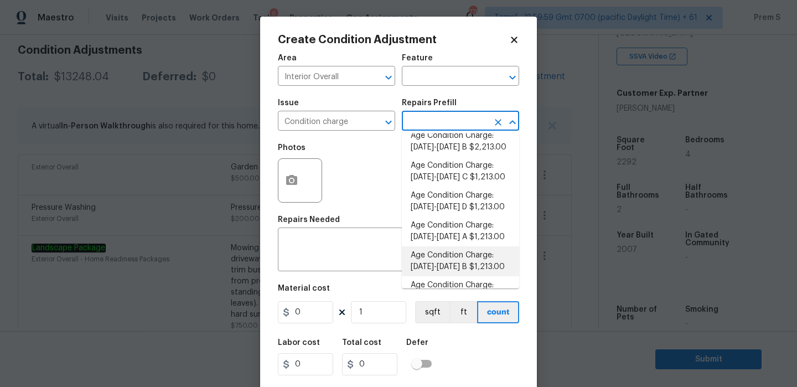
click at [471, 253] on li "Age Condition Charge: 1993-2008 B $1,213.00" at bounding box center [460, 261] width 117 height 30
type input "Home Readiness Packages"
type textarea "Age Condition Charge: 1993-2008 B"
type input "1213"
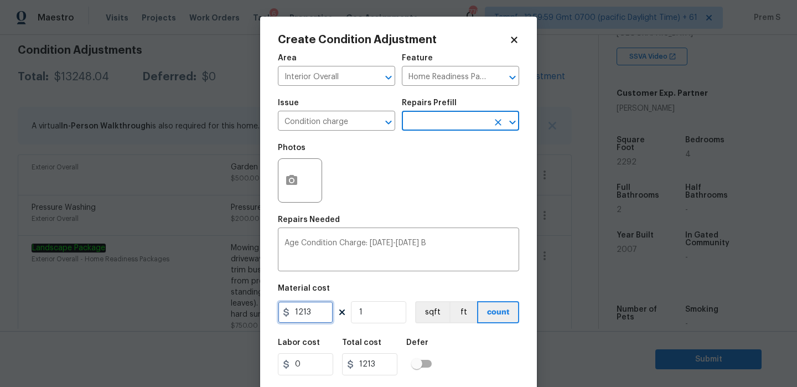
click at [313, 315] on input "1213" at bounding box center [305, 312] width 55 height 22
type input "2000"
click at [464, 345] on div "Labor cost 0 Total cost 1213 Defer" at bounding box center [398, 357] width 241 height 50
type input "2000"
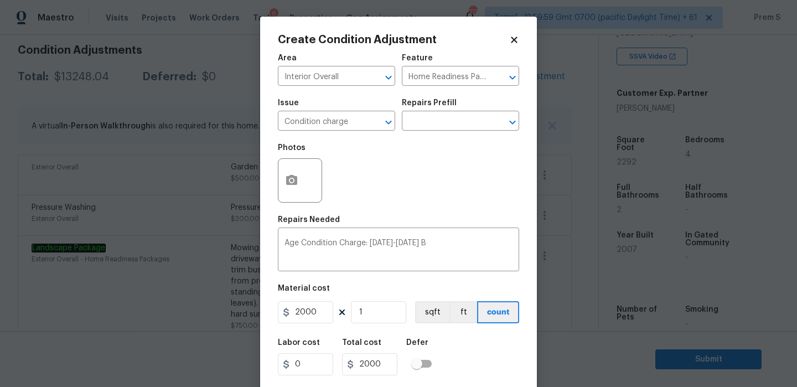
scroll to position [27, 0]
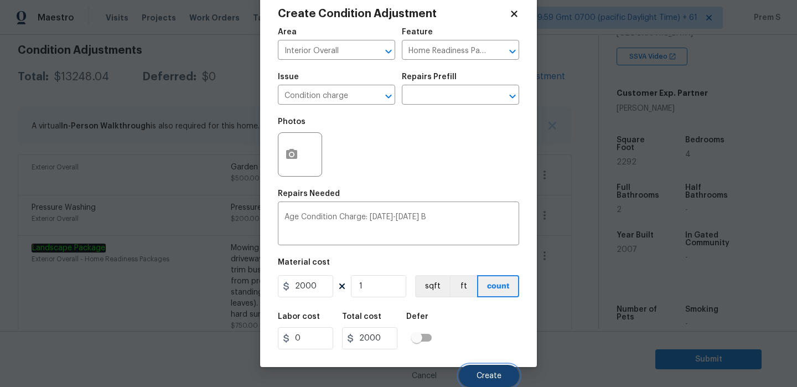
click at [487, 374] on span "Create" at bounding box center [489, 376] width 25 height 8
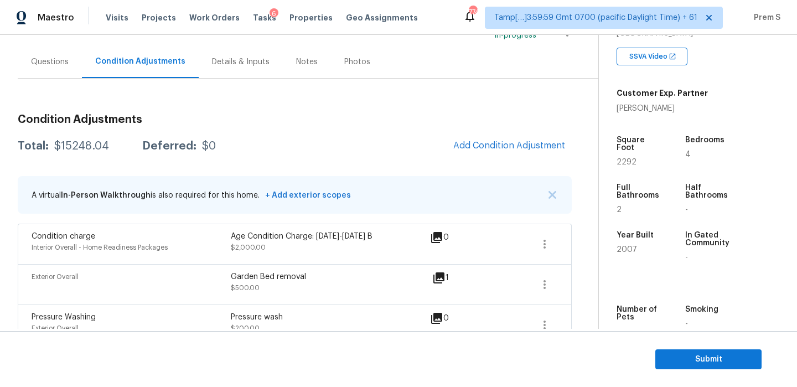
scroll to position [142, 0]
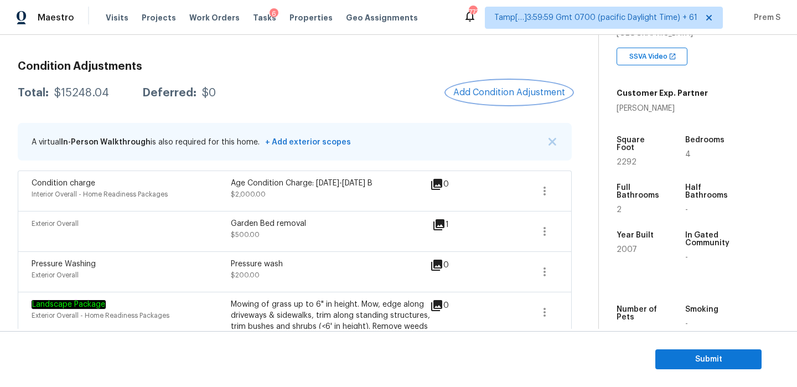
click at [487, 97] on button "Add Condition Adjustment" at bounding box center [509, 92] width 125 height 23
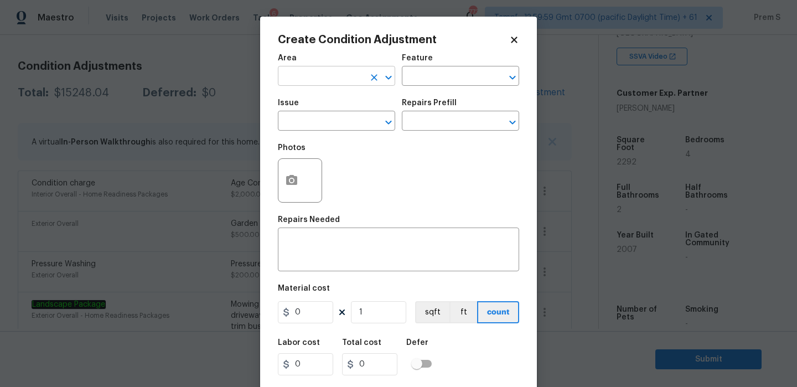
click at [339, 74] on input "text" at bounding box center [321, 77] width 86 height 17
click at [322, 102] on li "HVAC" at bounding box center [336, 102] width 117 height 18
type input "HVAC"
click at [301, 128] on input "text" at bounding box center [321, 122] width 86 height 17
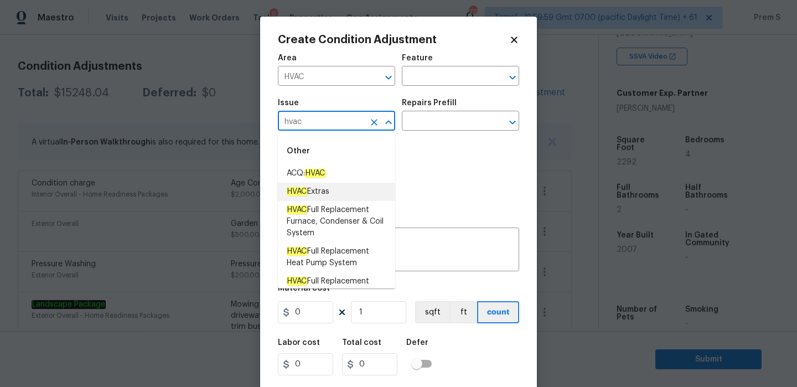
click at [315, 187] on span "HVAC Extras" at bounding box center [308, 192] width 43 height 12
type input "HVAC Extras"
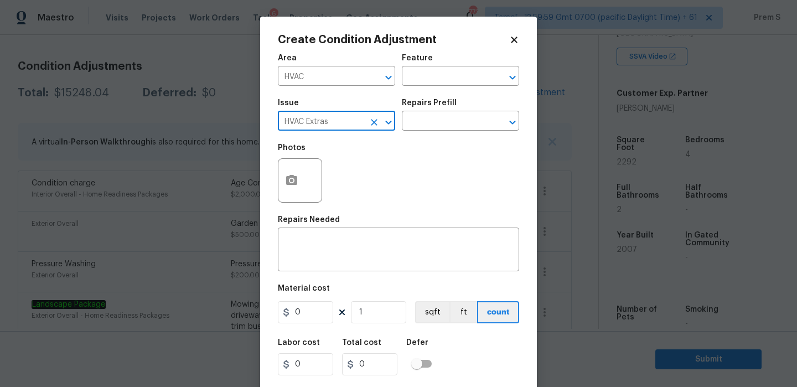
click at [367, 122] on button "Clear" at bounding box center [375, 123] width 16 height 16
click at [332, 125] on input "text" at bounding box center [321, 122] width 86 height 17
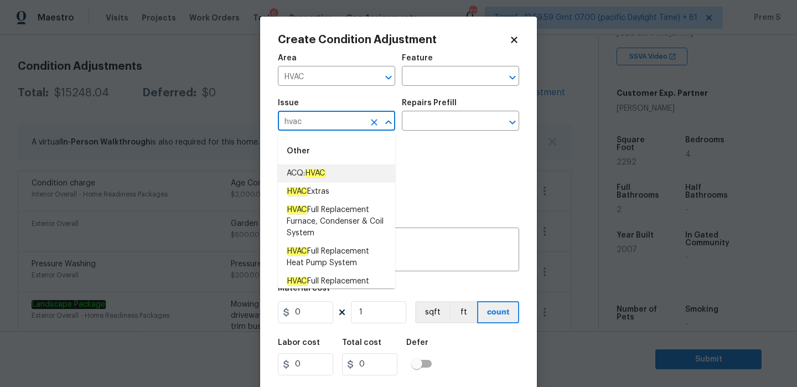
click at [320, 171] on em "HVAC" at bounding box center [315, 173] width 20 height 9
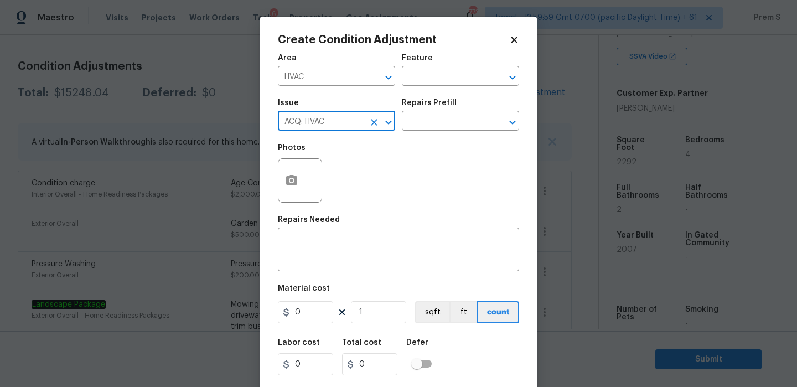
type input "ACQ: HVAC"
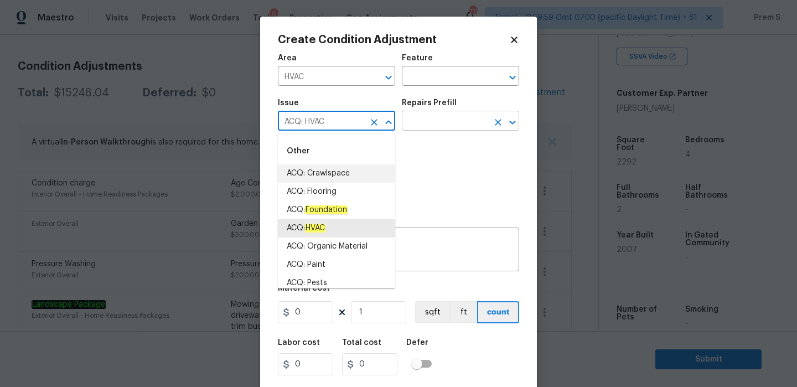
click at [481, 121] on input "text" at bounding box center [445, 122] width 86 height 17
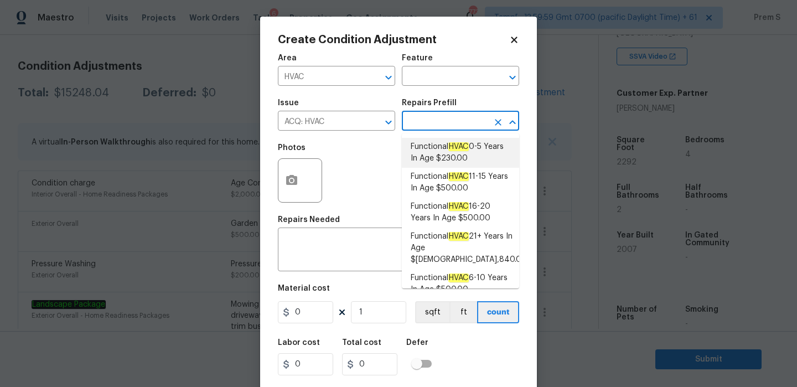
click at [472, 152] on span "Functional HVAC 0-5 Years In Age $230.00" at bounding box center [461, 152] width 100 height 23
type input "Acquisition"
type textarea "Acquisition Scope: Functional HVAC 0-5 years"
type input "230"
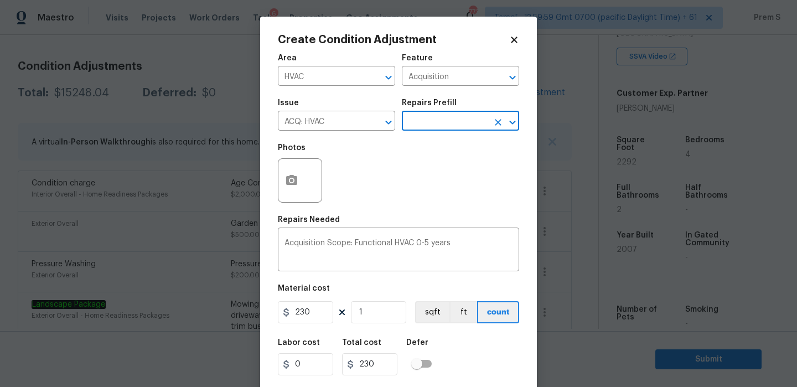
scroll to position [27, 0]
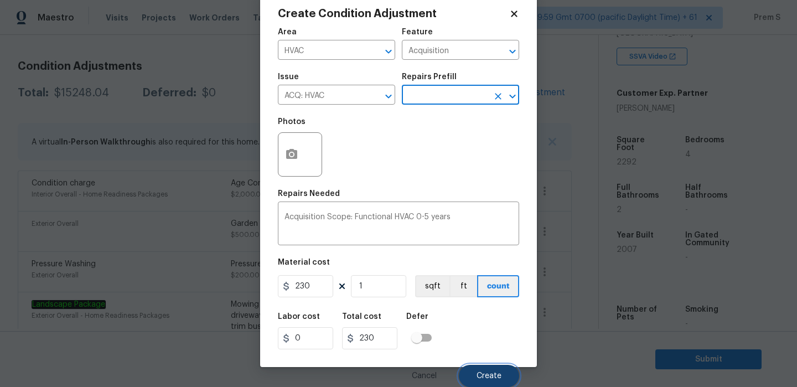
click at [491, 375] on span "Create" at bounding box center [489, 376] width 25 height 8
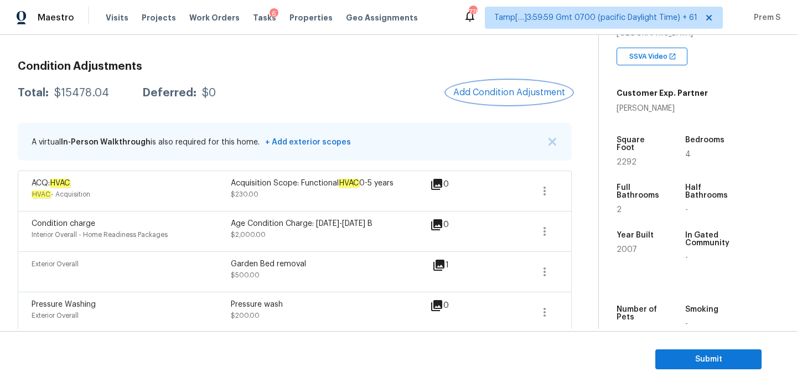
scroll to position [61, 0]
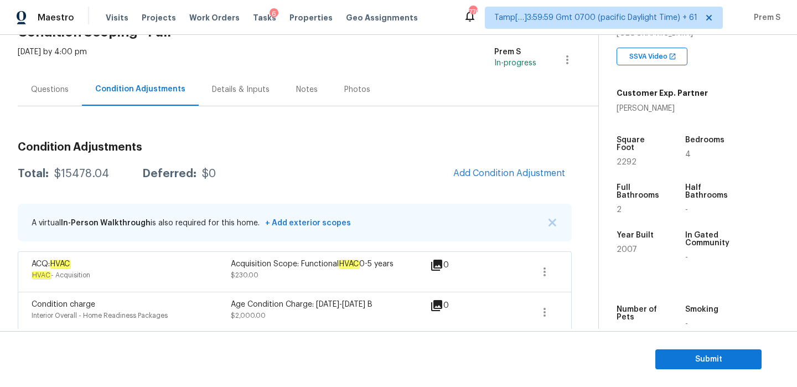
click at [61, 92] on div "Questions" at bounding box center [50, 89] width 38 height 11
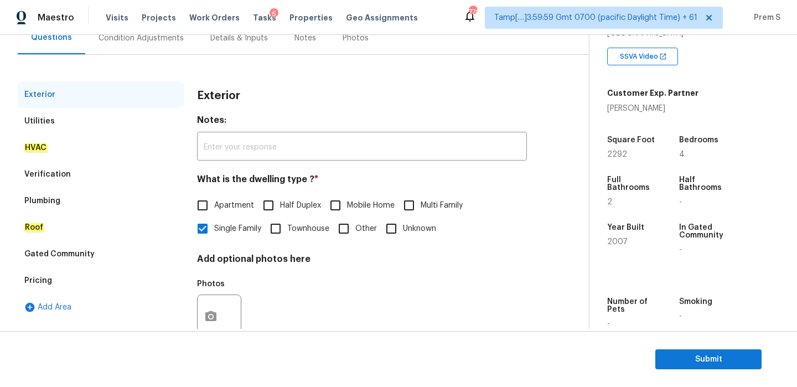
scroll to position [146, 0]
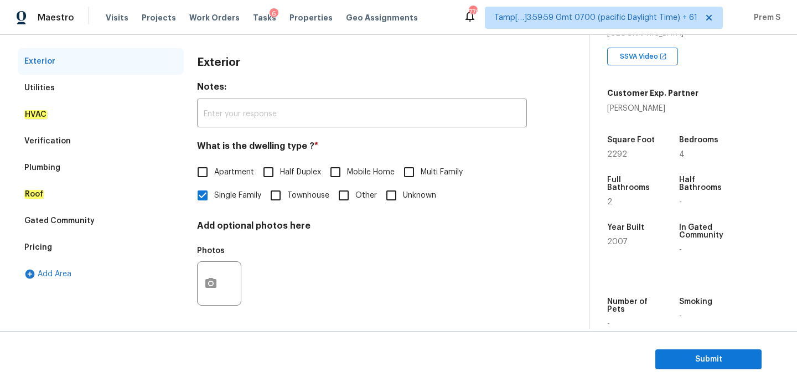
click at [83, 148] on div "Verification" at bounding box center [101, 141] width 166 height 27
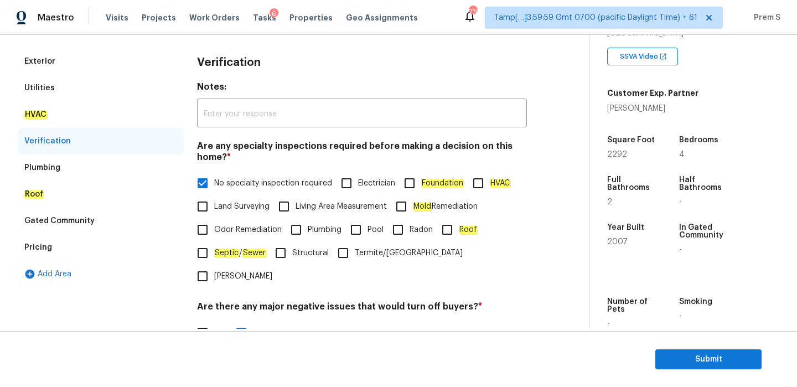
scroll to position [344, 0]
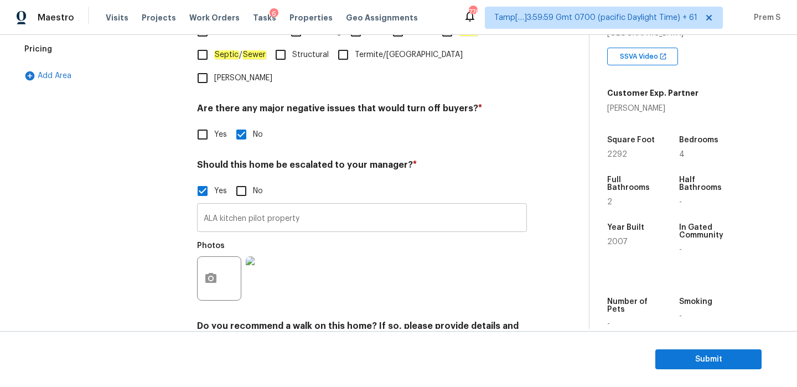
click at [307, 206] on input "ALA kitchen pilot property" at bounding box center [362, 219] width 330 height 26
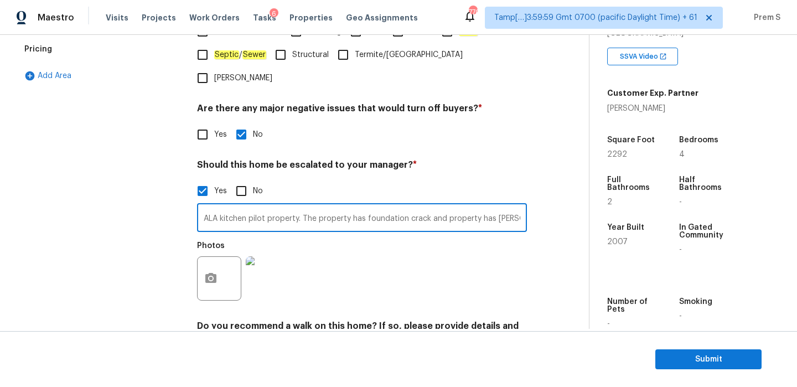
type input "ALA kitchen pilot property. The property has foundation crack and property has …"
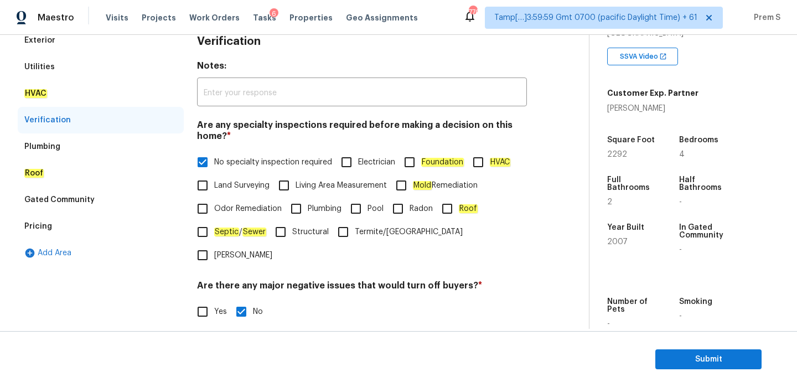
scroll to position [0, 0]
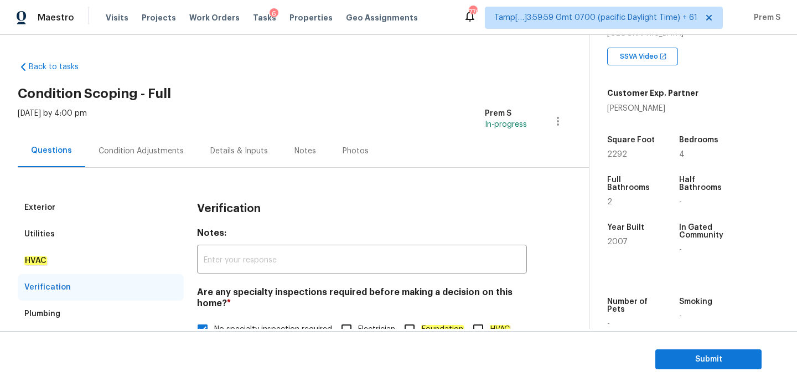
click at [146, 146] on div "Condition Adjustments" at bounding box center [141, 151] width 85 height 11
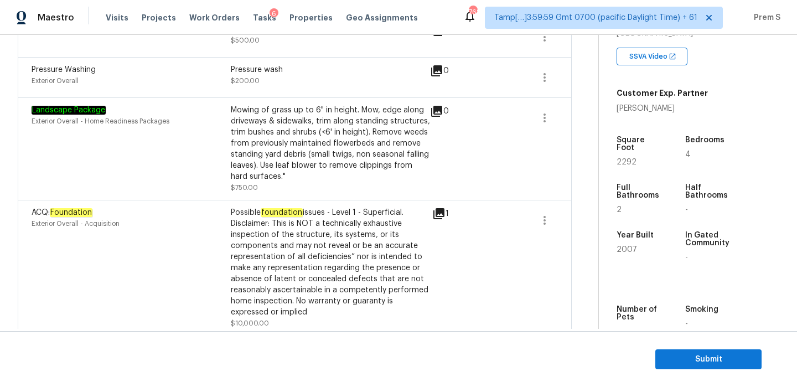
scroll to position [445, 0]
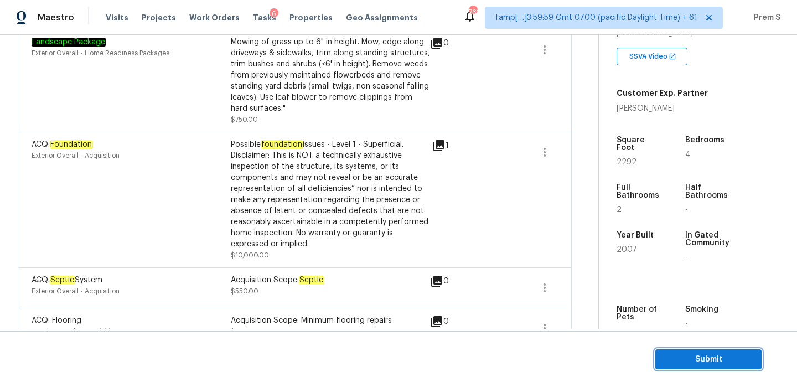
click at [687, 358] on span "Submit" at bounding box center [709, 360] width 89 height 14
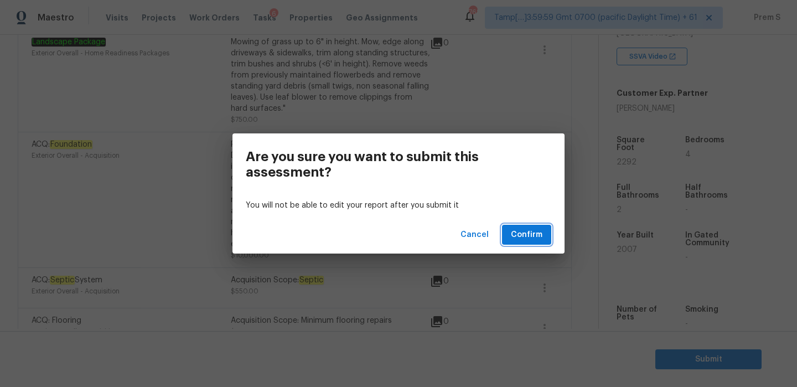
click at [538, 238] on span "Confirm" at bounding box center [527, 235] width 32 height 14
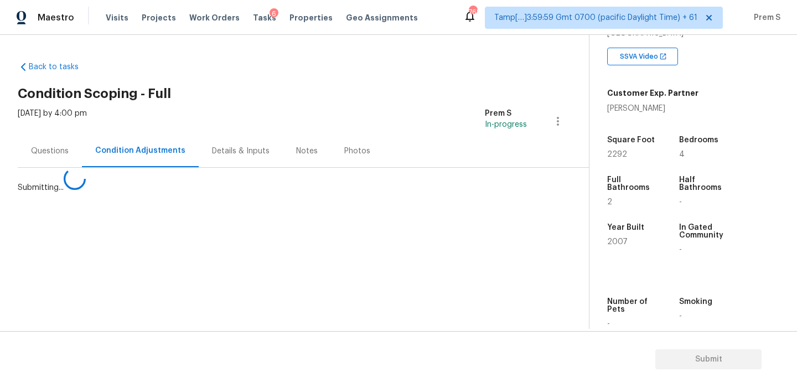
scroll to position [0, 0]
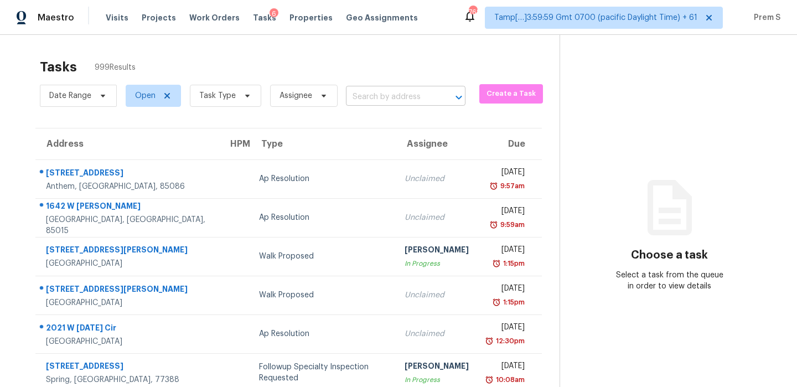
click at [404, 97] on input "text" at bounding box center [390, 97] width 89 height 17
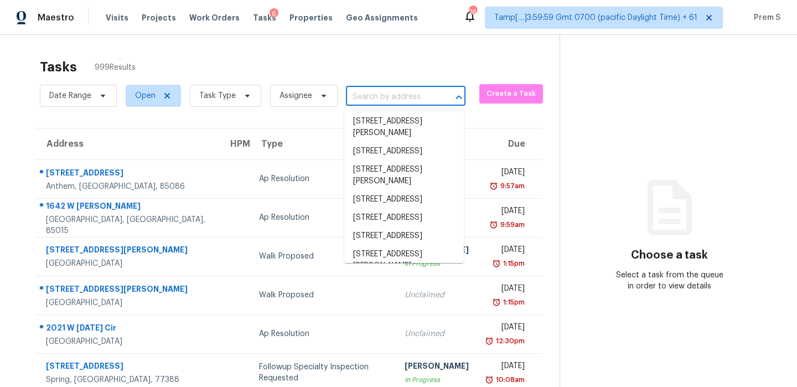
paste input "4240 Harbinson Ave La Mesa, CA, 91942"
type input "4240 Harbinson Ave La Mesa, CA, 91942"
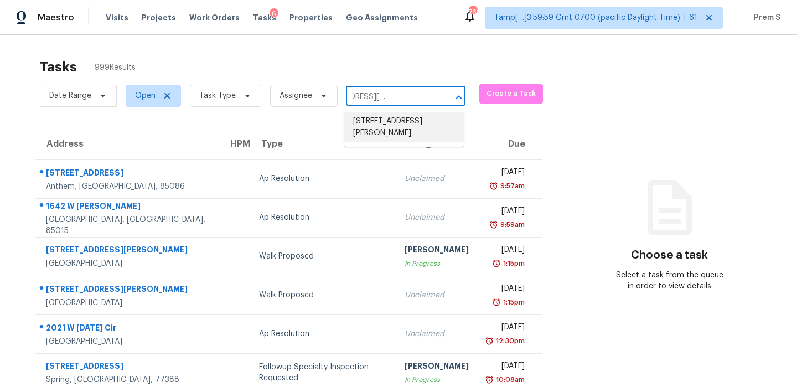
click at [396, 131] on li "4240 Harbinson Ave, La Mesa, CA 91942" at bounding box center [404, 127] width 120 height 30
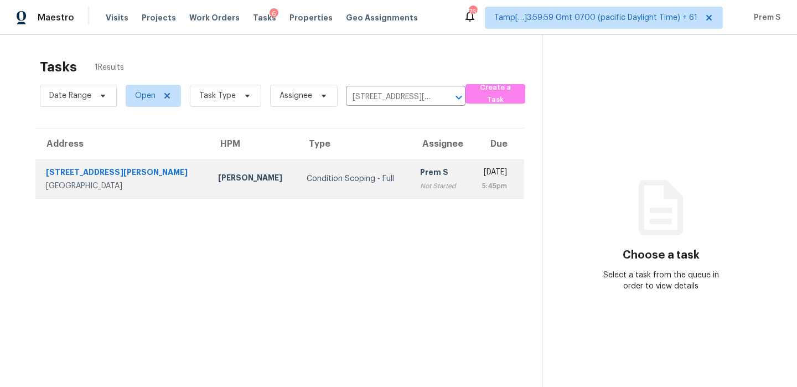
click at [420, 172] on div "Prem S" at bounding box center [440, 174] width 40 height 14
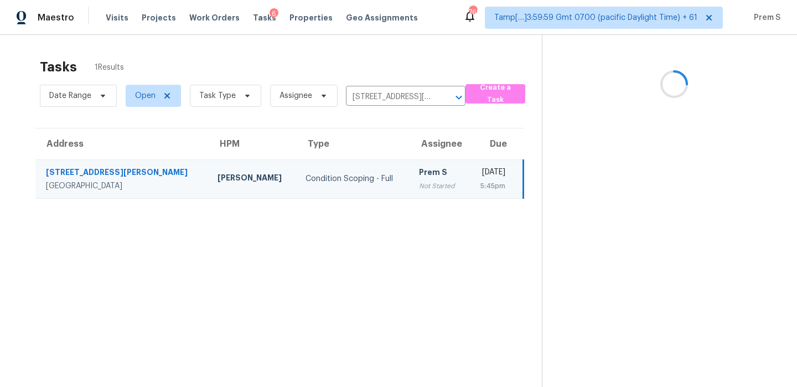
scroll to position [35, 0]
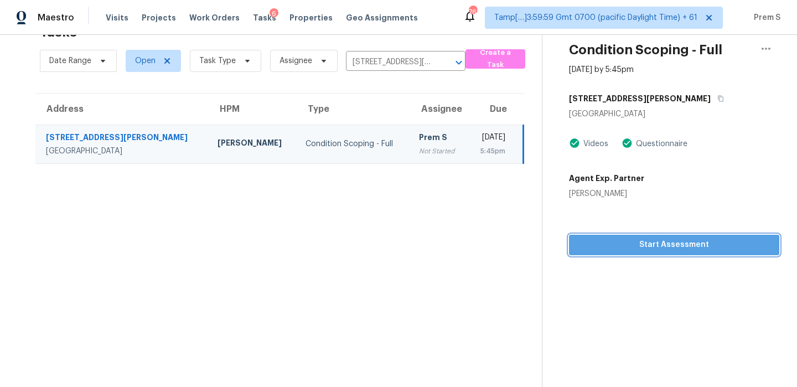
click at [697, 245] on span "Start Assessment" at bounding box center [674, 245] width 193 height 14
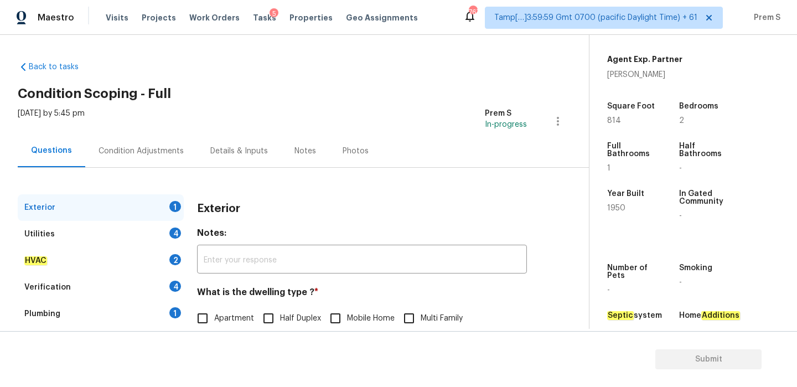
scroll to position [146, 0]
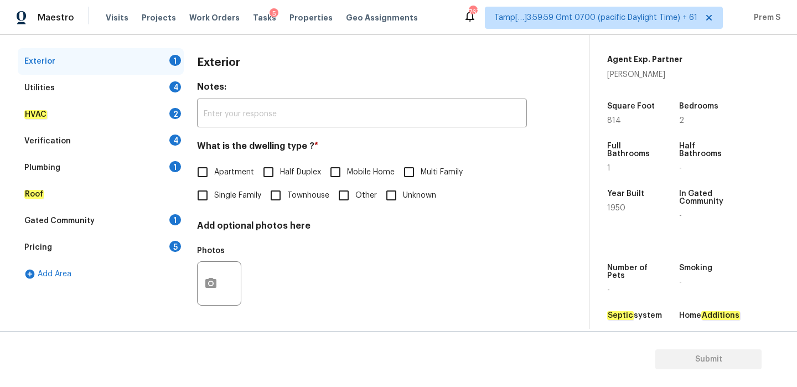
click at [210, 198] on input "Single Family" at bounding box center [202, 195] width 23 height 23
checkbox input "true"
click at [355, 251] on div "Photos" at bounding box center [362, 276] width 330 height 72
click at [176, 96] on div "Utilities 4" at bounding box center [101, 88] width 166 height 27
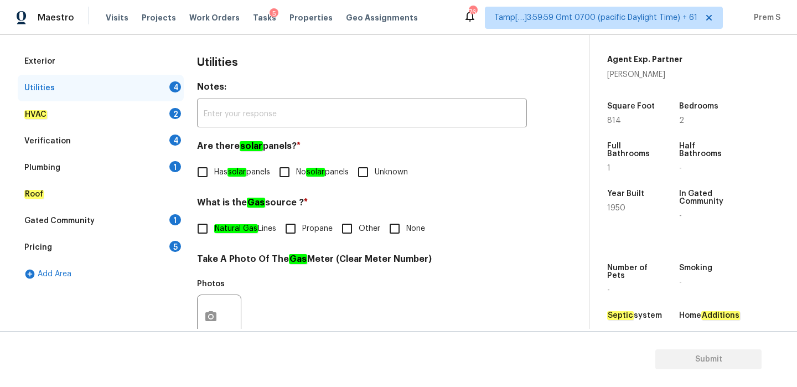
click at [294, 162] on input "No solar panels" at bounding box center [284, 172] width 23 height 23
checkbox input "true"
click at [163, 140] on div "Verification 4" at bounding box center [101, 141] width 166 height 27
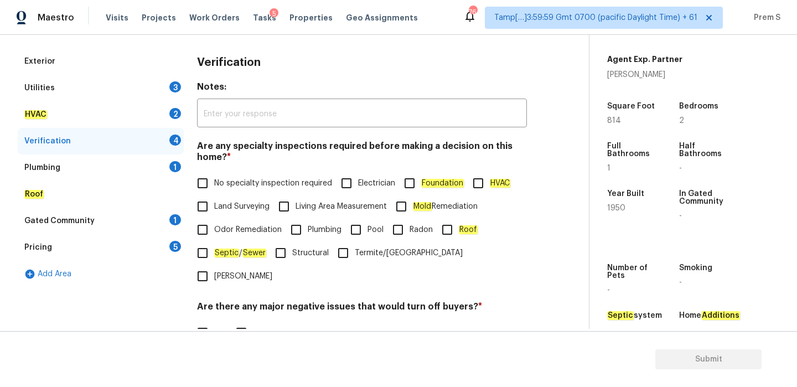
scroll to position [279, 0]
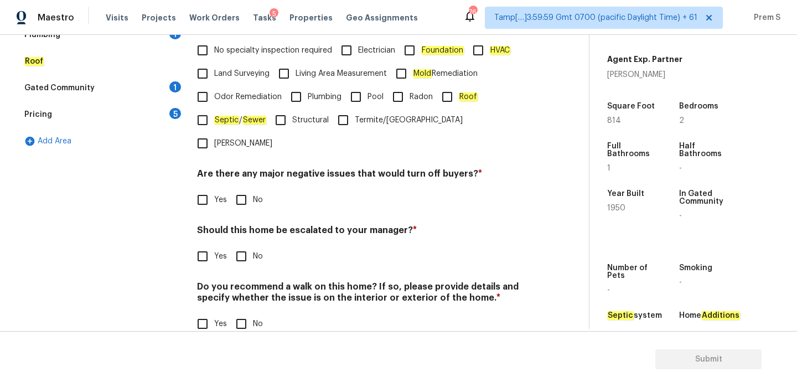
click at [209, 245] on input "Yes" at bounding box center [202, 256] width 23 height 23
checkbox input "true"
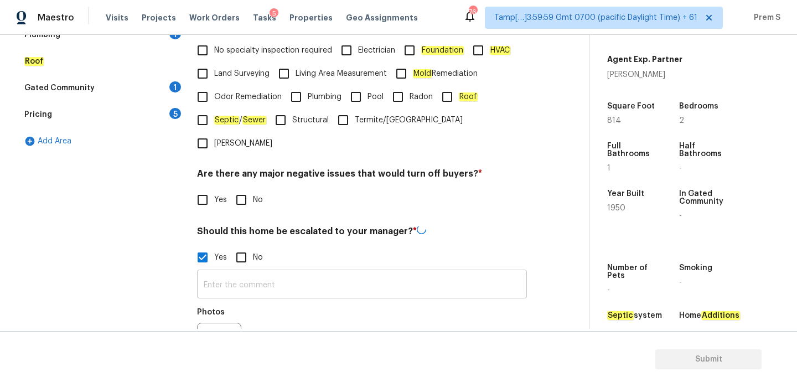
click at [253, 272] on input "text" at bounding box center [362, 285] width 330 height 26
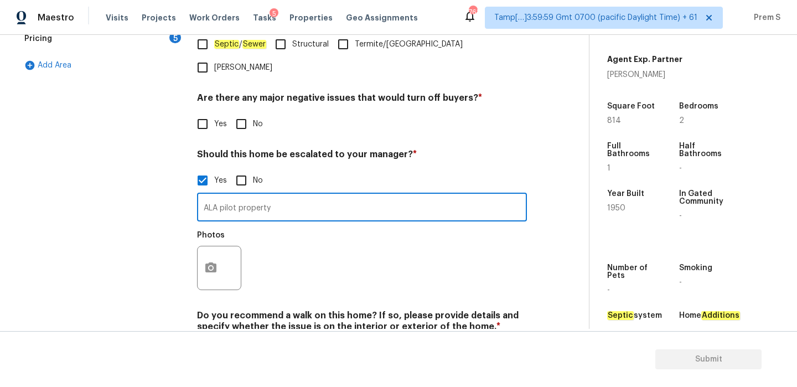
scroll to position [363, 0]
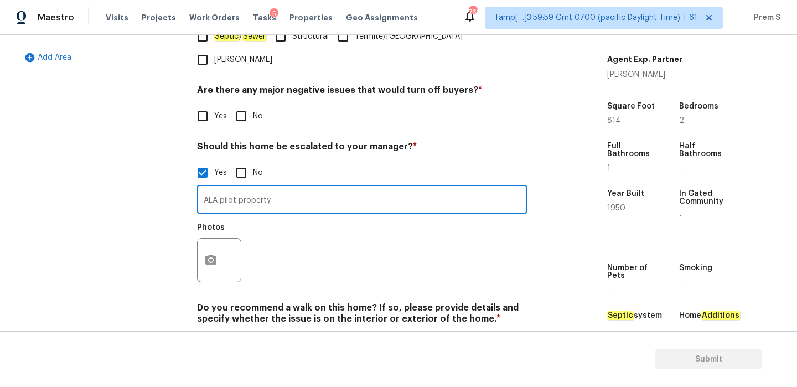
type input "ALA pilot property"
click at [207, 255] on icon "button" at bounding box center [210, 260] width 11 height 10
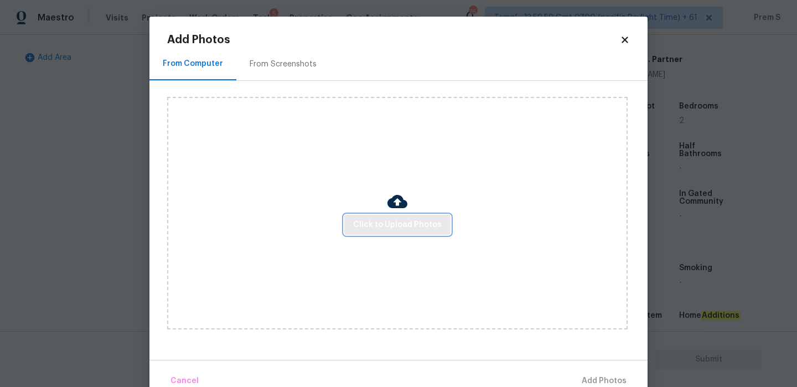
click at [418, 229] on span "Click to Upload Photos" at bounding box center [397, 225] width 89 height 14
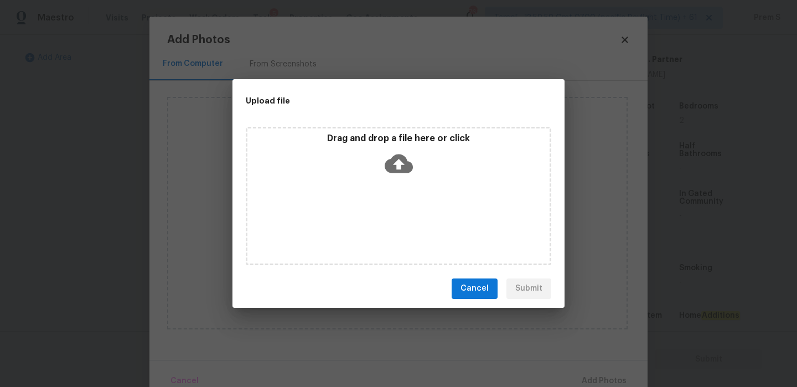
click at [399, 157] on icon at bounding box center [399, 163] width 28 height 19
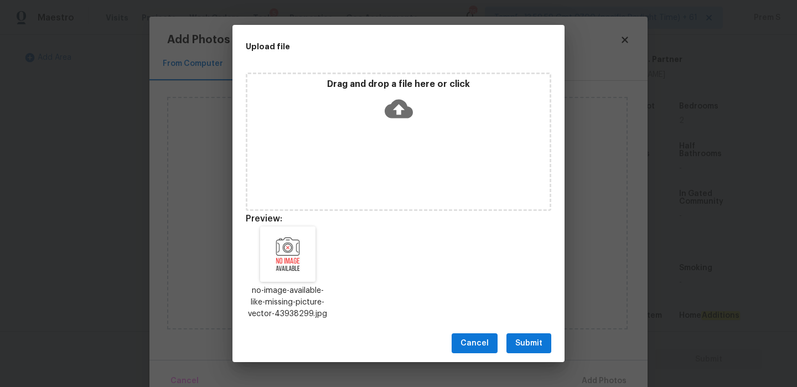
click at [532, 348] on span "Submit" at bounding box center [529, 344] width 27 height 14
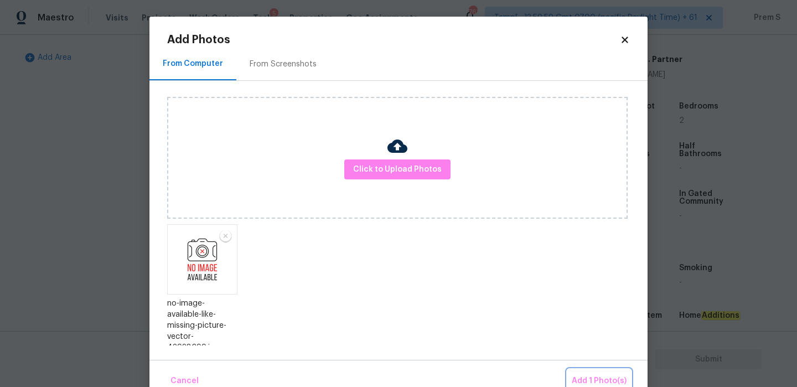
click at [591, 375] on span "Add 1 Photo(s)" at bounding box center [599, 381] width 55 height 14
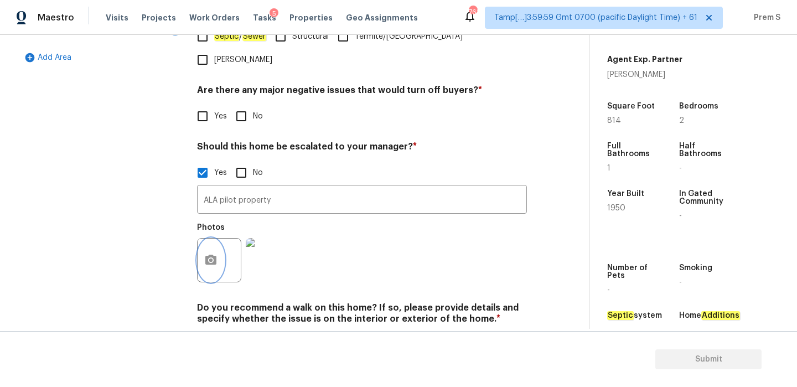
scroll to position [384, 0]
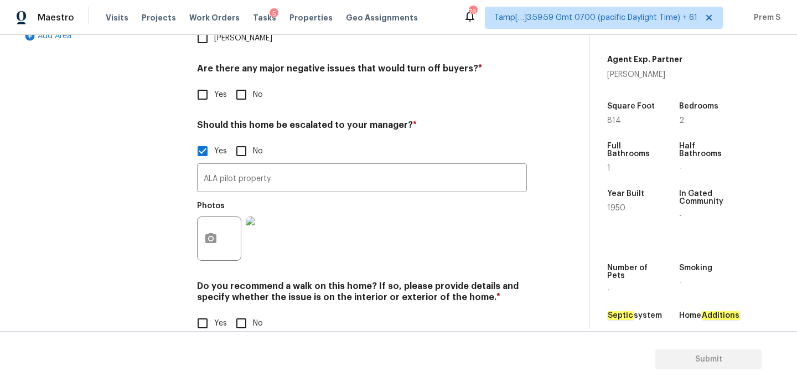
click at [244, 312] on input "No" at bounding box center [241, 323] width 23 height 23
checkbox input "true"
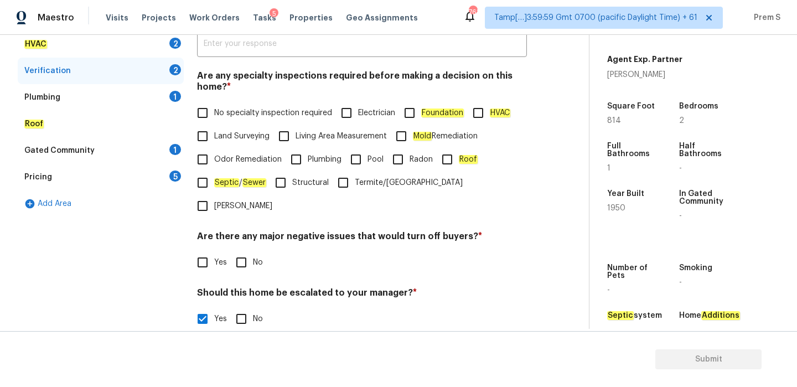
scroll to position [227, 0]
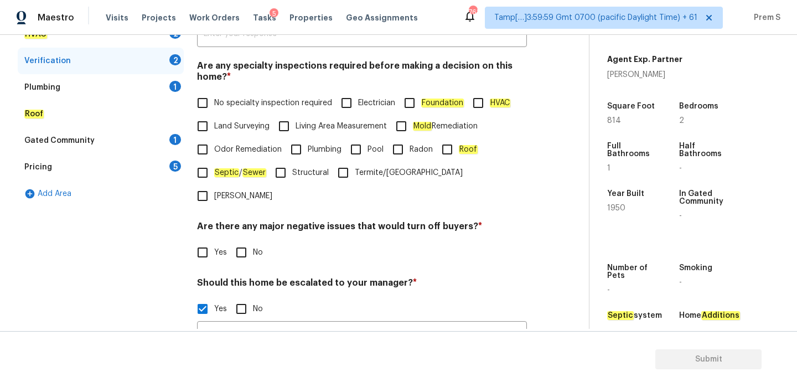
click at [255, 247] on span "No" at bounding box center [258, 253] width 10 height 12
click at [253, 241] on input "No" at bounding box center [241, 252] width 23 height 23
checkbox input "true"
click at [208, 104] on input "No specialty inspection required" at bounding box center [202, 102] width 23 height 23
checkbox input "true"
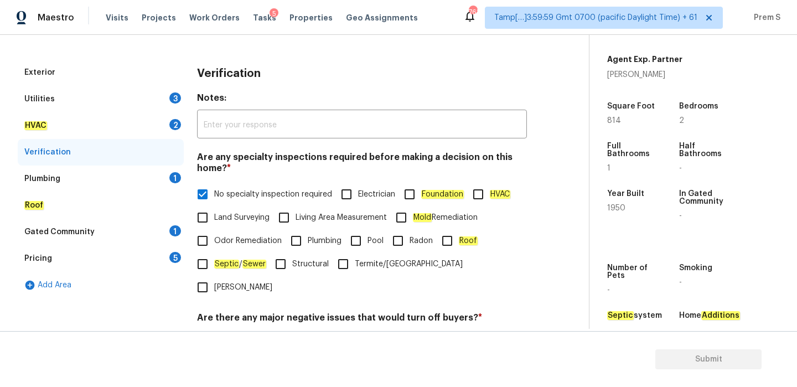
click at [168, 177] on div "Plumbing 1" at bounding box center [101, 179] width 166 height 27
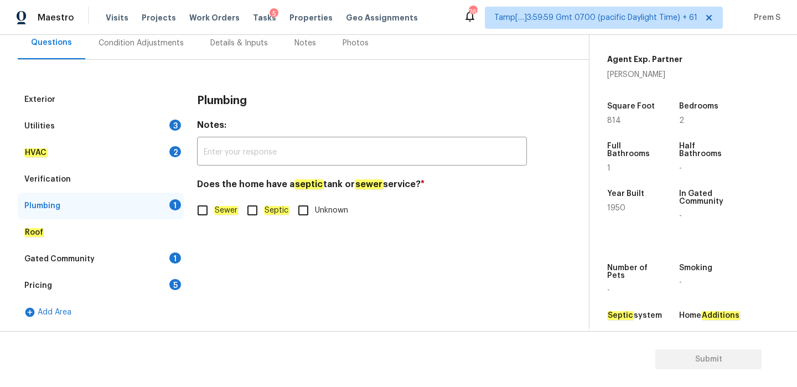
click at [210, 211] on input "Sewer" at bounding box center [202, 210] width 23 height 23
checkbox input "true"
click at [184, 258] on div "Exterior Utilities 3 HVAC 2 Verification Plumbing Roof Gated Community 1 Pricin…" at bounding box center [290, 205] width 545 height 239
click at [174, 262] on div "1" at bounding box center [175, 258] width 12 height 11
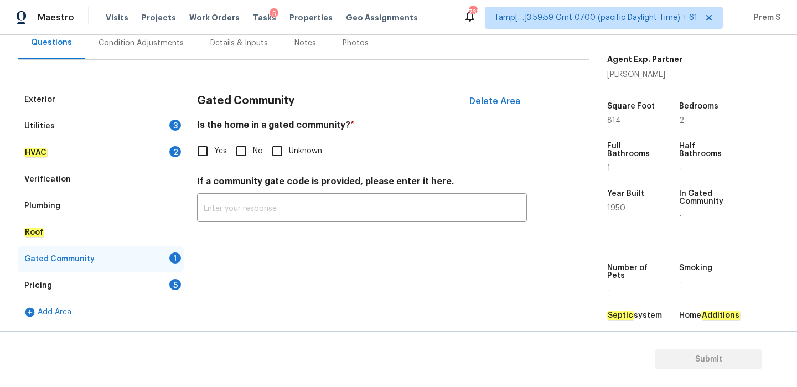
click at [243, 150] on input "No" at bounding box center [241, 151] width 23 height 23
checkbox input "true"
click at [176, 283] on div "5" at bounding box center [175, 284] width 12 height 11
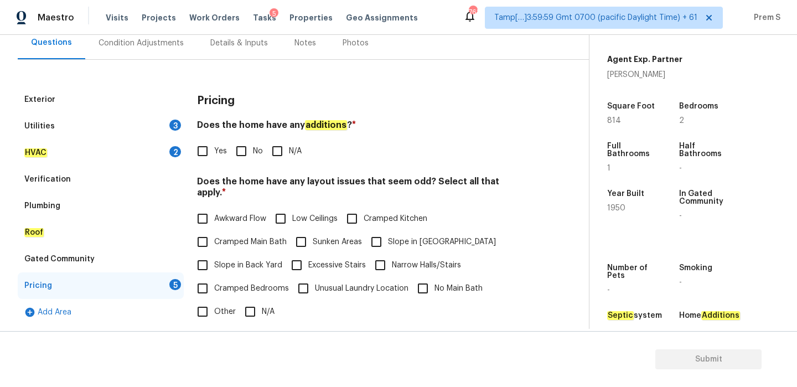
click at [240, 154] on input "No" at bounding box center [241, 151] width 23 height 23
checkbox input "true"
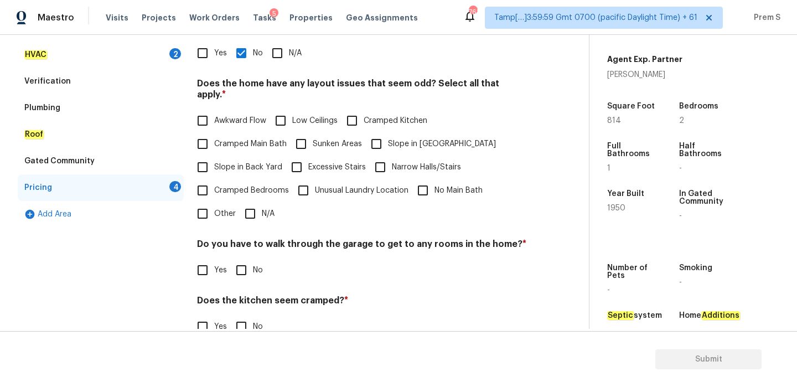
scroll to position [259, 0]
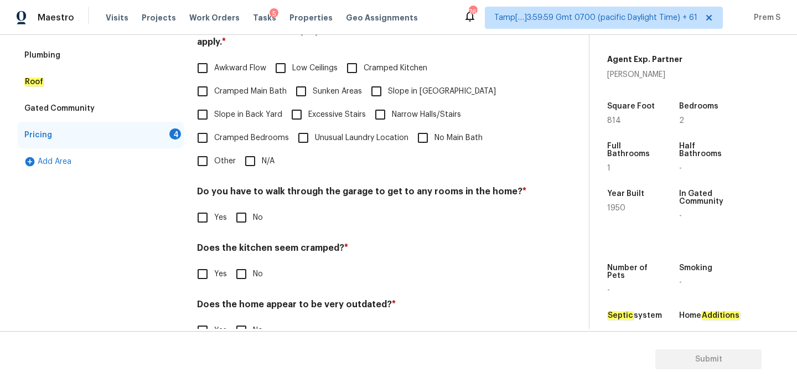
click at [249, 156] on input "N/A" at bounding box center [250, 161] width 23 height 23
checkbox input "true"
click at [243, 207] on input "No" at bounding box center [241, 218] width 23 height 23
checkbox input "true"
click at [247, 275] on div "Pricing Does the home have any additions ? * Yes No N/A Does the home have any …" at bounding box center [362, 146] width 330 height 420
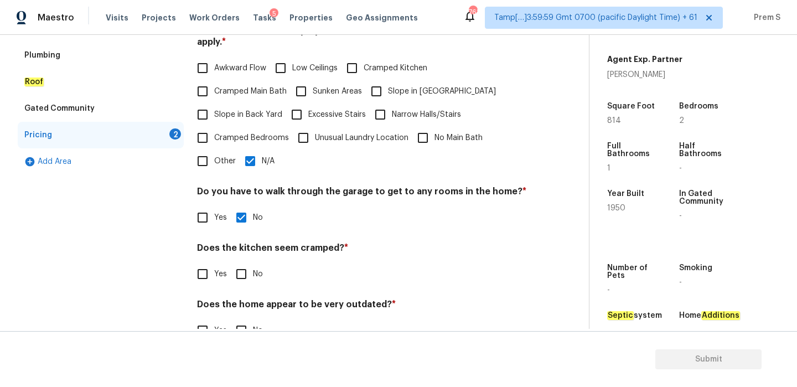
click at [246, 263] on input "No" at bounding box center [241, 274] width 23 height 23
checkbox input "true"
click at [243, 320] on input "No" at bounding box center [241, 331] width 23 height 23
checkbox input "true"
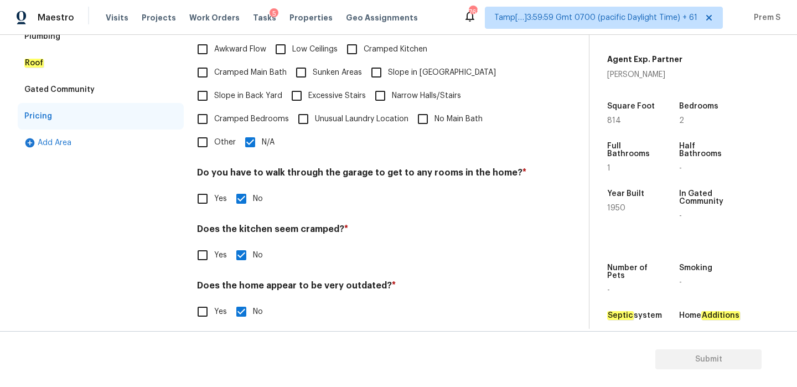
scroll to position [94, 0]
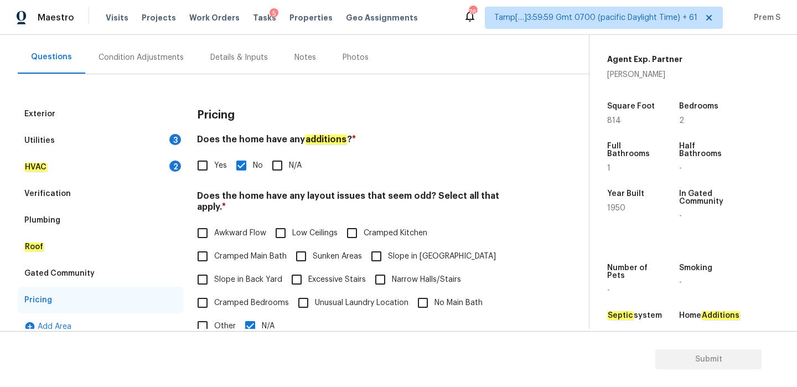
click at [174, 143] on div "3" at bounding box center [175, 139] width 12 height 11
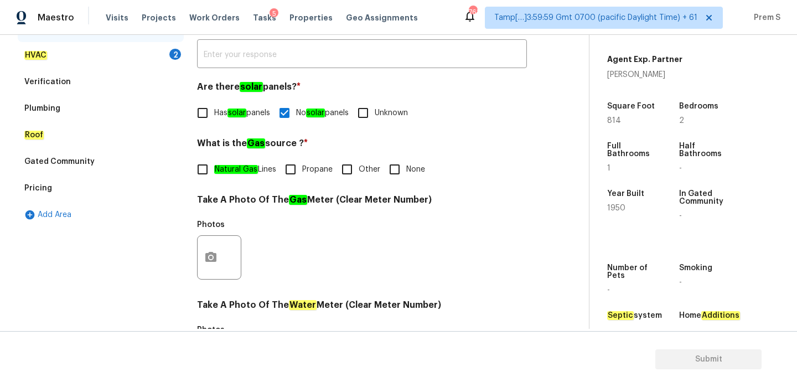
scroll to position [265, 0]
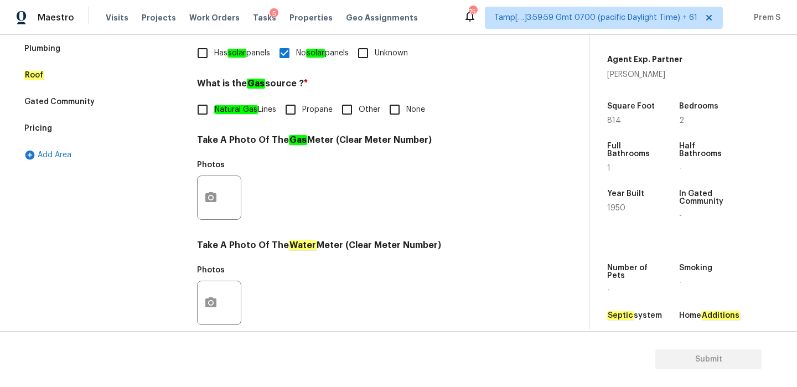
click at [469, 205] on div "Photos" at bounding box center [362, 191] width 330 height 72
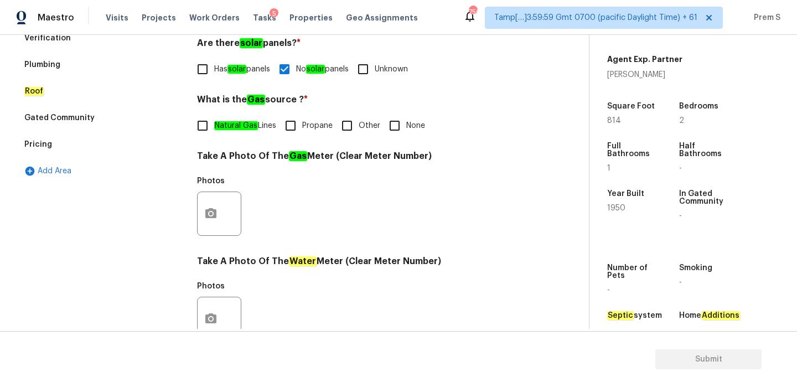
scroll to position [261, 0]
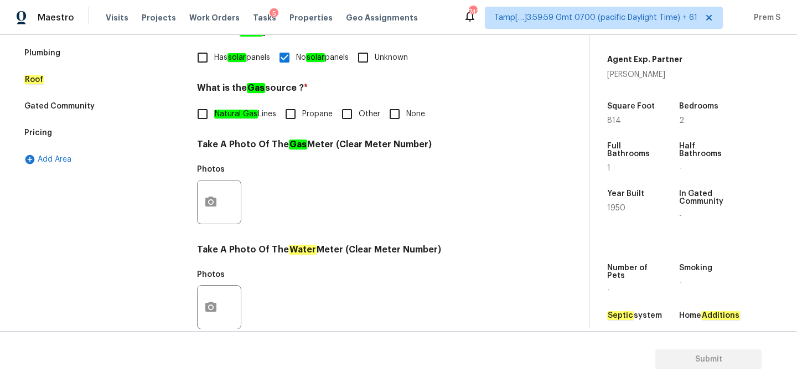
click at [203, 117] on input "Natural Gas Lines" at bounding box center [202, 113] width 23 height 23
checkbox input "true"
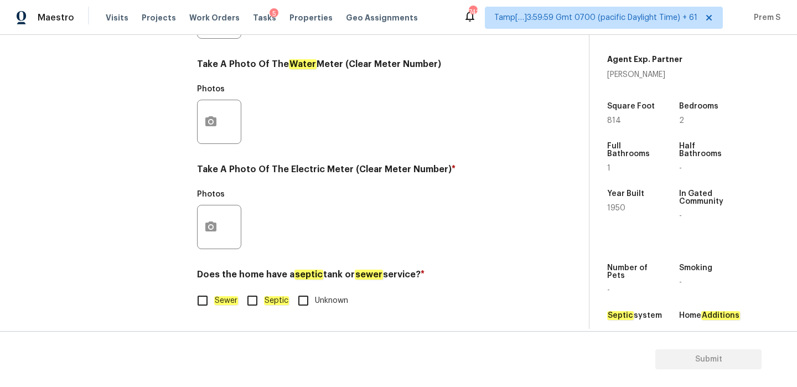
click at [233, 301] on em "Sewer" at bounding box center [226, 300] width 24 height 9
click at [214, 301] on input "Sewer" at bounding box center [202, 300] width 23 height 23
checkbox input "true"
click at [204, 218] on button "button" at bounding box center [211, 226] width 27 height 43
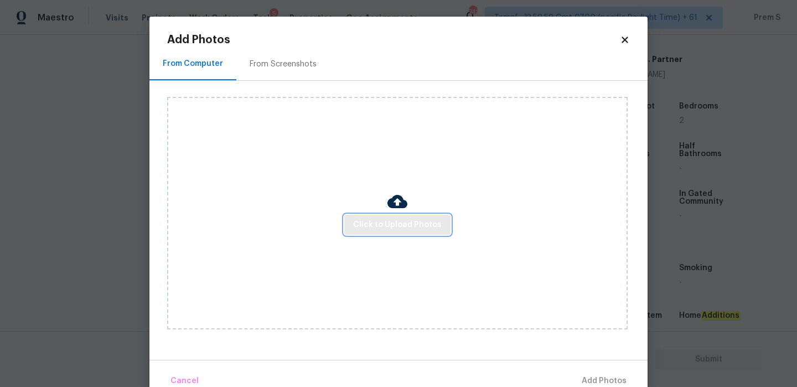
click at [366, 220] on span "Click to Upload Photos" at bounding box center [397, 225] width 89 height 14
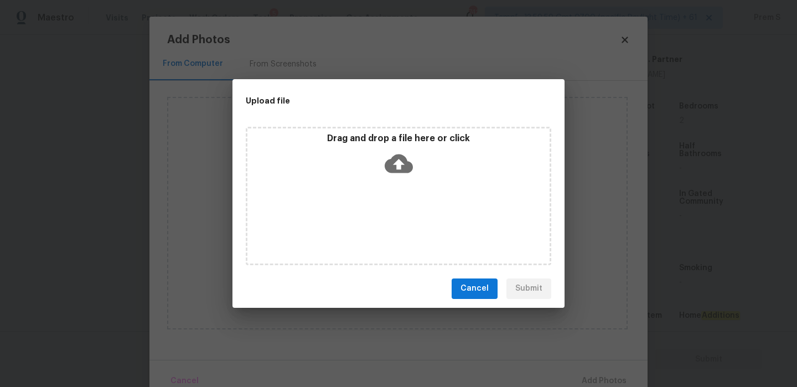
click at [390, 173] on icon at bounding box center [399, 164] width 28 height 28
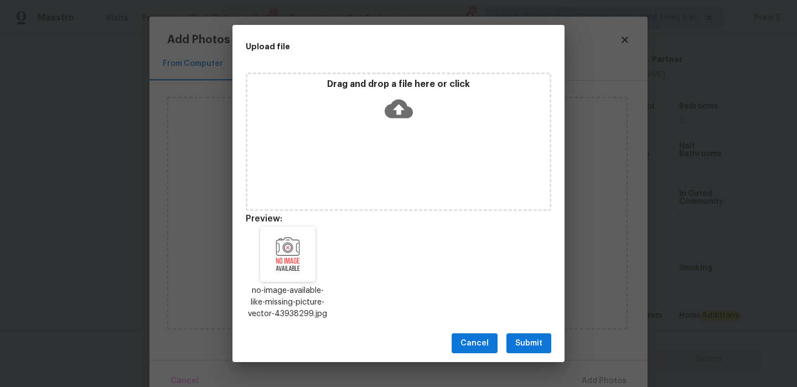
click at [526, 342] on span "Submit" at bounding box center [529, 344] width 27 height 14
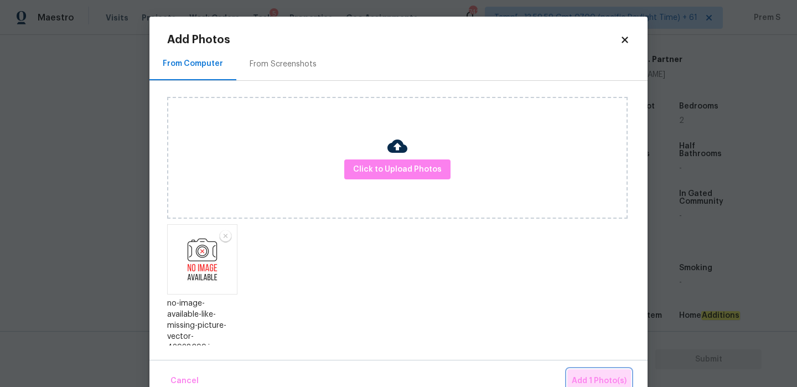
click at [592, 375] on span "Add 1 Photo(s)" at bounding box center [599, 381] width 55 height 14
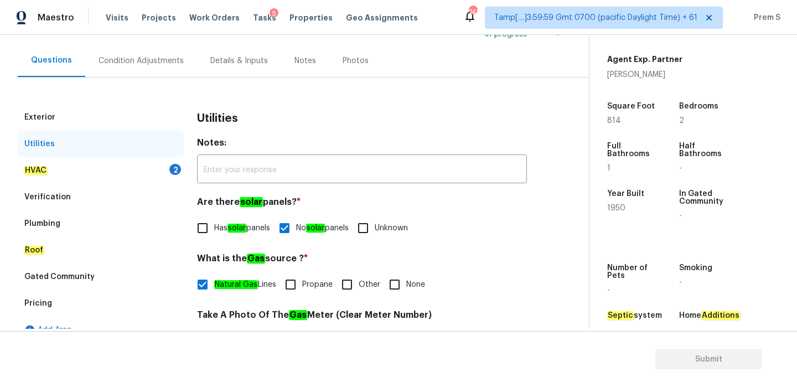
scroll to position [86, 0]
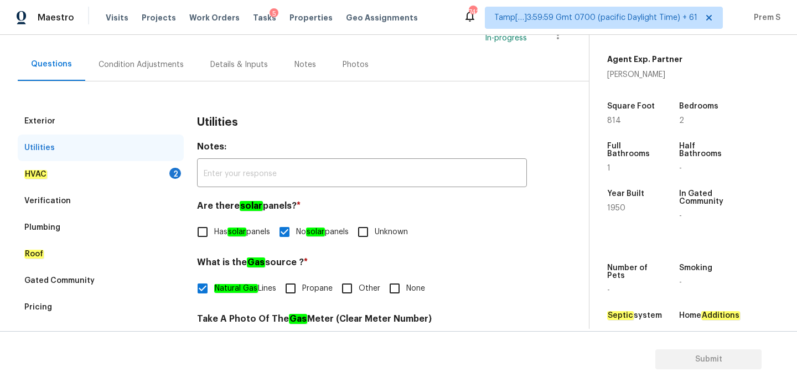
click at [166, 175] on div "HVAC 2" at bounding box center [101, 174] width 166 height 27
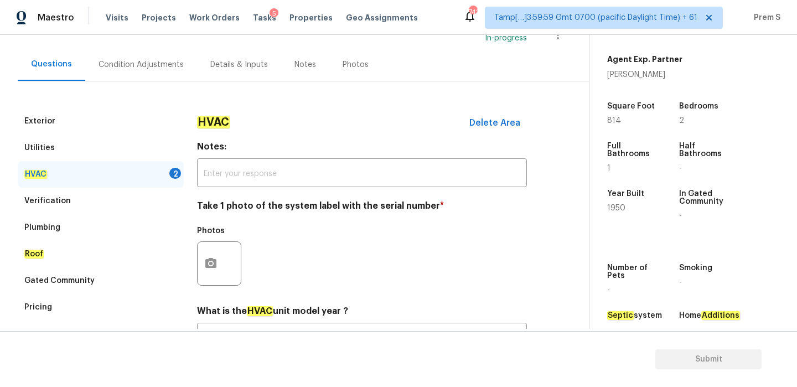
scroll to position [183, 0]
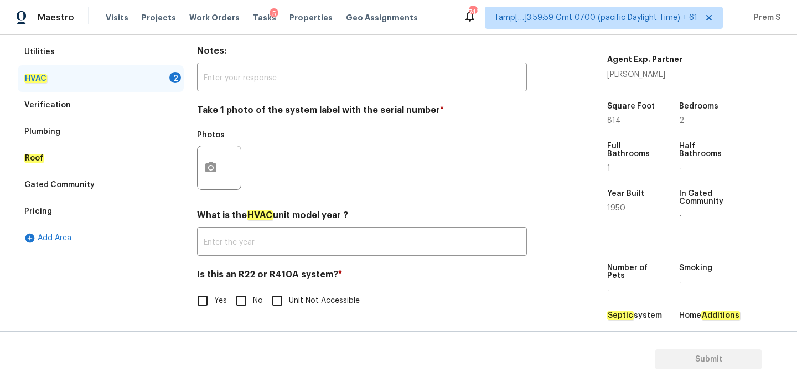
click at [243, 301] on input "No" at bounding box center [241, 300] width 23 height 23
checkbox input "true"
click at [208, 167] on icon "button" at bounding box center [210, 167] width 11 height 10
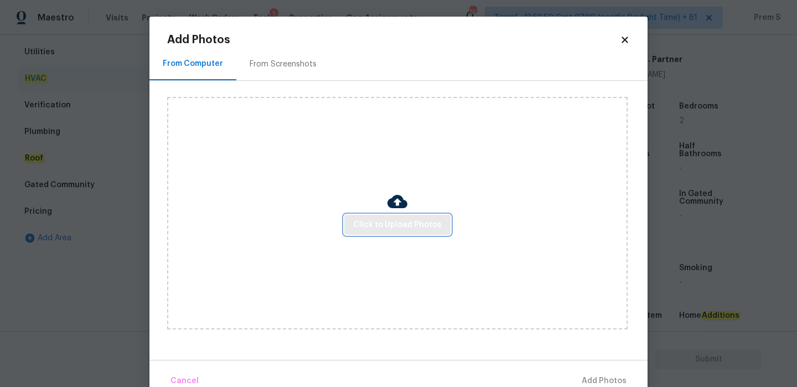
click at [387, 228] on span "Click to Upload Photos" at bounding box center [397, 225] width 89 height 14
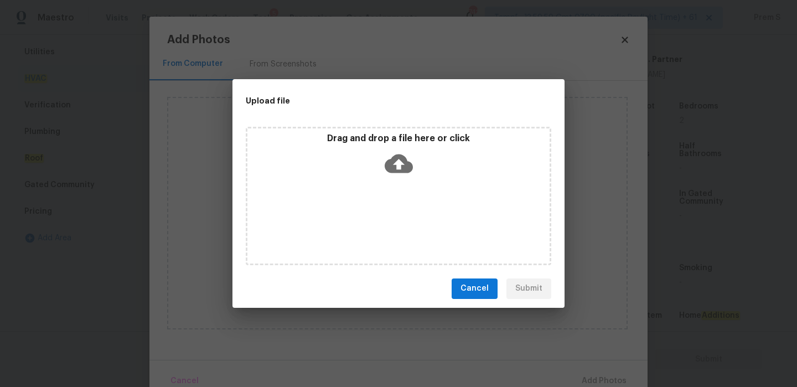
click at [393, 166] on icon at bounding box center [399, 163] width 28 height 19
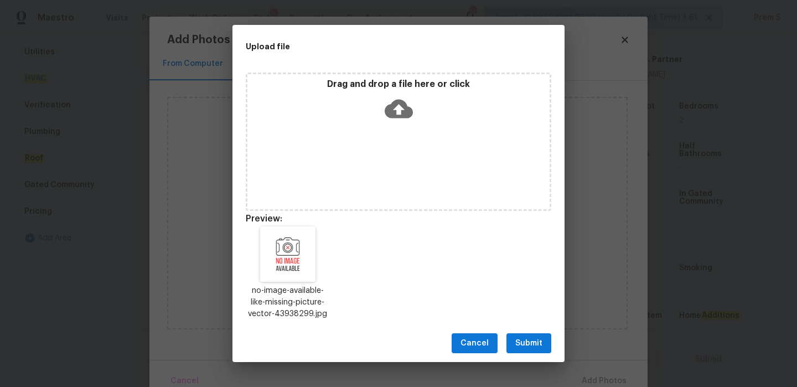
click at [536, 348] on span "Submit" at bounding box center [529, 344] width 27 height 14
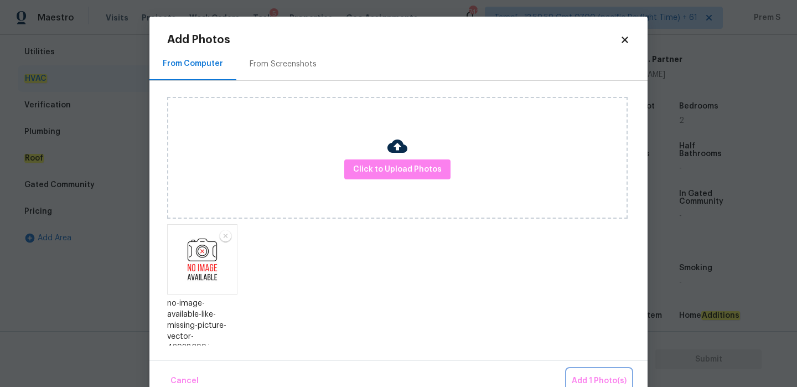
click at [620, 378] on span "Add 1 Photo(s)" at bounding box center [599, 381] width 55 height 14
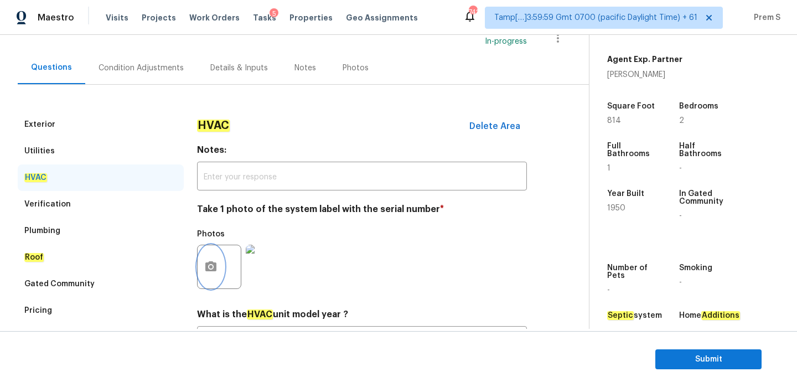
scroll to position [64, 0]
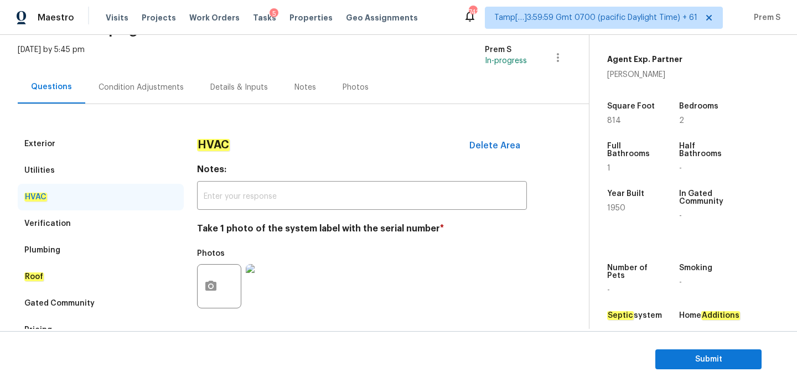
click at [157, 79] on div "Condition Adjustments" at bounding box center [141, 87] width 112 height 33
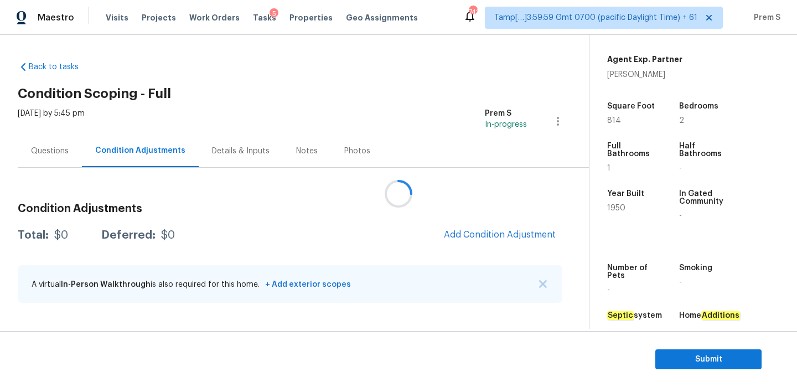
scroll to position [280, 0]
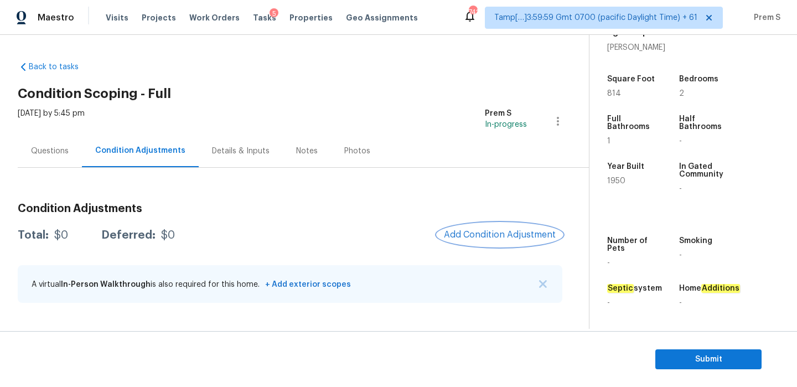
click at [524, 235] on span "Add Condition Adjustment" at bounding box center [500, 235] width 112 height 10
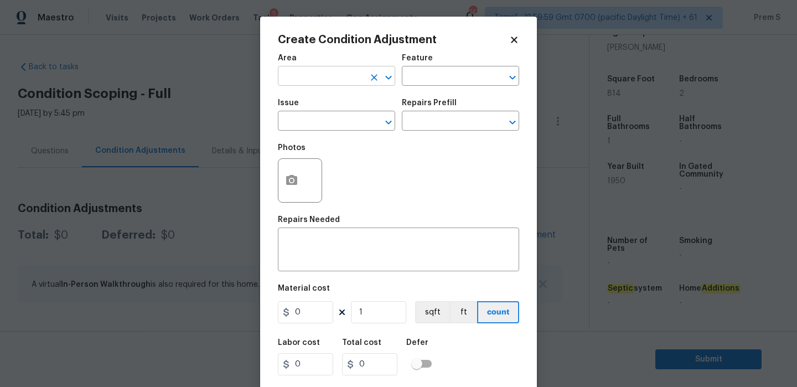
click at [342, 80] on input "text" at bounding box center [321, 77] width 86 height 17
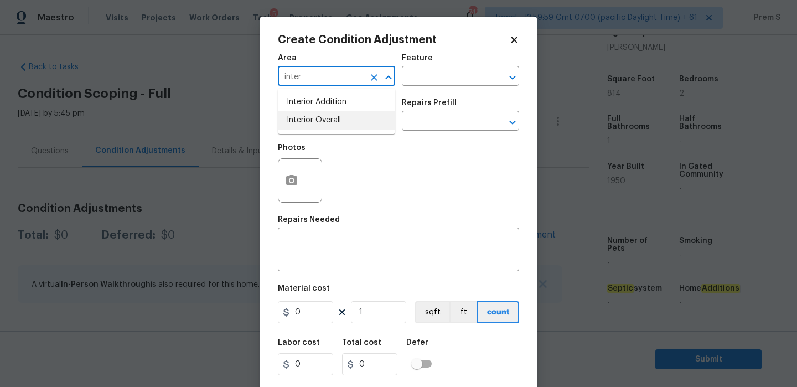
click at [331, 122] on li "Interior Overall" at bounding box center [336, 120] width 117 height 18
type input "Interior Overall"
click at [331, 122] on input "text" at bounding box center [321, 122] width 86 height 17
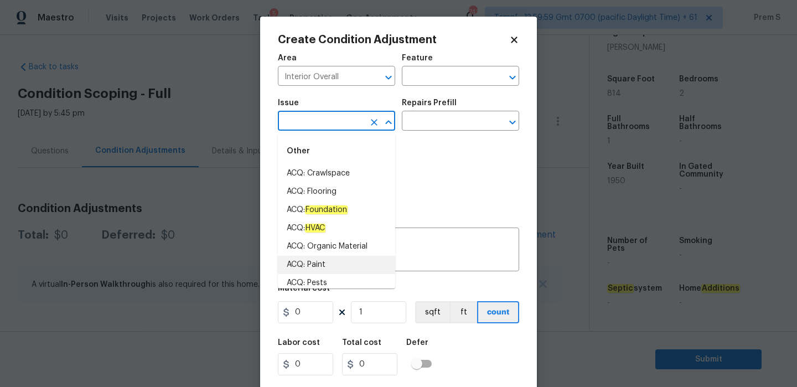
click at [309, 268] on li "ACQ: Paint" at bounding box center [336, 265] width 117 height 18
type input "ACQ: Paint"
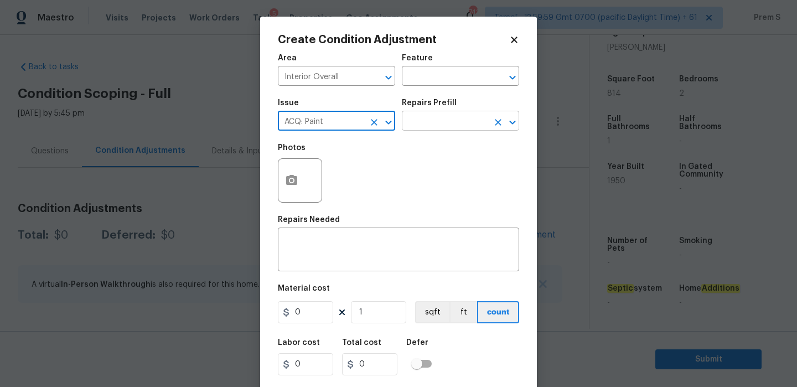
click at [425, 129] on input "text" at bounding box center [445, 122] width 86 height 17
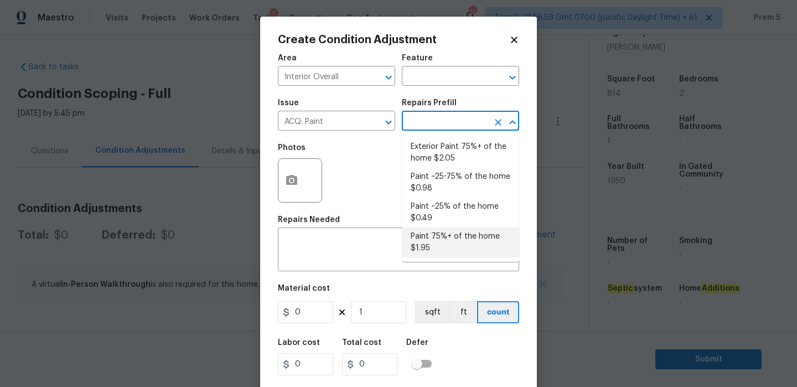
click at [461, 246] on li "Paint 75%+ of the home $1.95" at bounding box center [460, 243] width 117 height 30
type input "Acquisition"
type textarea "Acquisition Scope: 75%+ of the home will likely require interior paint"
type input "1.95"
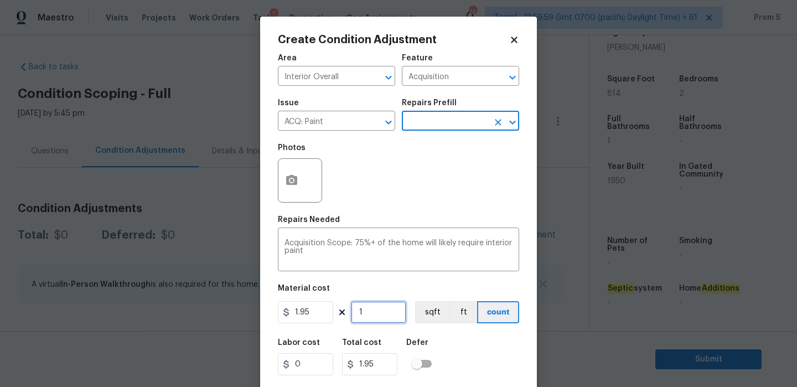
click at [380, 318] on input "1" at bounding box center [378, 312] width 55 height 22
type input "8"
type input "15.6"
type input "81"
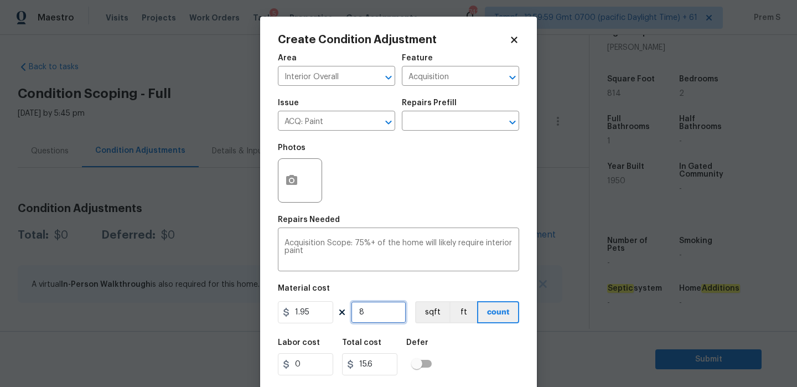
type input "157.95"
type input "814"
type input "1587.3"
type input "814"
click at [285, 179] on button "button" at bounding box center [292, 180] width 27 height 43
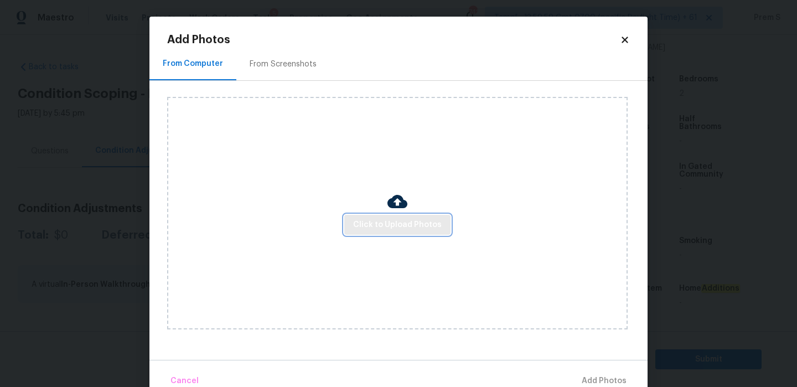
click at [404, 229] on span "Click to Upload Photos" at bounding box center [397, 225] width 89 height 14
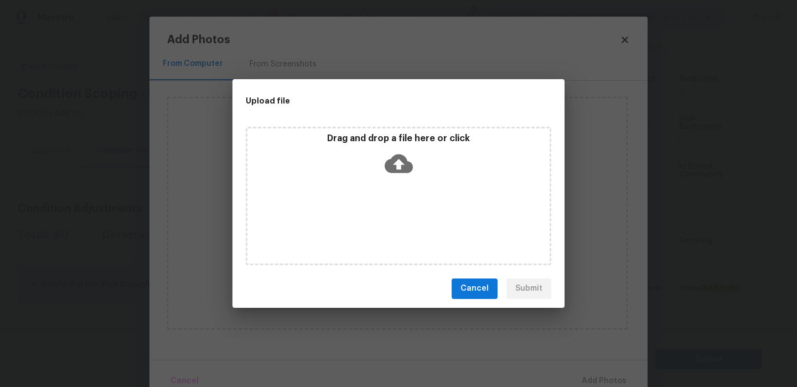
click at [400, 153] on icon at bounding box center [399, 164] width 28 height 28
click at [493, 289] on button "Cancel" at bounding box center [475, 289] width 46 height 20
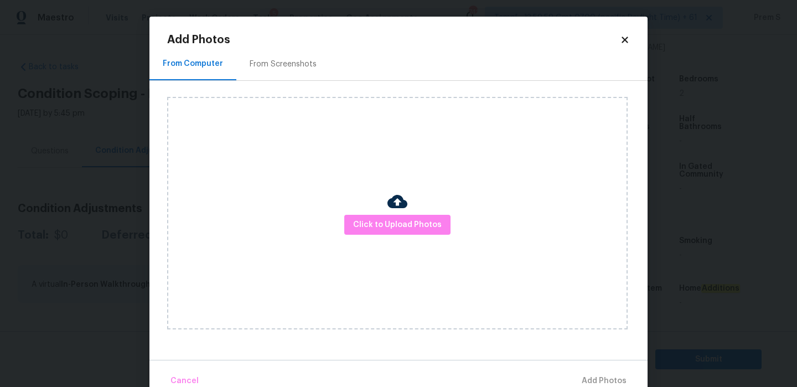
click at [624, 37] on icon at bounding box center [625, 40] width 10 height 10
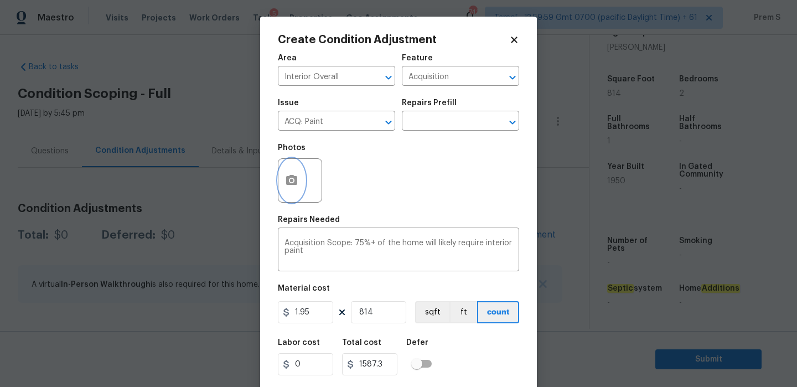
click at [295, 188] on button "button" at bounding box center [292, 180] width 27 height 43
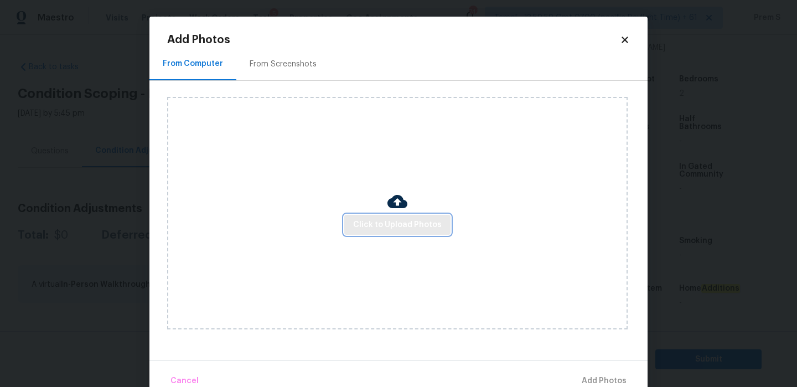
click at [418, 228] on span "Click to Upload Photos" at bounding box center [397, 225] width 89 height 14
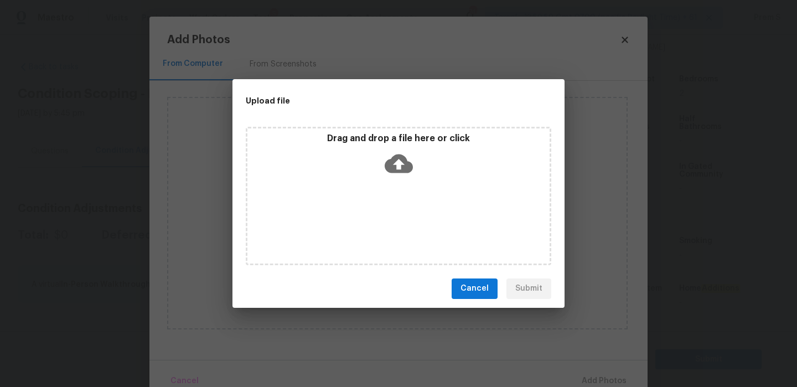
click at [626, 44] on div "Upload file Drag and drop a file here or click Cancel Submit" at bounding box center [398, 193] width 797 height 387
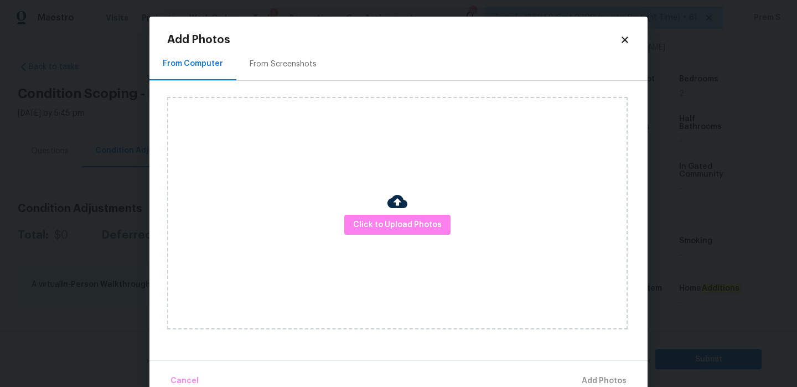
click at [626, 44] on icon at bounding box center [625, 40] width 10 height 10
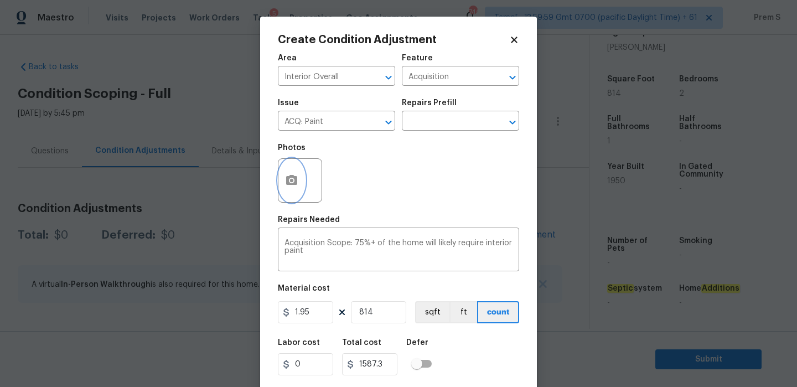
click at [284, 178] on button "button" at bounding box center [292, 180] width 27 height 43
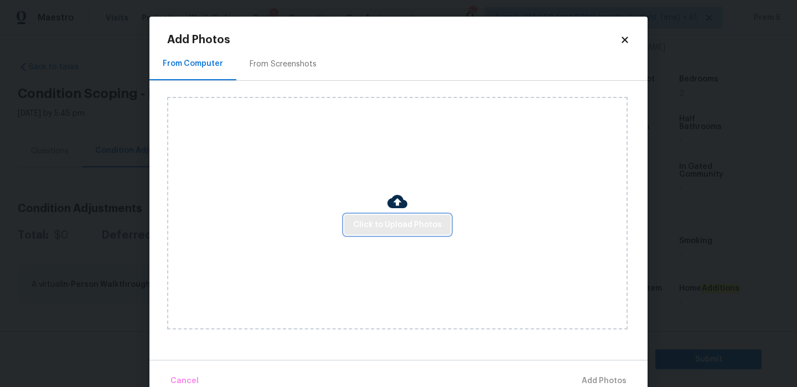
click at [401, 222] on span "Click to Upload Photos" at bounding box center [397, 225] width 89 height 14
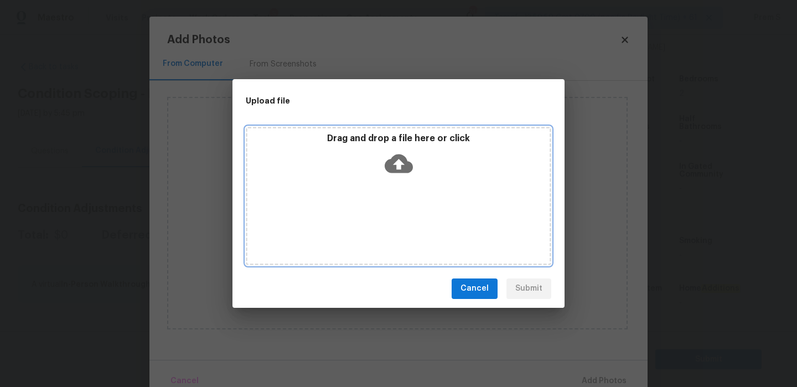
click at [401, 162] on icon at bounding box center [399, 164] width 28 height 28
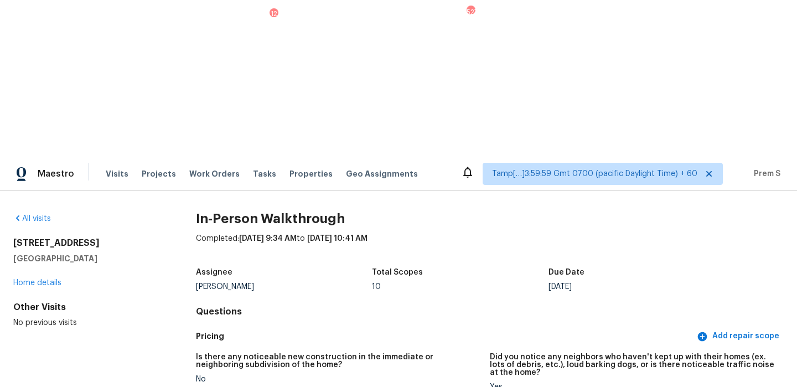
scroll to position [1318, 0]
